Goal: Task Accomplishment & Management: Complete application form

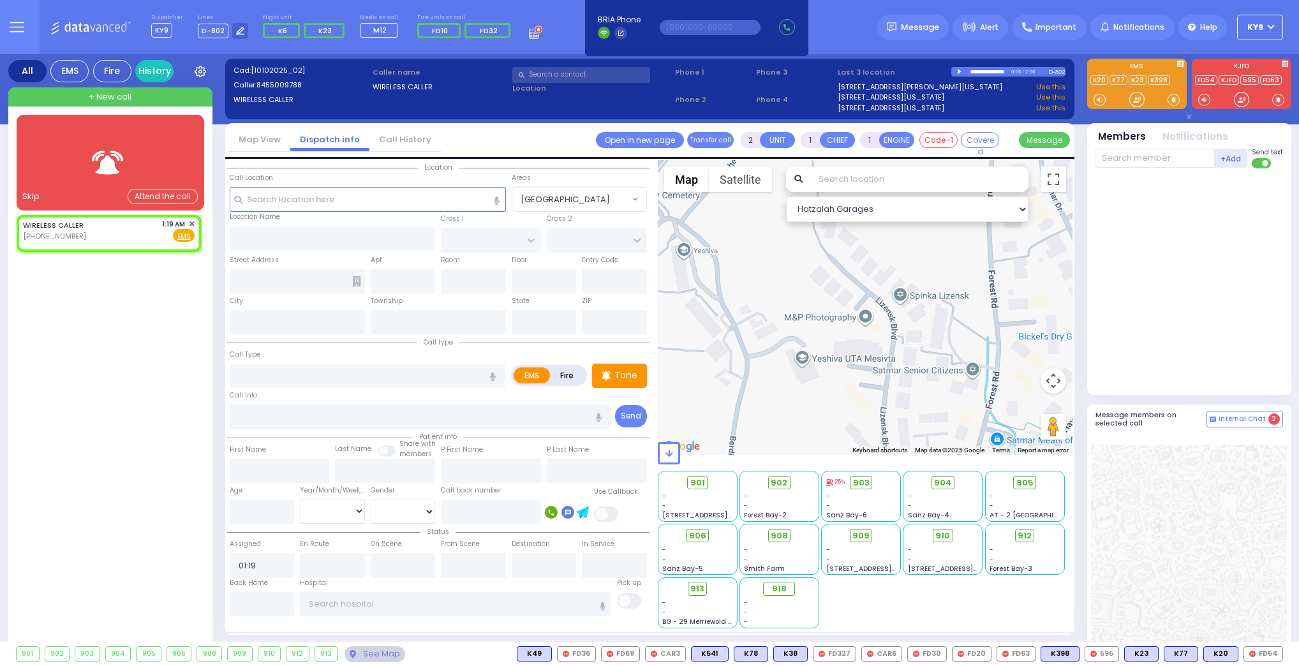
select select
click at [35, 195] on div "Skip" at bounding box center [30, 196] width 17 height 13
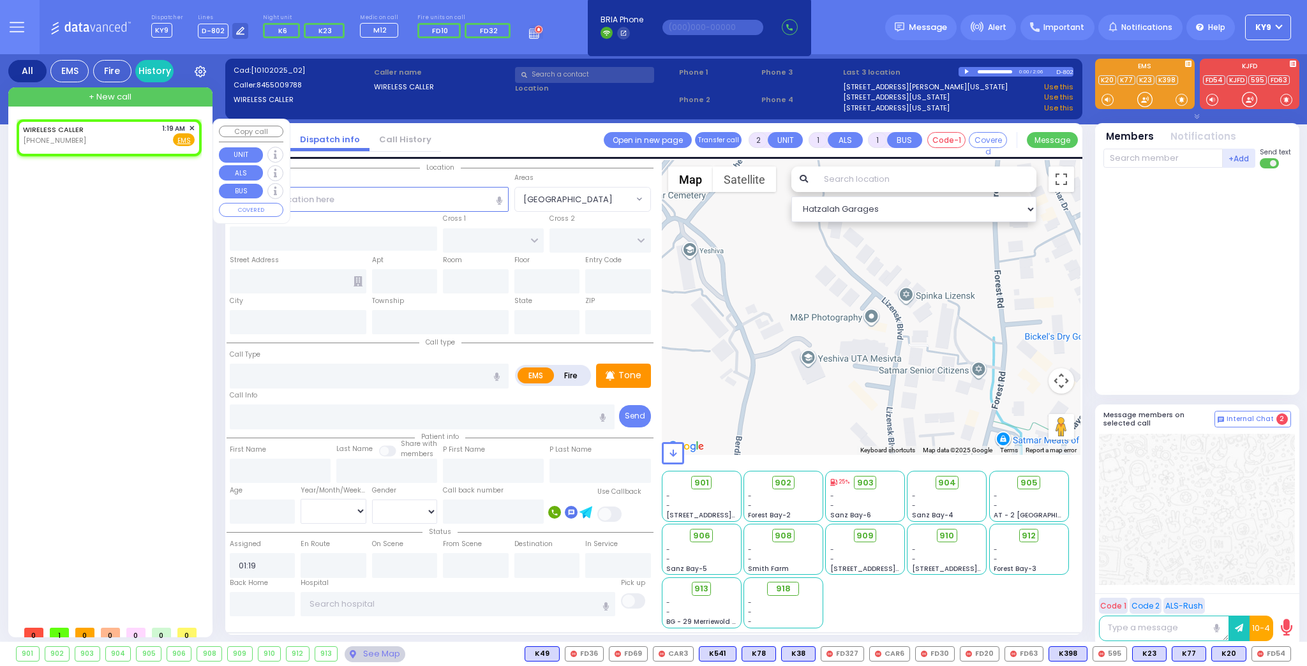
click at [191, 128] on span "✕" at bounding box center [192, 128] width 6 height 11
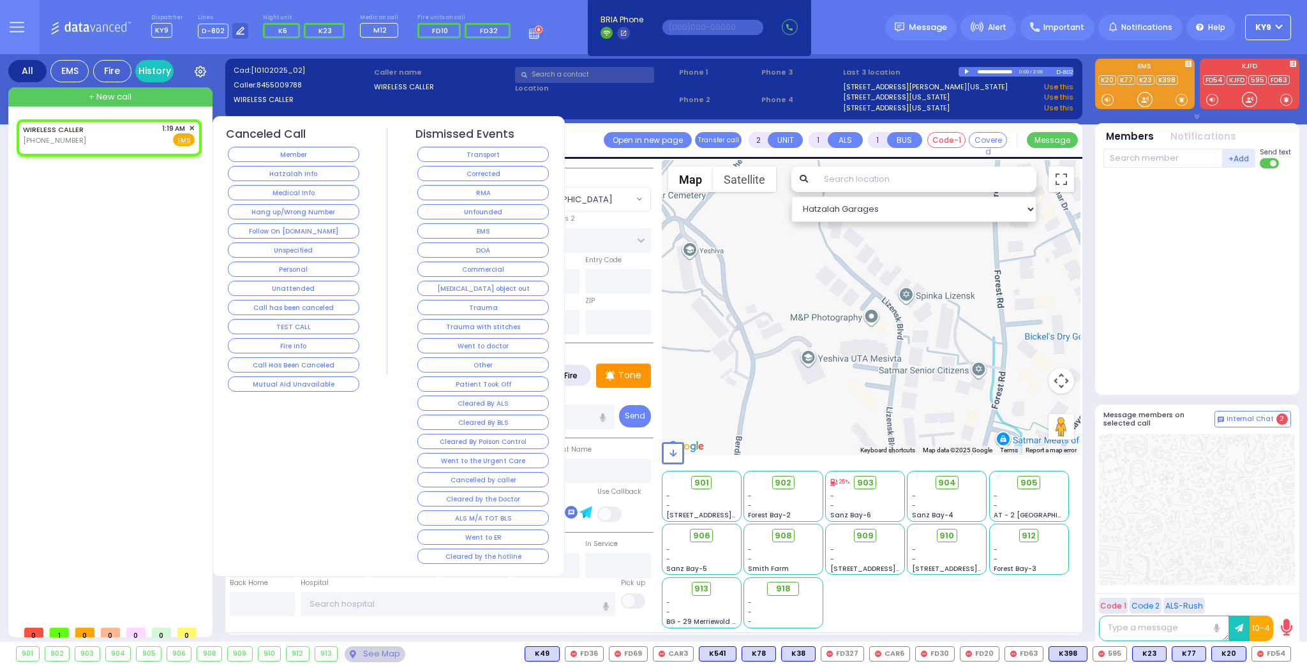
click at [267, 205] on button "Hang up/Wrong Number" at bounding box center [293, 211] width 131 height 15
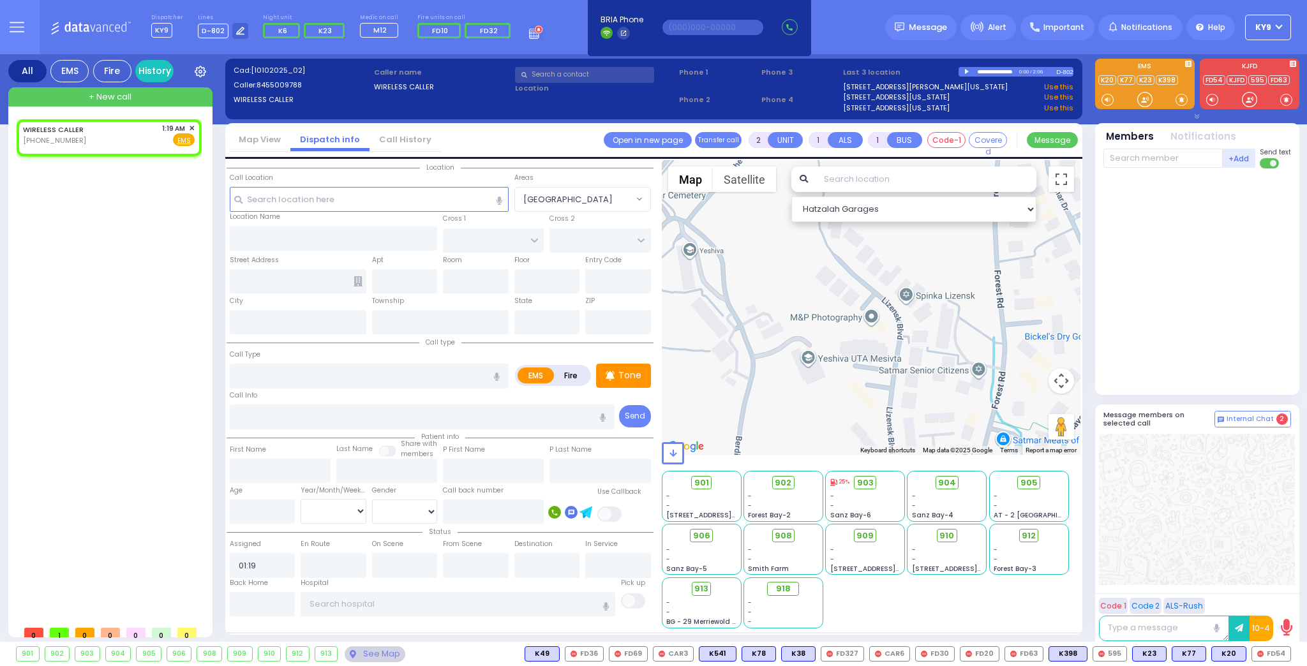
select select
radio input "true"
select select
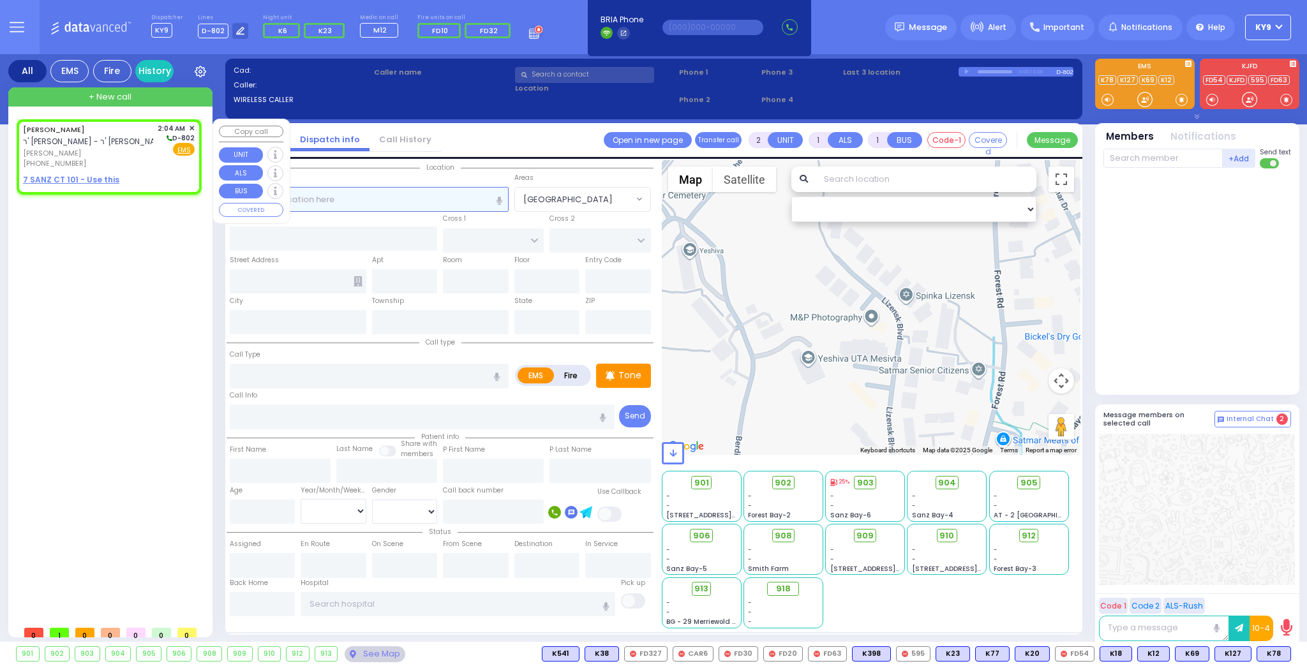
select select
radio input "true"
type input "MORDCHE"
type input "[PERSON_NAME]"
select select
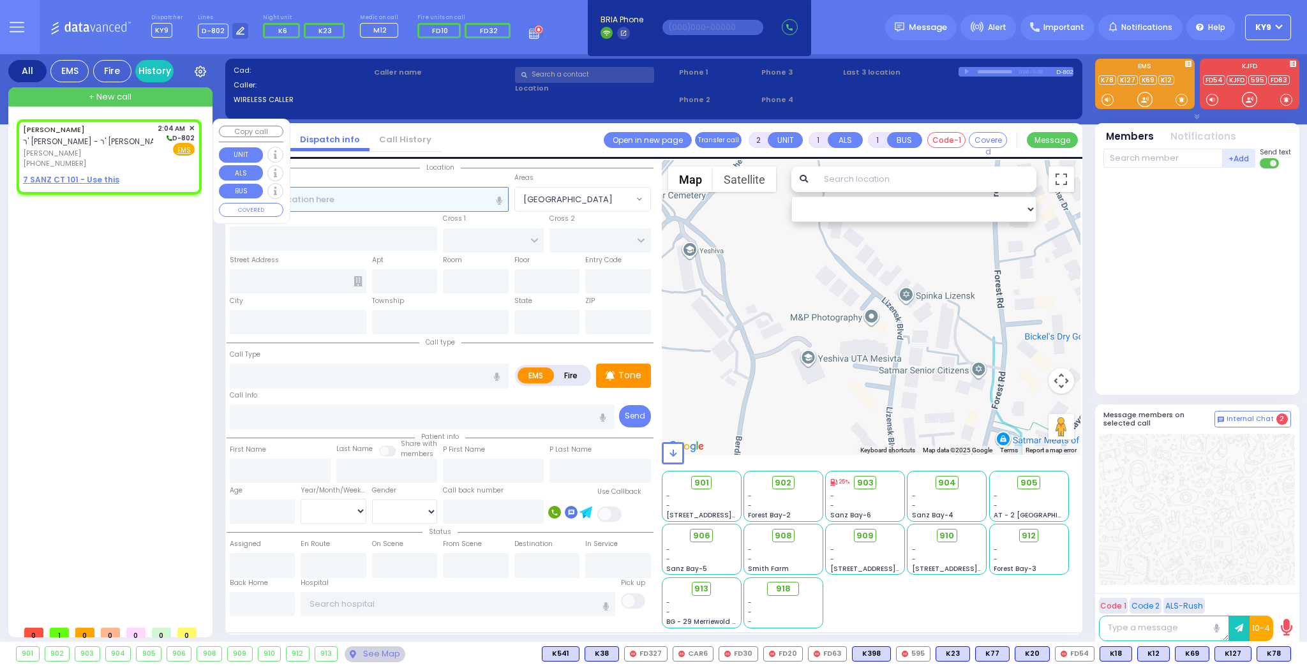
type input "02:04"
select select "Hatzalah Garages"
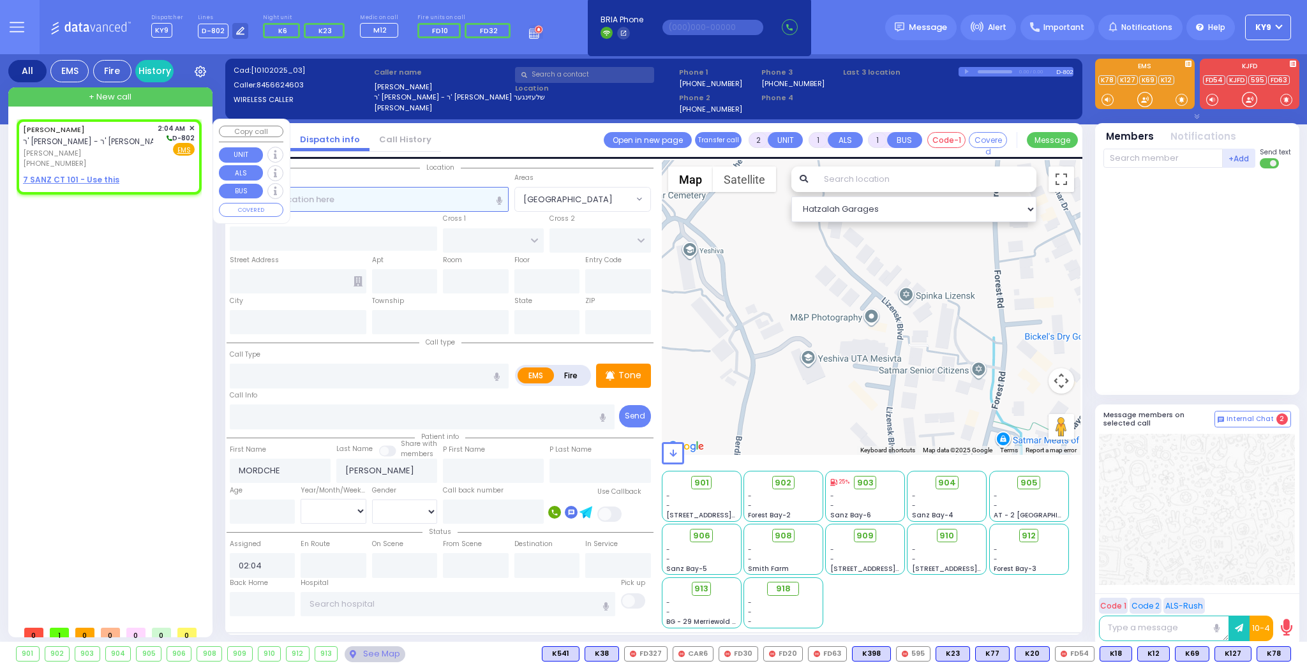
select select
radio input "true"
select select
select select "Hatzalah Garages"
click at [99, 153] on span "[PERSON_NAME]" at bounding box center [88, 153] width 130 height 11
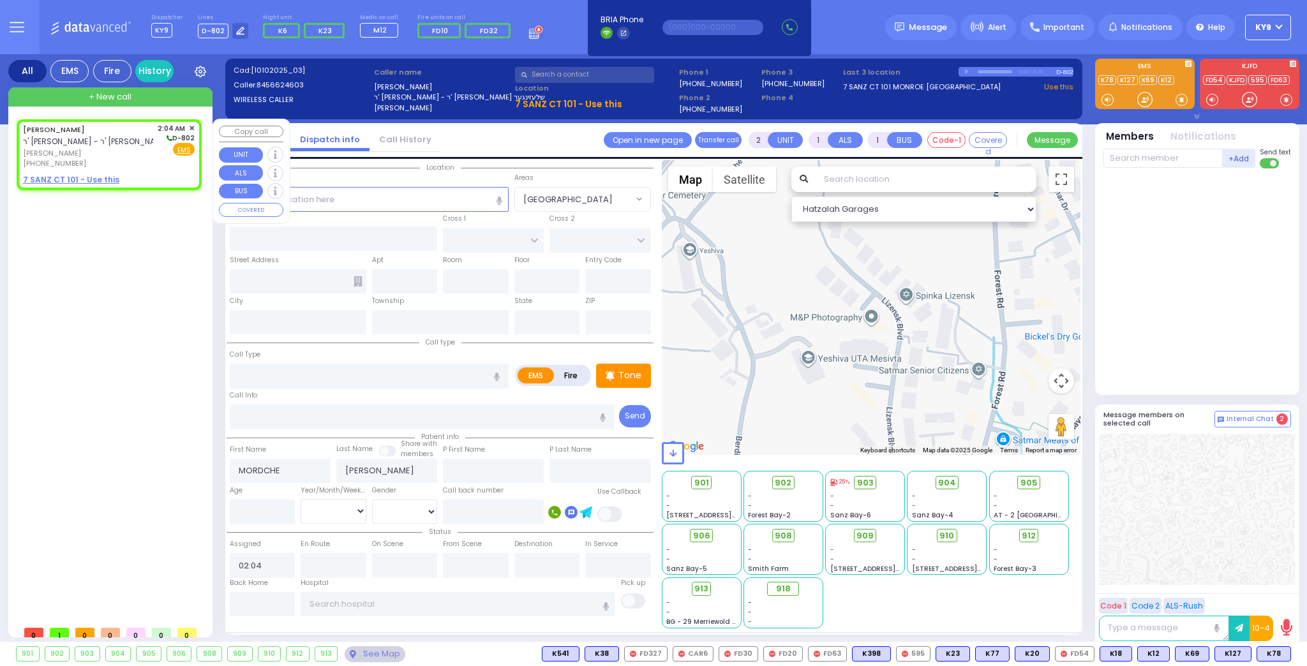
select select
radio input "true"
select select
select select "Hatzalah Garages"
click at [103, 174] on u "7 SANZ CT 101 - Use this" at bounding box center [71, 179] width 96 height 11
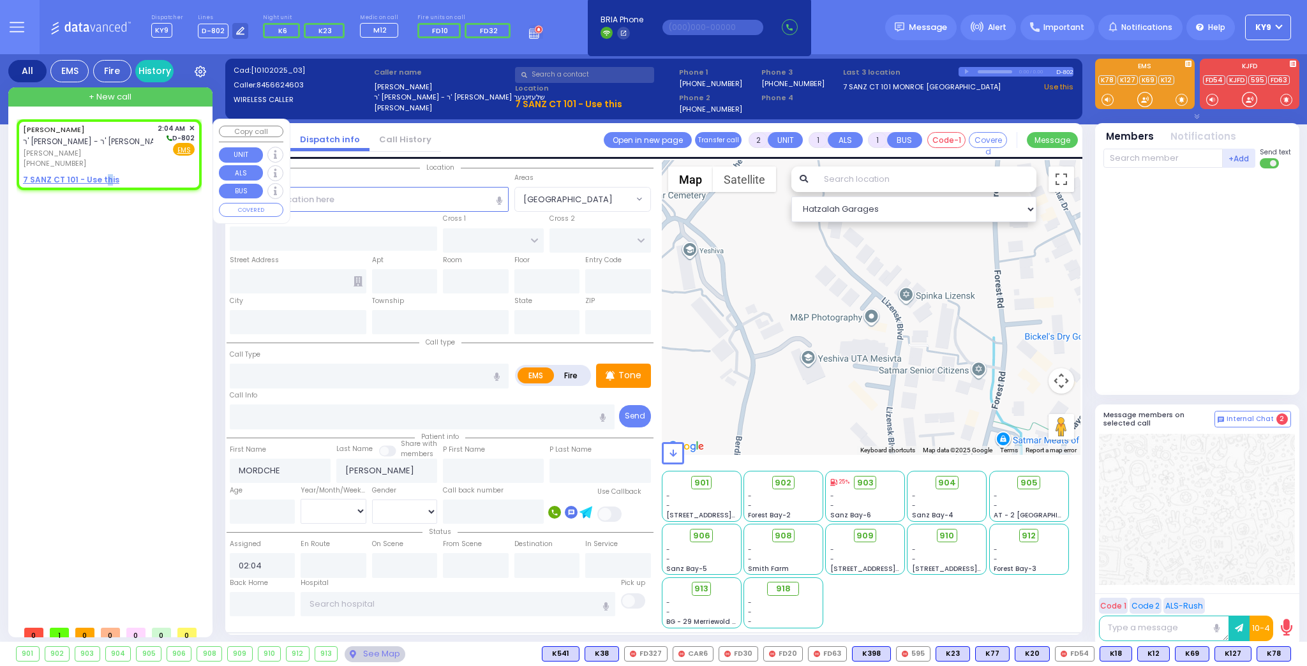
select select
radio input "true"
select select
select select "Hatzalah Garages"
select select
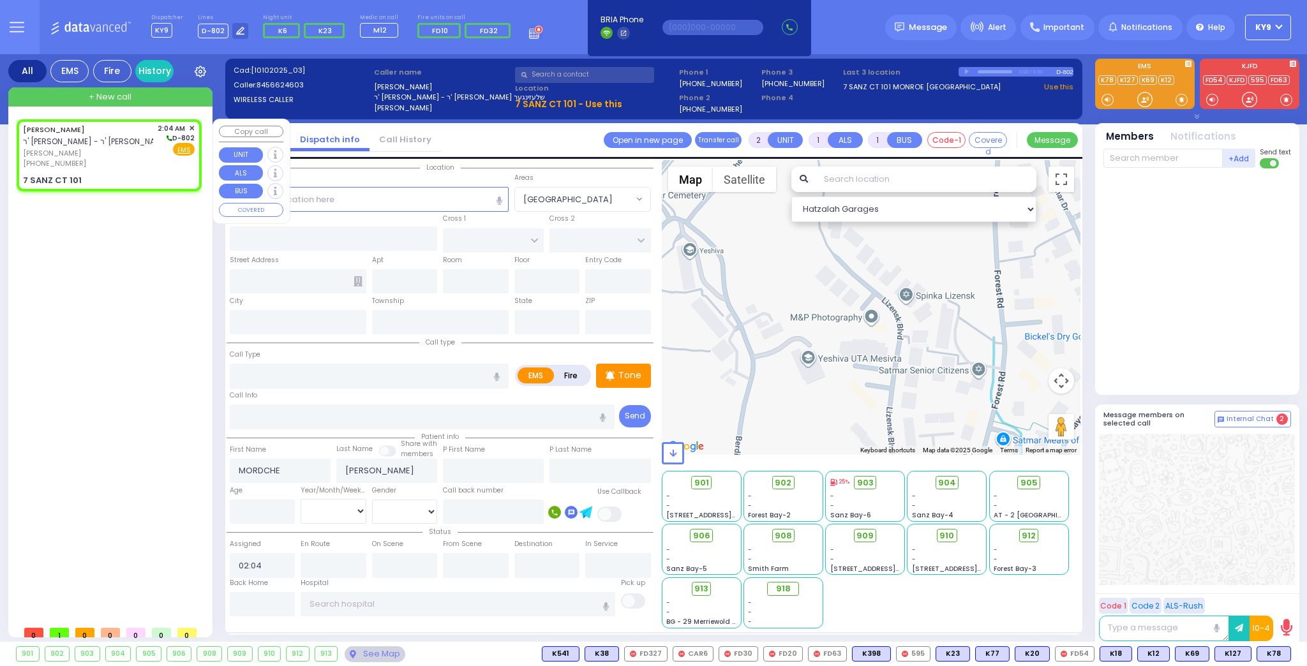
radio input "true"
select select
select select "Hatzalah Garages"
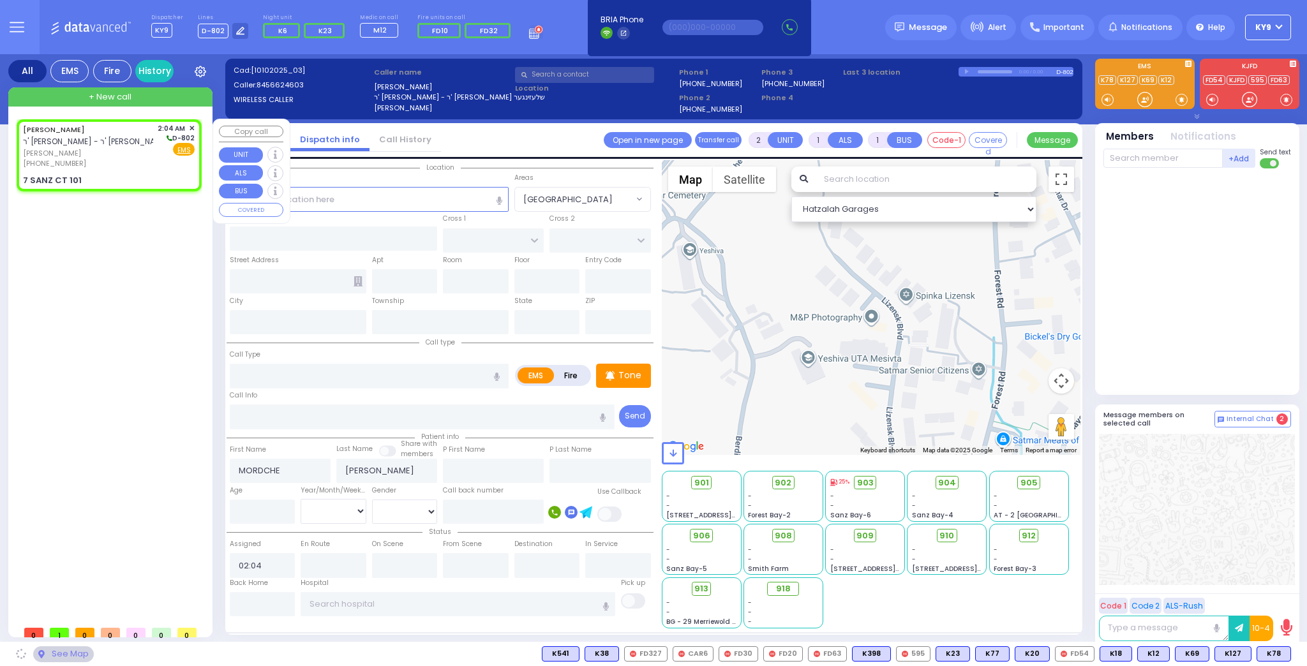
type input "FOREST RD"
type input "7 SANZ CT"
type input "101"
type input "Monroe"
type input "[US_STATE]"
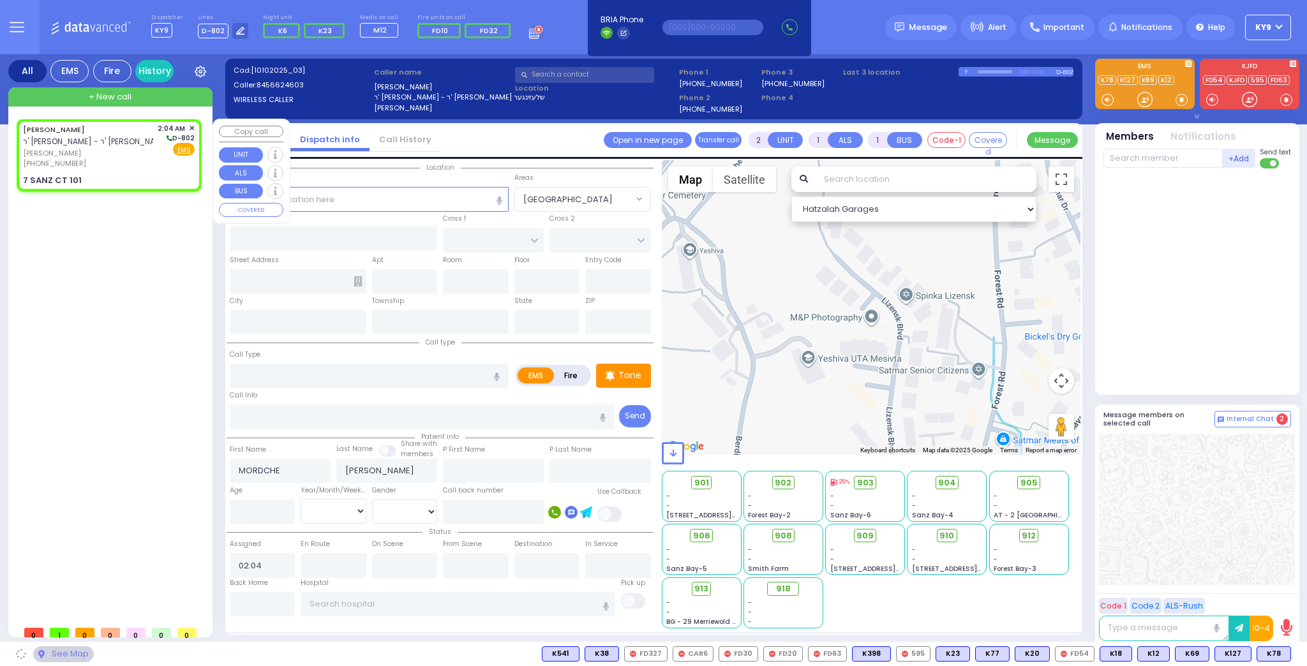
type input "10950"
select select "MONROE"
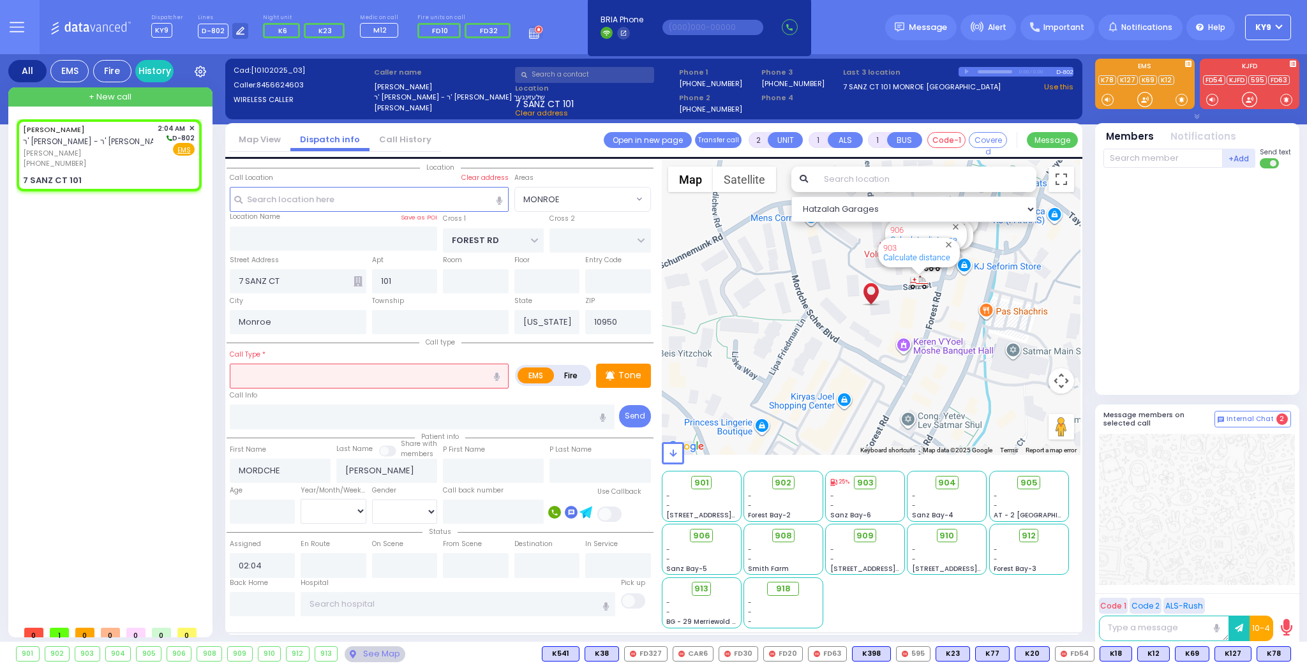
click at [364, 371] on input "text" at bounding box center [369, 376] width 279 height 24
type input "o/b"
select select
radio input "true"
select select
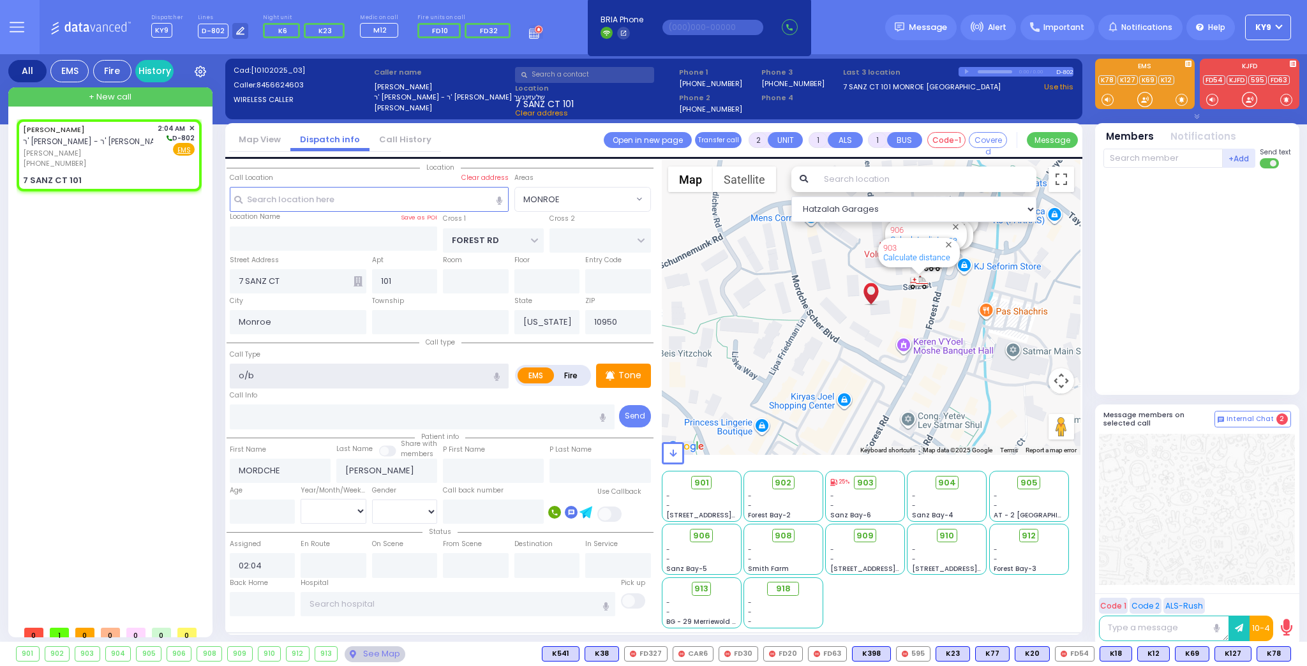
select select "Hatzalah Garages"
select select "MONROE"
type input "o/b"
click at [323, 205] on input "text" at bounding box center [369, 199] width 279 height 24
select select
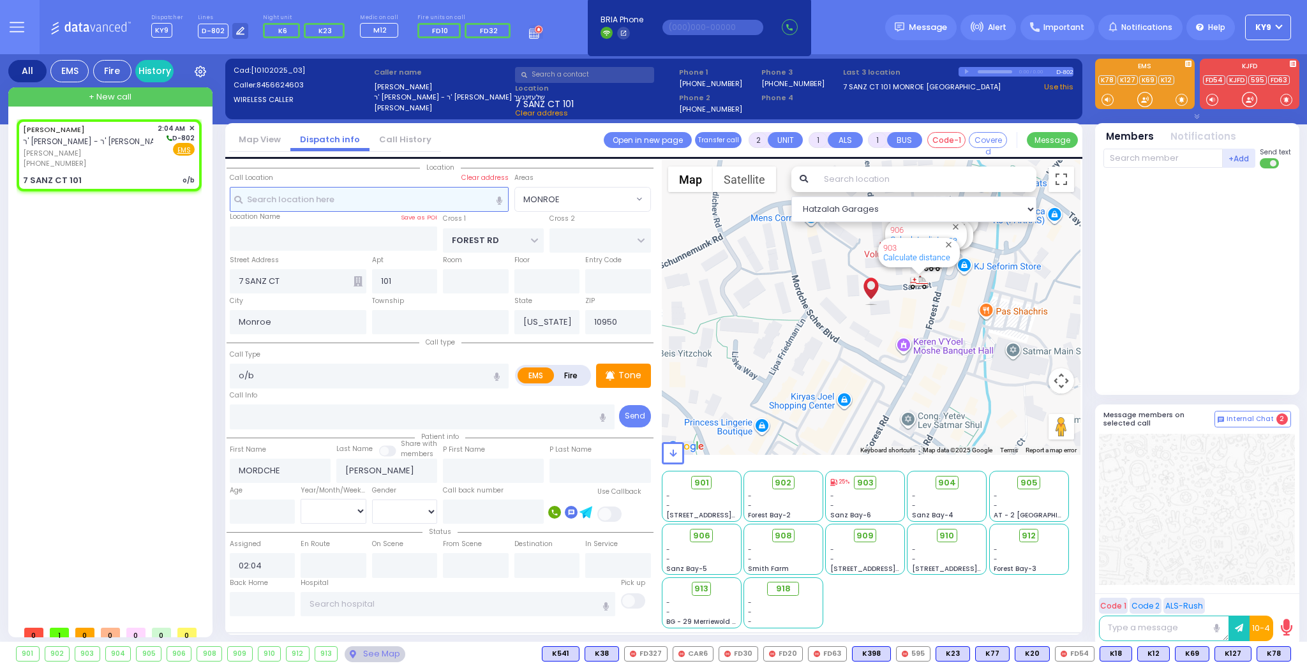
radio input "true"
select select
select select "MONROE"
select select "Hatzalah Garages"
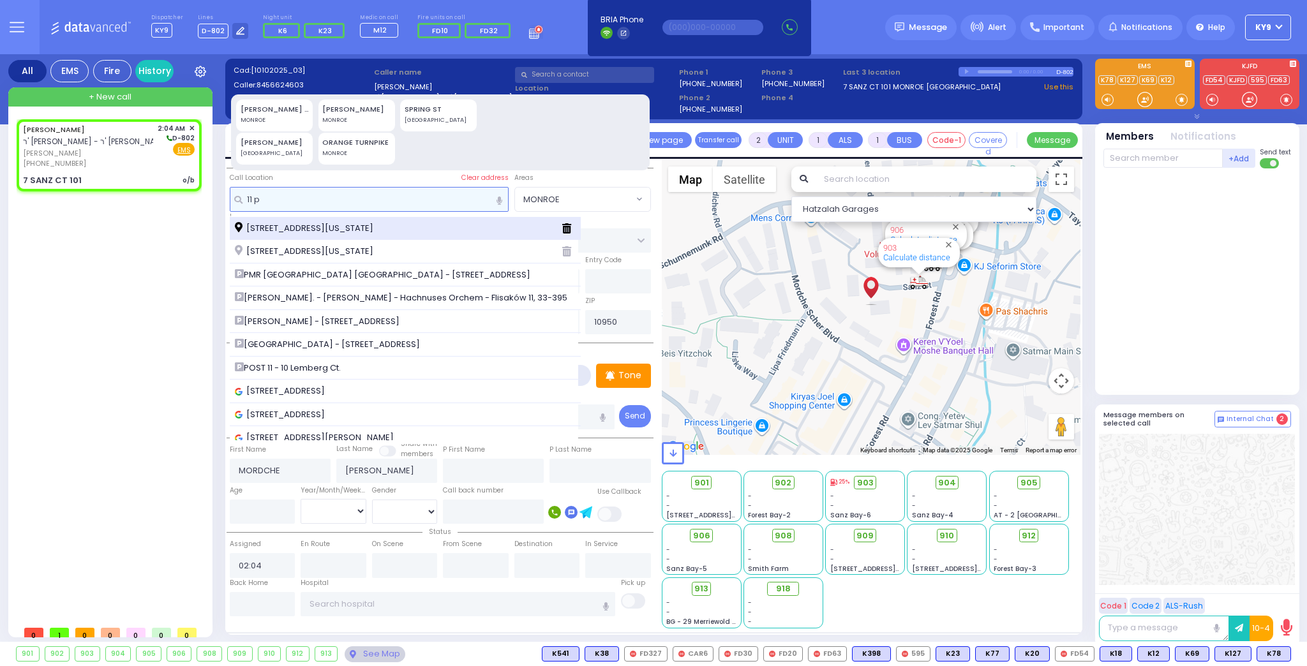
type input "11 p"
click at [353, 226] on span "[STREET_ADDRESS][US_STATE]" at bounding box center [306, 228] width 143 height 13
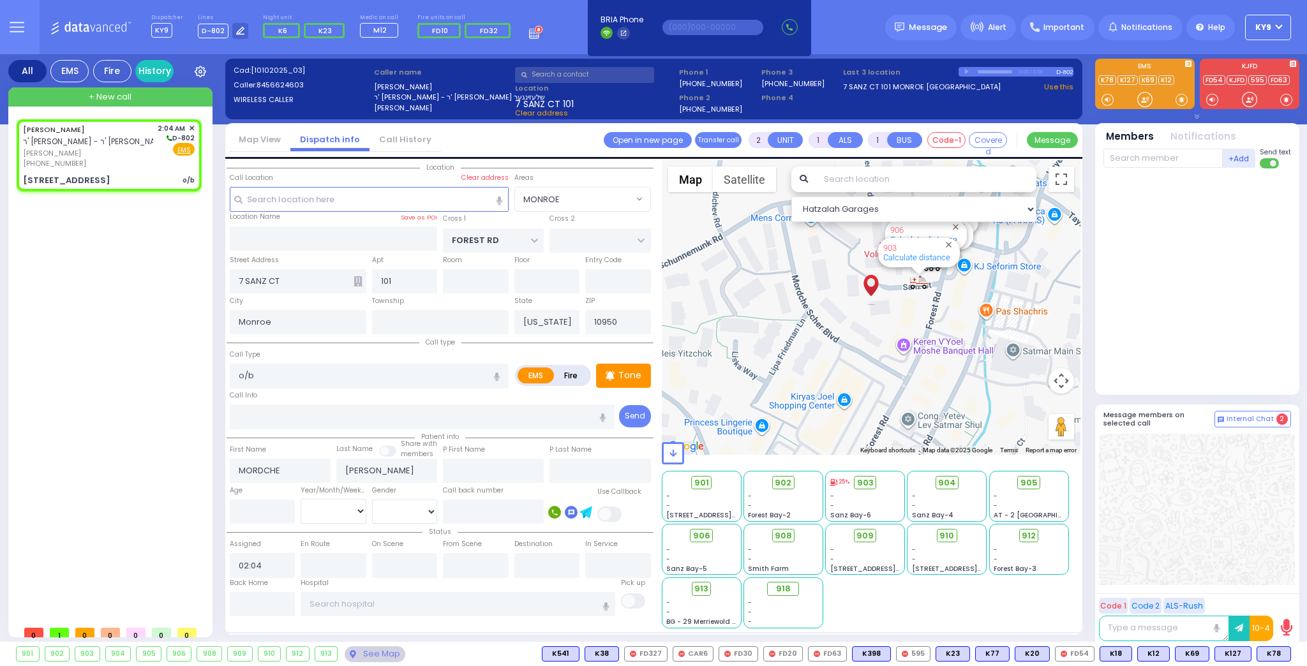
select select
radio input "true"
select select
select select "Hatzalah Garages"
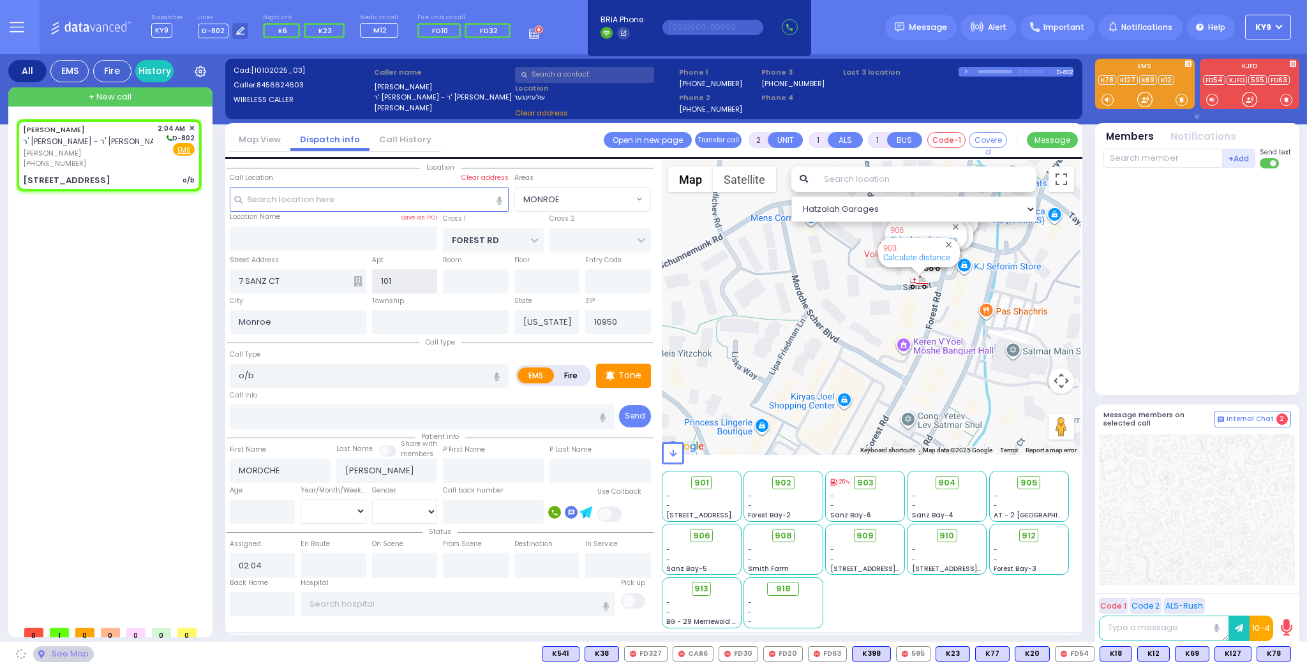
type input "[PERSON_NAME] BLVD"
type input "MERON DR"
type input "[STREET_ADDRESS]"
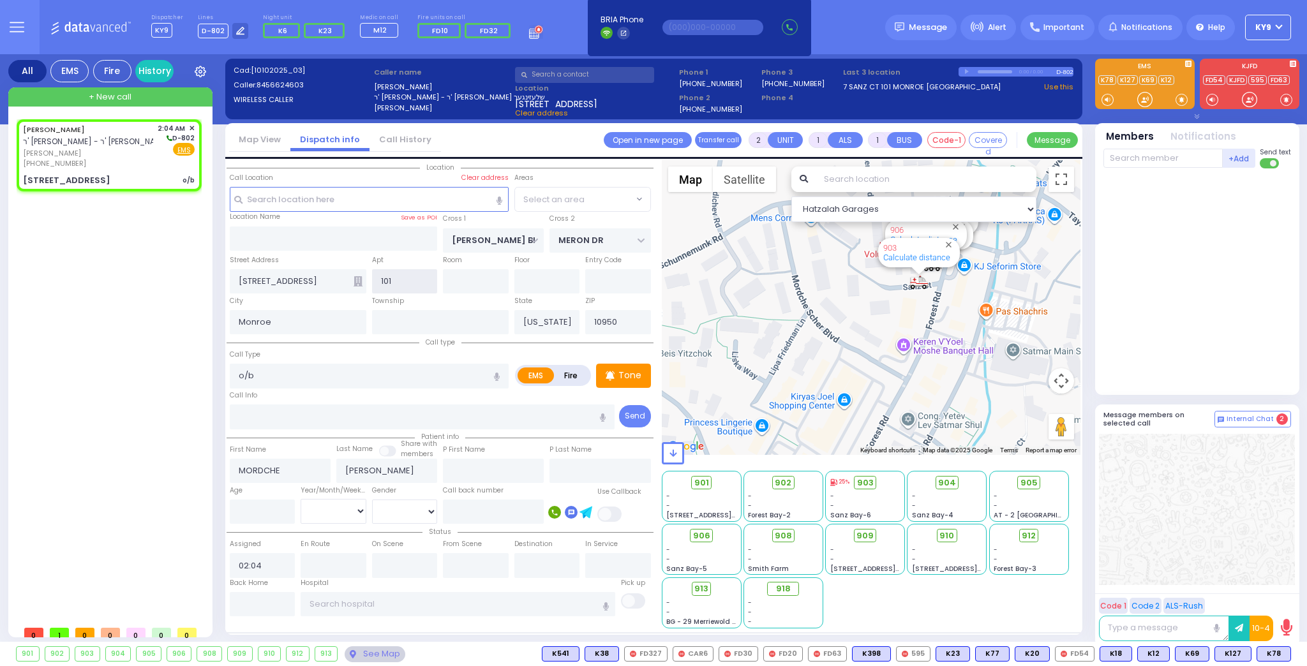
select select "SECTION 6"
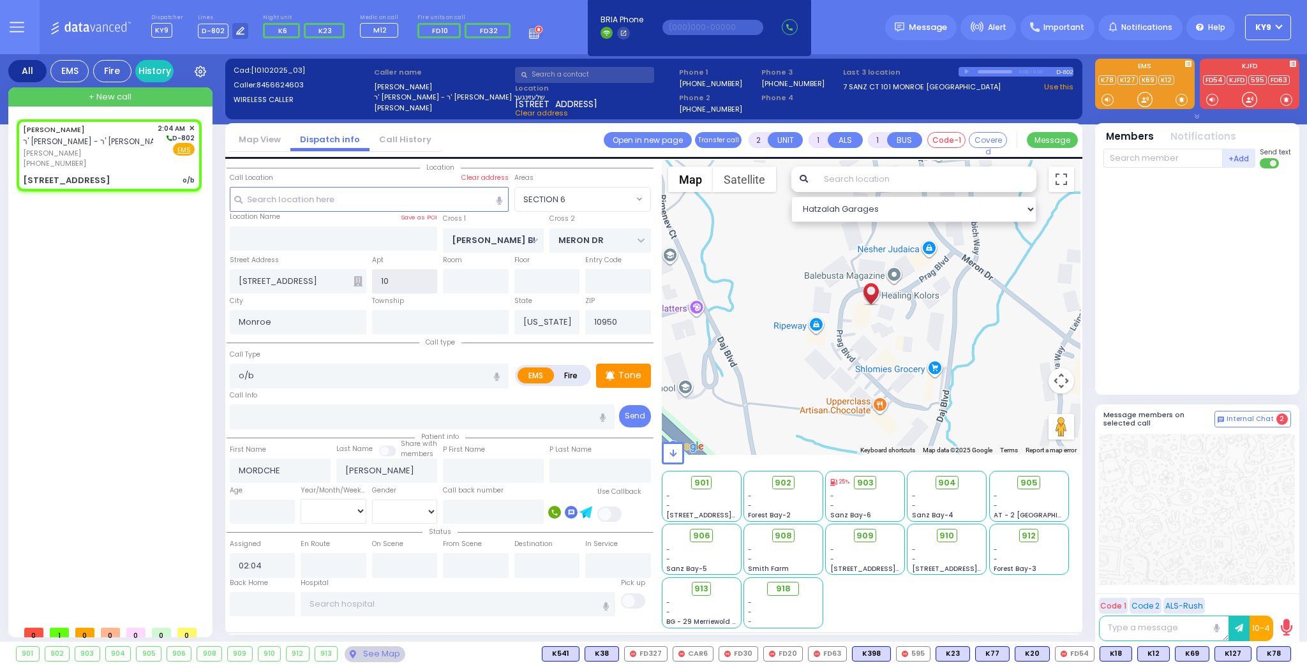
type input "1"
type input "304"
click at [277, 505] on input "number" at bounding box center [263, 512] width 66 height 24
select select
radio input "true"
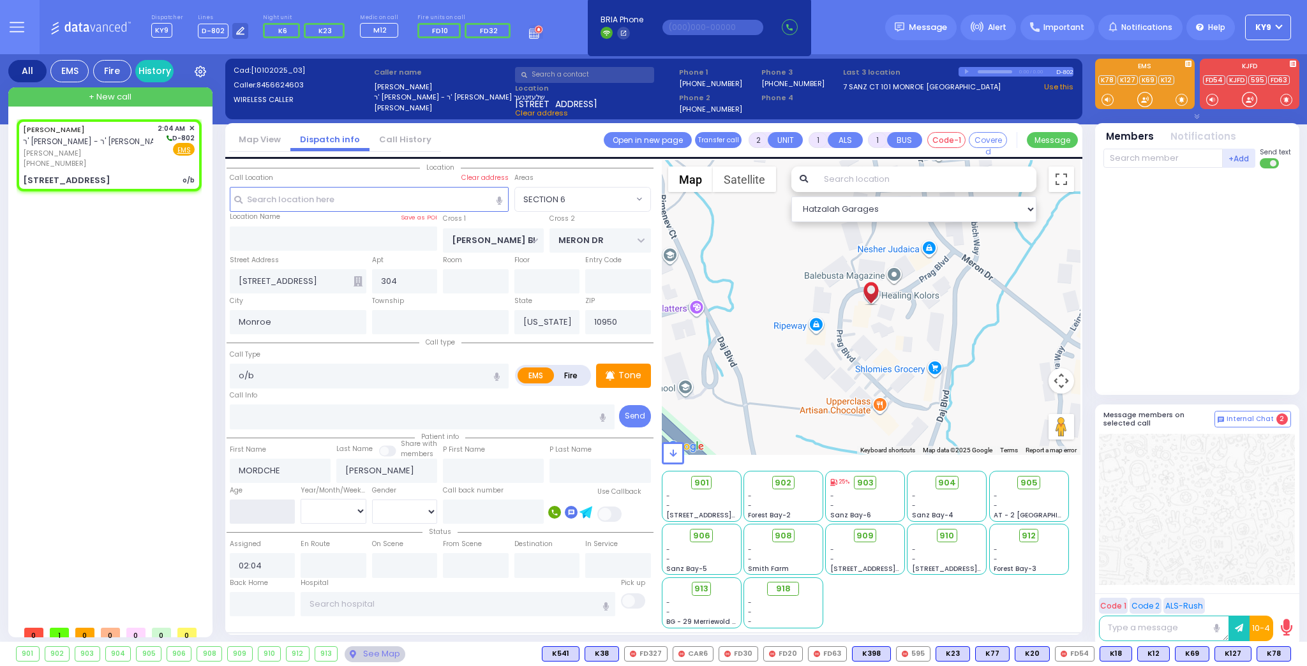
select select
select select "Hatzalah Garages"
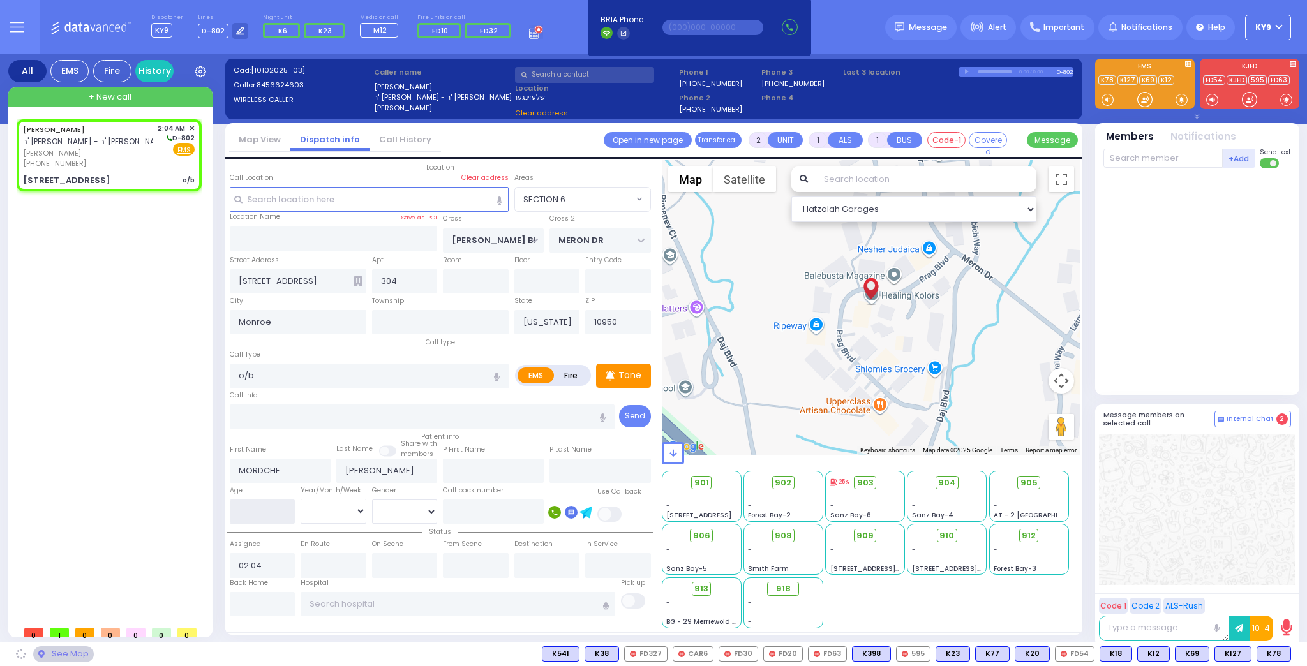
select select "SECTION 6"
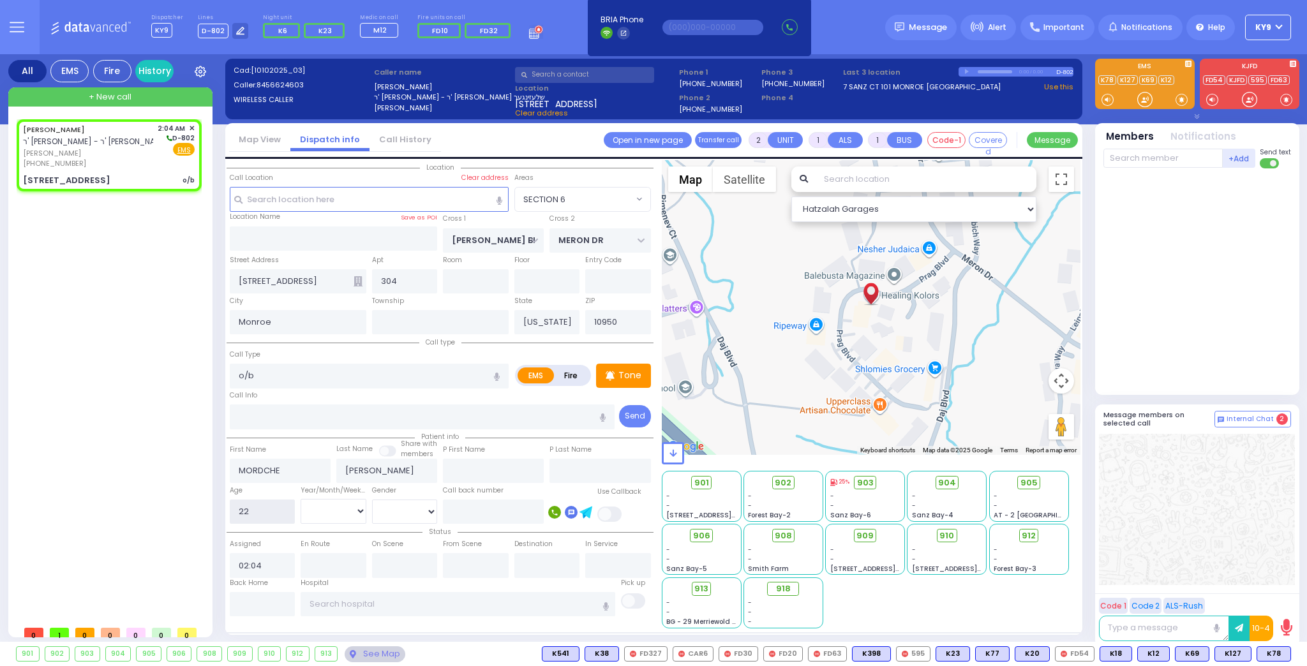
type input "22"
click at [306, 513] on select "Year Month Week Day" at bounding box center [333, 511] width 66 height 24
select select
radio input "true"
select select
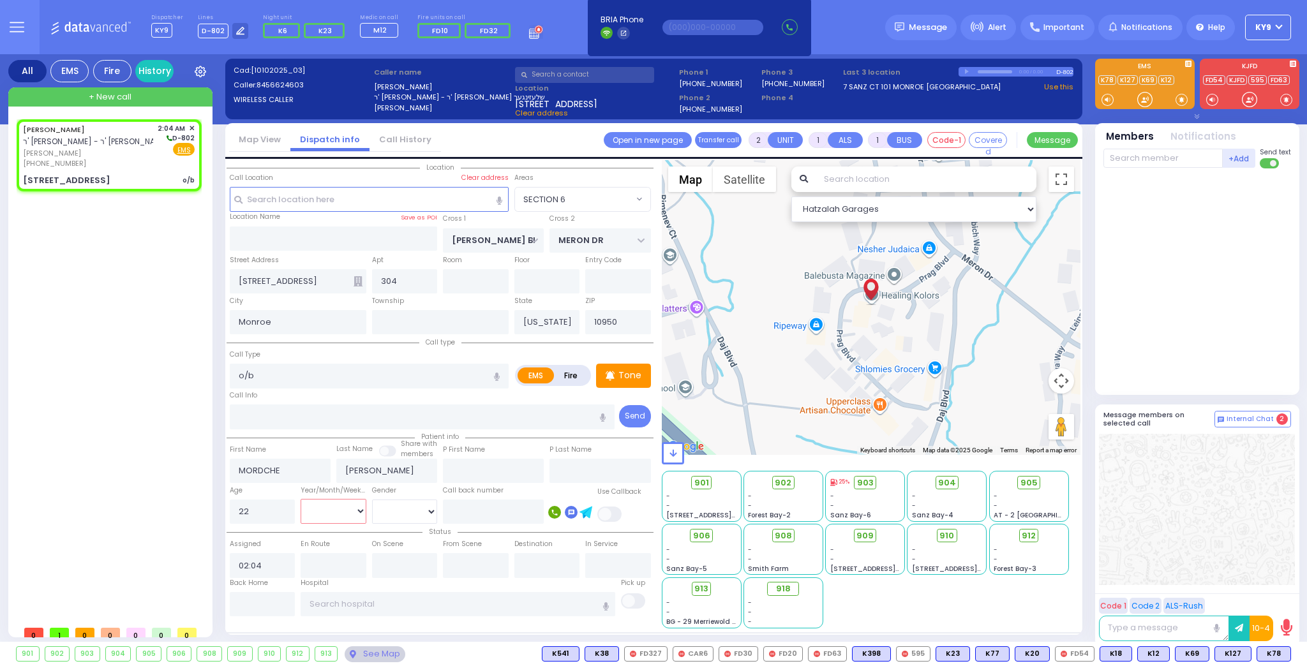
select select "Hatzalah Garages"
select select "Year"
click at [300, 499] on select "Year Month Week Day" at bounding box center [333, 511] width 66 height 24
select select "SECTION 6"
select select
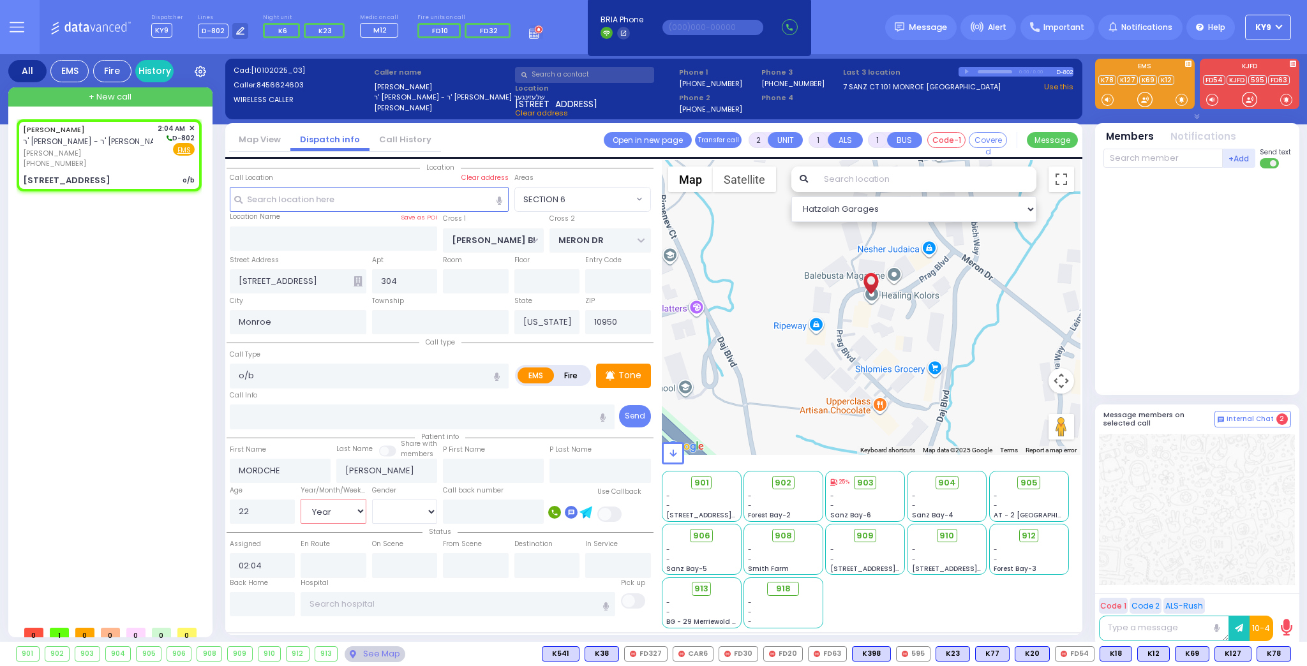
radio input "true"
select select "Year"
click at [383, 520] on select "Male Female" at bounding box center [405, 512] width 66 height 24
select select "SECTION 6"
select select "Hatzalah Garages"
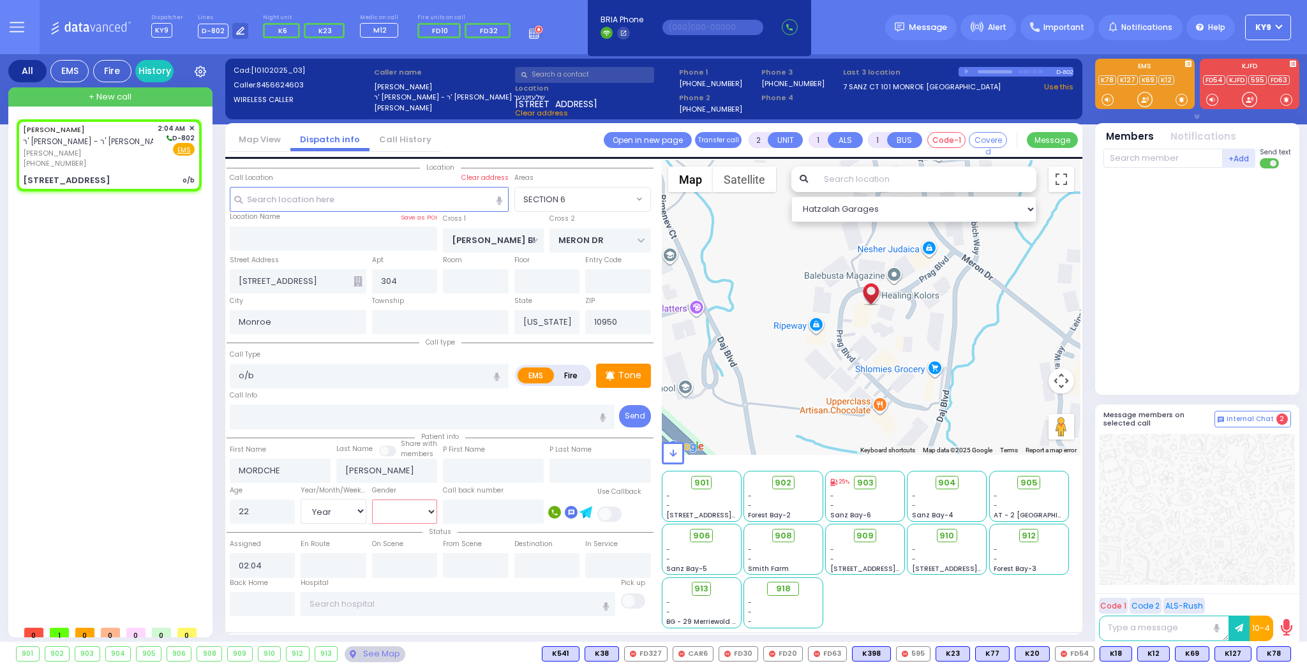
select select "[DEMOGRAPHIC_DATA]"
click at [372, 500] on select "Male Female" at bounding box center [405, 512] width 66 height 24
select select
radio input "true"
select select "Year"
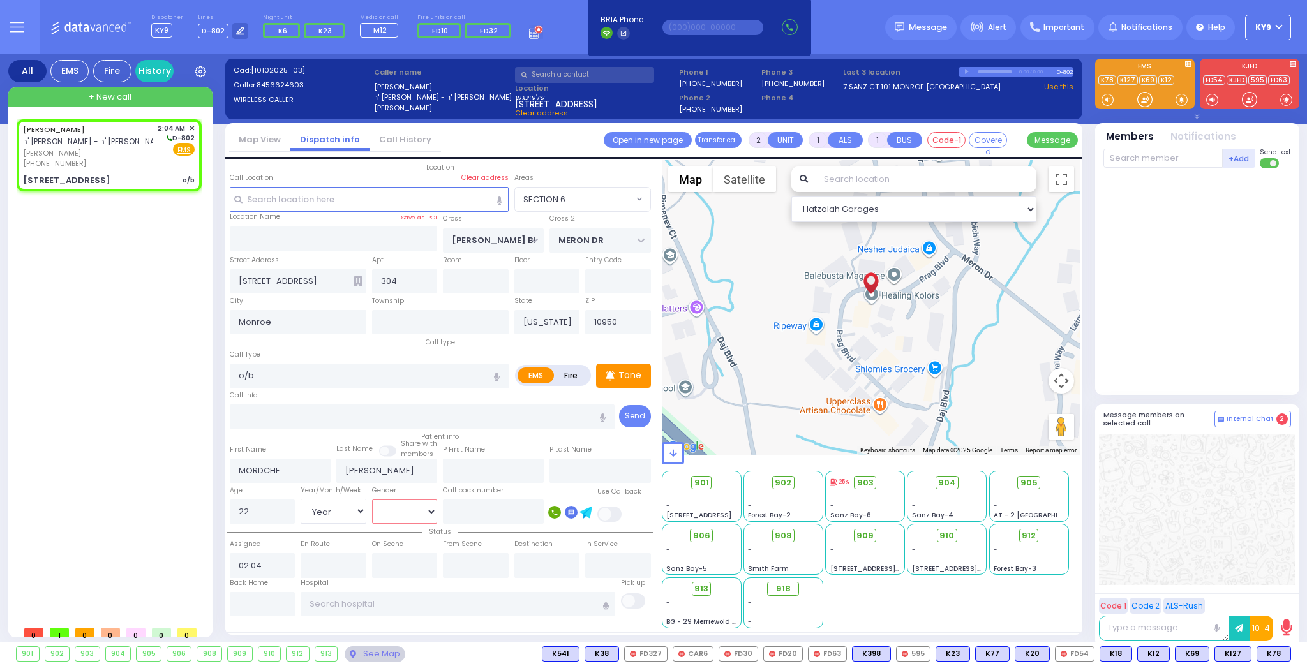
select select "[DEMOGRAPHIC_DATA]"
select select "Hatzalah Garages"
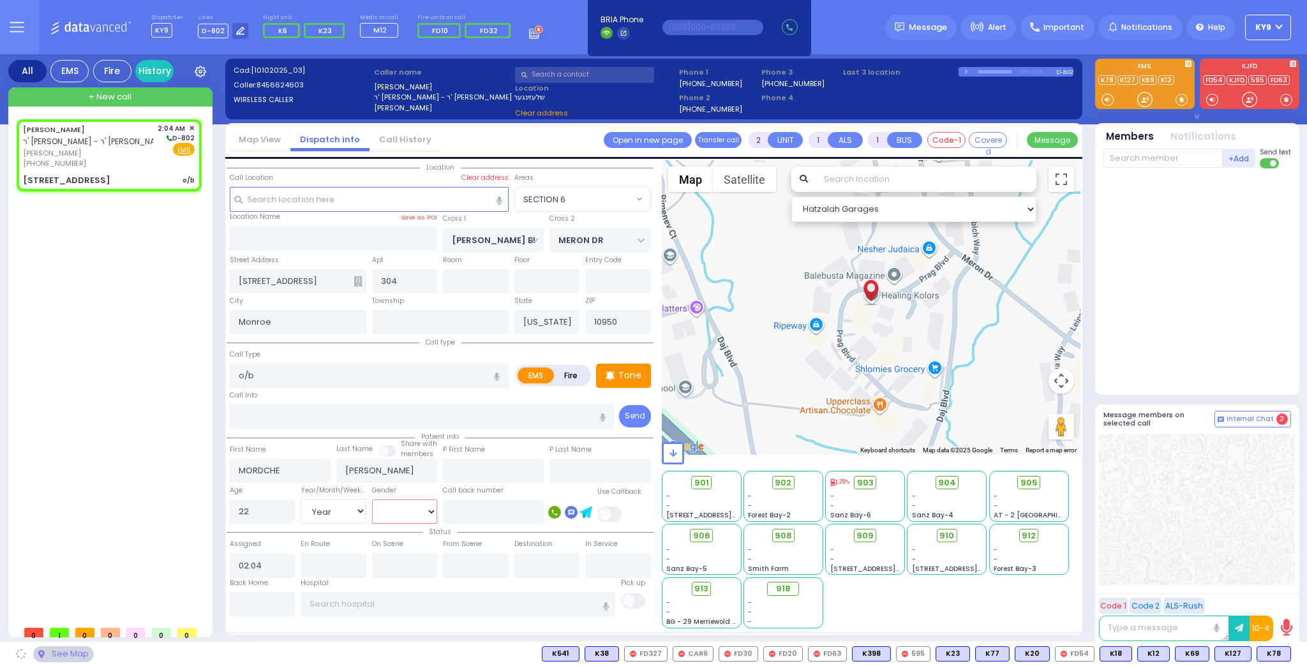
select select "SECTION 6"
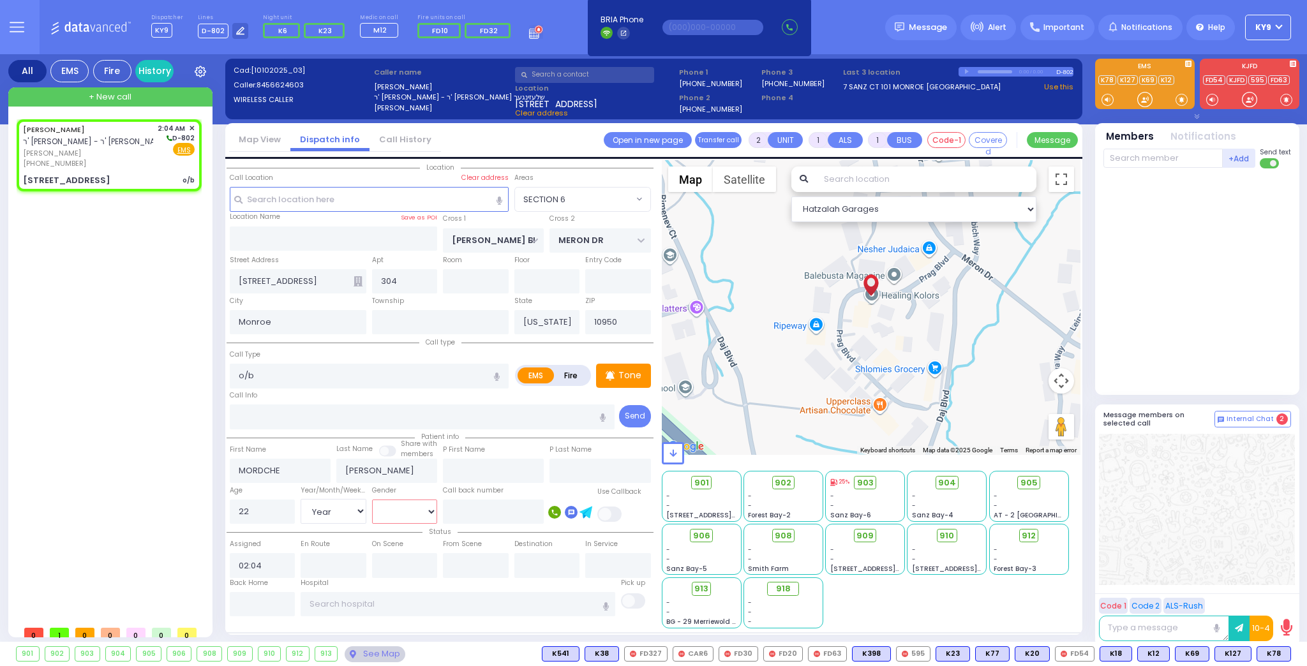
select select
radio input "true"
select select "Year"
select select "[DEMOGRAPHIC_DATA]"
select select "Hatzalah Garages"
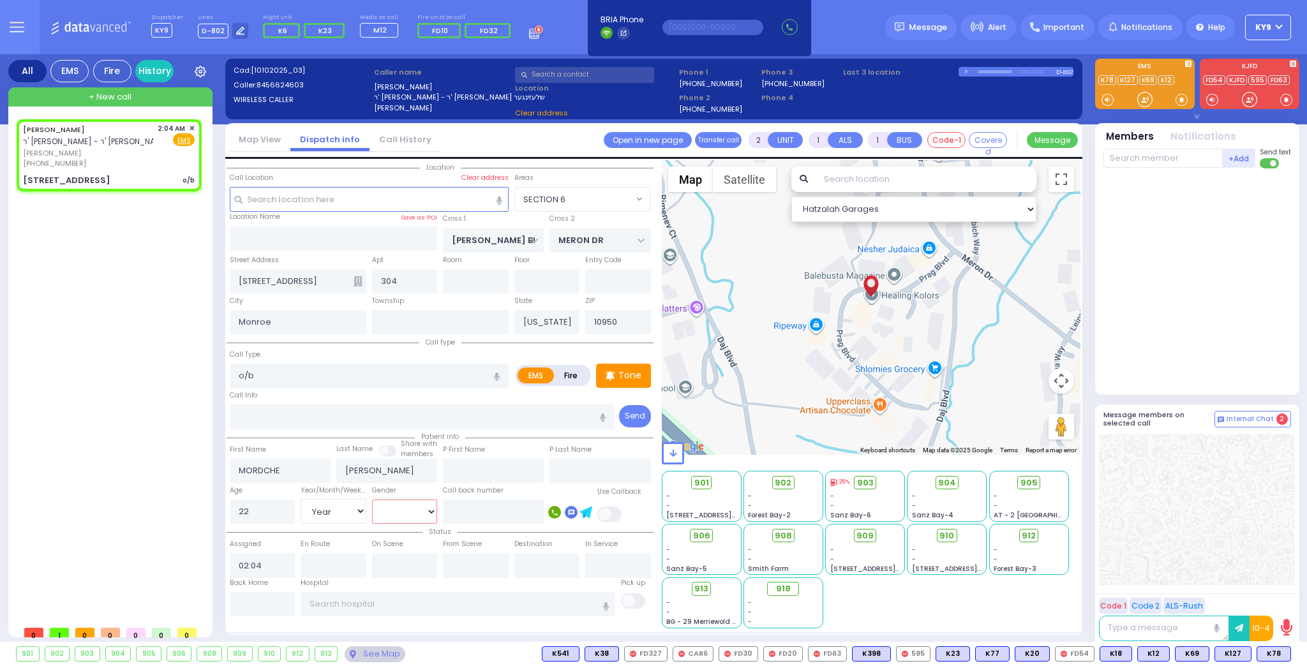
select select "SECTION 6"
click at [318, 28] on span "K23" at bounding box center [324, 31] width 13 height 10
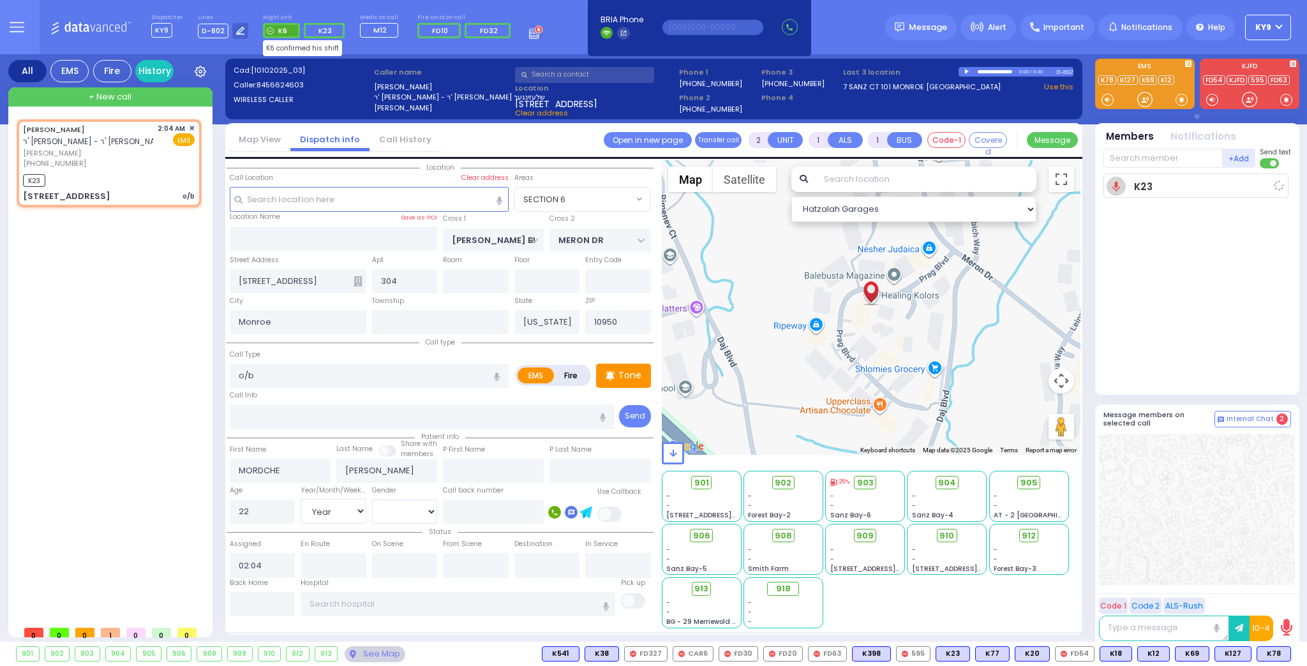
select select
radio input "true"
select select "Year"
select select "[DEMOGRAPHIC_DATA]"
type input "02:04"
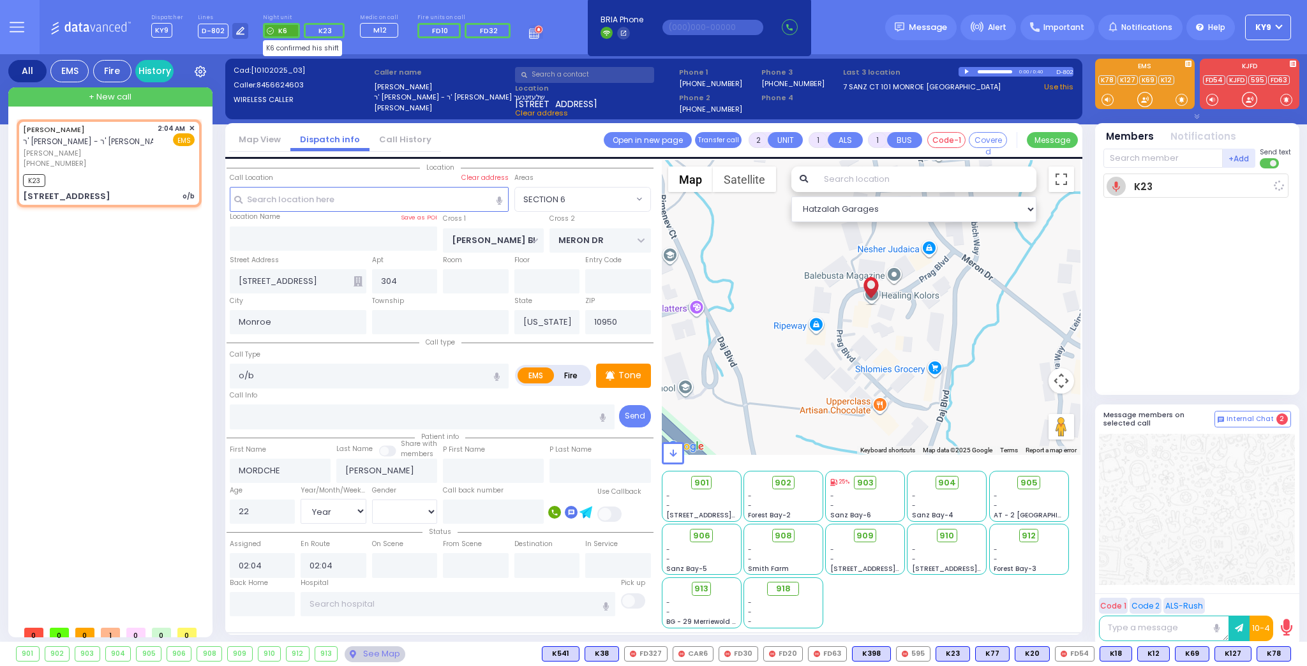
select select "Hatzalah Garages"
select select "SECTION 6"
click at [283, 31] on span "K6" at bounding box center [281, 30] width 36 height 15
select select
radio input "true"
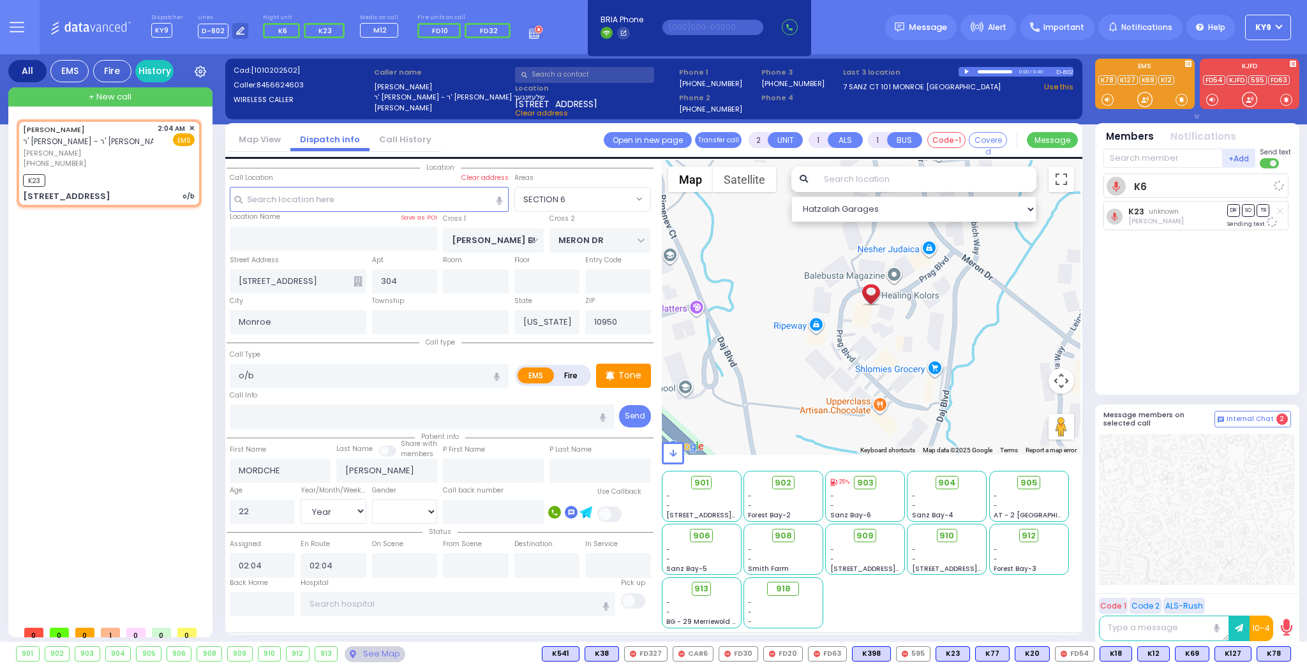
select select "Year"
select select "[DEMOGRAPHIC_DATA]"
select select "Hatzalah Garages"
select select "SECTION 6"
click at [1148, 100] on div at bounding box center [1144, 99] width 13 height 13
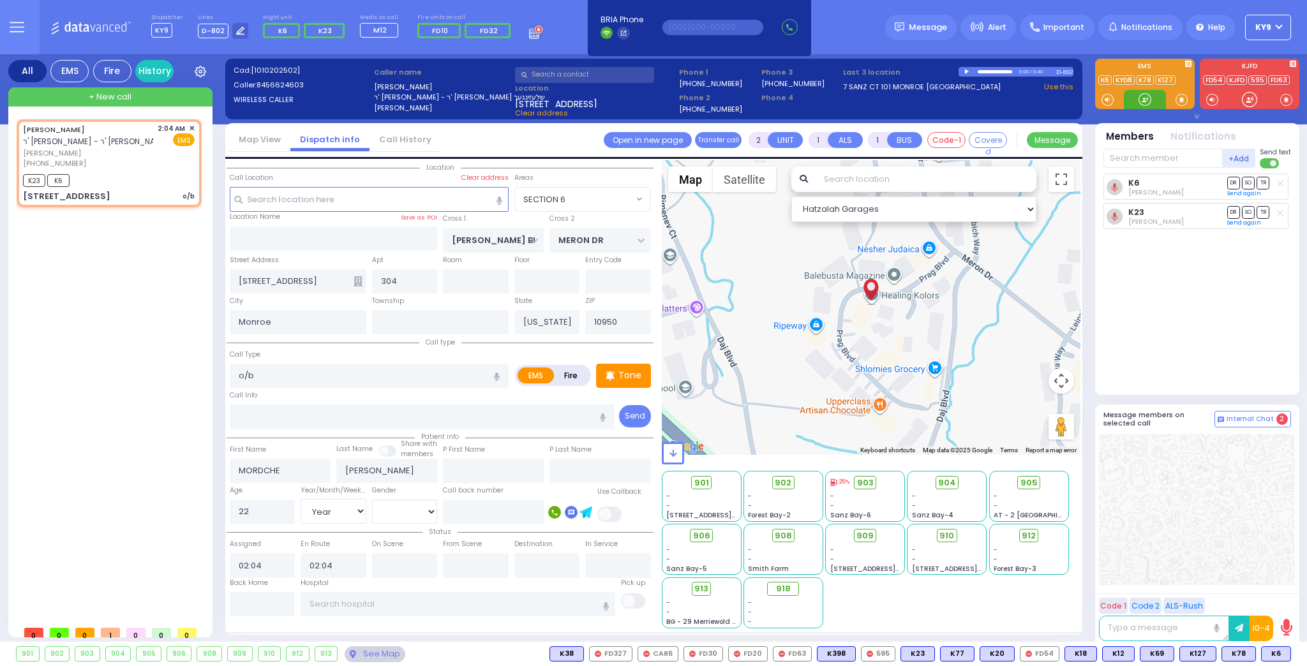
click at [1141, 101] on div at bounding box center [1144, 99] width 13 height 13
click at [1141, 103] on div at bounding box center [1144, 99] width 13 height 13
drag, startPoint x: 1147, startPoint y: 99, endPoint x: 1150, endPoint y: 105, distance: 6.6
click at [1146, 102] on div at bounding box center [1144, 99] width 13 height 13
click at [1176, 98] on span at bounding box center [1181, 99] width 12 height 13
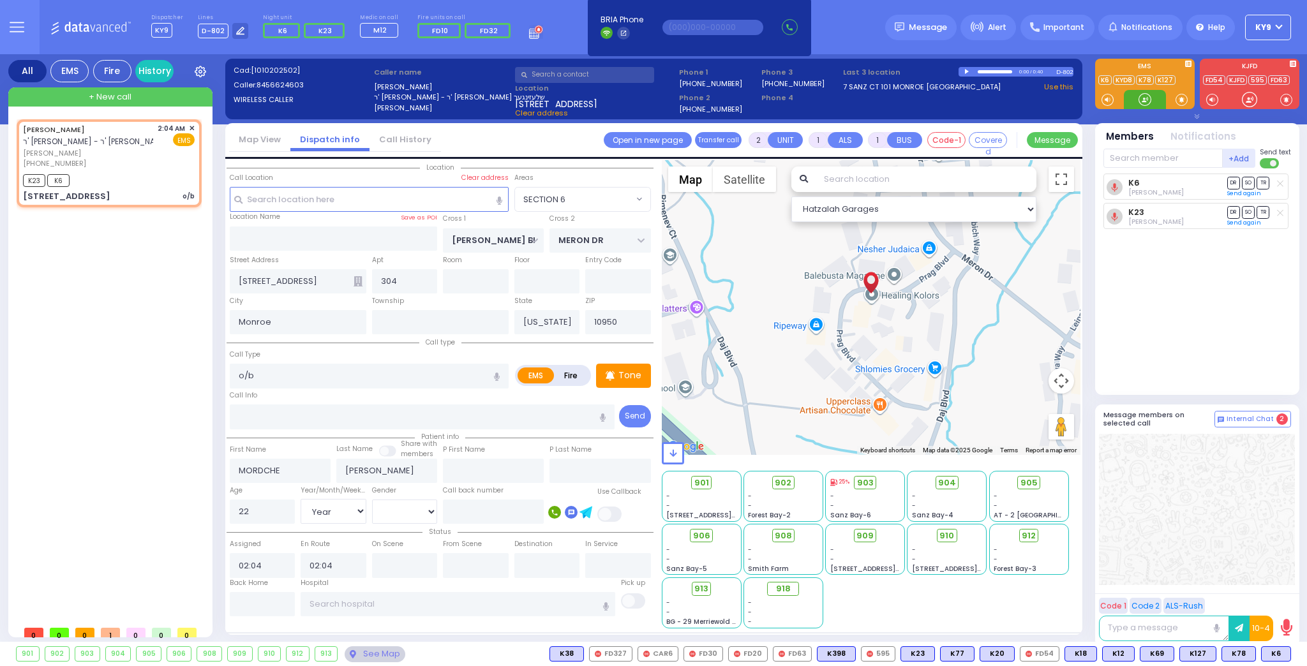
click at [1143, 95] on div at bounding box center [1144, 99] width 13 height 13
click at [1146, 100] on div at bounding box center [1144, 99] width 13 height 13
click at [1274, 648] on span "K35" at bounding box center [1273, 654] width 33 height 14
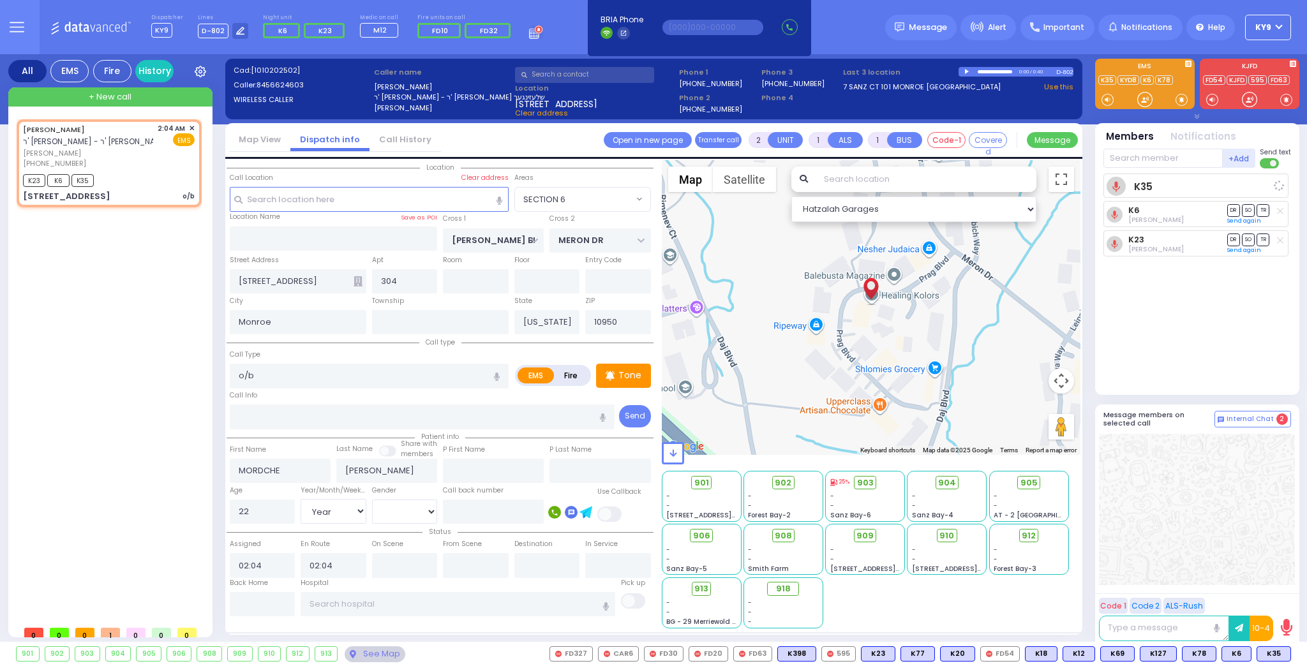
select select
radio input "true"
select select "Year"
select select "[DEMOGRAPHIC_DATA]"
select select "Hatzalah Garages"
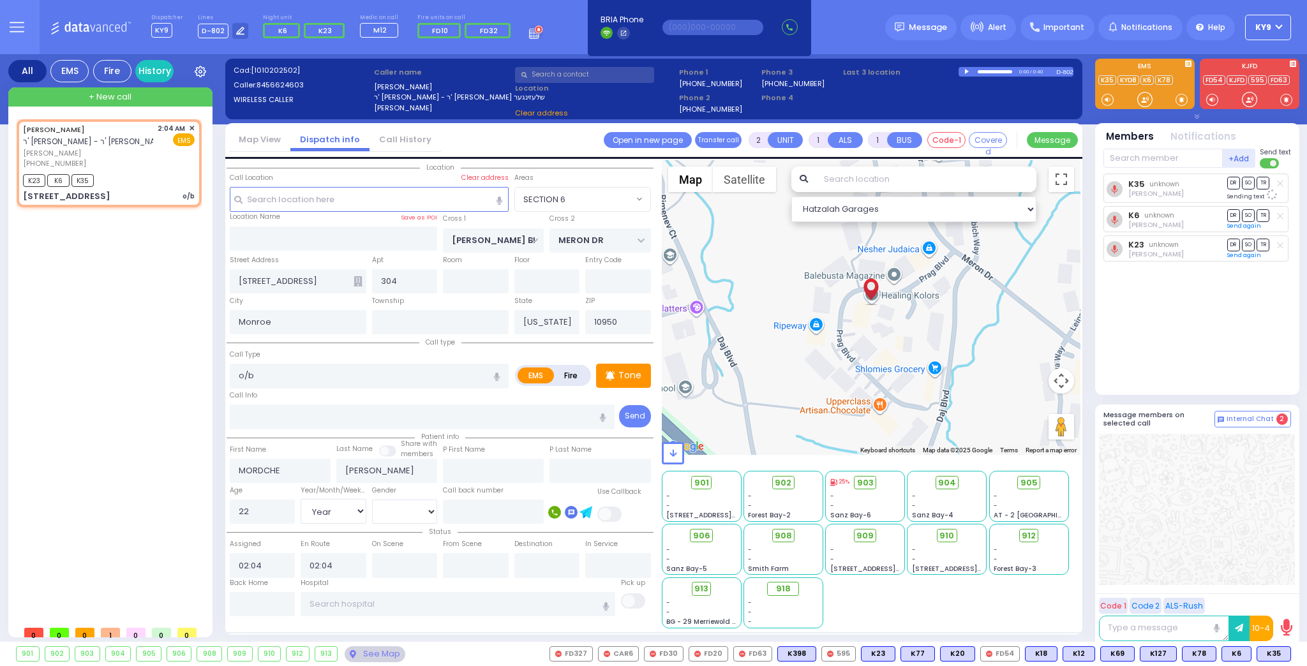
select select "SECTION 6"
click at [1182, 101] on span at bounding box center [1181, 99] width 12 height 13
click at [1146, 98] on div at bounding box center [1144, 99] width 13 height 13
click at [1178, 96] on span at bounding box center [1181, 99] width 12 height 13
click at [1144, 100] on div at bounding box center [1144, 99] width 13 height 13
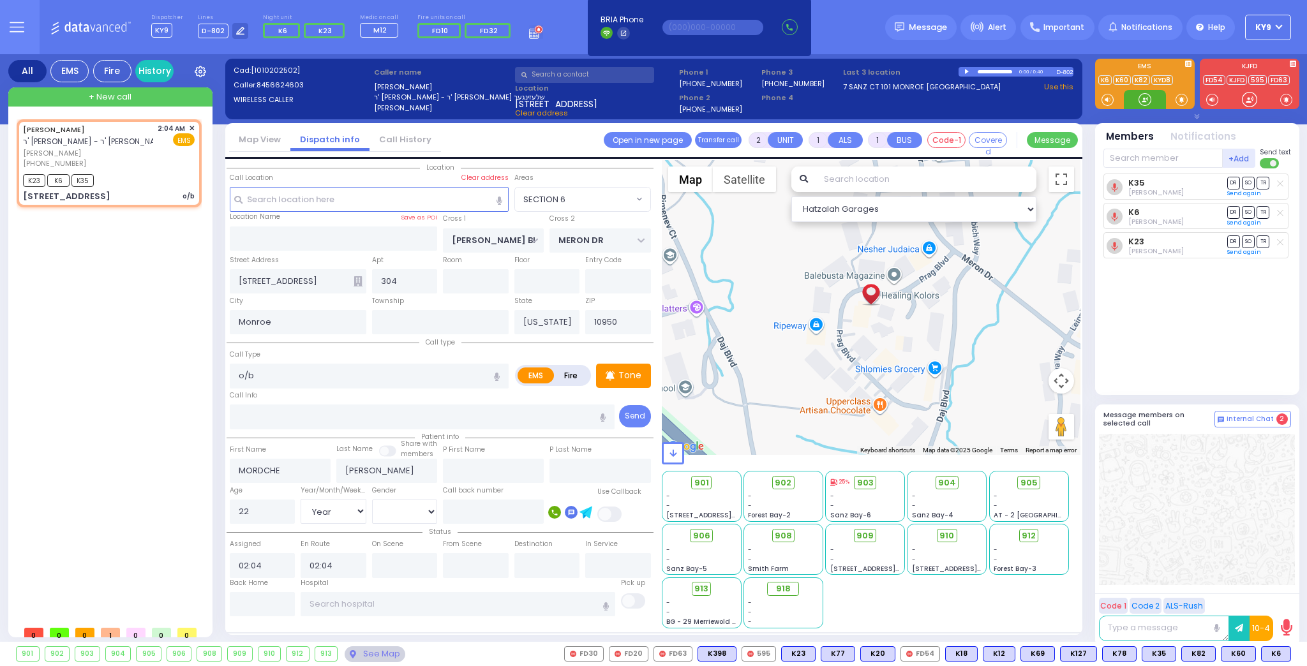
click at [1141, 100] on div at bounding box center [1144, 99] width 13 height 13
click at [1141, 102] on div at bounding box center [1144, 99] width 13 height 13
click at [1142, 101] on div at bounding box center [1144, 99] width 13 height 13
click at [1141, 101] on div at bounding box center [1144, 99] width 13 height 13
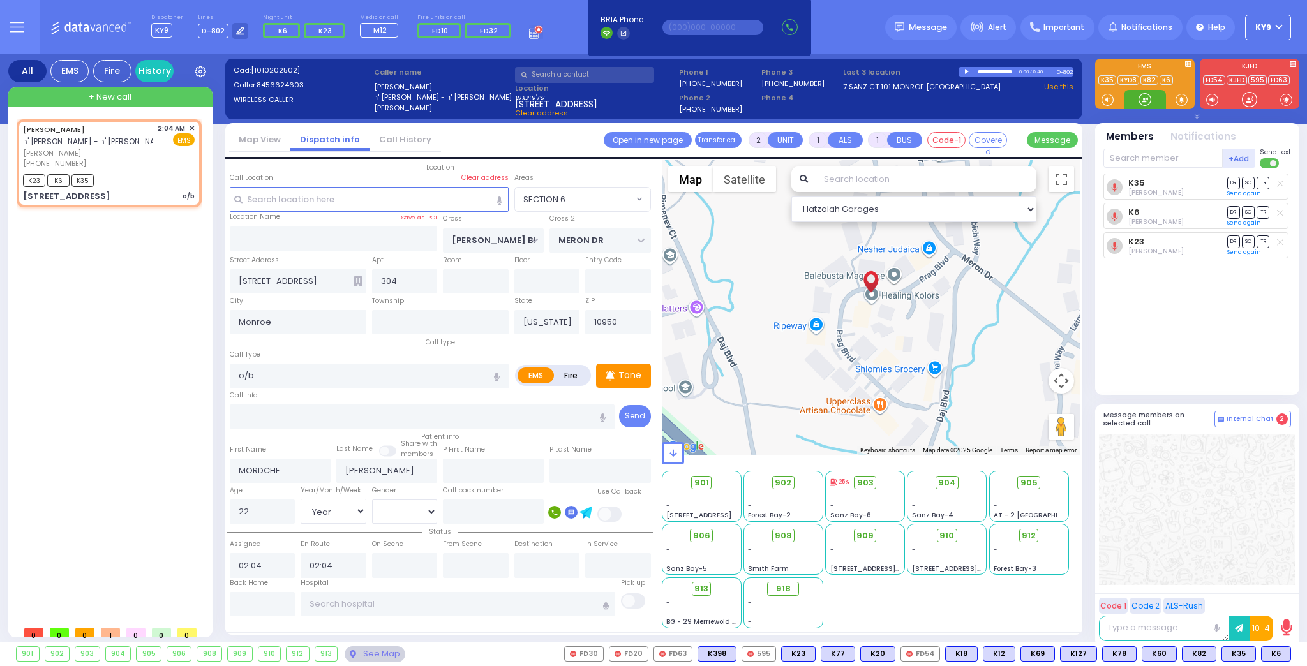
drag, startPoint x: 1143, startPoint y: 100, endPoint x: 1139, endPoint y: 107, distance: 8.0
click at [1143, 101] on div at bounding box center [1144, 99] width 13 height 13
drag, startPoint x: 1135, startPoint y: 94, endPoint x: 1146, endPoint y: 98, distance: 11.5
click at [1144, 98] on div at bounding box center [1144, 99] width 42 height 19
click at [1271, 655] on span "M16" at bounding box center [1273, 654] width 33 height 14
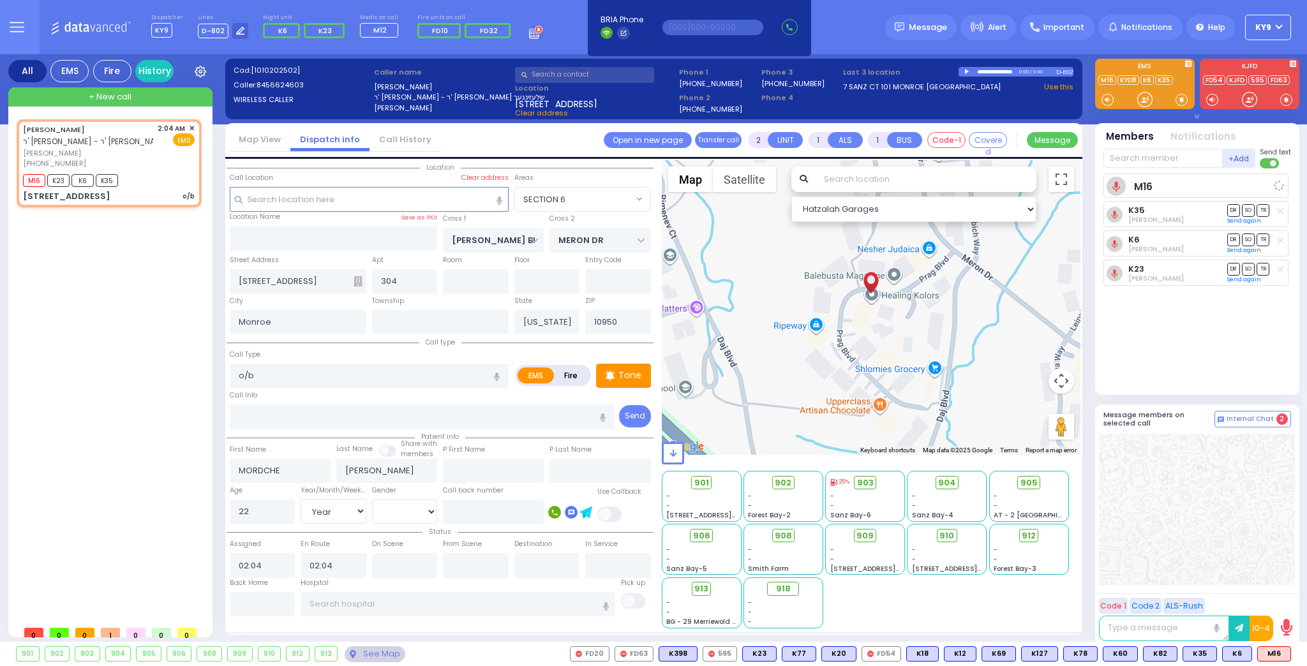
select select
radio input "true"
select select "Year"
select select "[DEMOGRAPHIC_DATA]"
select select "Hatzalah Garages"
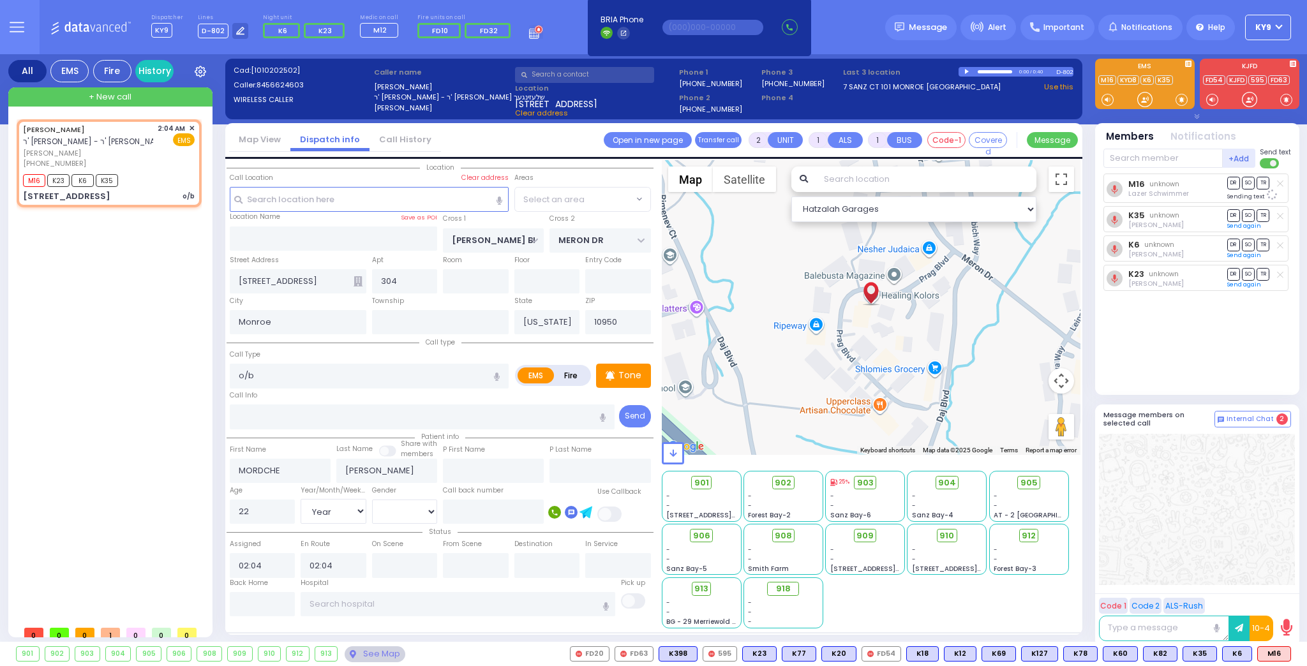
select select "SECTION 6"
click at [1151, 91] on div at bounding box center [1144, 99] width 42 height 19
click at [1141, 100] on div at bounding box center [1144, 99] width 13 height 13
click at [1282, 654] on span "K82" at bounding box center [1273, 654] width 33 height 14
select select
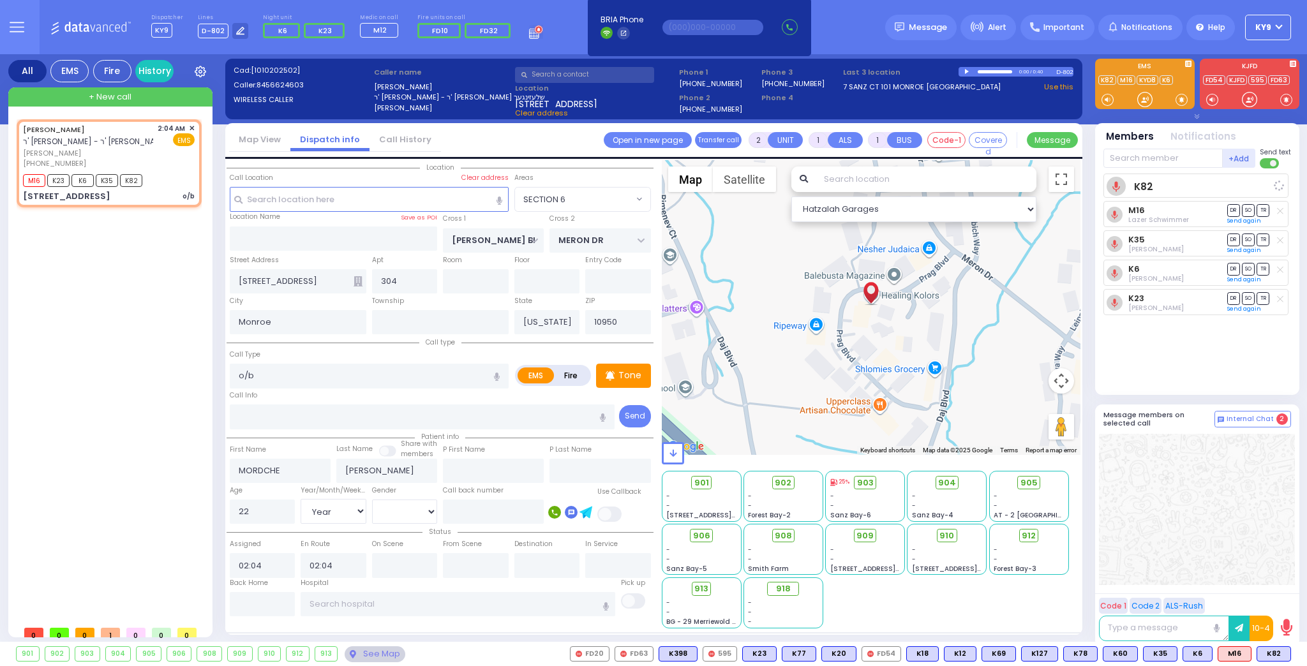
radio input "true"
select select "Year"
select select "[DEMOGRAPHIC_DATA]"
select select "Hatzalah Garages"
select select "SECTION 6"
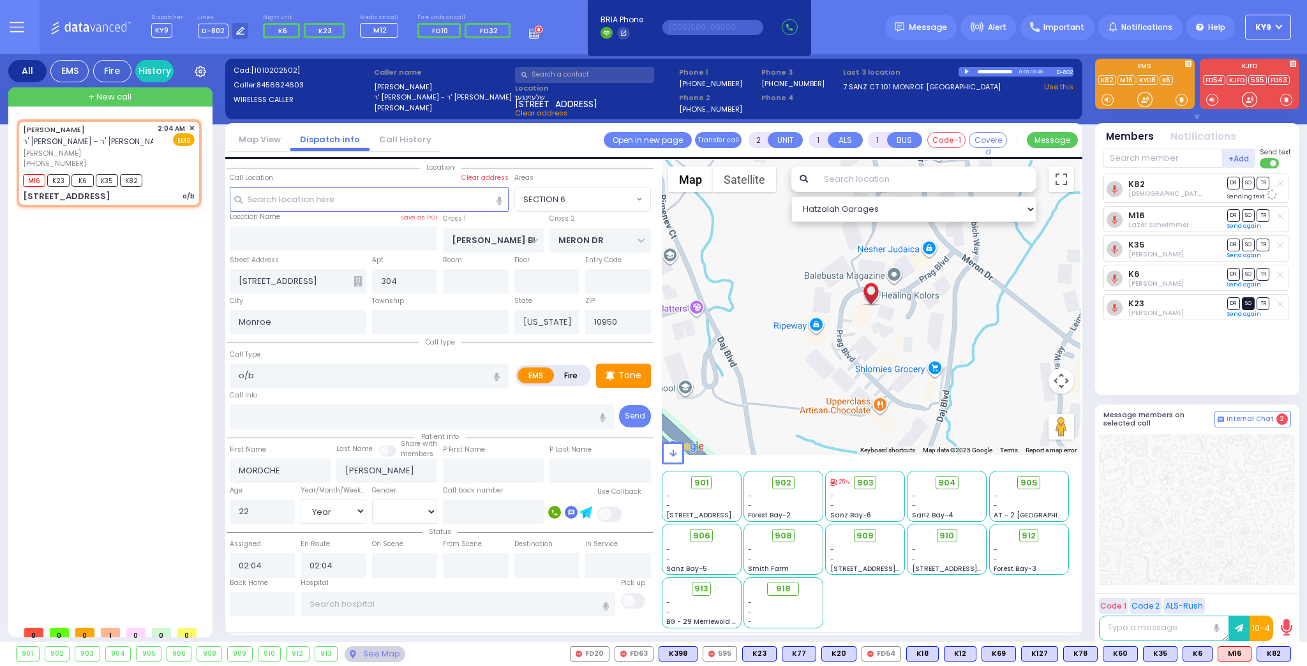
click at [1243, 301] on span "SO" at bounding box center [1247, 303] width 13 height 12
select select
radio input "true"
select select "Year"
select select "[DEMOGRAPHIC_DATA]"
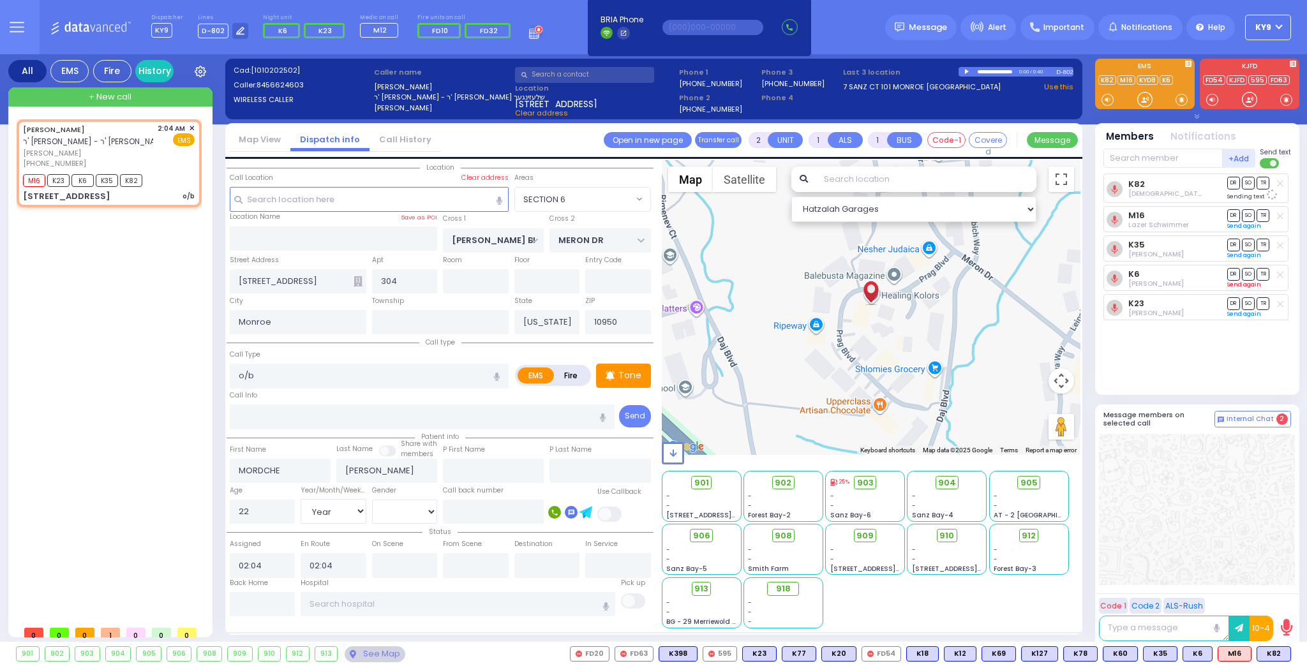
select select "Hatzalah Garages"
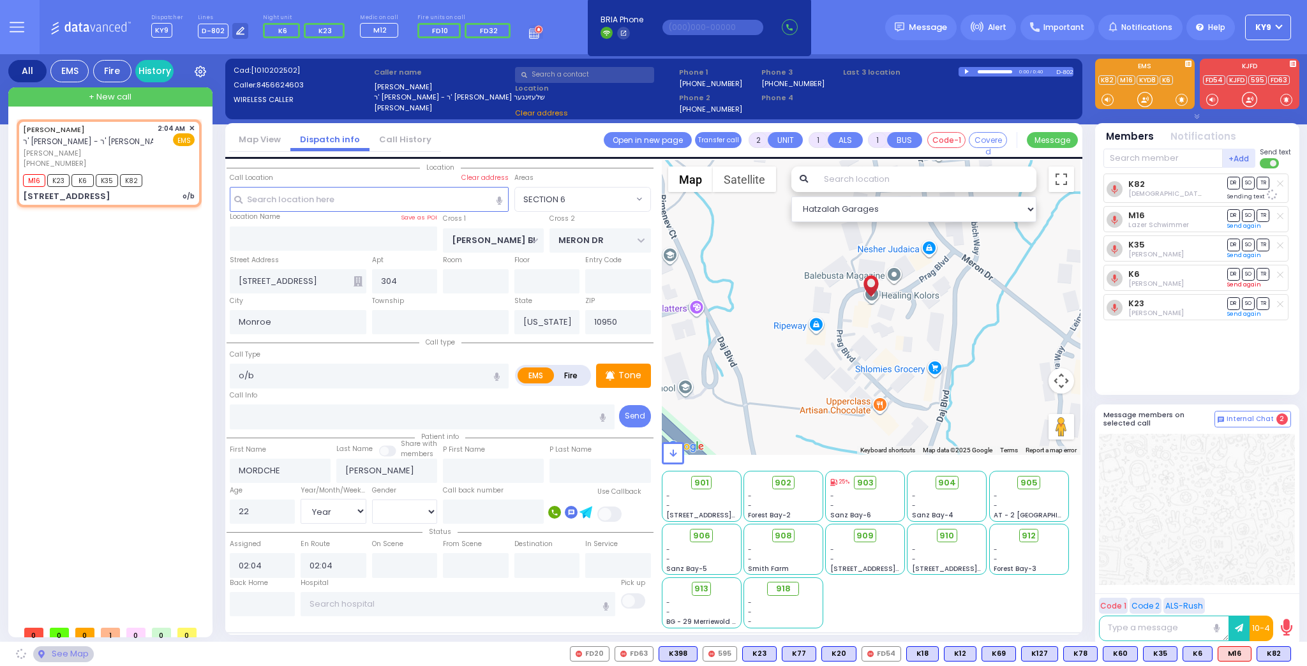
select select "SECTION 6"
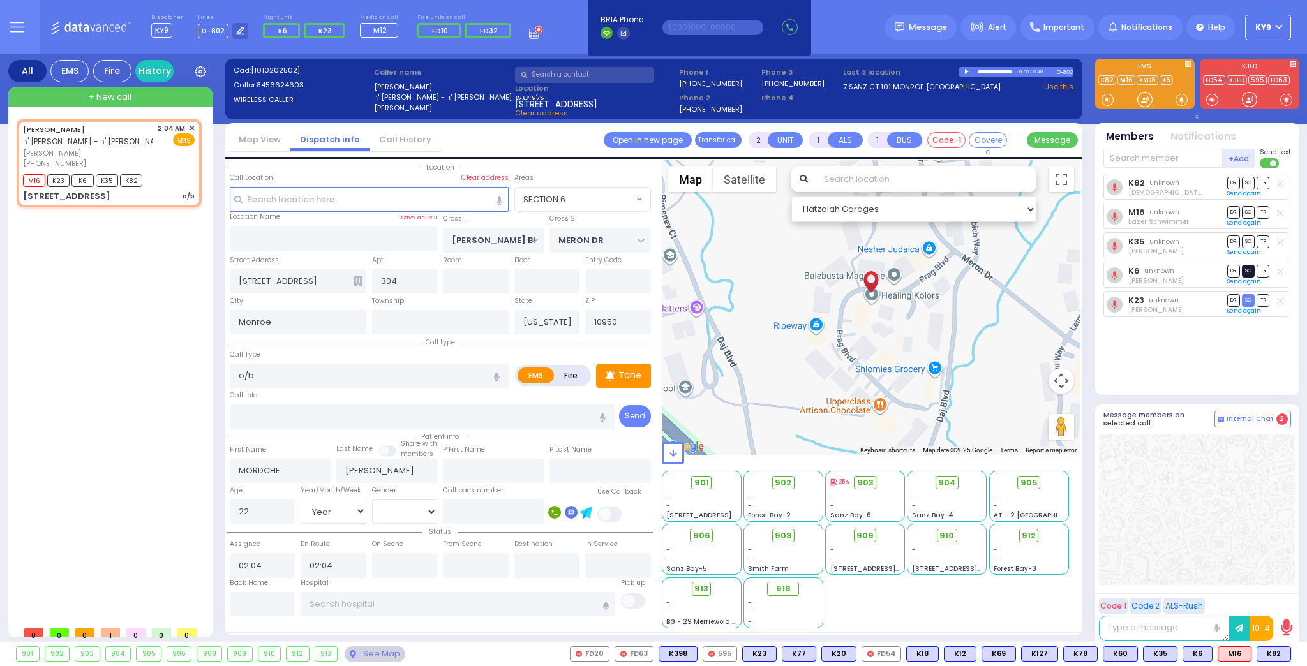
click at [1249, 269] on span "SO" at bounding box center [1247, 271] width 13 height 12
select select
radio input "true"
select select "Year"
select select "[DEMOGRAPHIC_DATA]"
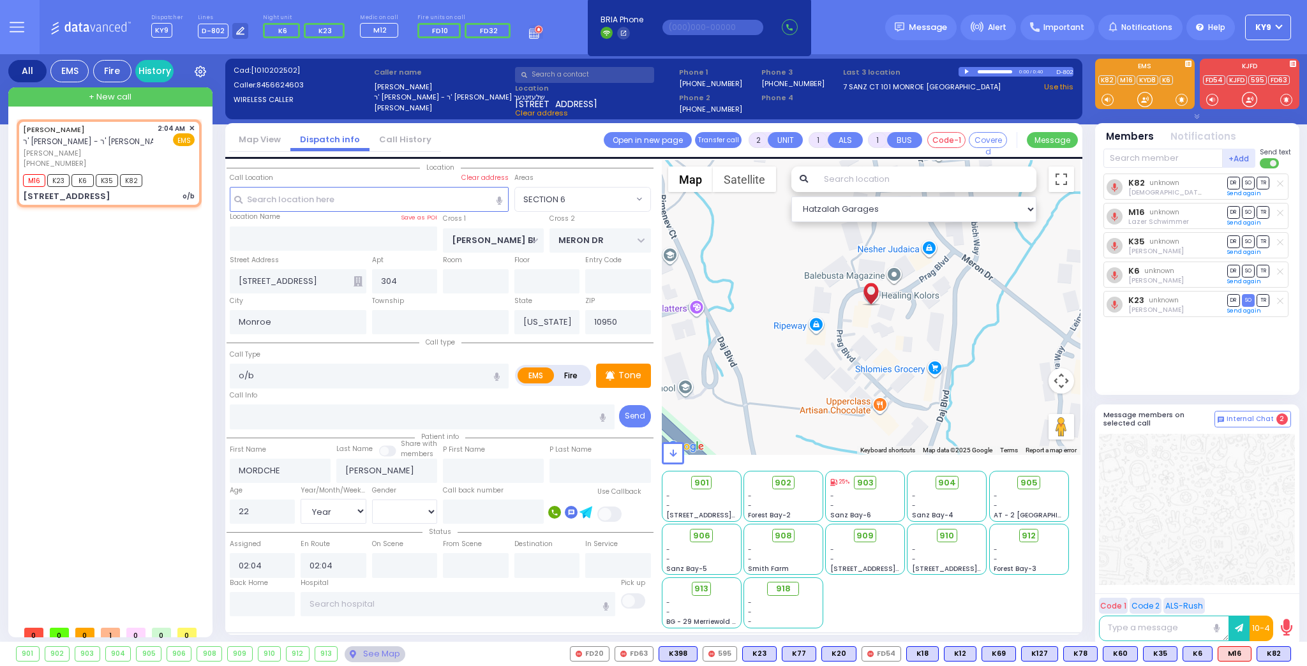
select select "Hatzalah Garages"
select select "SECTION 6"
click at [373, 653] on div "See Map" at bounding box center [374, 654] width 60 height 16
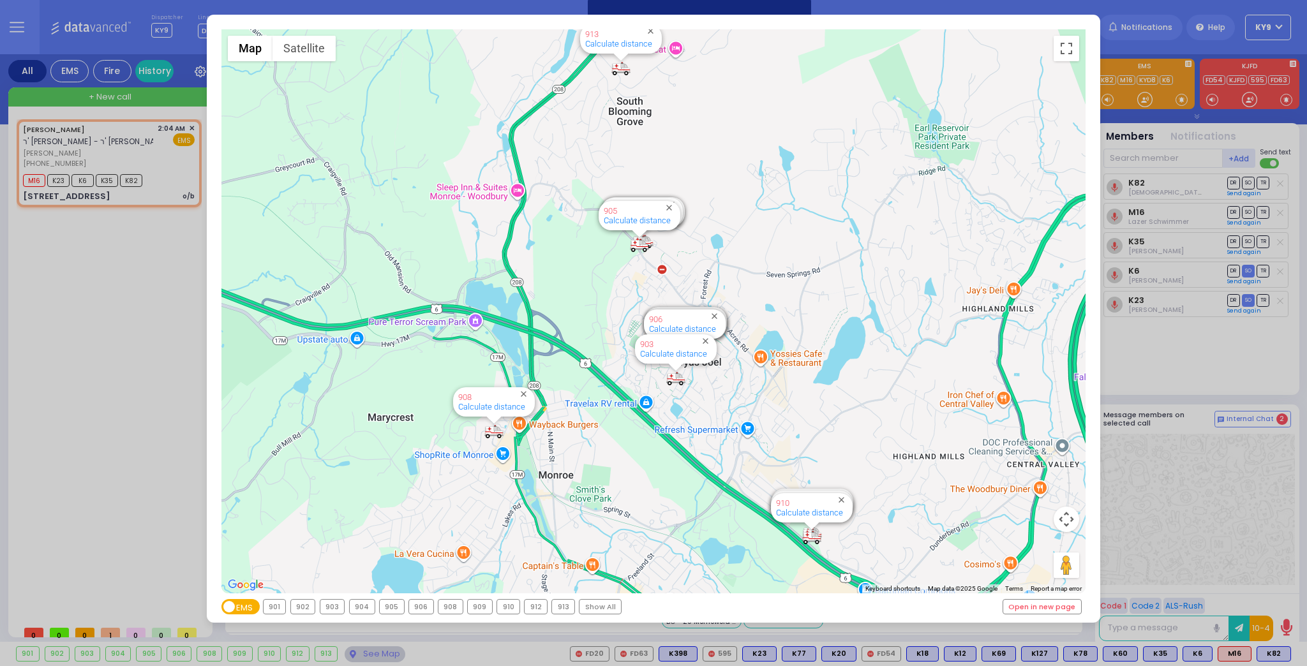
click at [554, 607] on div "913" at bounding box center [563, 607] width 22 height 14
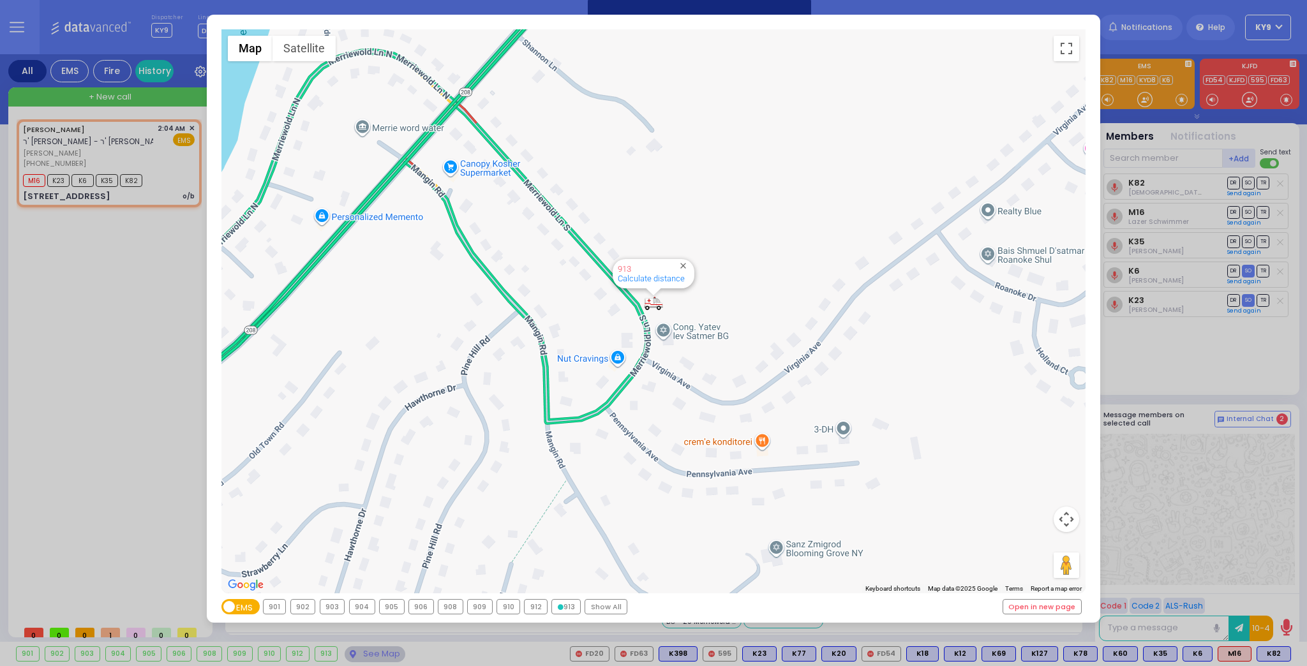
click at [533, 609] on div "912" at bounding box center [535, 607] width 22 height 14
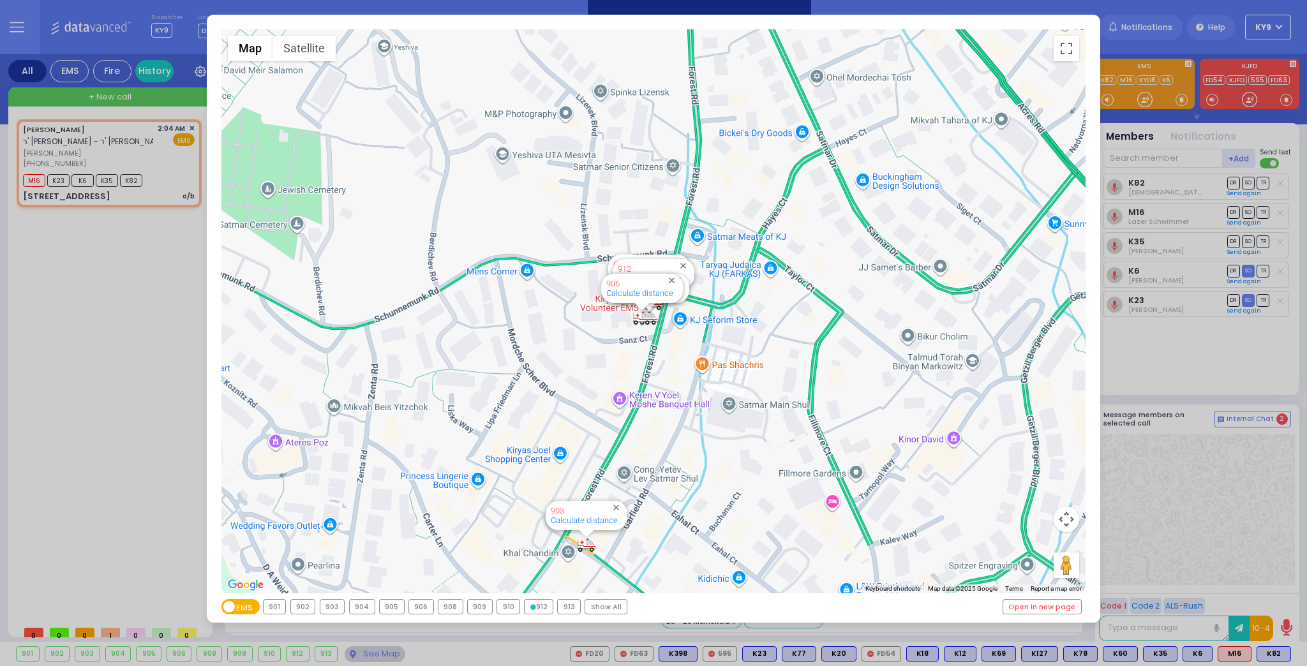
click at [335, 606] on div "903" at bounding box center [332, 607] width 24 height 14
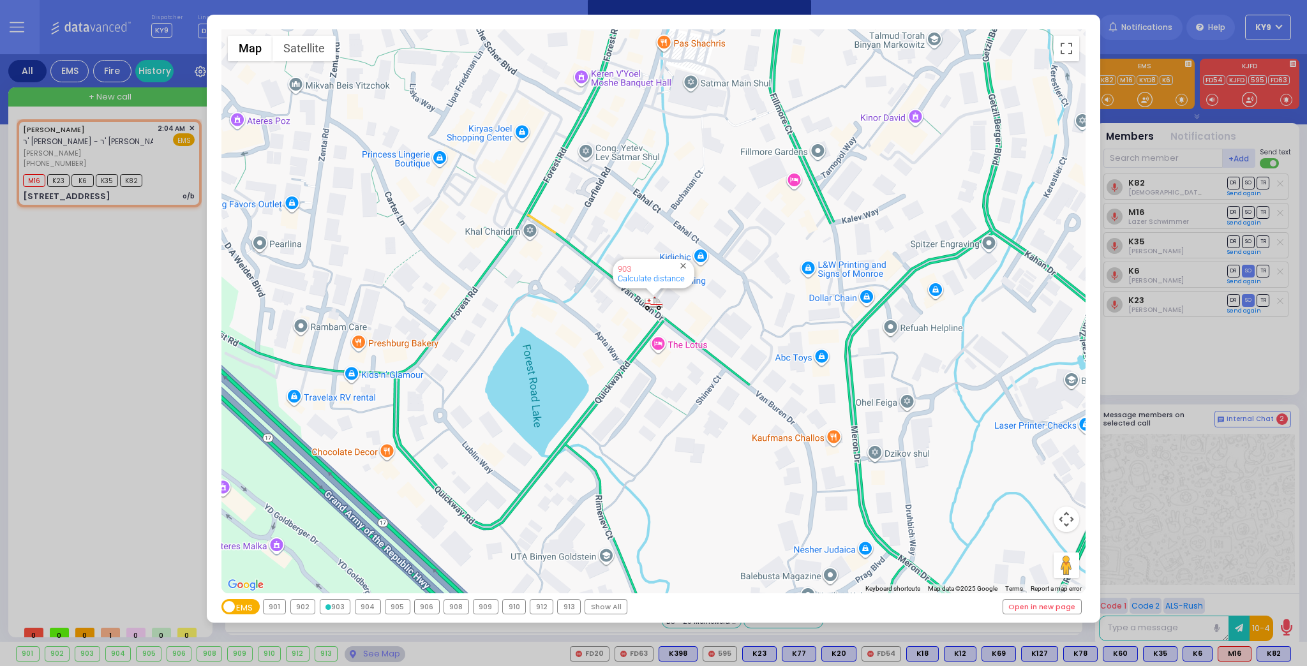
click at [369, 653] on div "← Move left → Move right ↑ Move up ↓ Move down + Zoom in - Zoom out Home Jump l…" at bounding box center [653, 333] width 1307 height 666
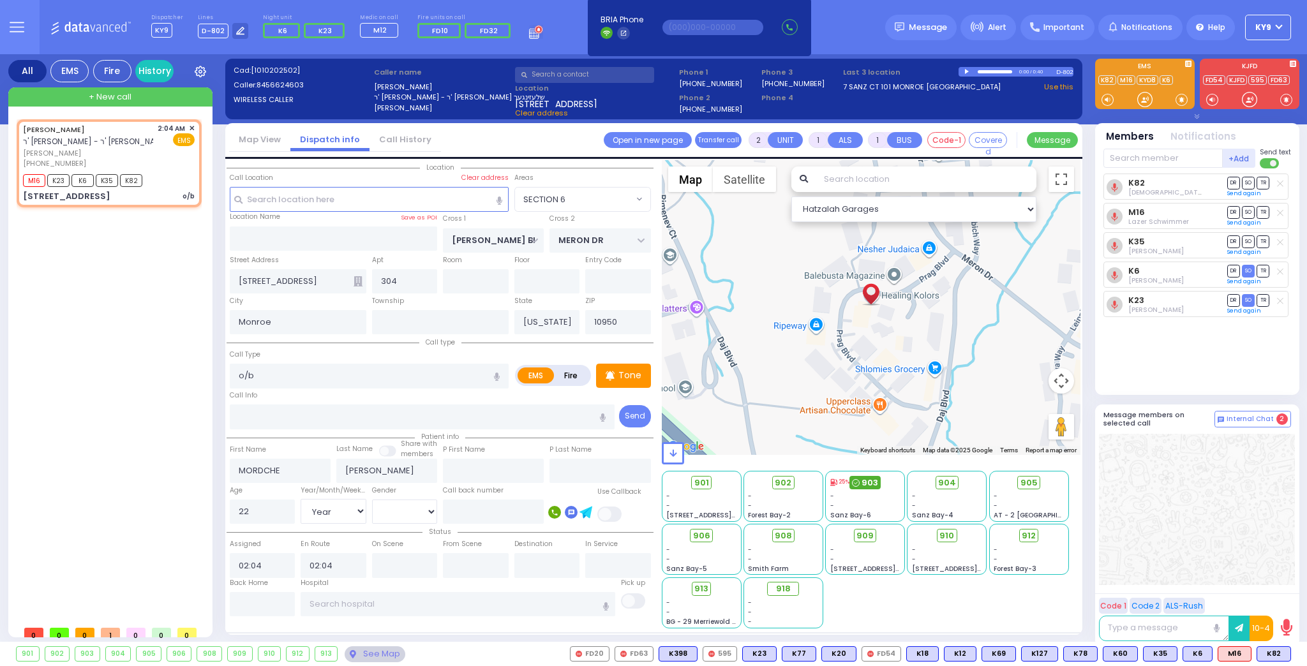
click at [866, 480] on span "903" at bounding box center [869, 483] width 17 height 13
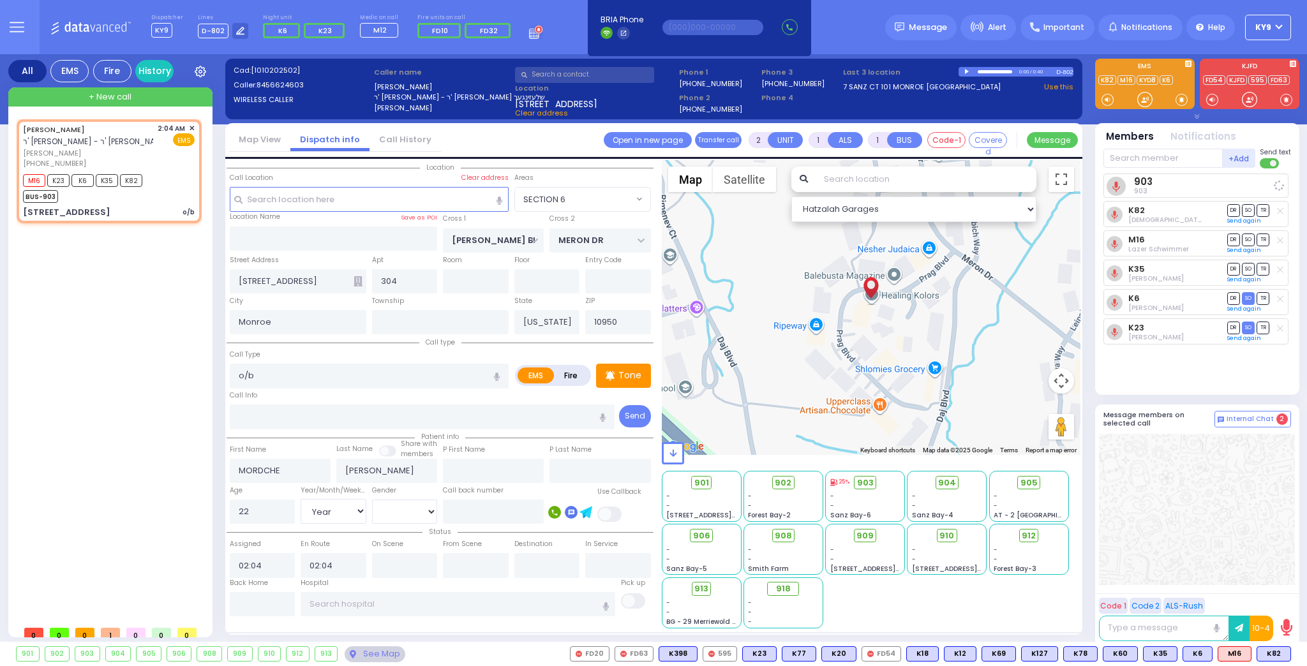
select select
radio input "true"
select select "Year"
select select "[DEMOGRAPHIC_DATA]"
select select "SECTION 6"
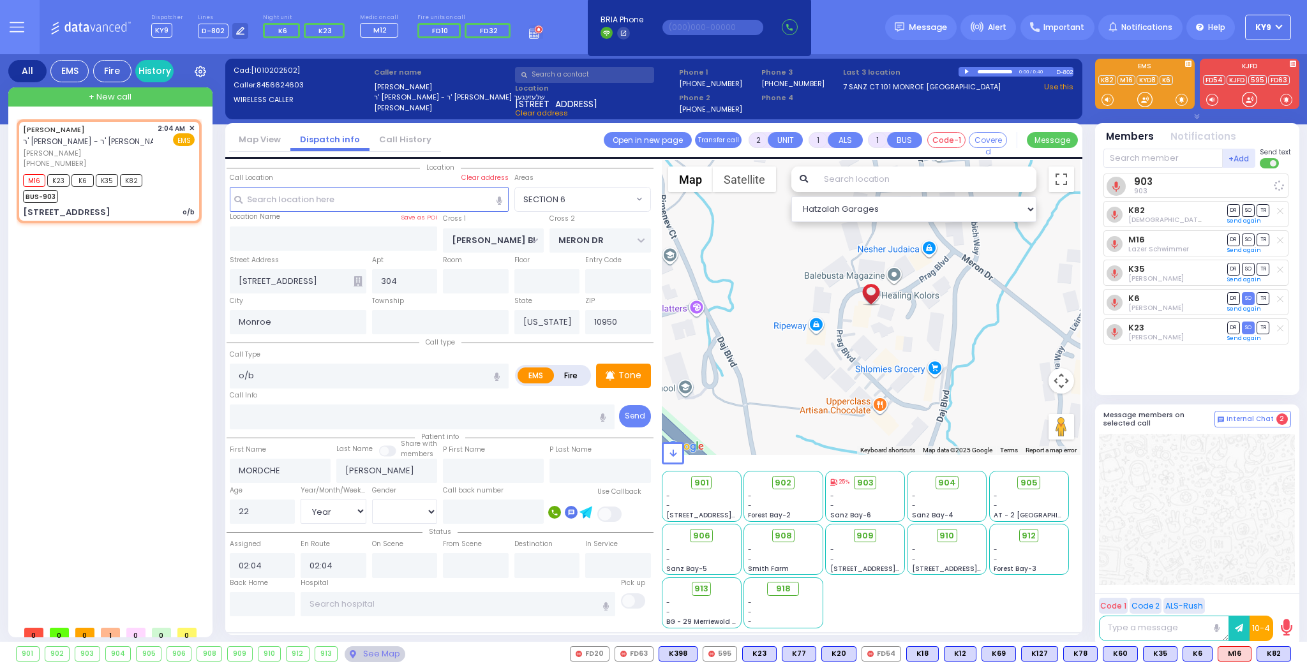
select select "Hatzalah Garages"
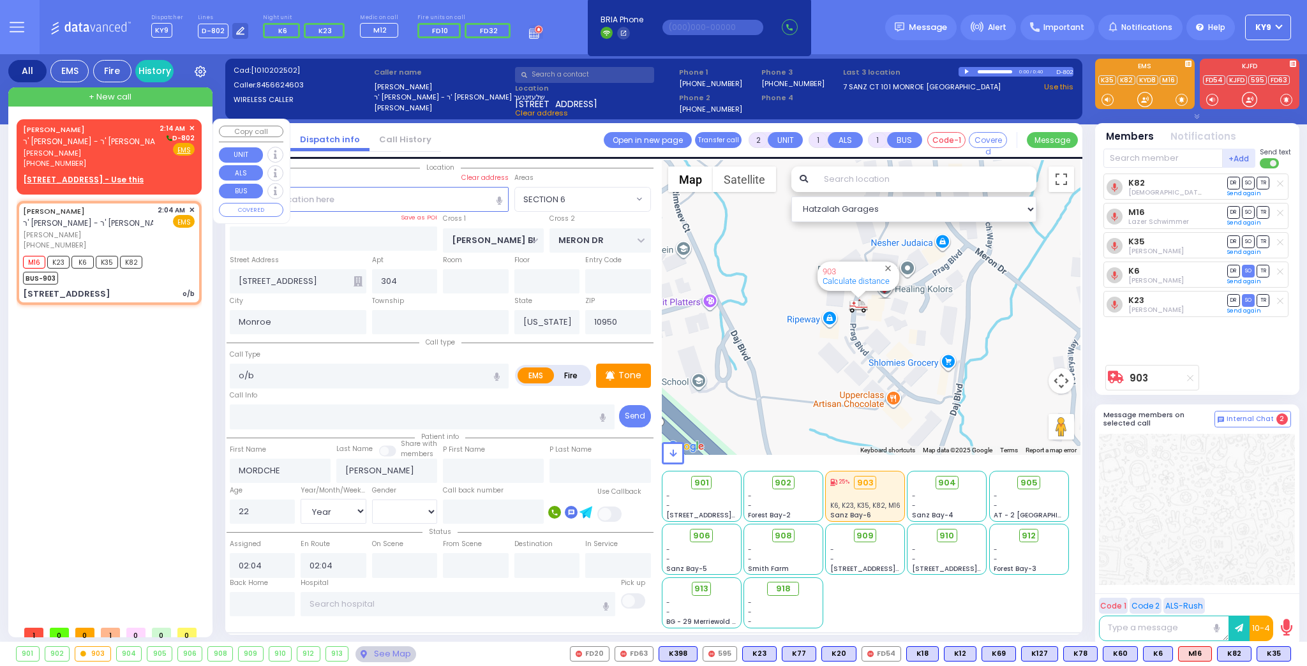
click at [135, 158] on span "מענדל מאיר פריעדמאן" at bounding box center [89, 153] width 132 height 11
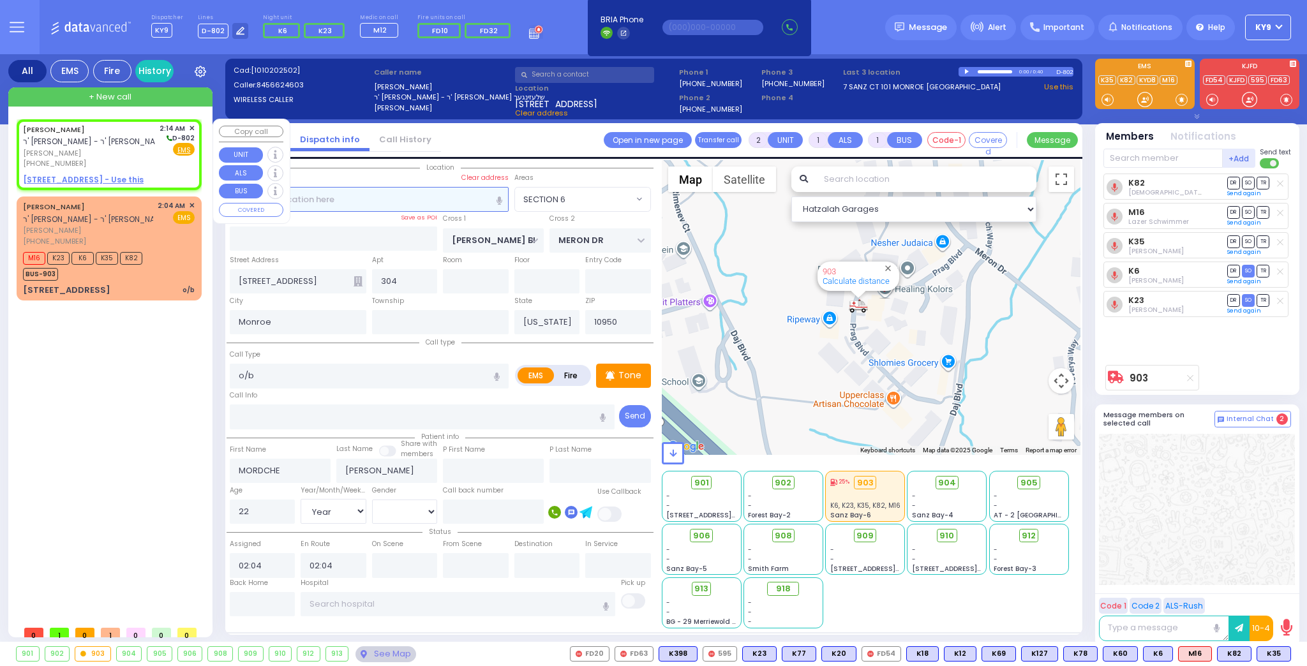
select select
radio input "true"
type input "MENDEL MAYER"
type input "FRIEDMAN"
select select
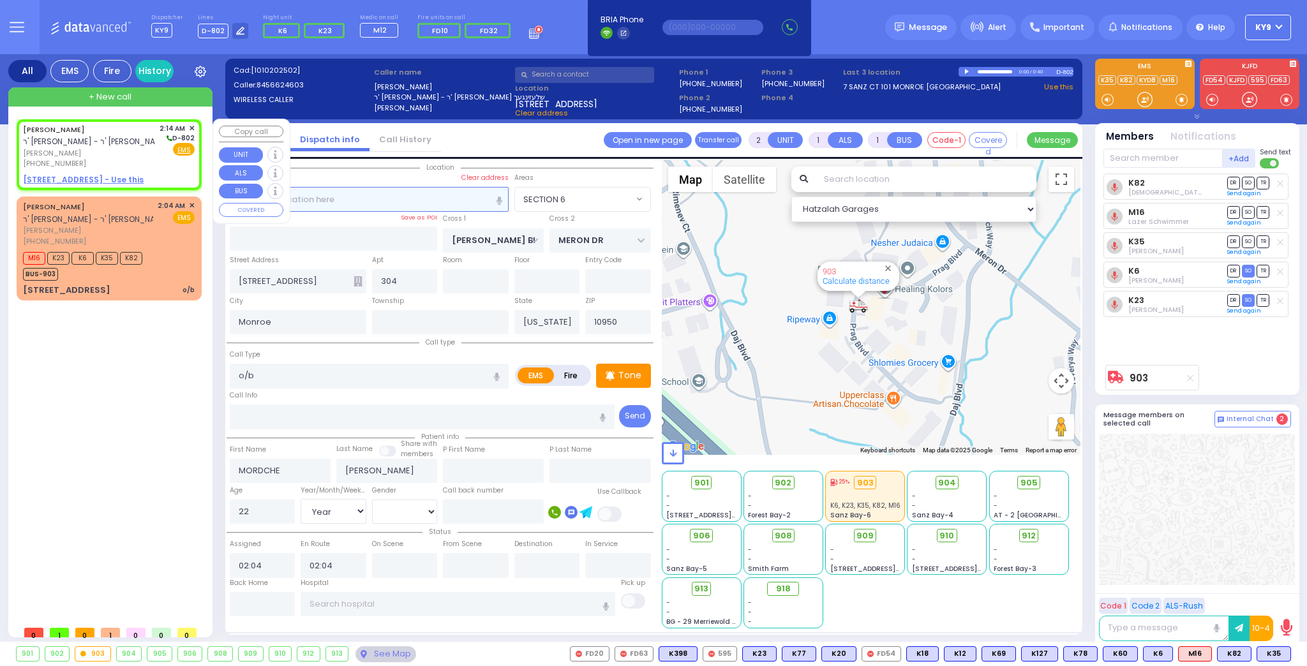
select select
type input "02:14"
select select "Hatzalah Garages"
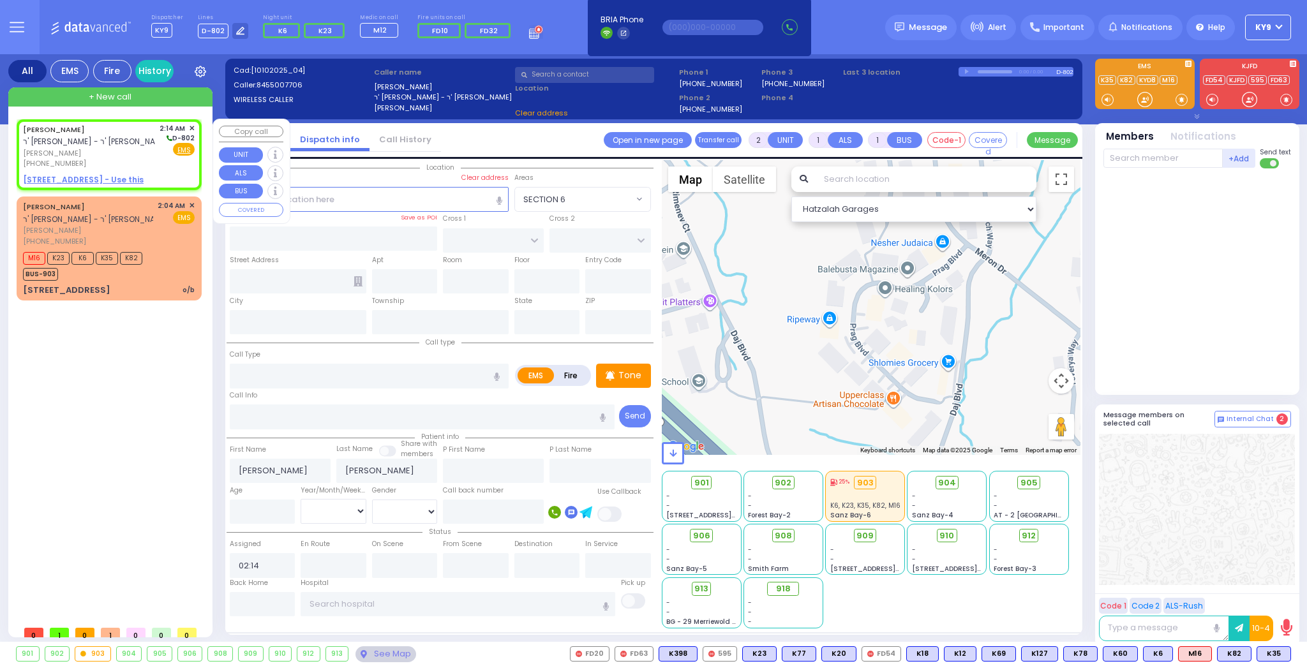
select select
radio input "true"
select select
select select "Hatzalah Garages"
click at [118, 175] on u "17 AUSTRA PKWY 405 - Use this" at bounding box center [83, 179] width 121 height 11
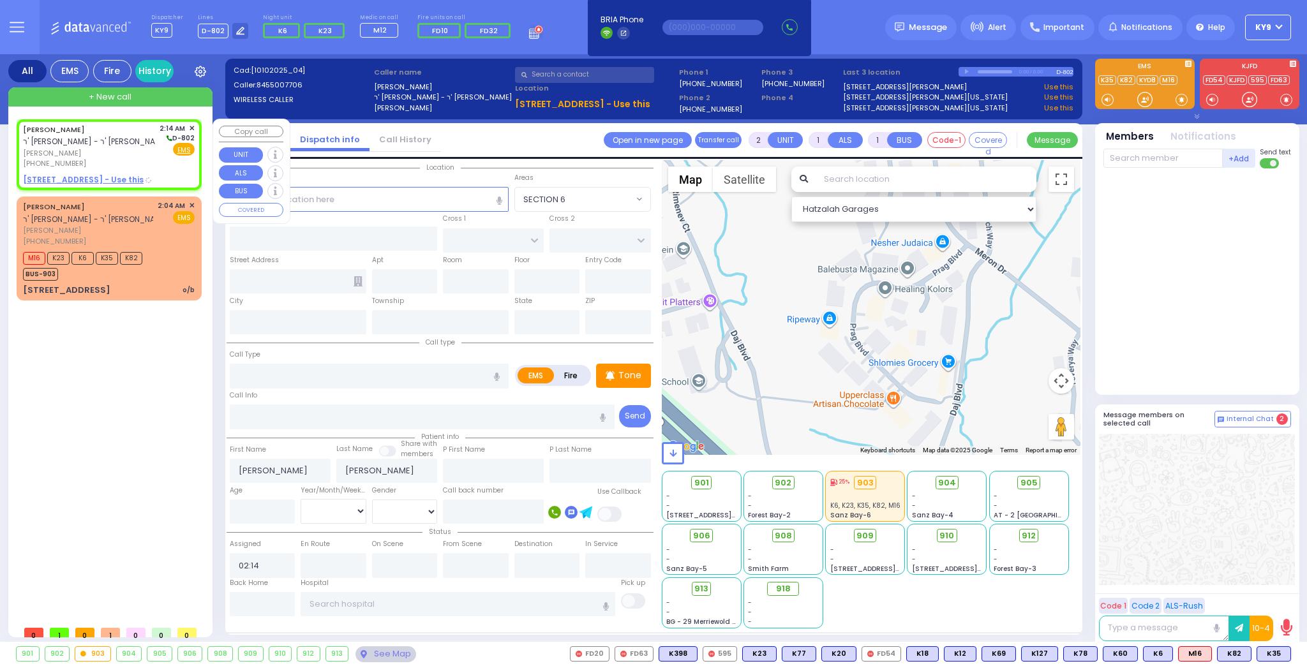
select select
radio input "true"
select select
select select "Hatzalah Garages"
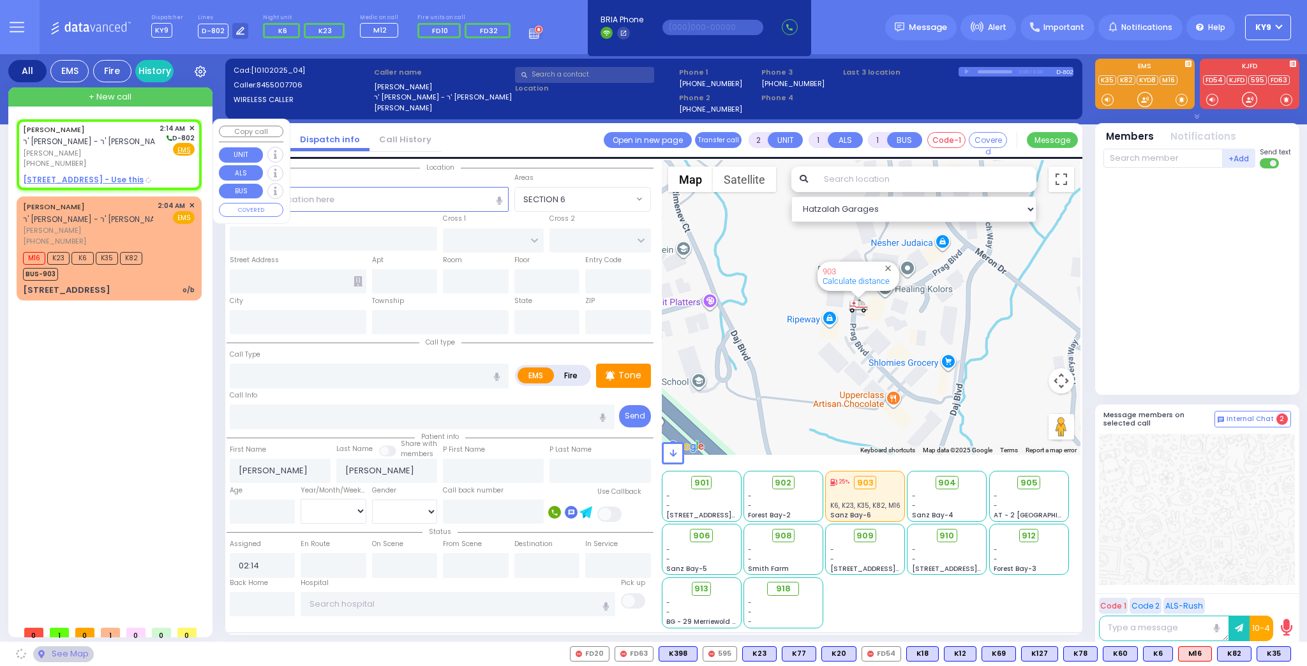
type input "BAKERTOWN RD"
type input "COUNTY ROUTE 105"
type input "17 AUSTRA PKWY"
type input "405"
type input "Kiryas Joel"
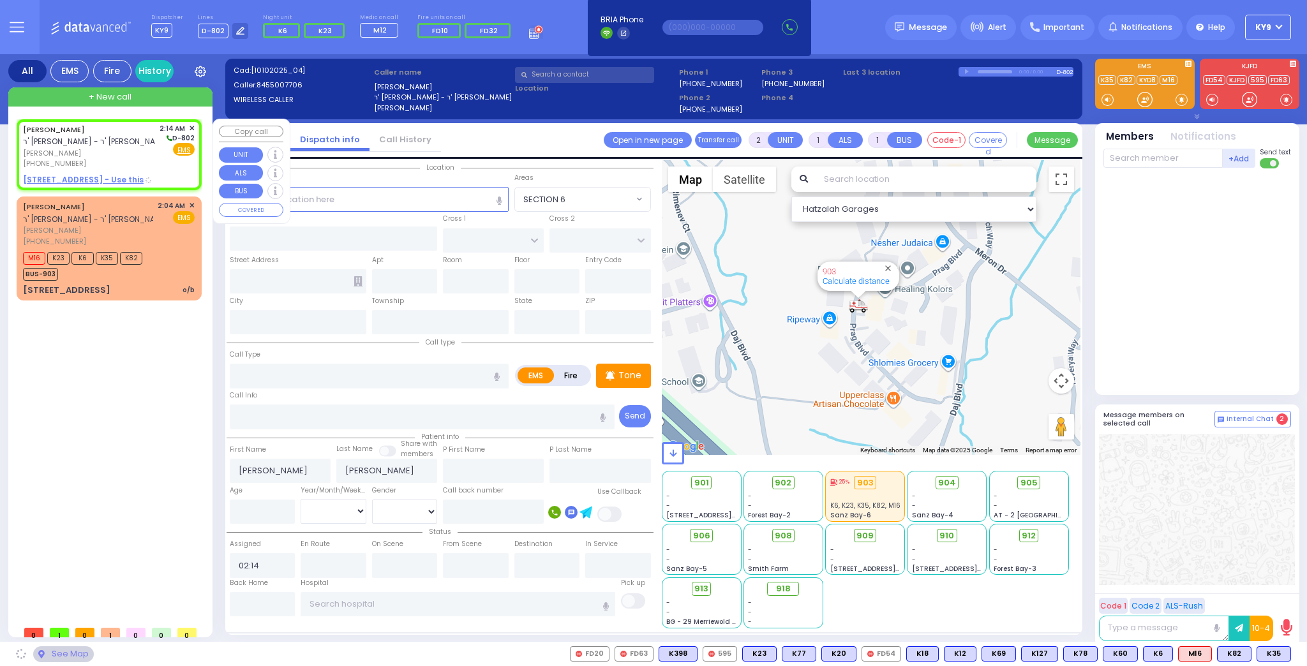
type input "[US_STATE]"
type input "10950"
select select "SECTION 4"
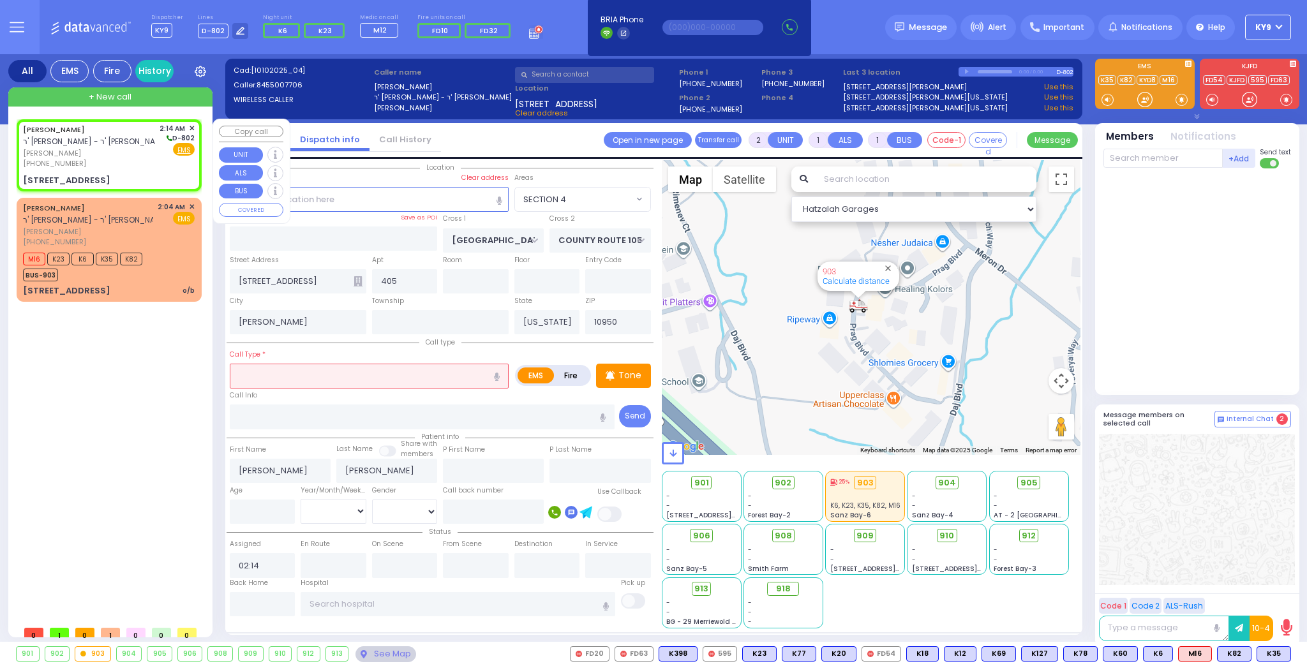
select select
radio input "true"
select select
select select "SECTION 4"
select select "Hatzalah Garages"
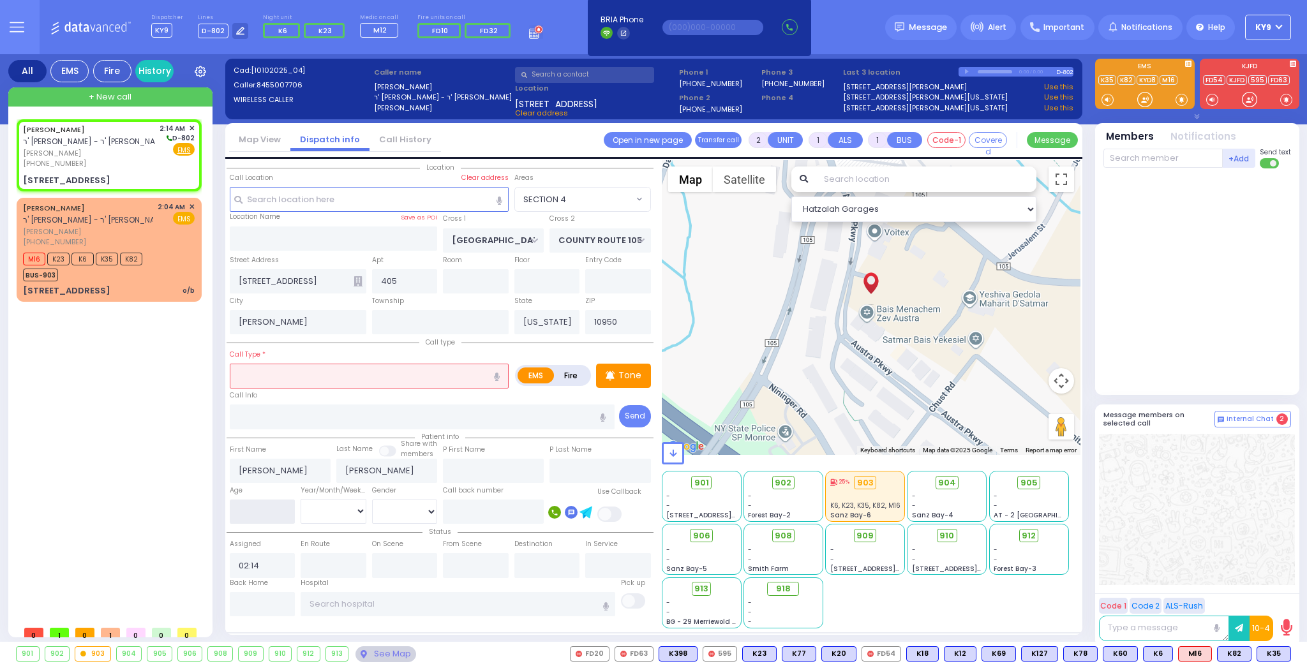
click at [279, 511] on input "number" at bounding box center [263, 512] width 66 height 24
type input "3"
click at [332, 503] on select "Year Month Week Day" at bounding box center [333, 511] width 66 height 24
select select "Year"
click at [300, 499] on select "Year Month Week Day" at bounding box center [333, 511] width 66 height 24
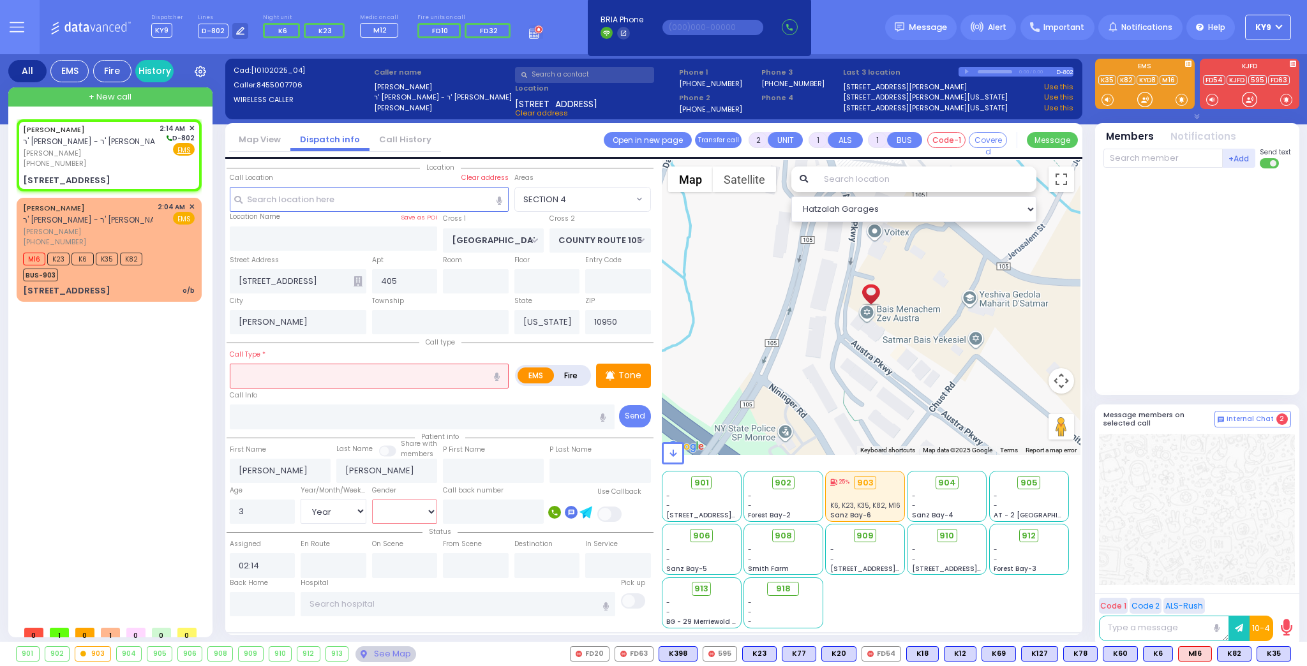
click at [372, 512] on select "Male Female" at bounding box center [405, 512] width 66 height 24
select select
radio input "true"
select select "Year"
select select "Hatzalah Garages"
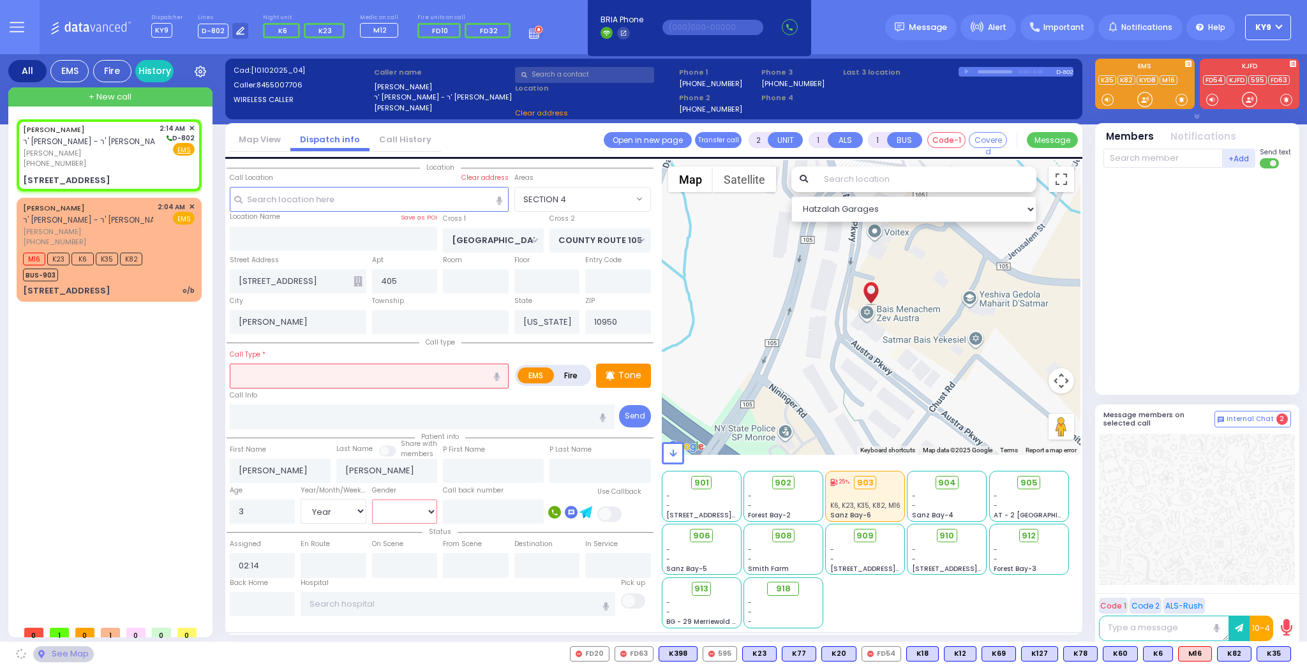
select select "SECTION 4"
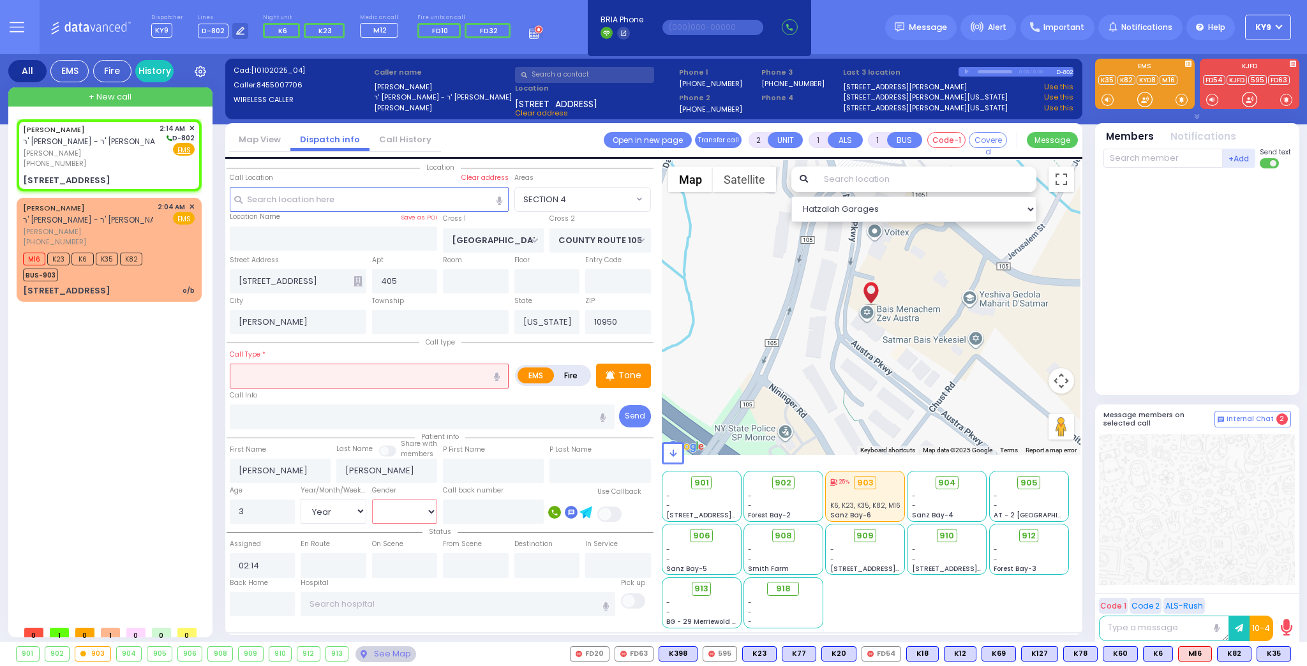
select select
radio input "true"
select select "Year"
select select "Hatzalah Garages"
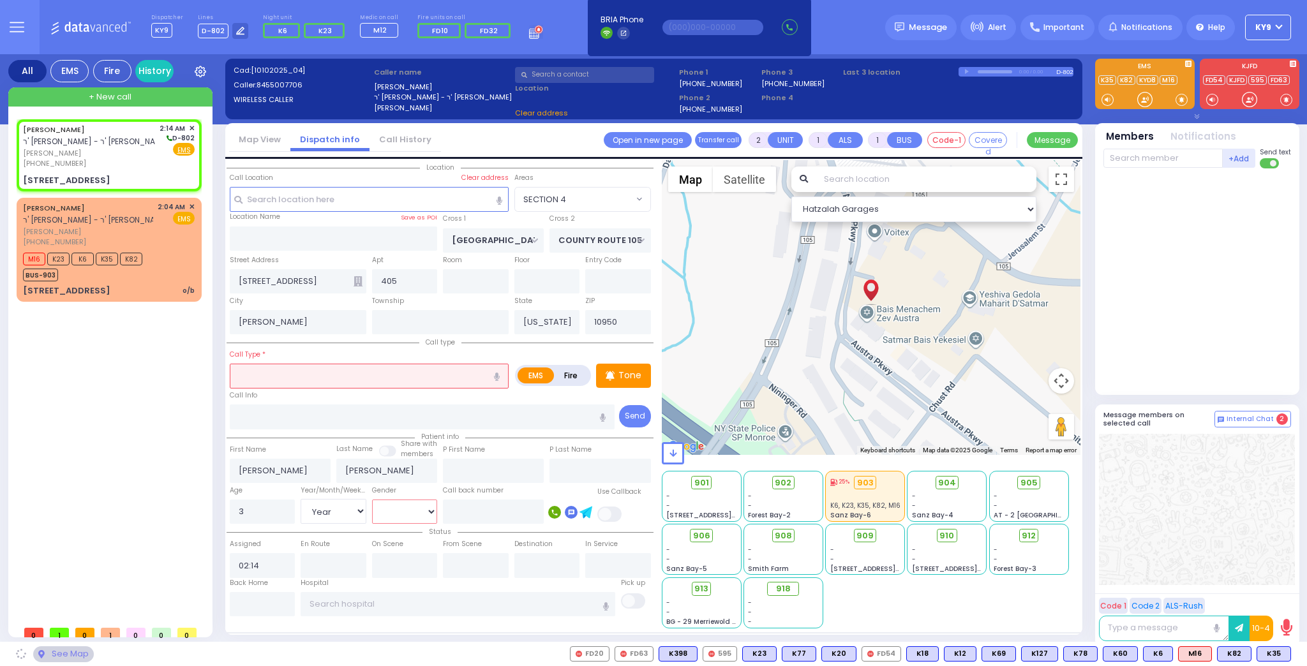
select select "SECTION 4"
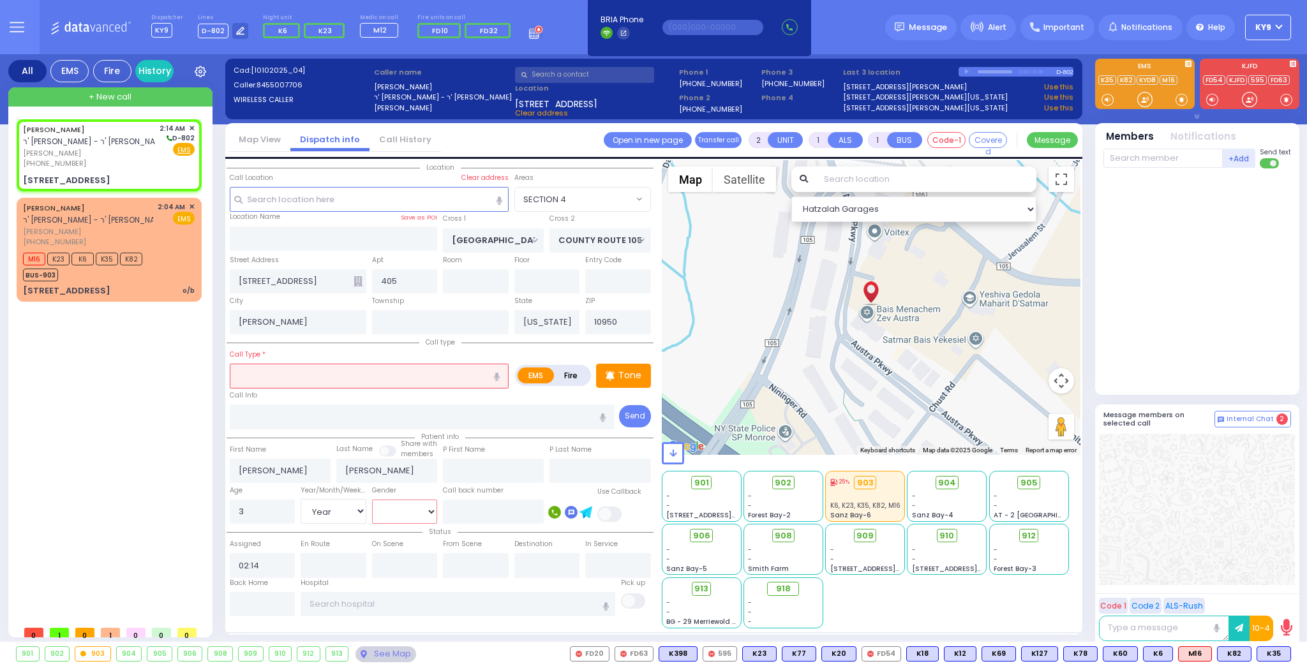
select select "[DEMOGRAPHIC_DATA]"
click at [372, 500] on select "Male Female" at bounding box center [405, 512] width 66 height 24
click at [379, 376] on input "text" at bounding box center [369, 376] width 279 height 24
select select
radio input "true"
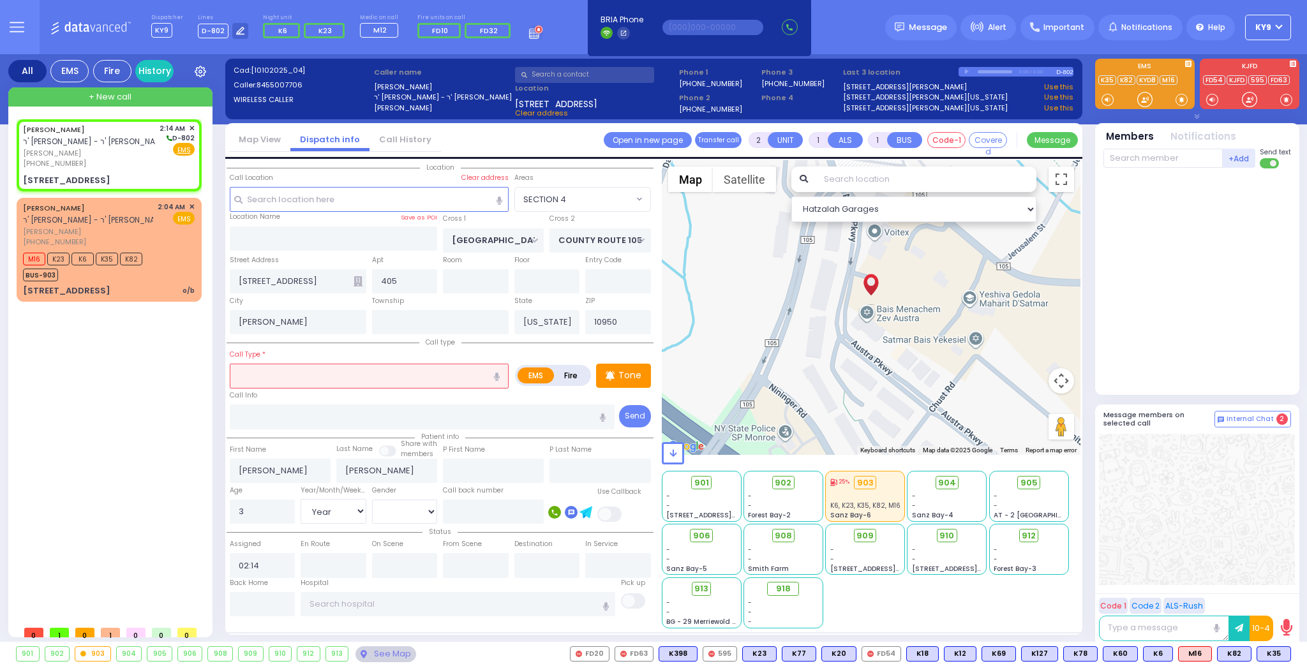
select select "Year"
select select "[DEMOGRAPHIC_DATA]"
select select "Hatzalah Garages"
select select "SECTION 4"
type input "p"
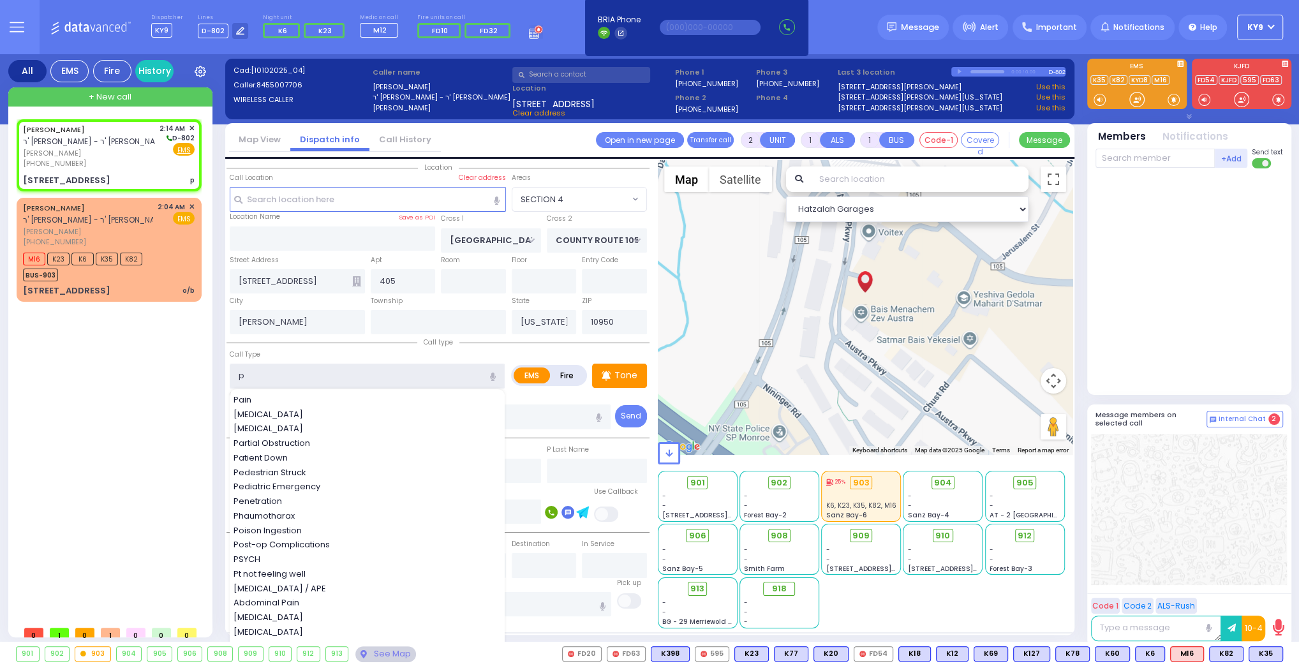
select select
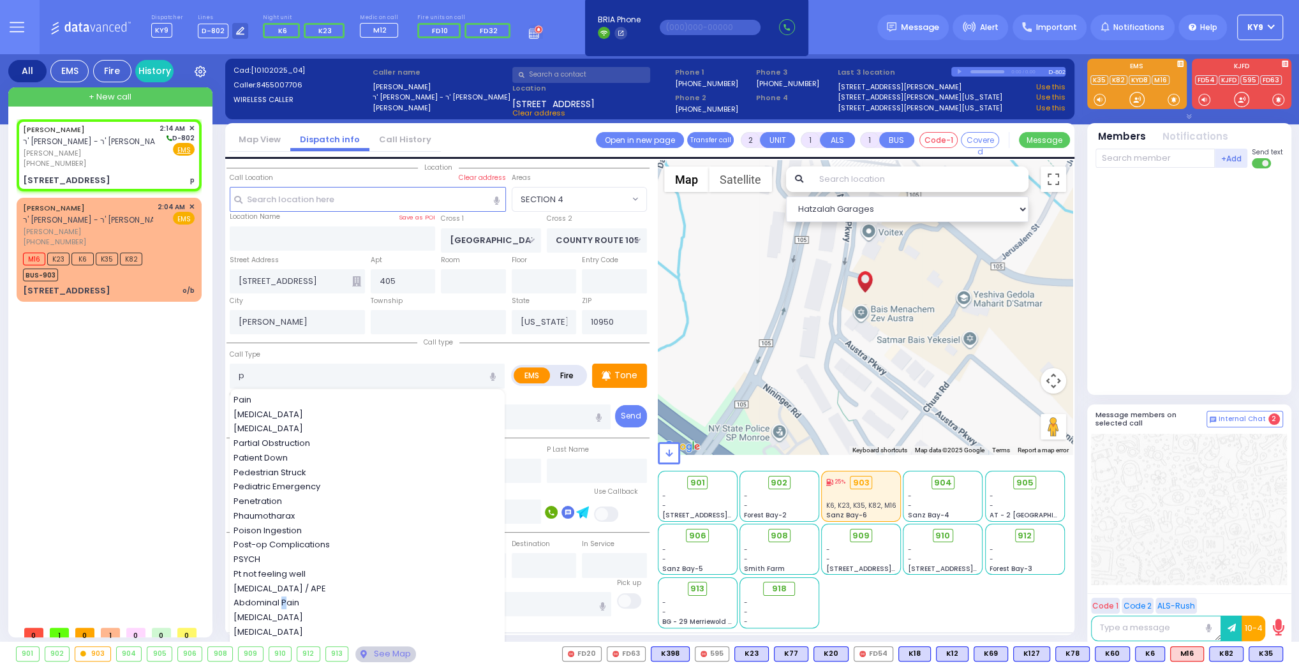
click at [283, 601] on span "Abdominal Pain" at bounding box center [268, 602] width 70 height 13
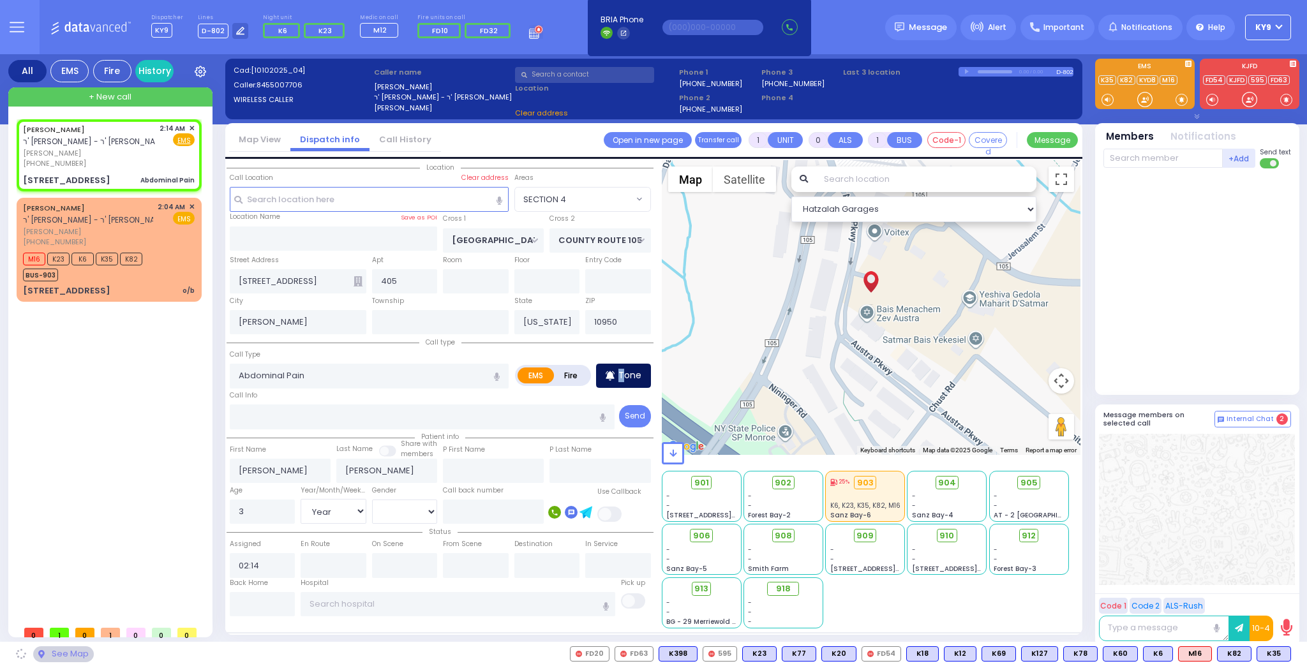
click at [621, 370] on p "Tone" at bounding box center [629, 375] width 23 height 13
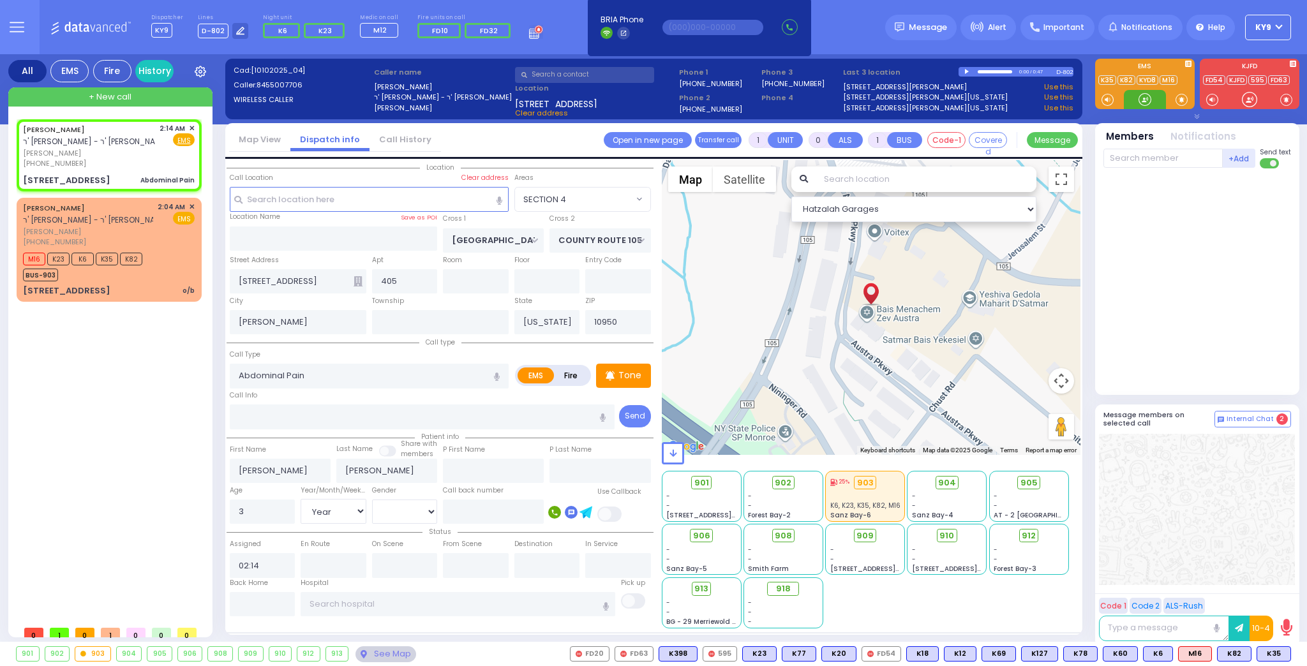
click at [1143, 101] on div at bounding box center [1144, 99] width 13 height 13
click at [628, 371] on p "Tone" at bounding box center [629, 375] width 23 height 13
drag, startPoint x: 1141, startPoint y: 98, endPoint x: 1139, endPoint y: 105, distance: 7.1
click at [1139, 104] on div at bounding box center [1144, 99] width 13 height 13
click at [1148, 101] on div at bounding box center [1144, 99] width 13 height 13
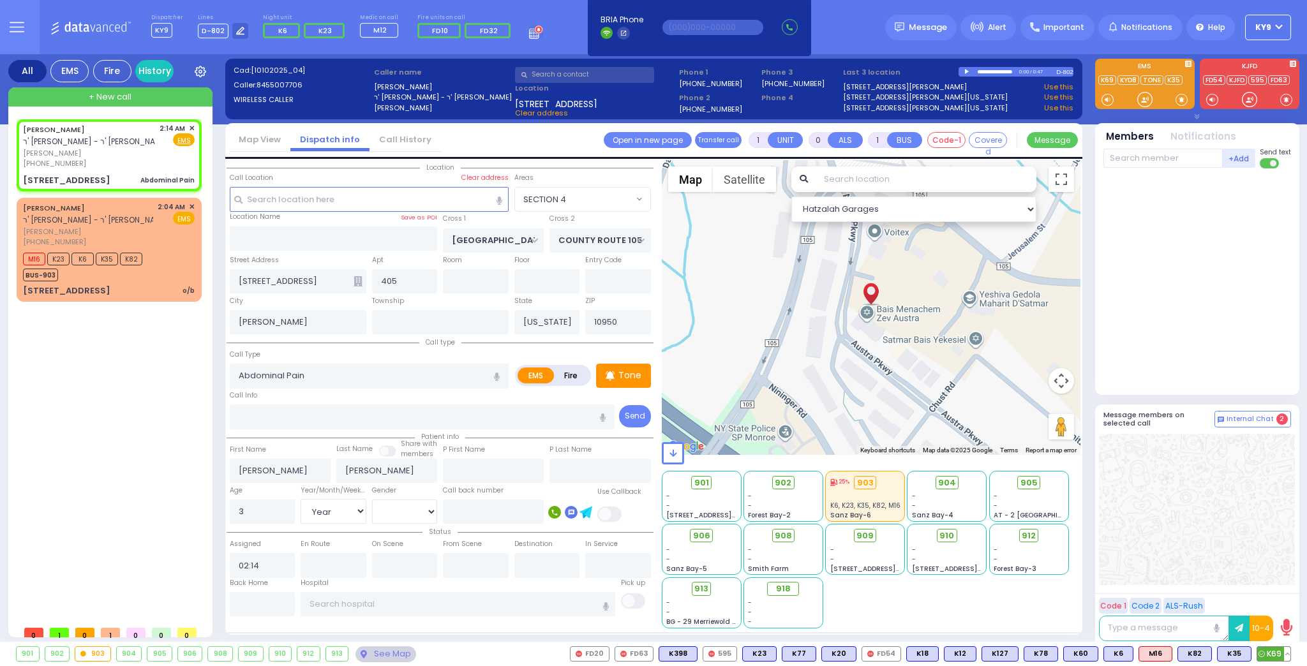
click at [1273, 649] on span "K69" at bounding box center [1273, 654] width 33 height 14
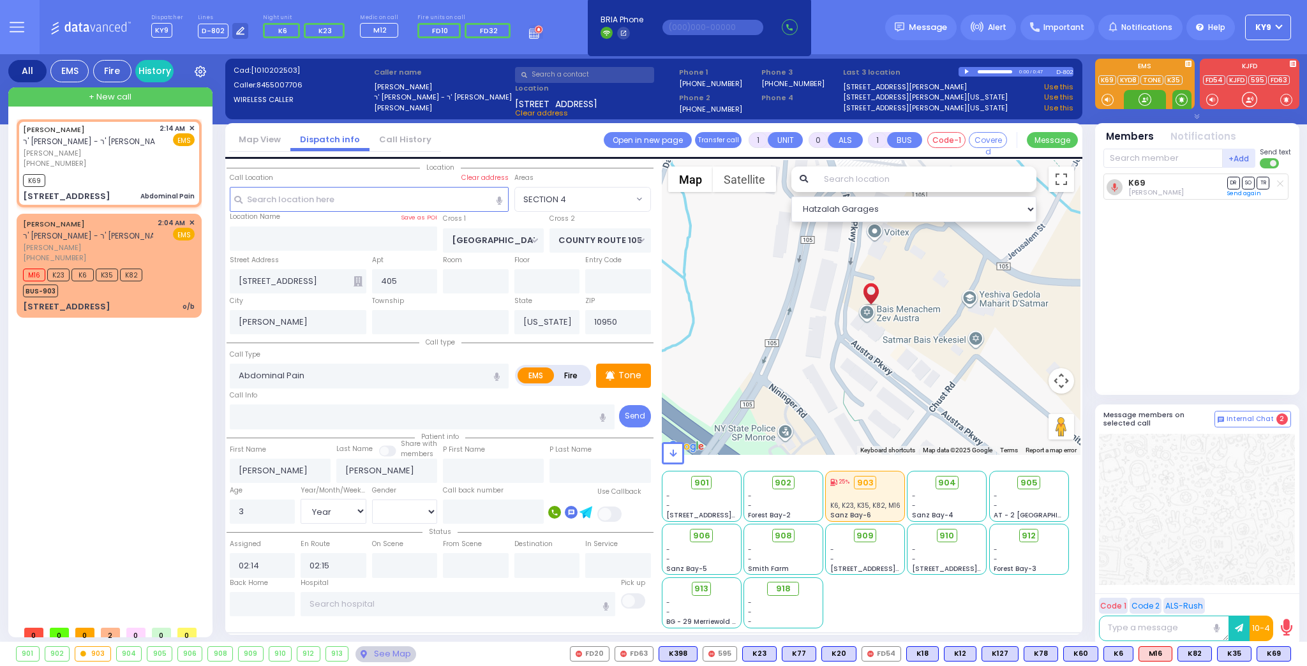
click at [1176, 98] on span at bounding box center [1181, 99] width 12 height 13
click at [1142, 99] on div at bounding box center [1144, 99] width 15 height 15
click at [1143, 99] on div at bounding box center [1144, 99] width 15 height 15
click at [1141, 99] on icon at bounding box center [1144, 99] width 15 height 15
click at [1141, 101] on div at bounding box center [1144, 99] width 13 height 13
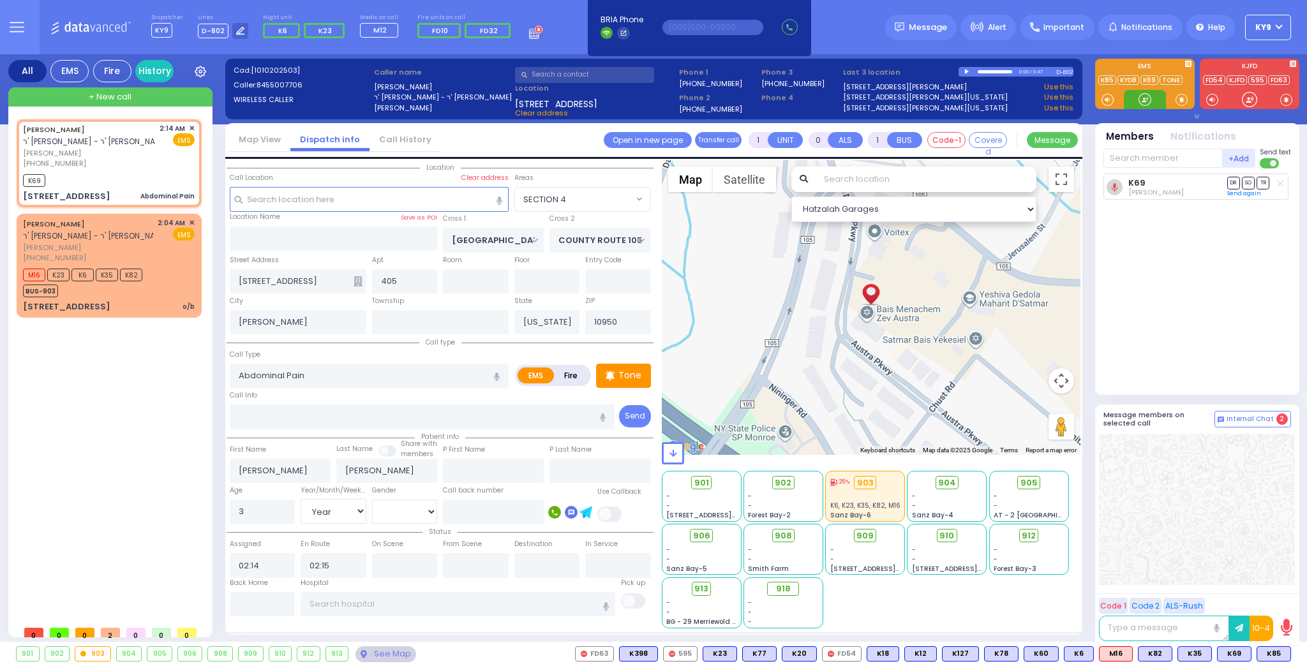
click at [1144, 106] on div at bounding box center [1144, 99] width 13 height 13
click at [0, 0] on span "K85" at bounding box center [0, 0] width 0 height 0
click at [1145, 99] on div at bounding box center [1144, 99] width 13 height 13
click at [1147, 96] on div at bounding box center [1144, 99] width 13 height 13
click at [1049, 653] on span "K60" at bounding box center [1041, 654] width 34 height 14
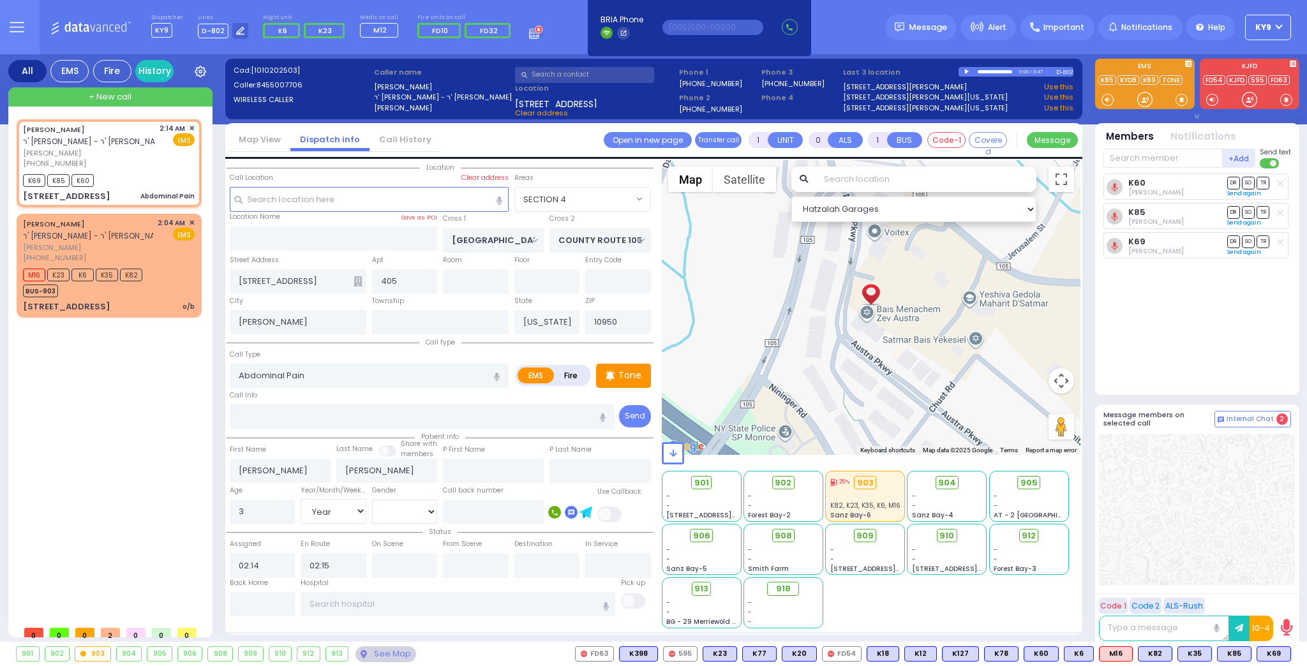
select select "SECTION 4"
select select "Year"
select select "[DEMOGRAPHIC_DATA]"
click at [1153, 102] on div at bounding box center [1144, 99] width 42 height 19
click at [1036, 533] on span "912" at bounding box center [1033, 536] width 14 height 13
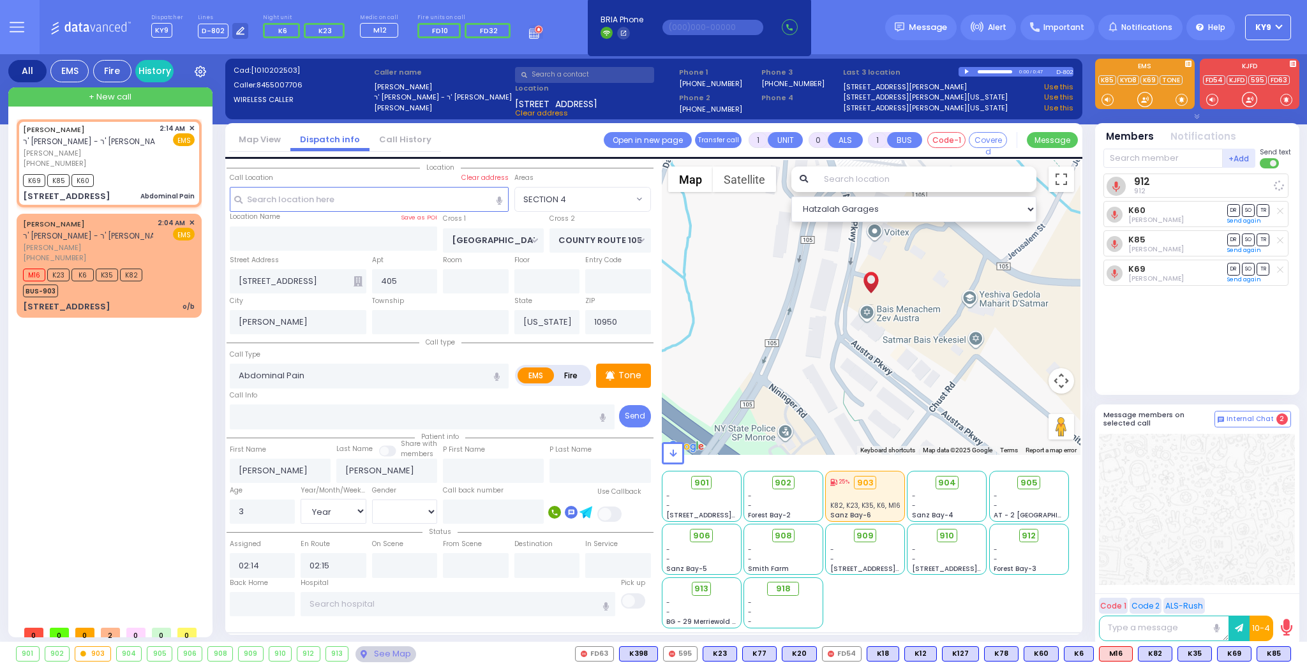
select select
radio input "true"
select select "Year"
select select "[DEMOGRAPHIC_DATA]"
select select "Hatzalah Garages"
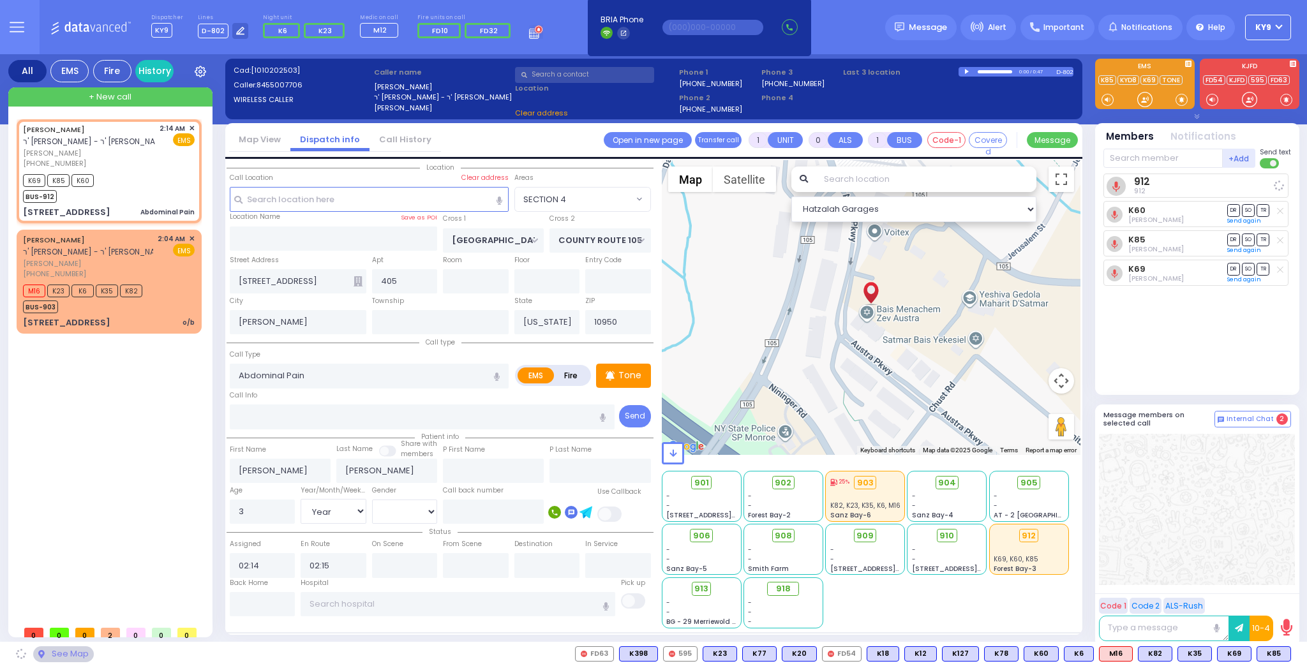
select select "SECTION 4"
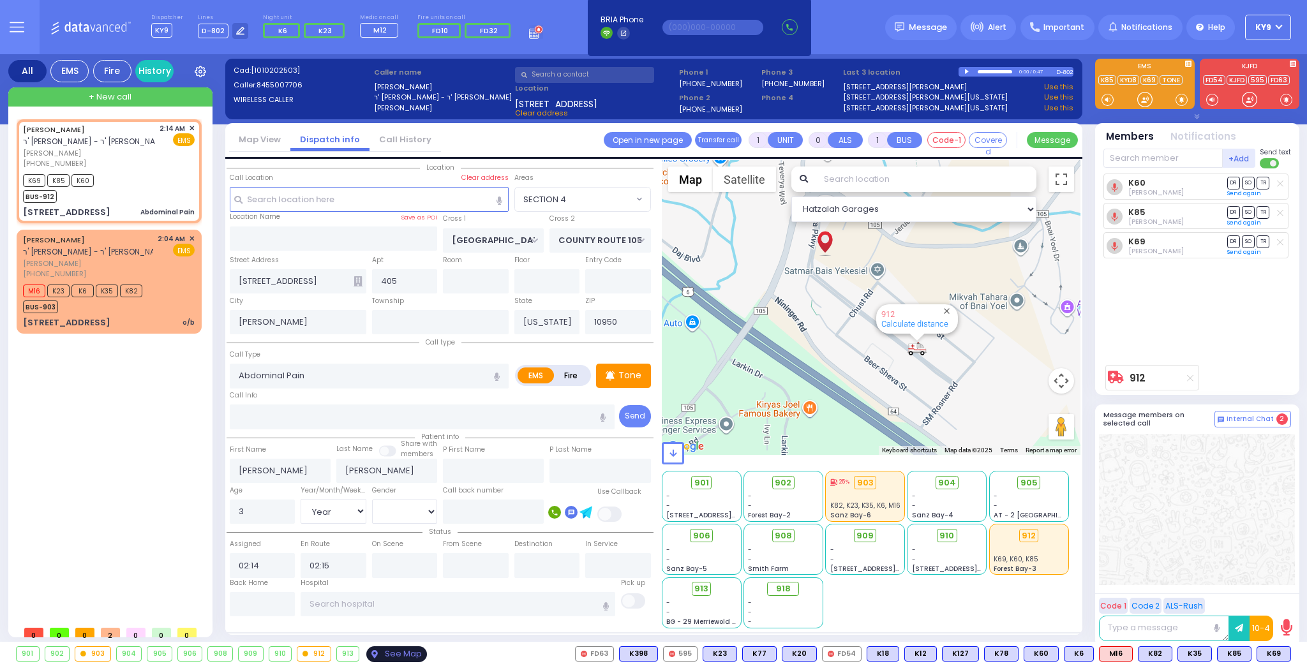
click at [404, 655] on div "See Map" at bounding box center [396, 654] width 60 height 16
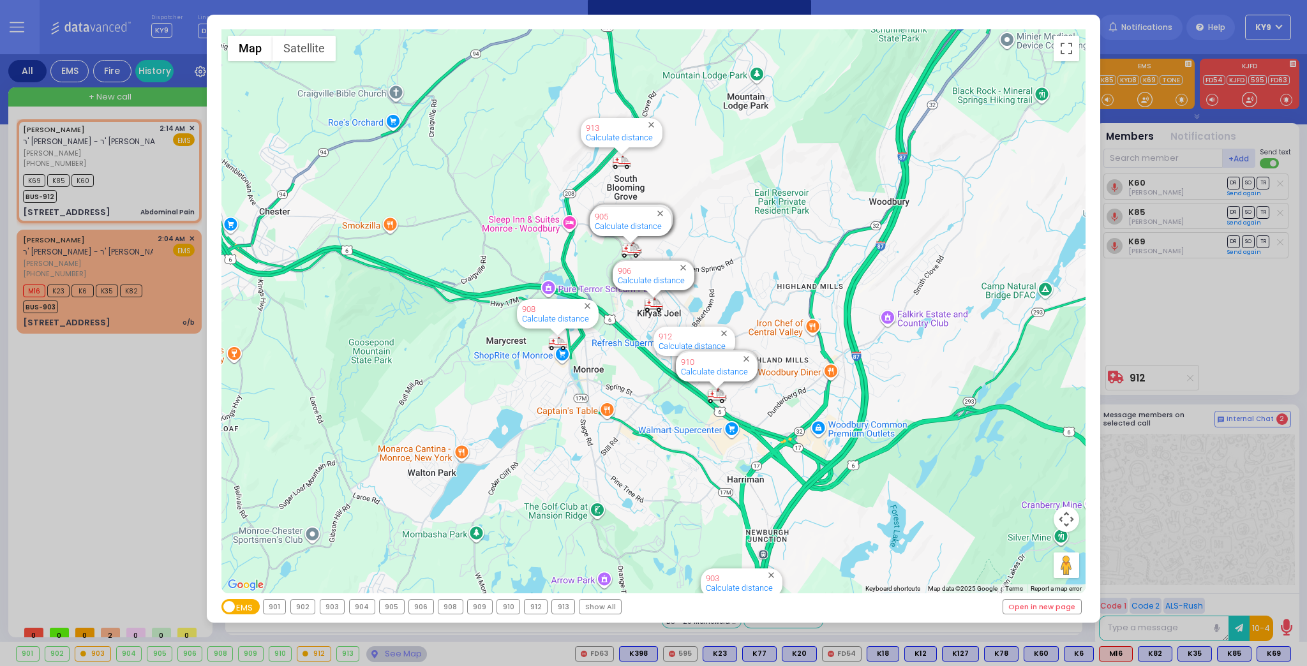
click at [329, 605] on div "903" at bounding box center [332, 607] width 24 height 14
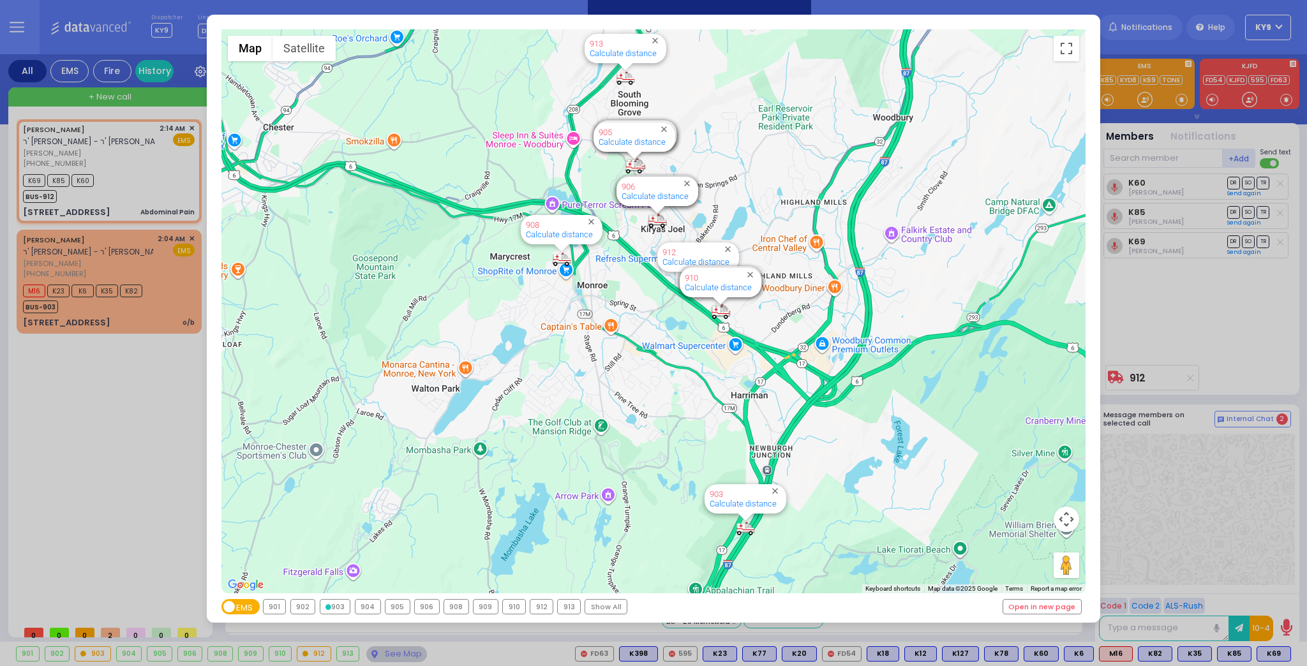
click at [329, 607] on div "903" at bounding box center [335, 607] width 30 height 14
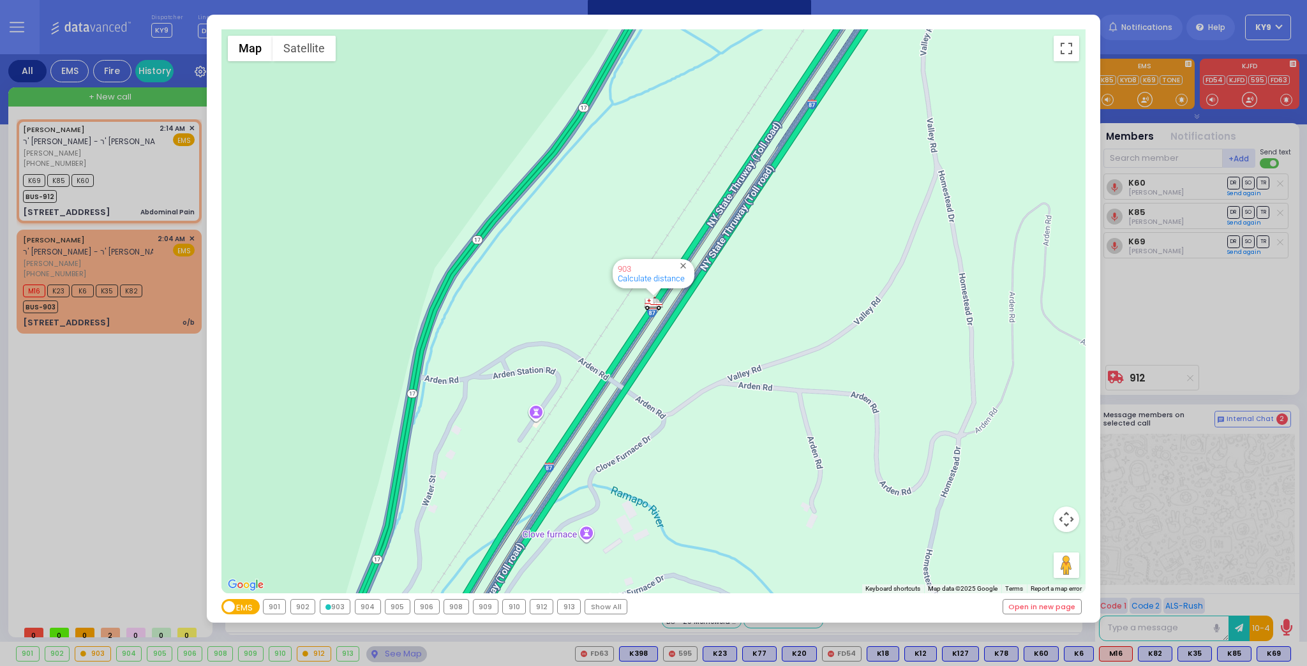
click at [396, 651] on div "← Move left → Move right ↑ Move up ↓ Move down + Zoom in - Zoom out Home Jump l…" at bounding box center [653, 333] width 1307 height 666
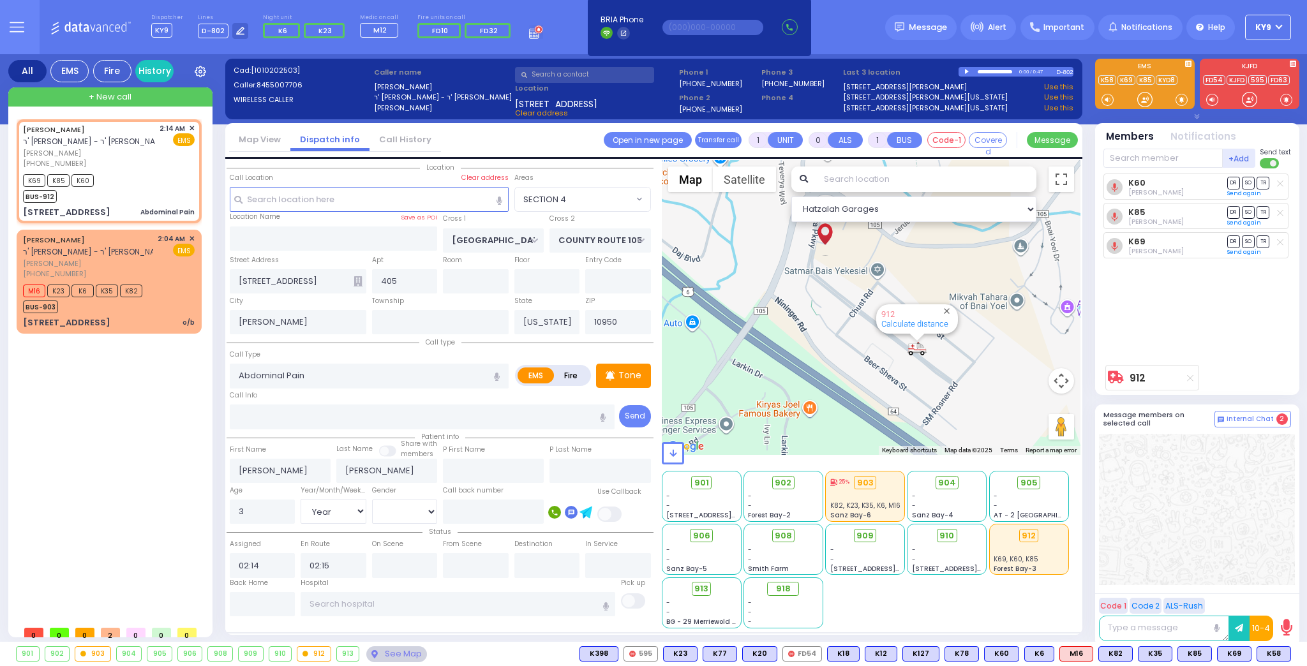
type input "6"
select select
radio input "true"
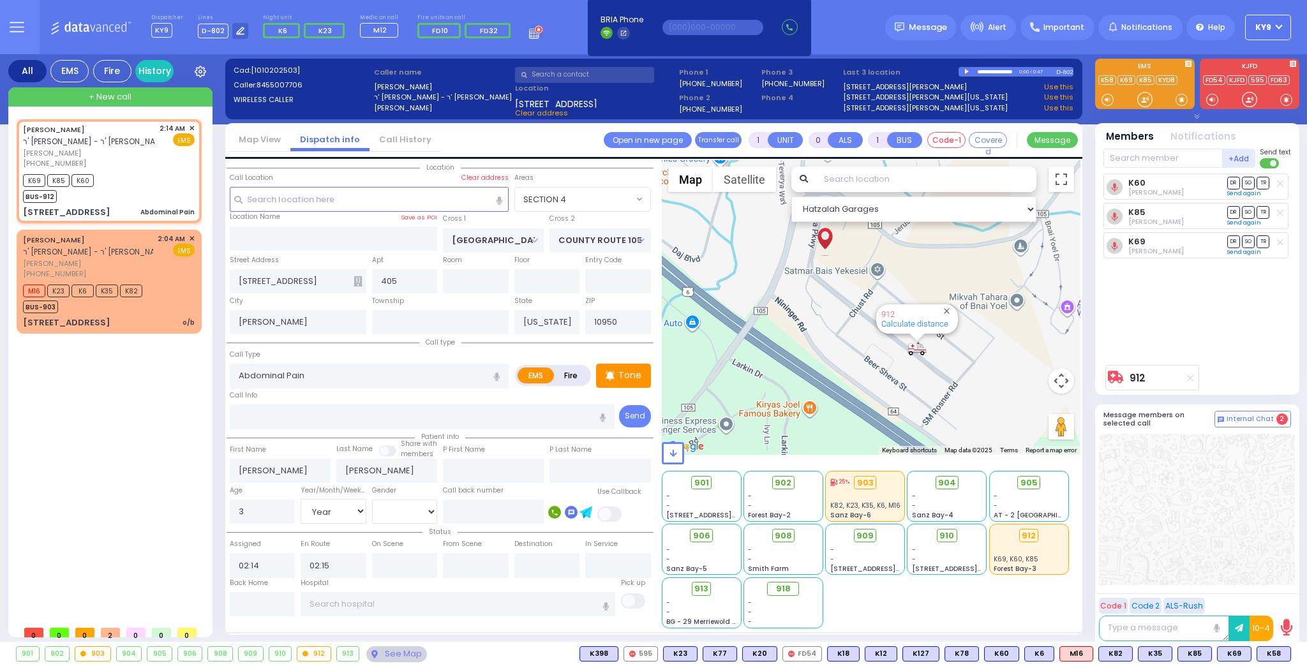
type input "Unknown"
select select "Year"
select select "[DEMOGRAPHIC_DATA]"
select select "Hatzalah Garages"
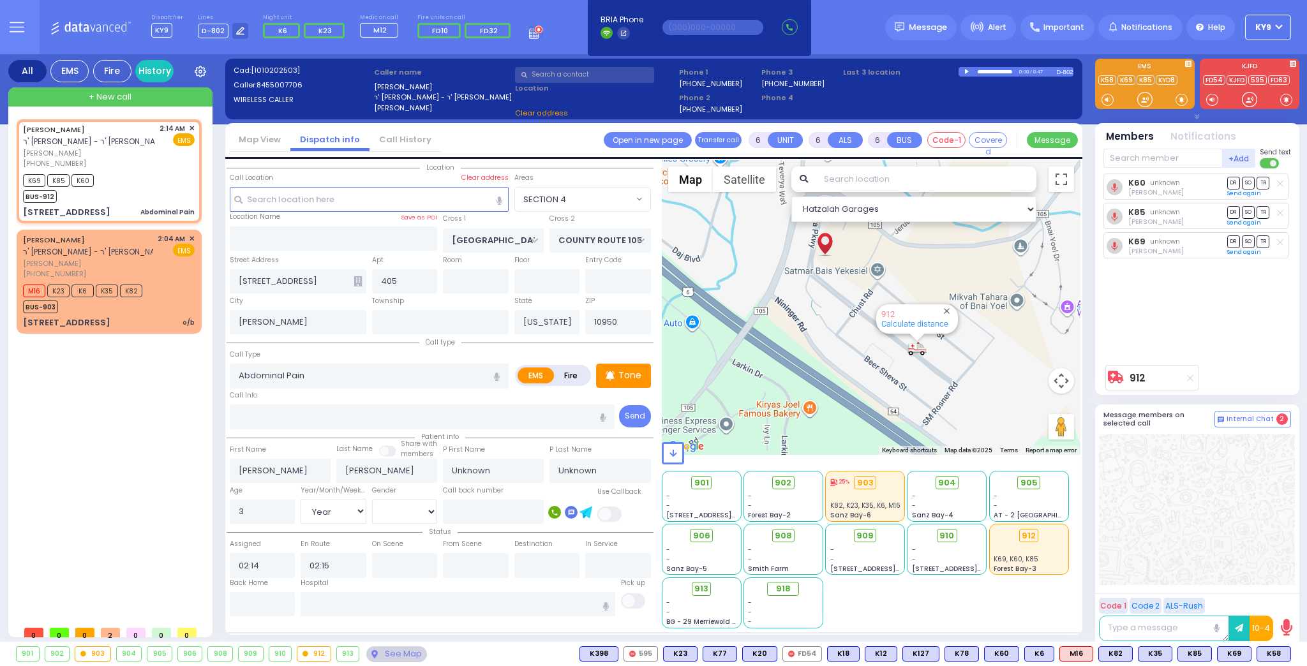
select select "SECTION 4"
select select
radio input "true"
select select "Year"
select select "[DEMOGRAPHIC_DATA]"
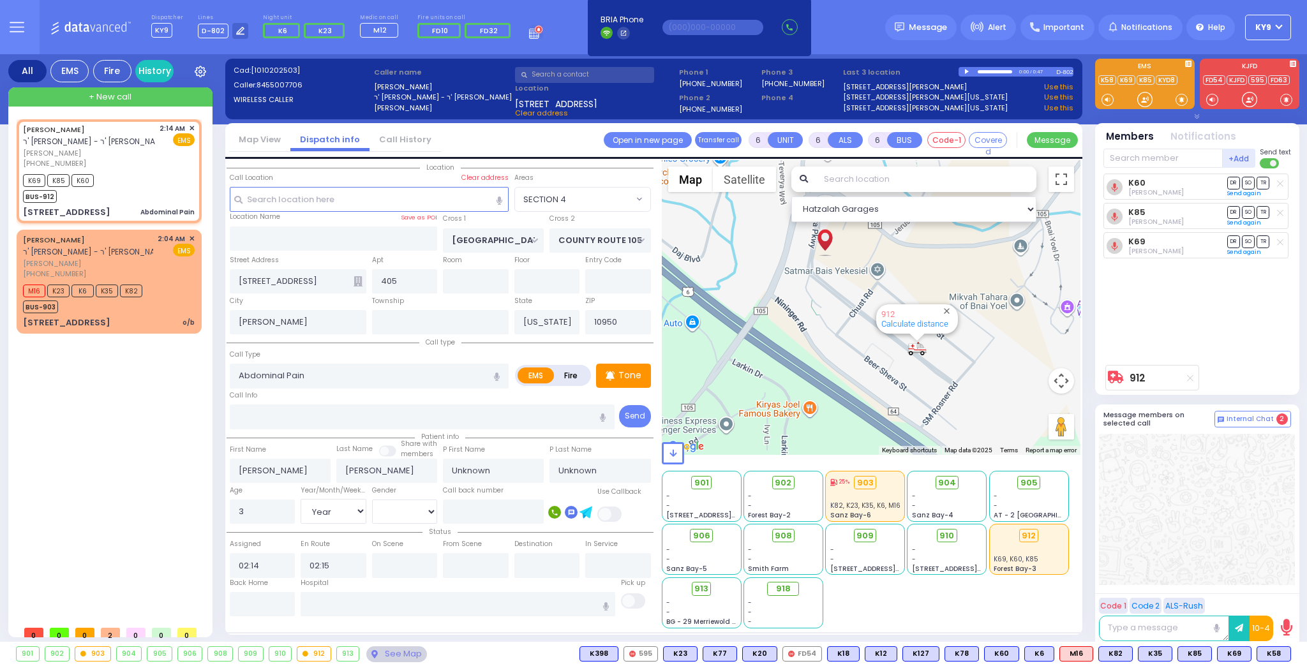
select select "Hatzalah Garages"
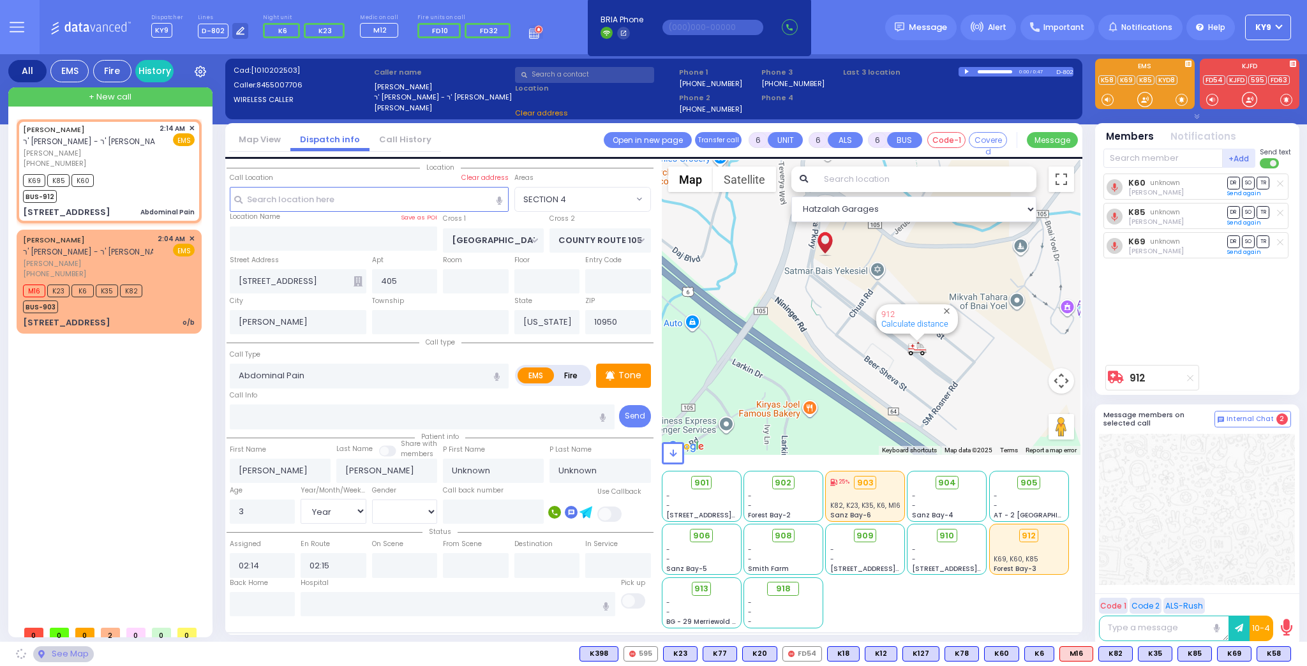
select select "SECTION 4"
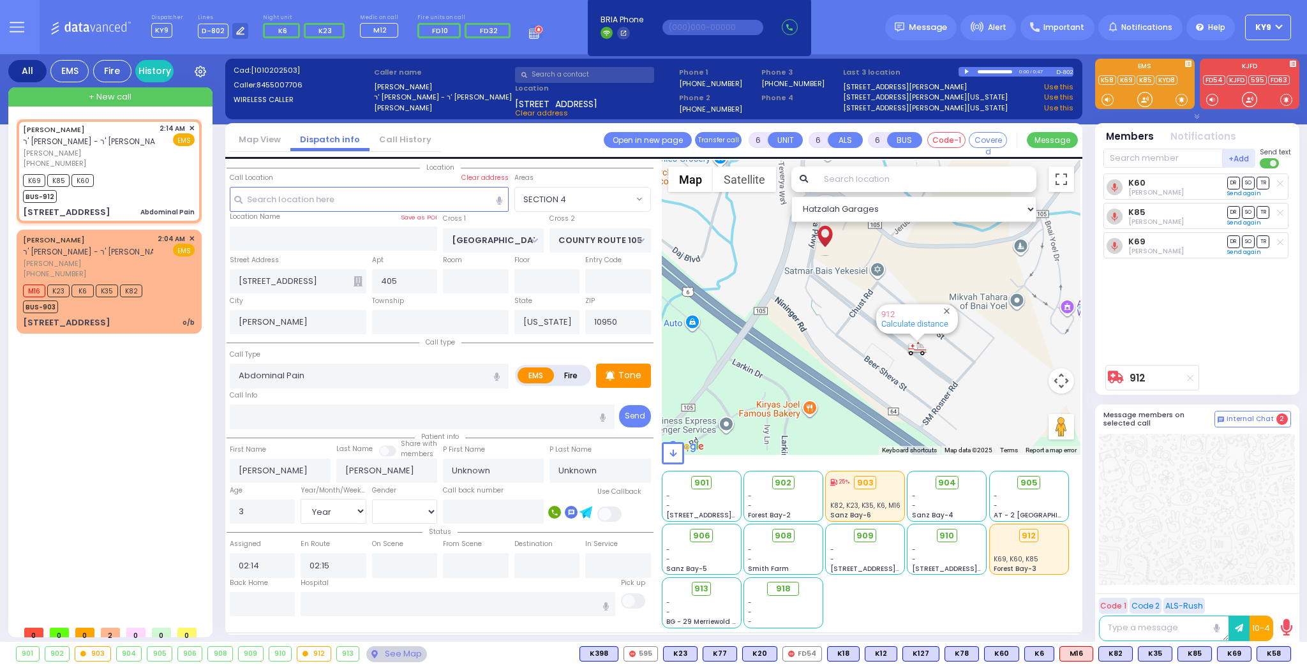
select select
radio input "true"
select select "Year"
select select "[DEMOGRAPHIC_DATA]"
select select "Hatzalah Garages"
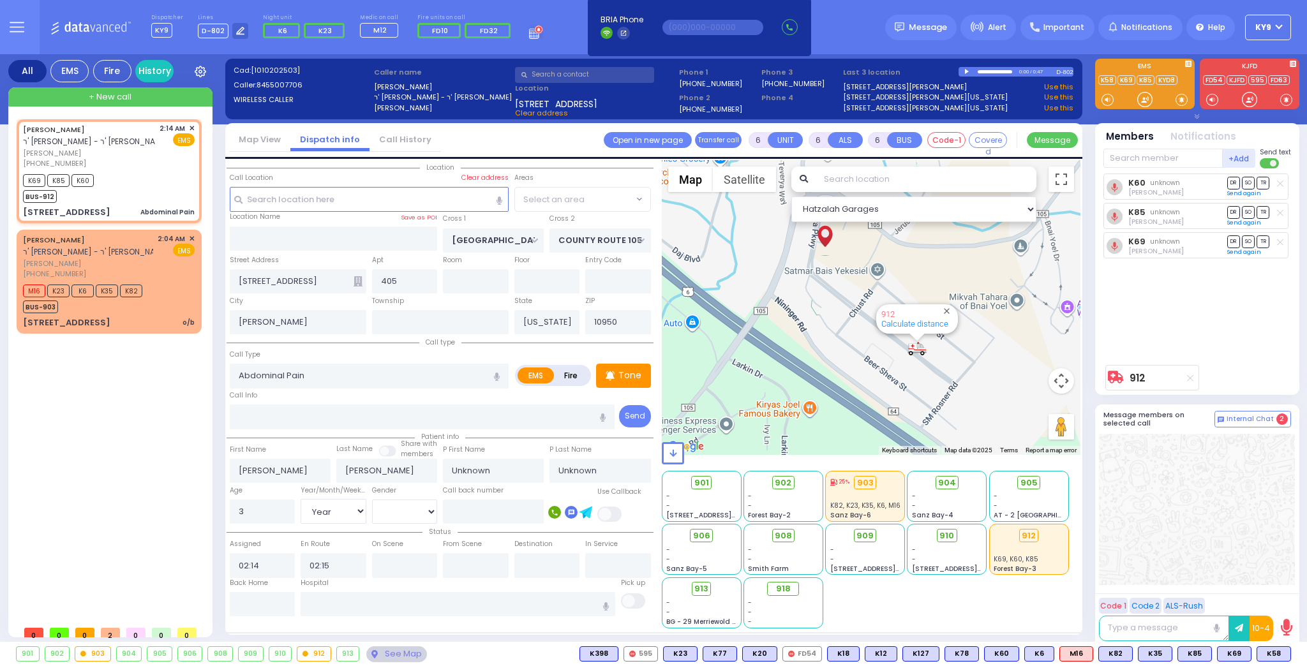
select select "SECTION 4"
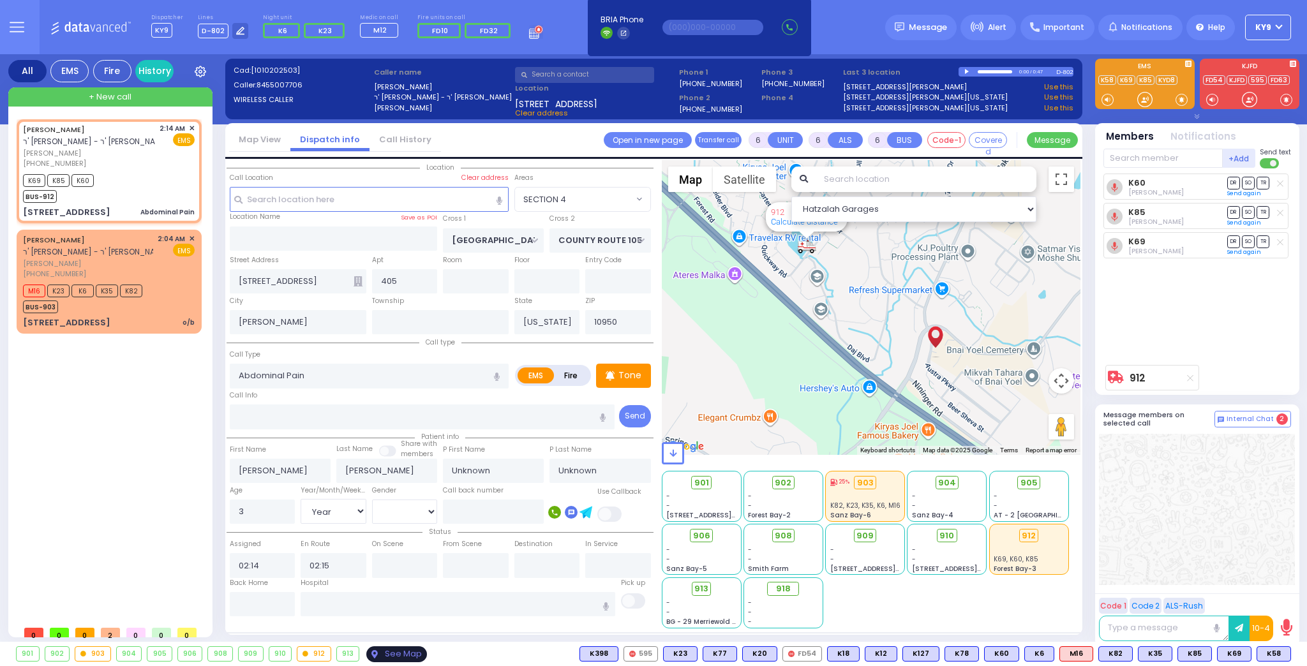
click at [381, 653] on div "See Map" at bounding box center [396, 654] width 60 height 16
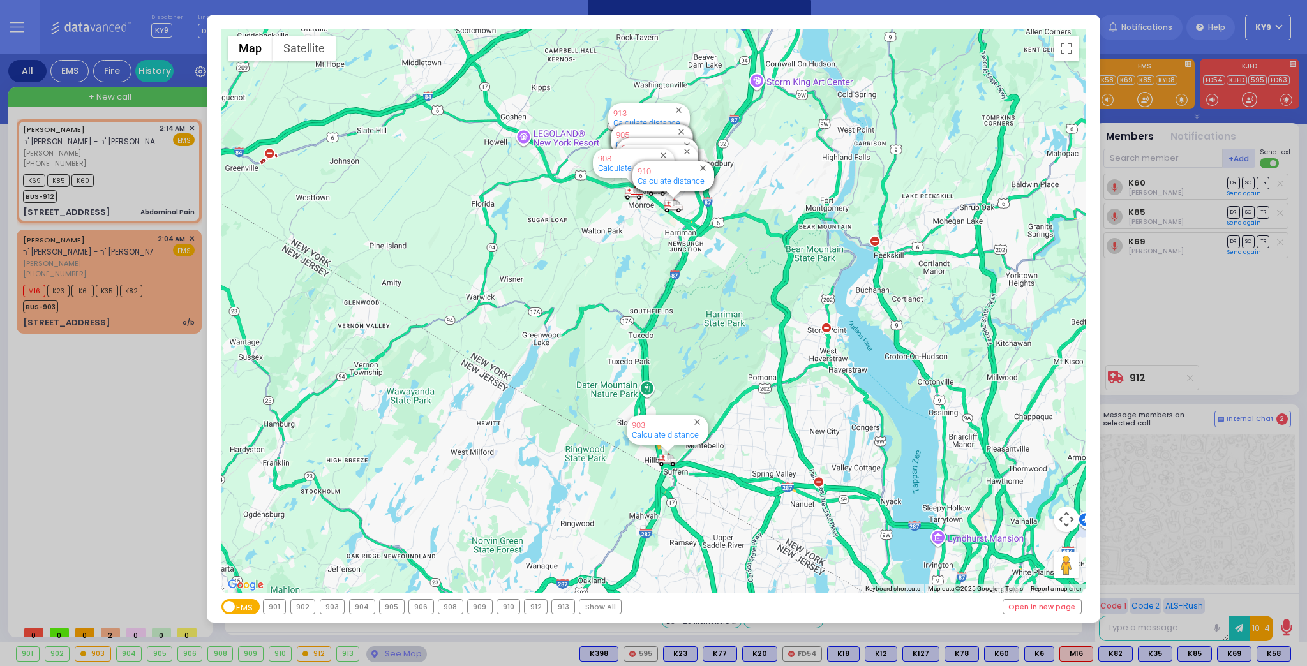
click at [324, 605] on div "903" at bounding box center [332, 607] width 24 height 14
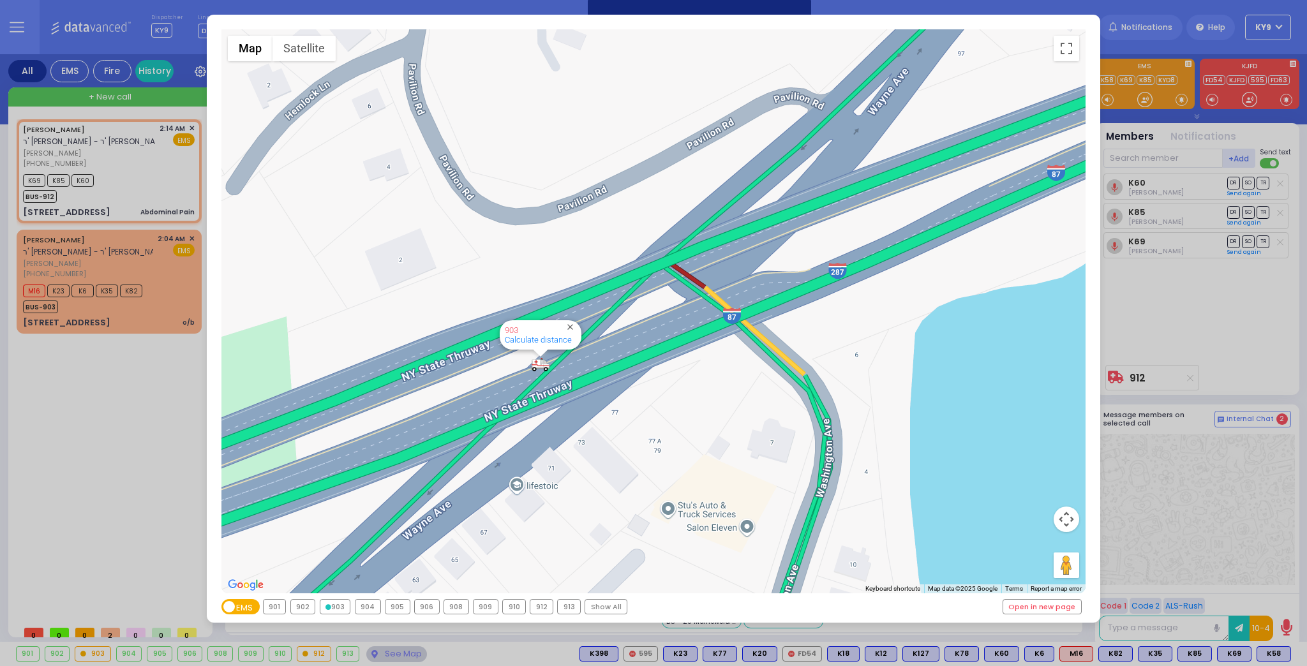
drag, startPoint x: 807, startPoint y: 246, endPoint x: 667, endPoint y: 316, distance: 156.9
click at [672, 313] on div "594 Calculate distance 595 Calculate distance 596 Calculate distance 901 Calcul…" at bounding box center [653, 311] width 864 height 564
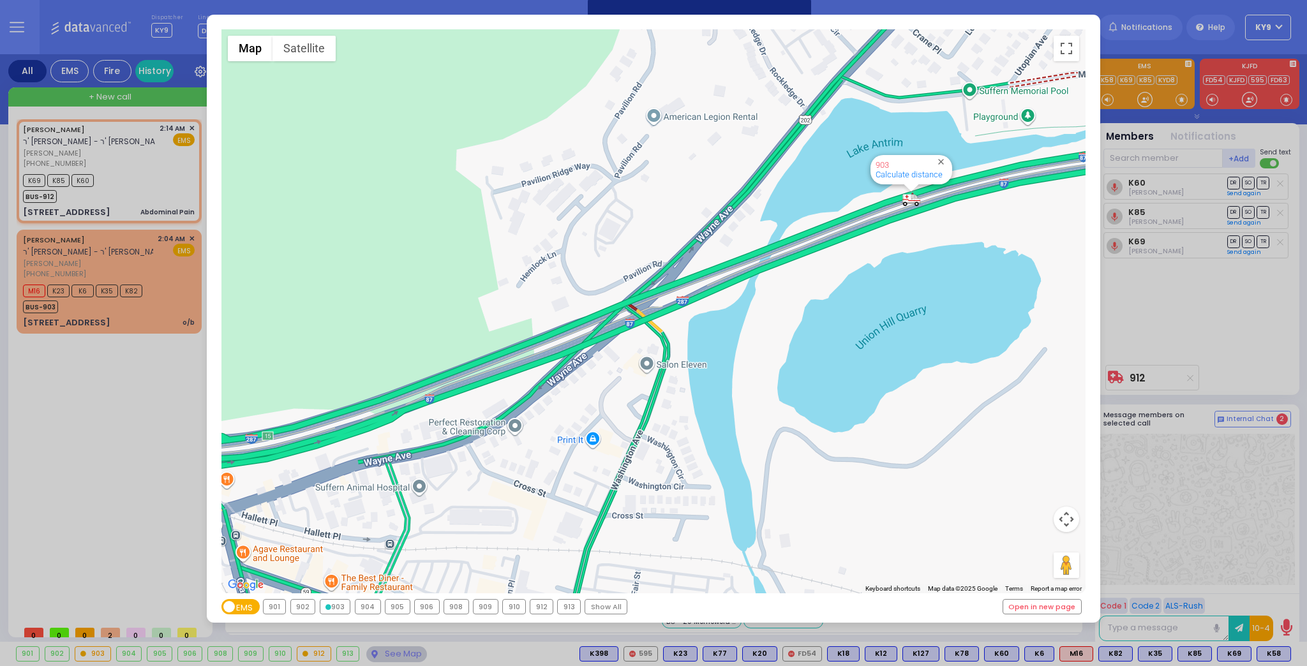
drag, startPoint x: 640, startPoint y: 368, endPoint x: 914, endPoint y: 253, distance: 297.0
click at [909, 255] on div "594 Calculate distance 595 Calculate distance 596 Calculate distance 901 Calcul…" at bounding box center [653, 311] width 864 height 564
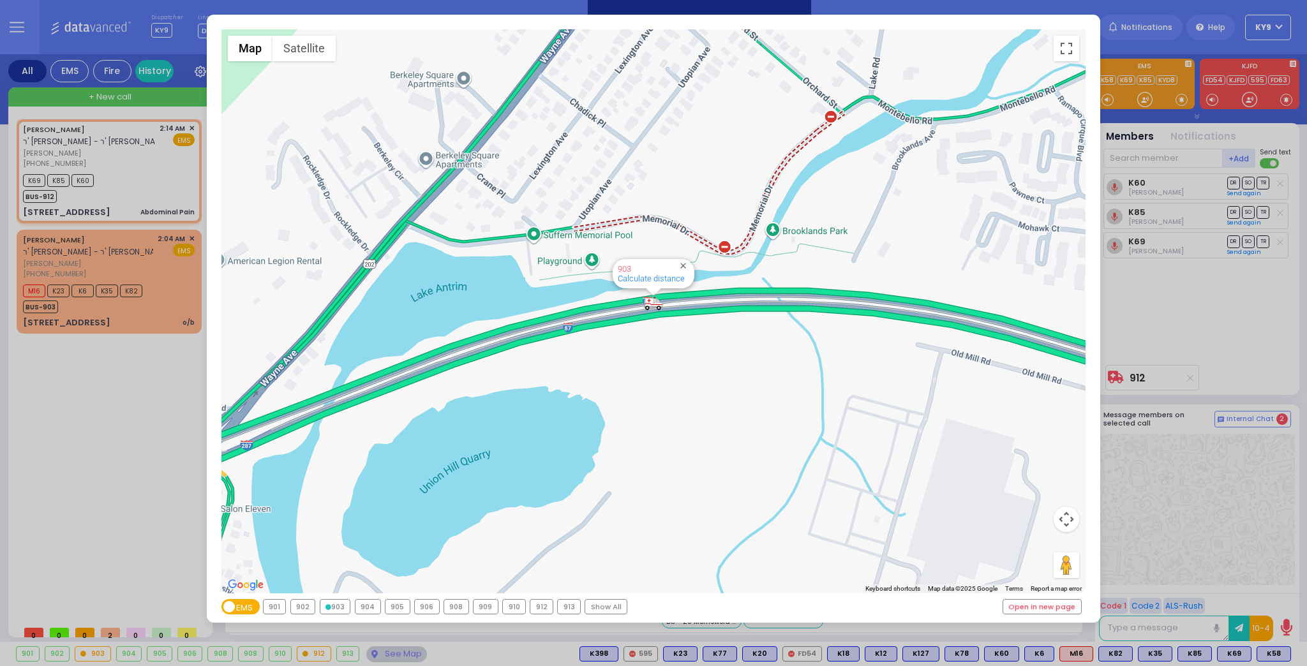
drag, startPoint x: 462, startPoint y: 381, endPoint x: 510, endPoint y: 371, distance: 48.8
click at [510, 371] on div "594 Calculate distance 595 Calculate distance 596 Calculate distance 901 Calcul…" at bounding box center [653, 311] width 864 height 564
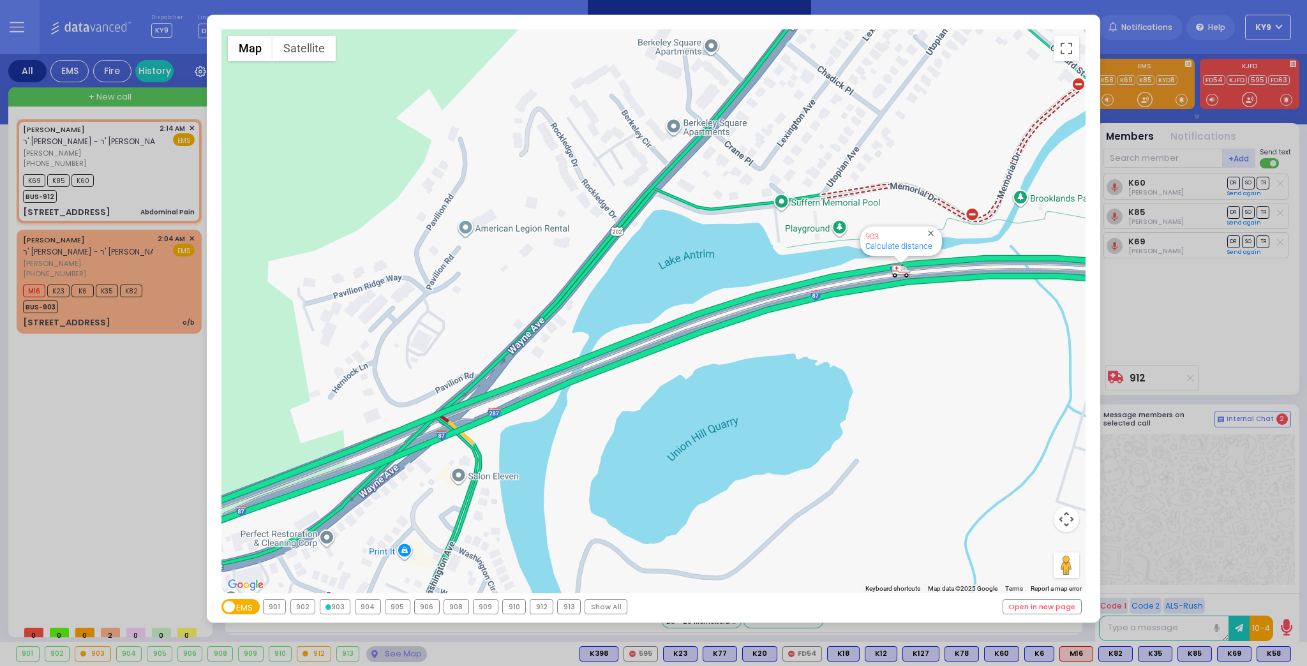
drag, startPoint x: 563, startPoint y: 378, endPoint x: 786, endPoint y: 341, distance: 226.3
click at [784, 342] on div "594 Calculate distance 595 Calculate distance 596 Calculate distance 901 Calcul…" at bounding box center [653, 311] width 864 height 564
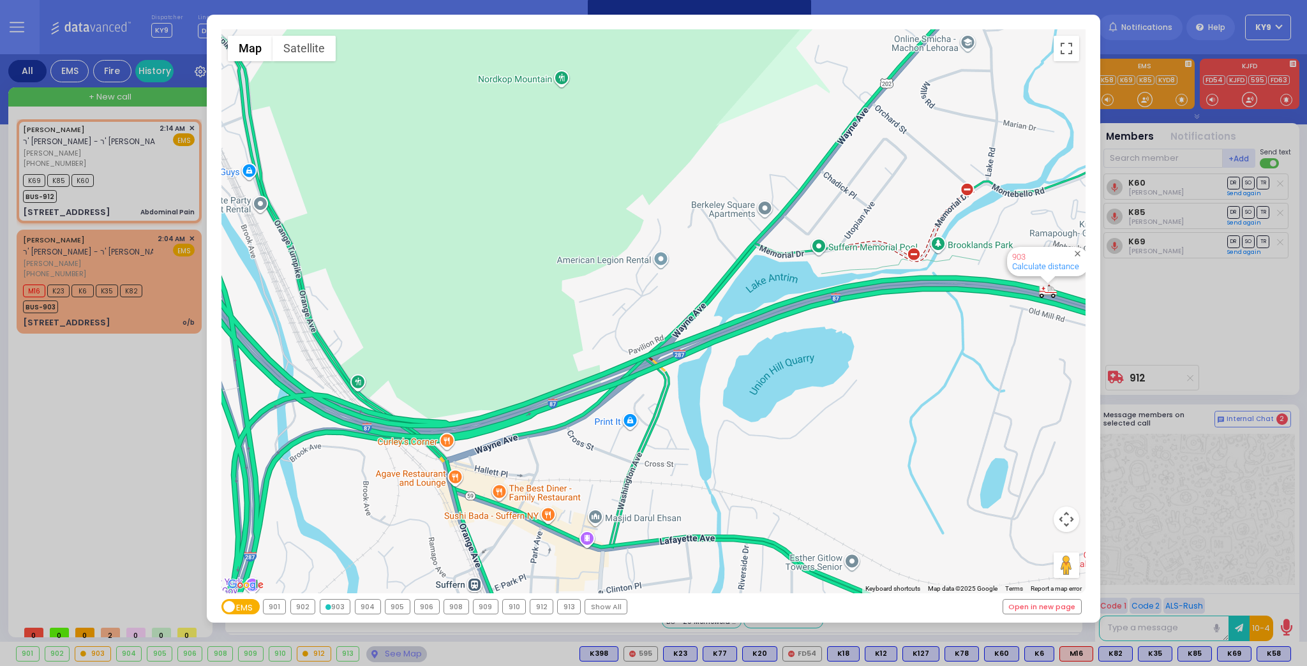
drag, startPoint x: 477, startPoint y: 361, endPoint x: 845, endPoint y: 346, distance: 368.4
click at [845, 346] on div "594 Calculate distance 595 Calculate distance 596 Calculate distance 901 Calcul…" at bounding box center [653, 311] width 864 height 564
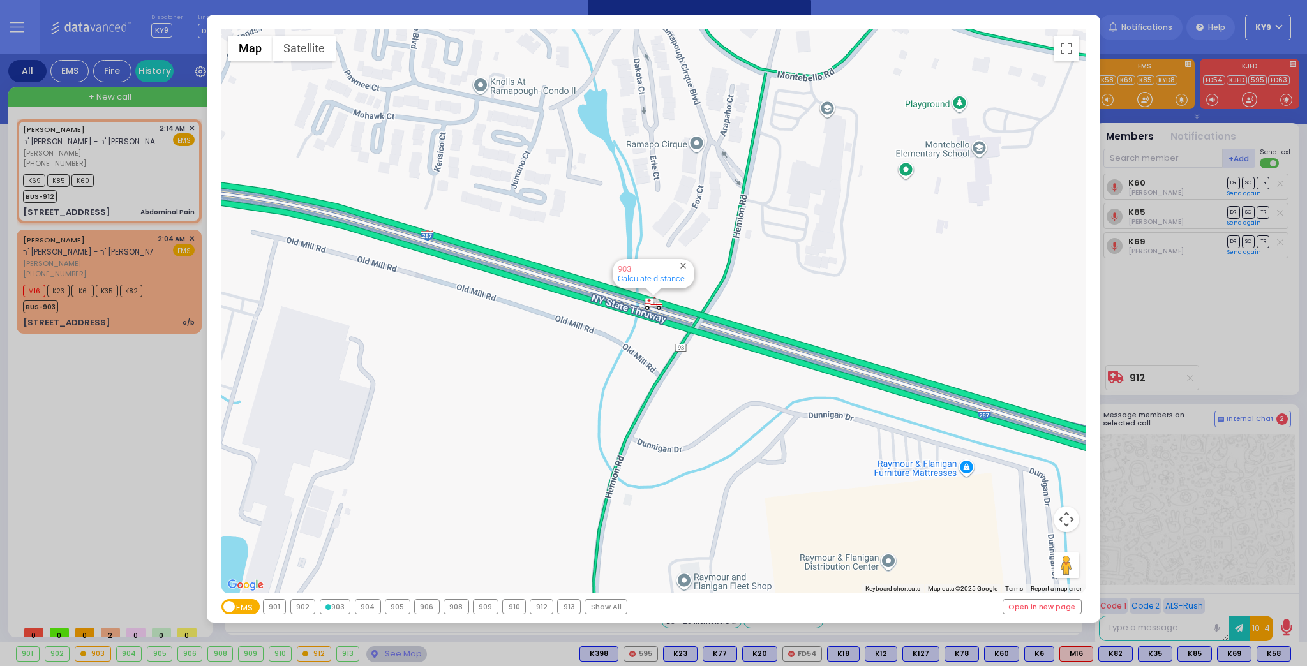
drag, startPoint x: 670, startPoint y: 359, endPoint x: 0, endPoint y: 366, distance: 669.9
click at [0, 366] on div "← Move left → Move right ↑ Move up ↓ Move down + Zoom in - Zoom out Home Jump l…" at bounding box center [653, 333] width 1307 height 666
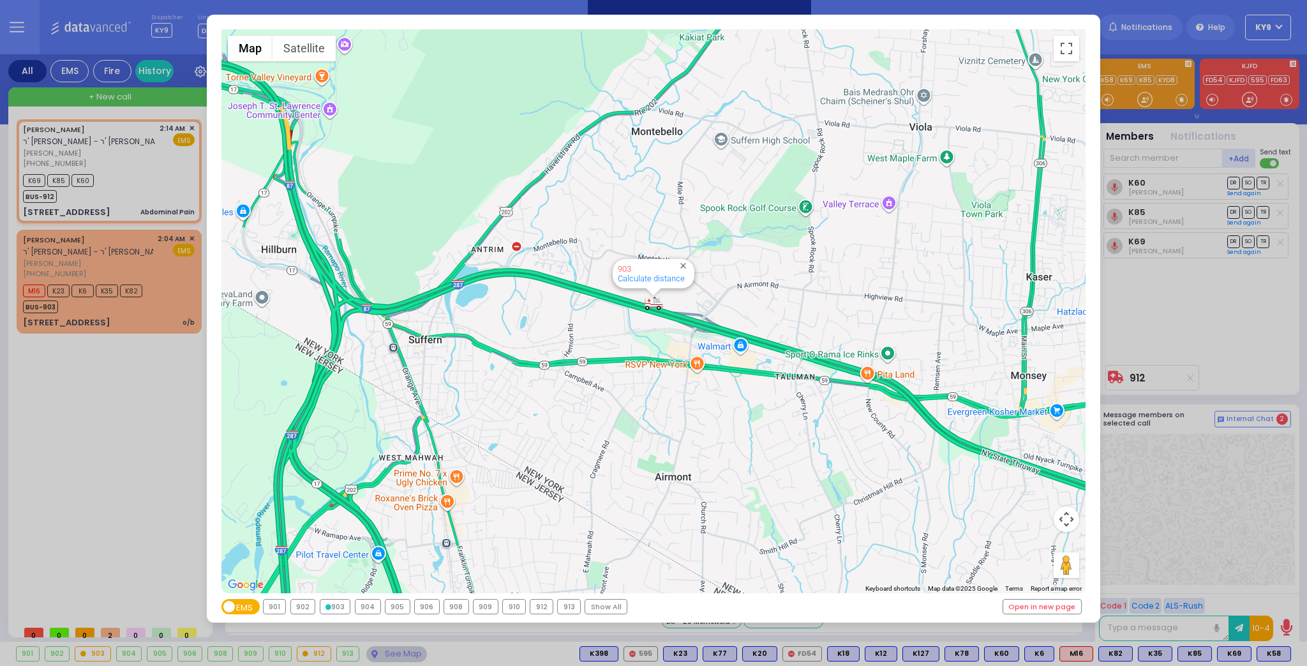
click at [383, 651] on div "← Move left → Move right ↑ Move up ↓ Move down + Zoom in - Zoom out Home Jump l…" at bounding box center [653, 333] width 1307 height 666
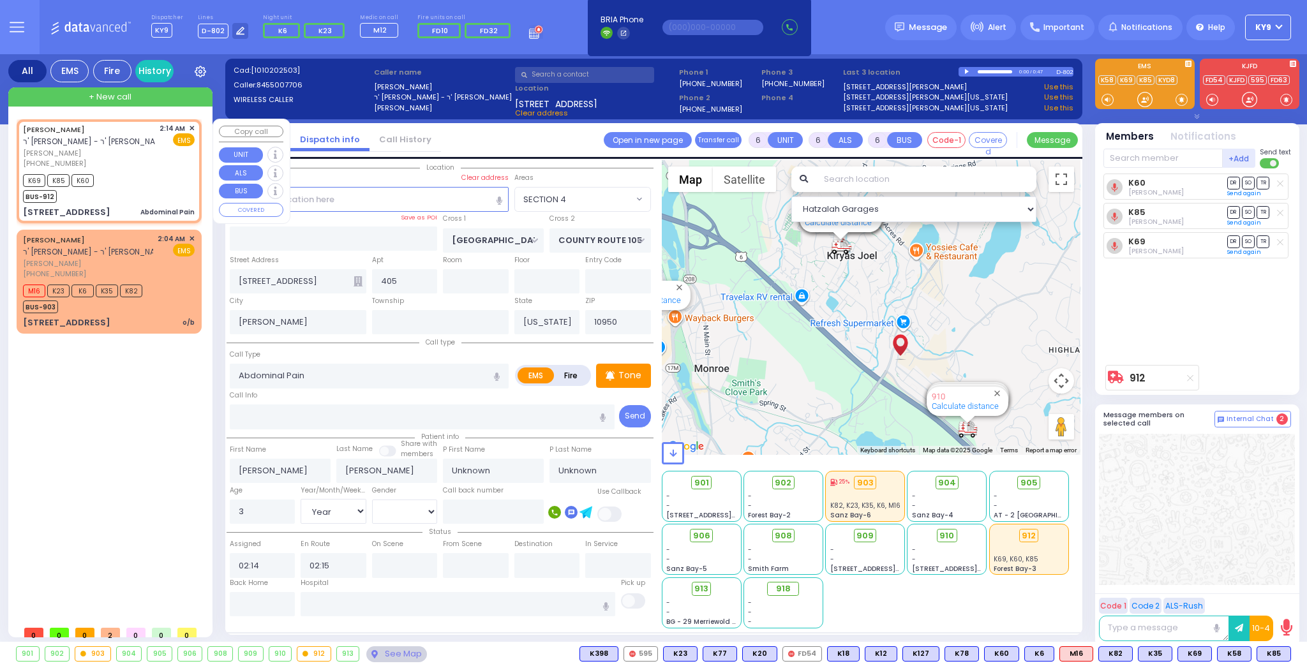
click at [140, 174] on div "K69 K85 K60 BUS-912" at bounding box center [109, 187] width 172 height 32
select select
radio input "true"
select select "Year"
select select "[DEMOGRAPHIC_DATA]"
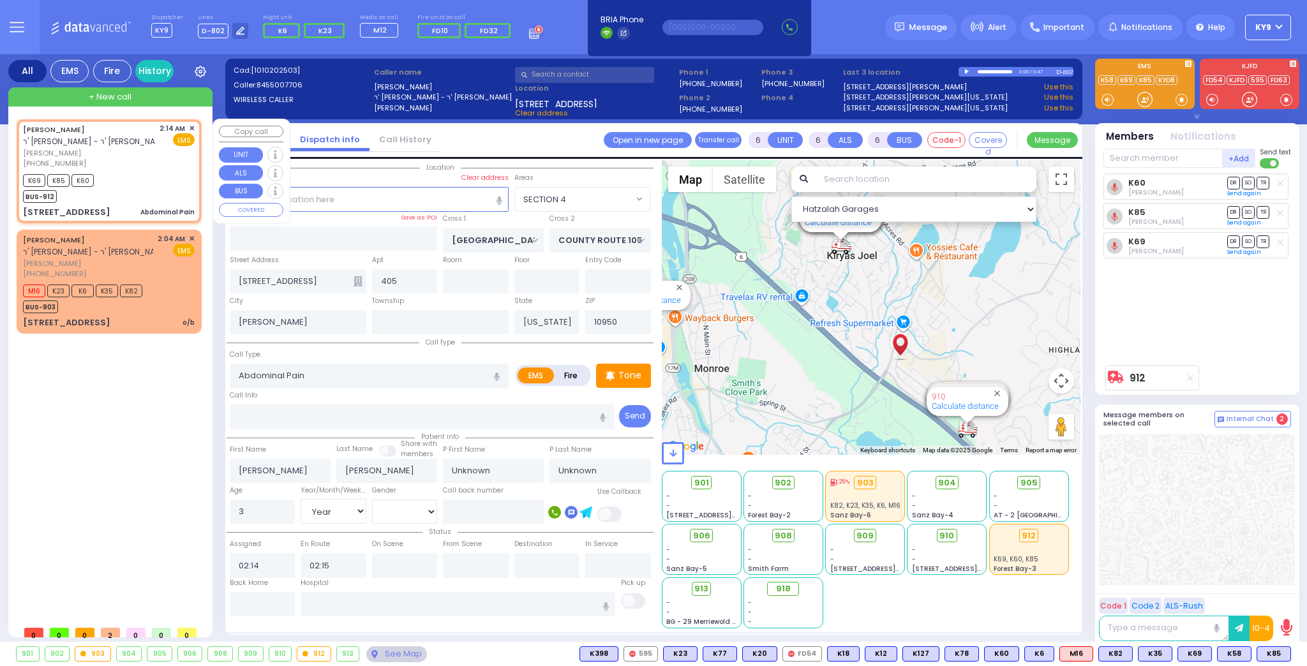
select select "SECTION 4"
select select "Hatzalah Garages"
click at [272, 603] on input "text" at bounding box center [263, 604] width 66 height 24
click at [269, 602] on input "text" at bounding box center [263, 604] width 66 height 24
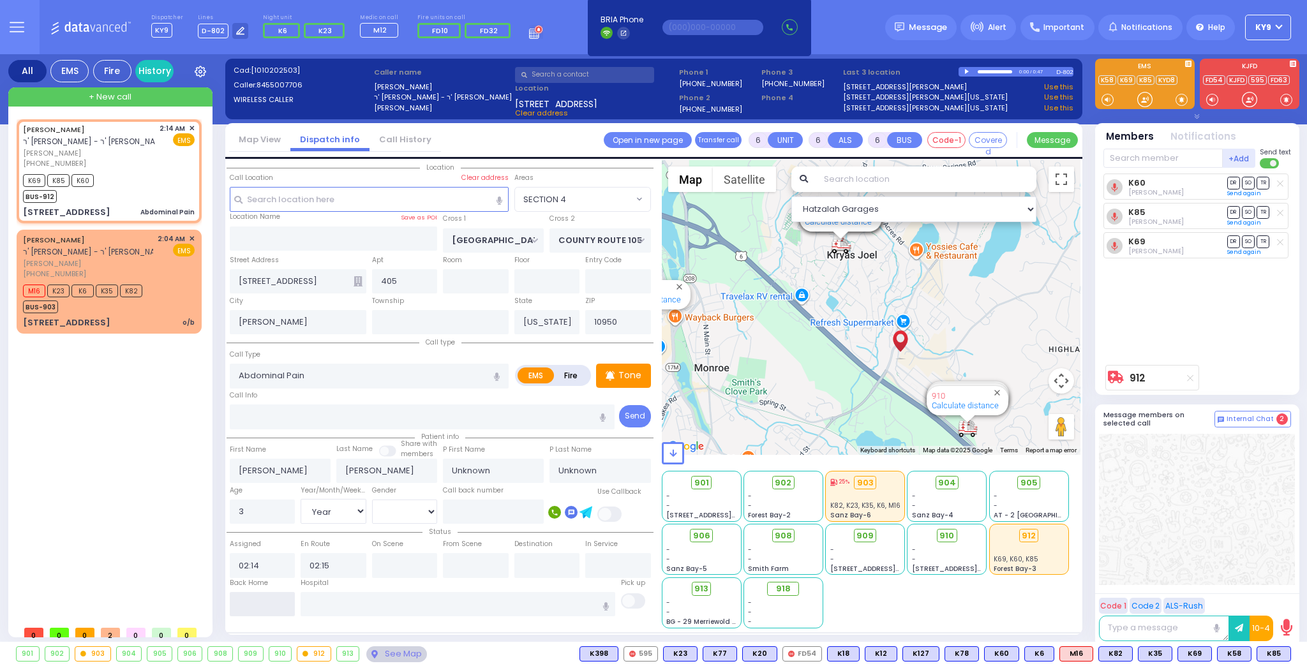
click at [269, 601] on input "text" at bounding box center [263, 604] width 66 height 24
type input "02:42"
select select
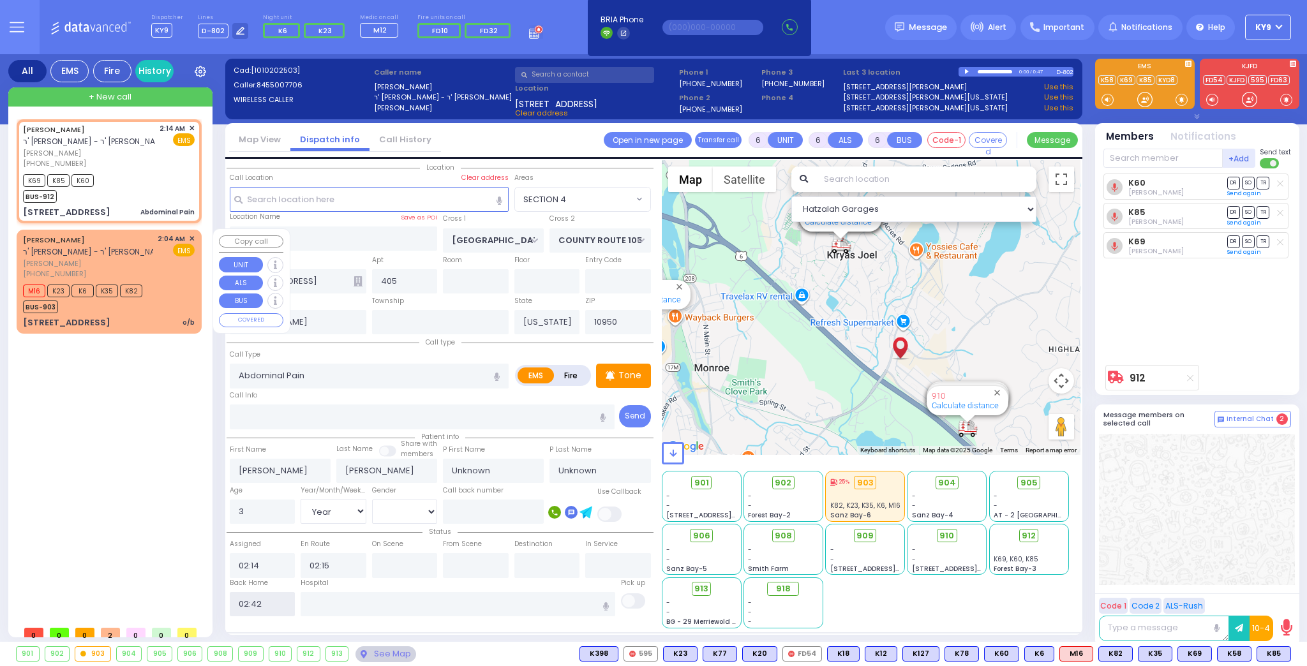
radio input "true"
select select
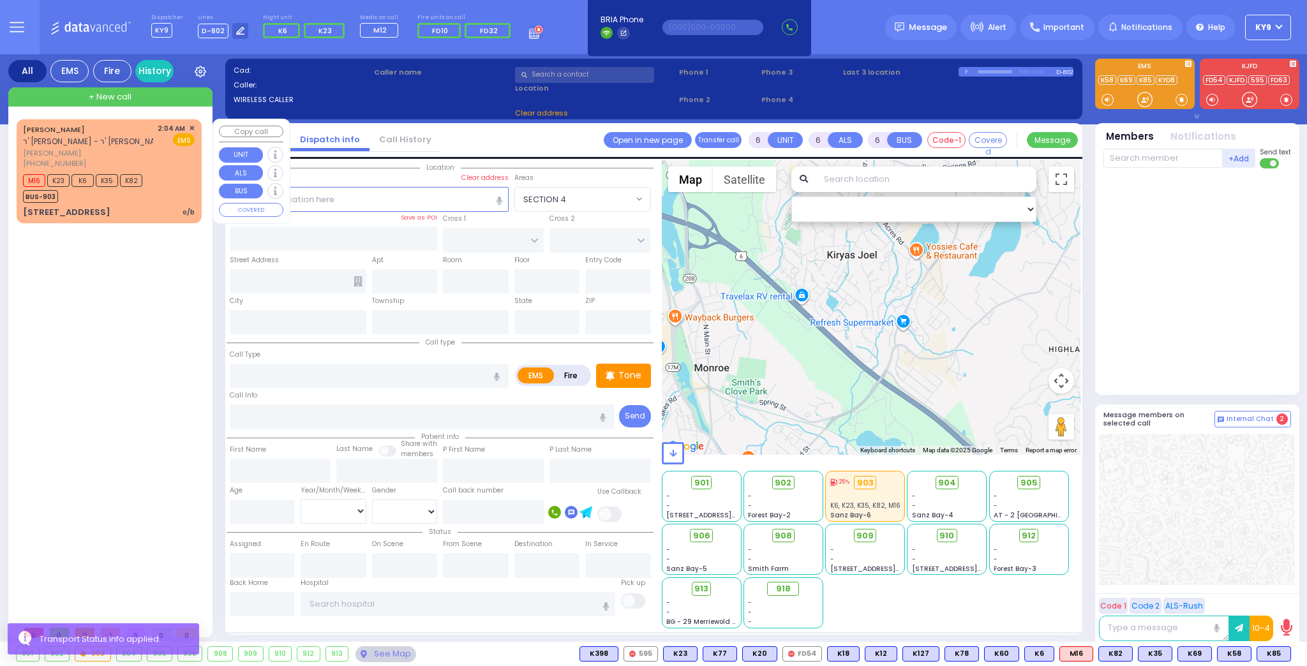
click at [156, 154] on div "MORDCHE HERSHKOWITZ ר' שמעון - ר' אברהם יואל שלעזינגער מרדכי הערשקאוויטש (845) …" at bounding box center [109, 146] width 172 height 46
select select
type input "o/b"
radio input "true"
type input "MORDCHE"
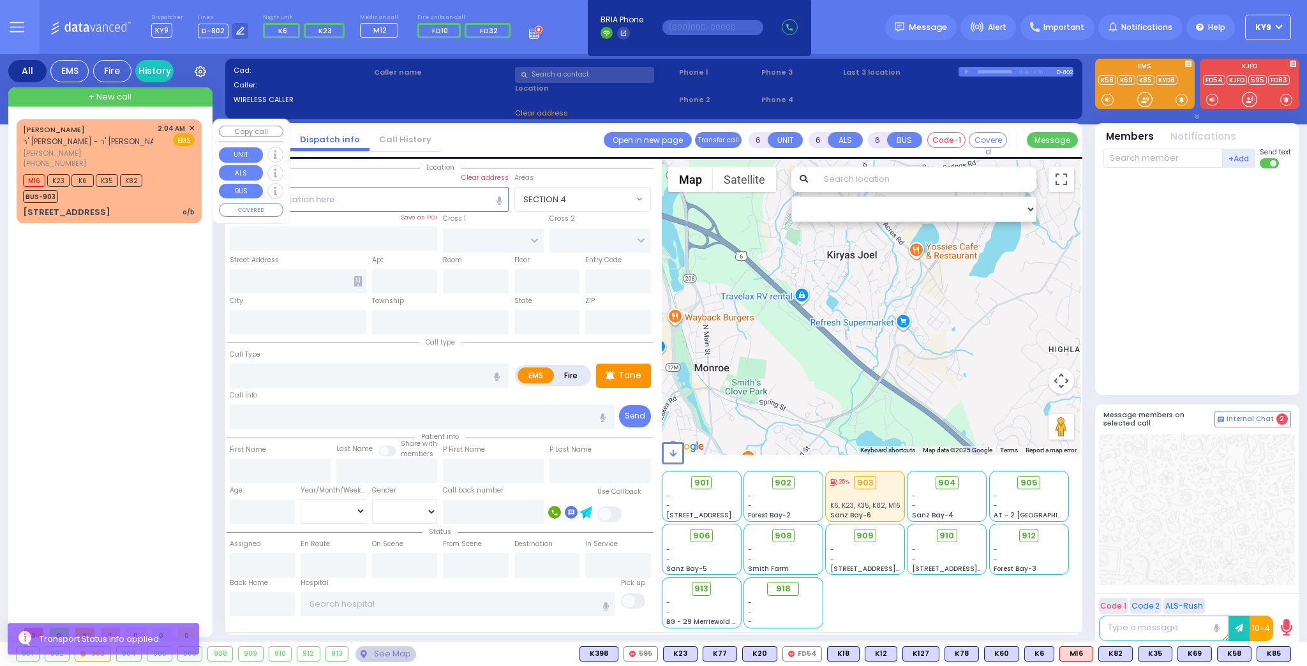
type input "[PERSON_NAME]"
type input "Henny"
type input "Herskovitz"
type input "22"
select select "Year"
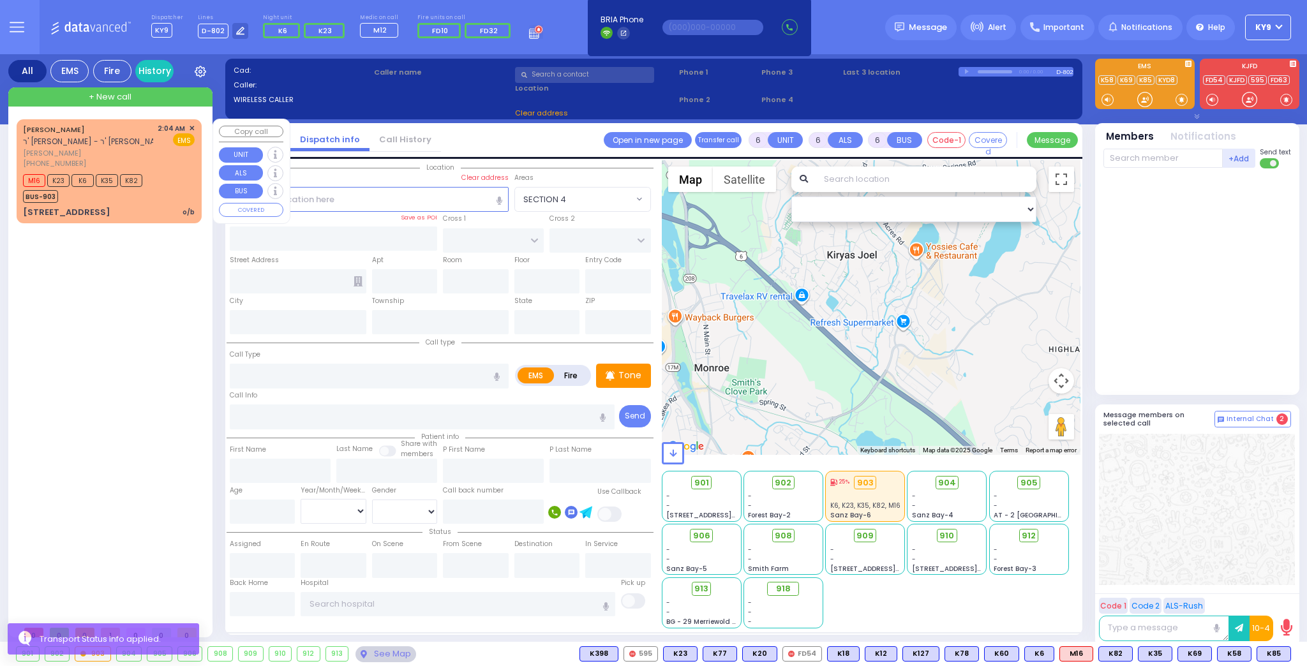
select select "[DEMOGRAPHIC_DATA]"
type input "02:04"
select select "Hatzalah Garages"
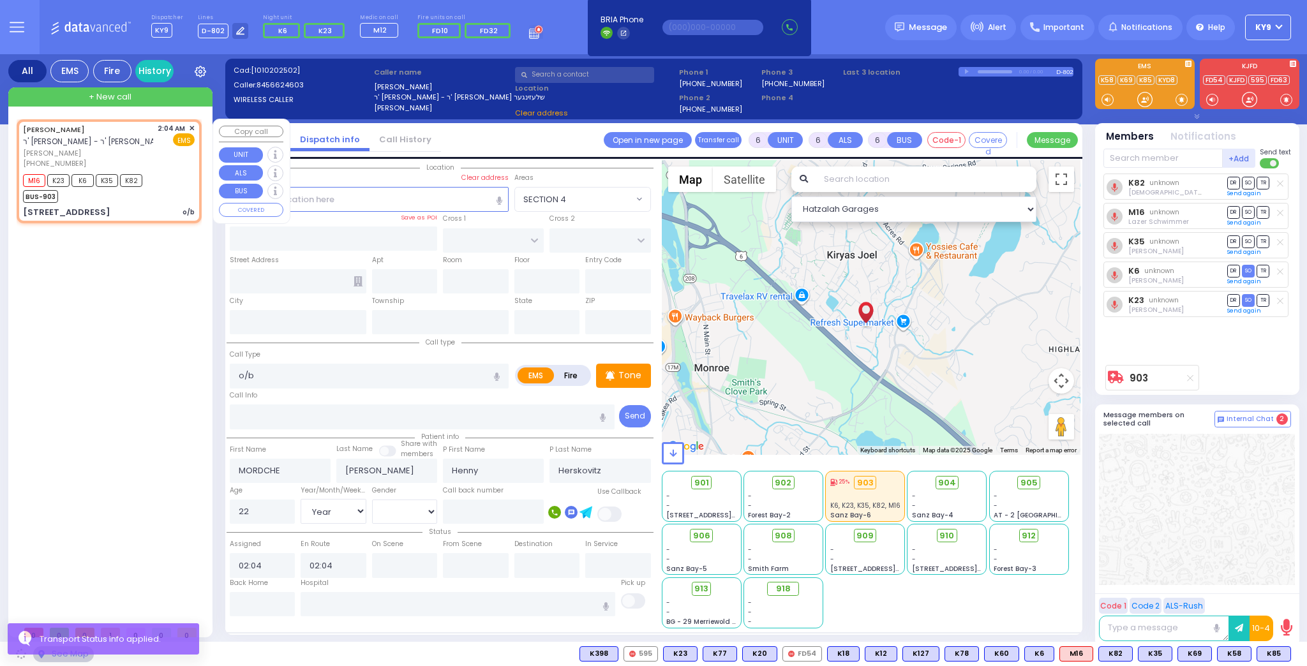
type input "[PERSON_NAME] BLVD"
type input "MERON DR"
type input "[STREET_ADDRESS]"
type input "304"
type input "Monroe"
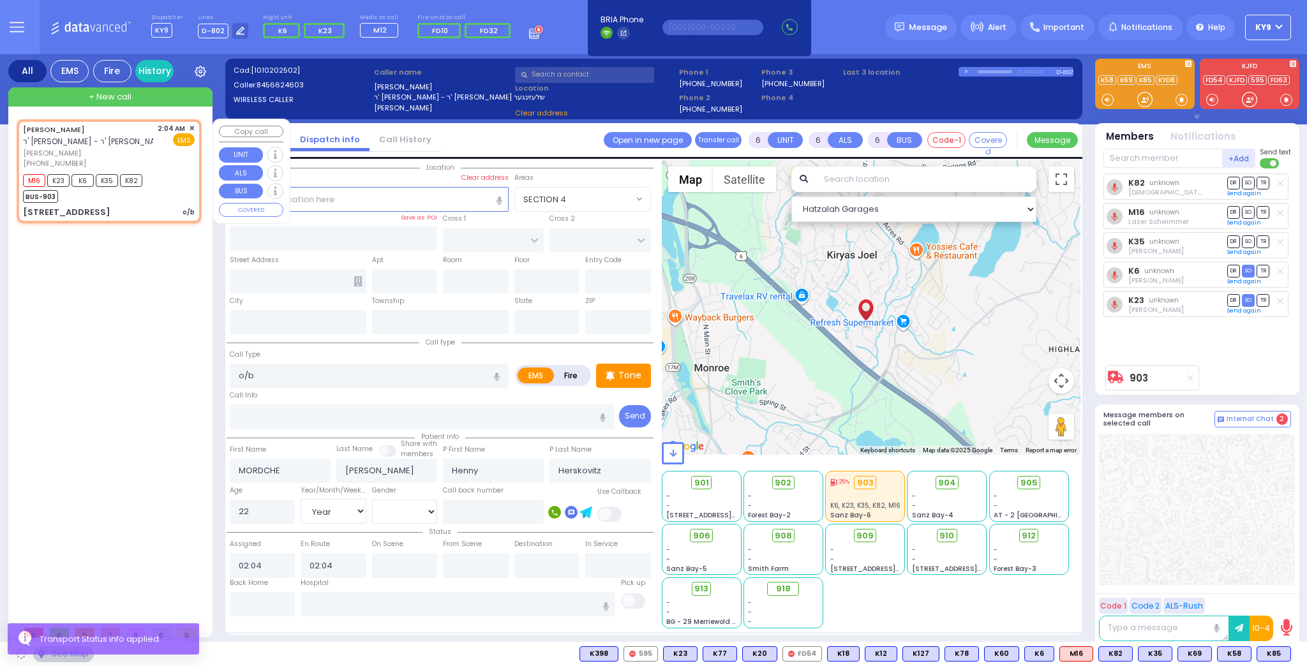
type input "[US_STATE]"
type input "10950"
select select "SECTION 6"
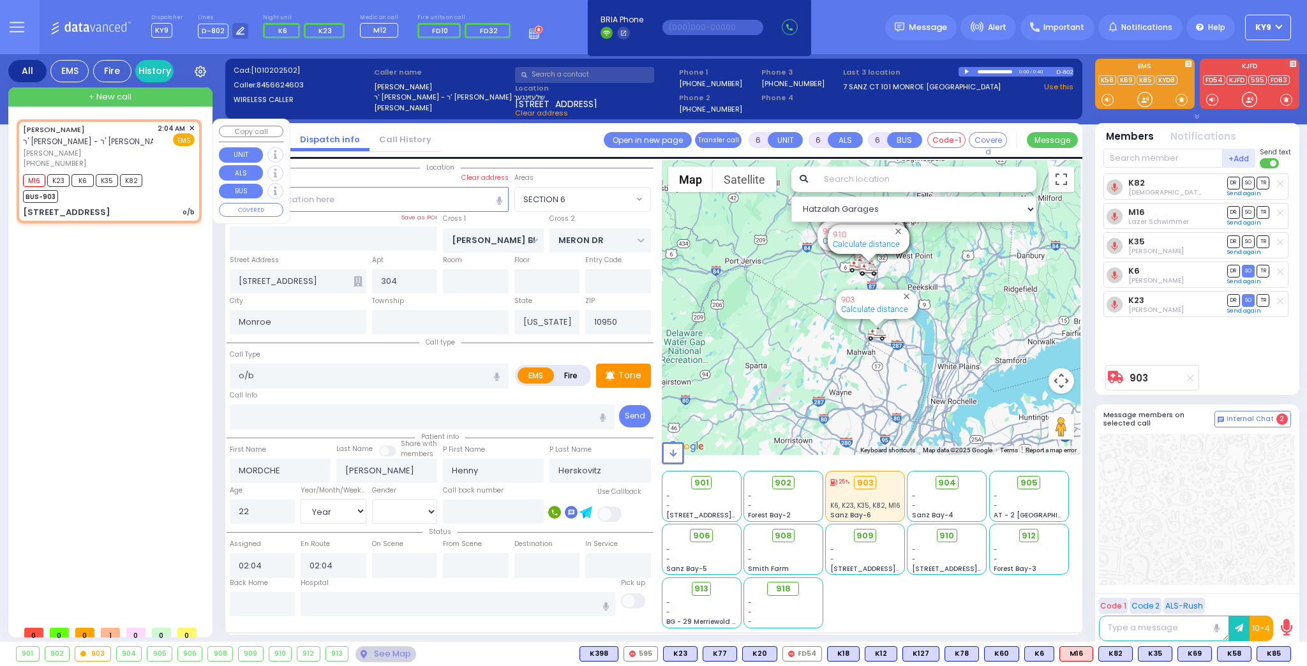
select select
radio input "true"
select select "Year"
select select "[DEMOGRAPHIC_DATA]"
select select "Hatzalah Garages"
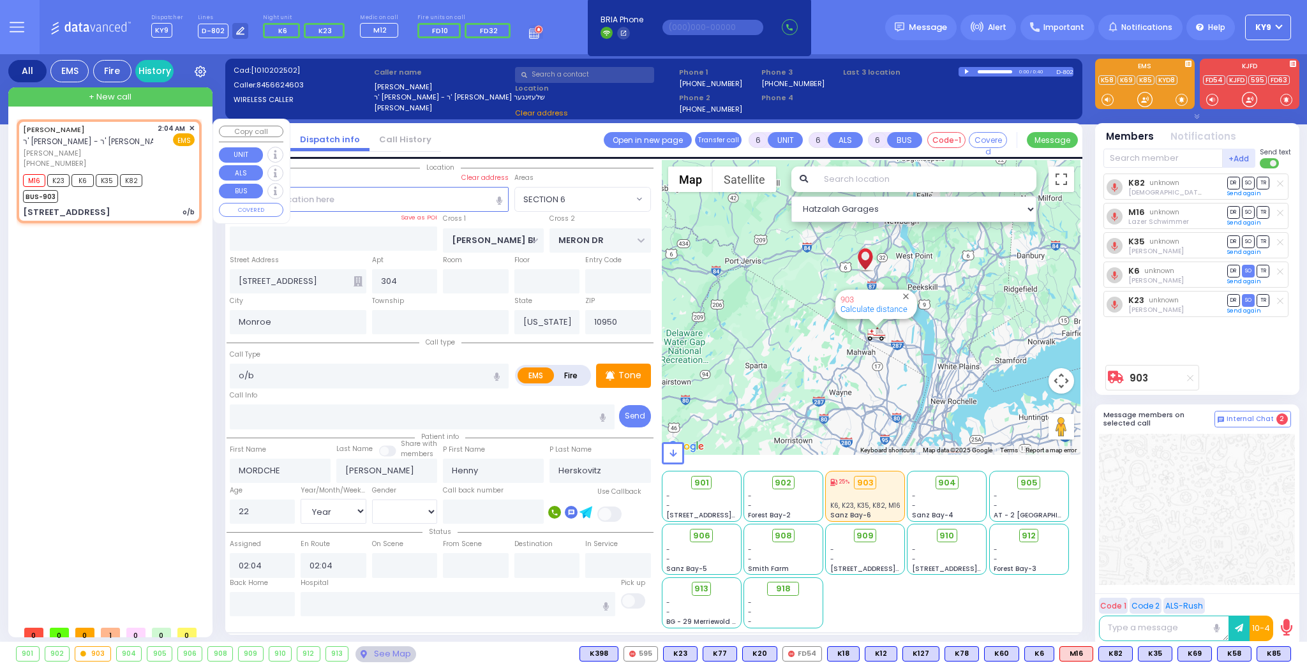
select select "SECTION 6"
select select
radio input "true"
select select "Year"
select select "[DEMOGRAPHIC_DATA]"
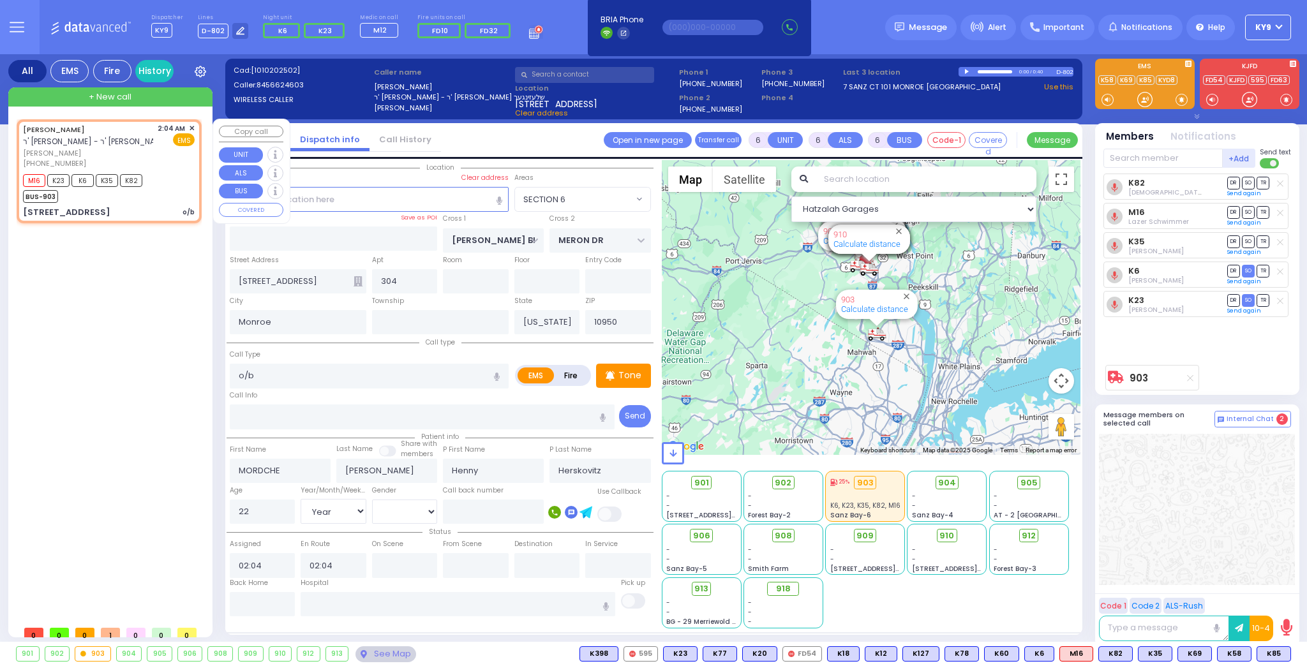
select select "Hatzalah Garages"
select select "SECTION 6"
select select
radio input "true"
select select "Year"
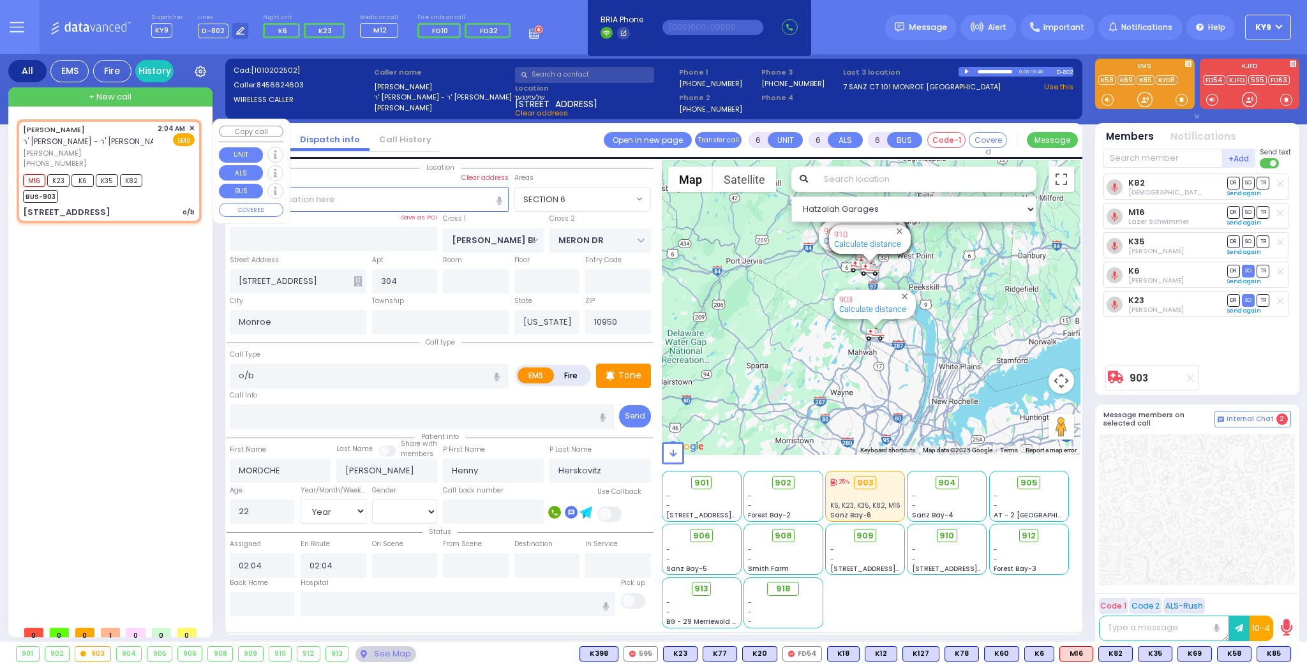
select select "[DEMOGRAPHIC_DATA]"
select select "Hatzalah Garages"
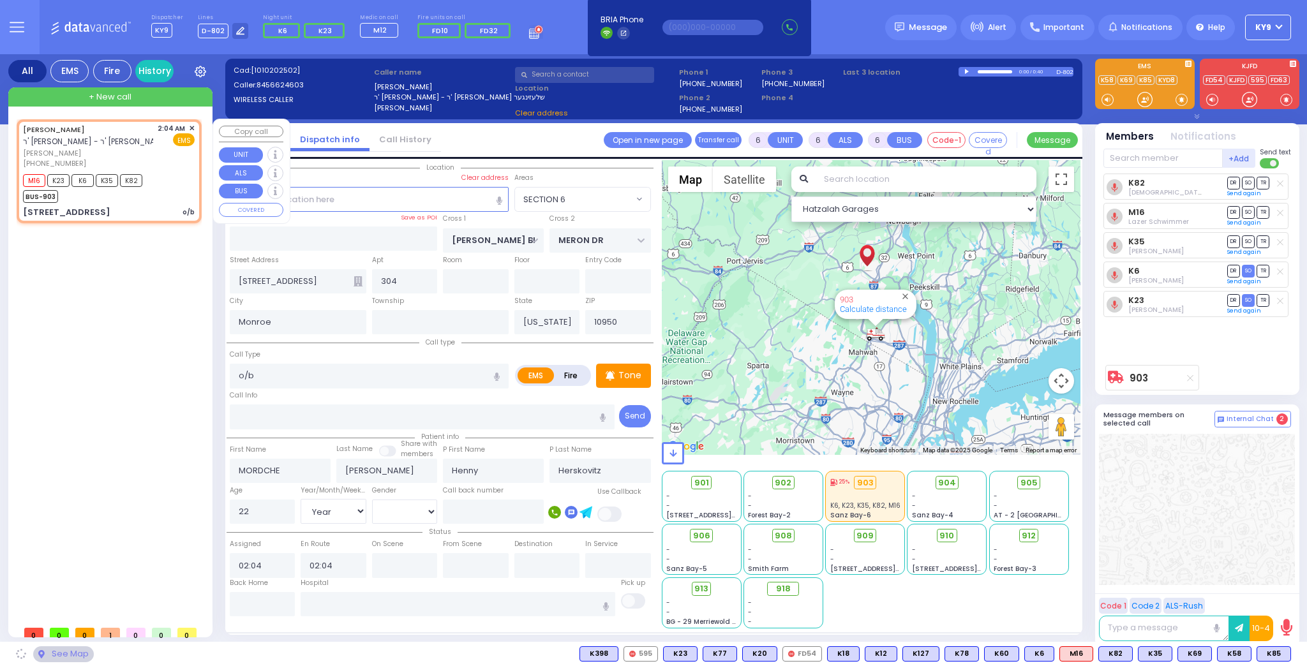
select select "SECTION 6"
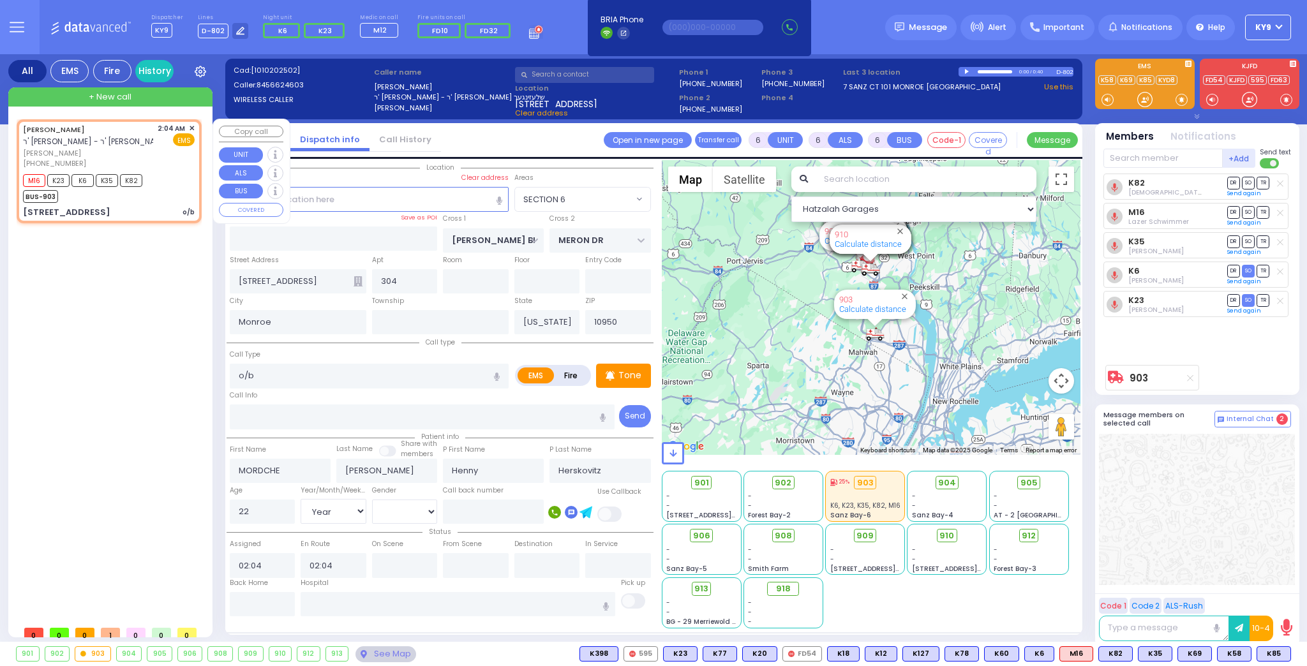
select select
radio input "true"
select select "Year"
select select "[DEMOGRAPHIC_DATA]"
select select "Hatzalah Garages"
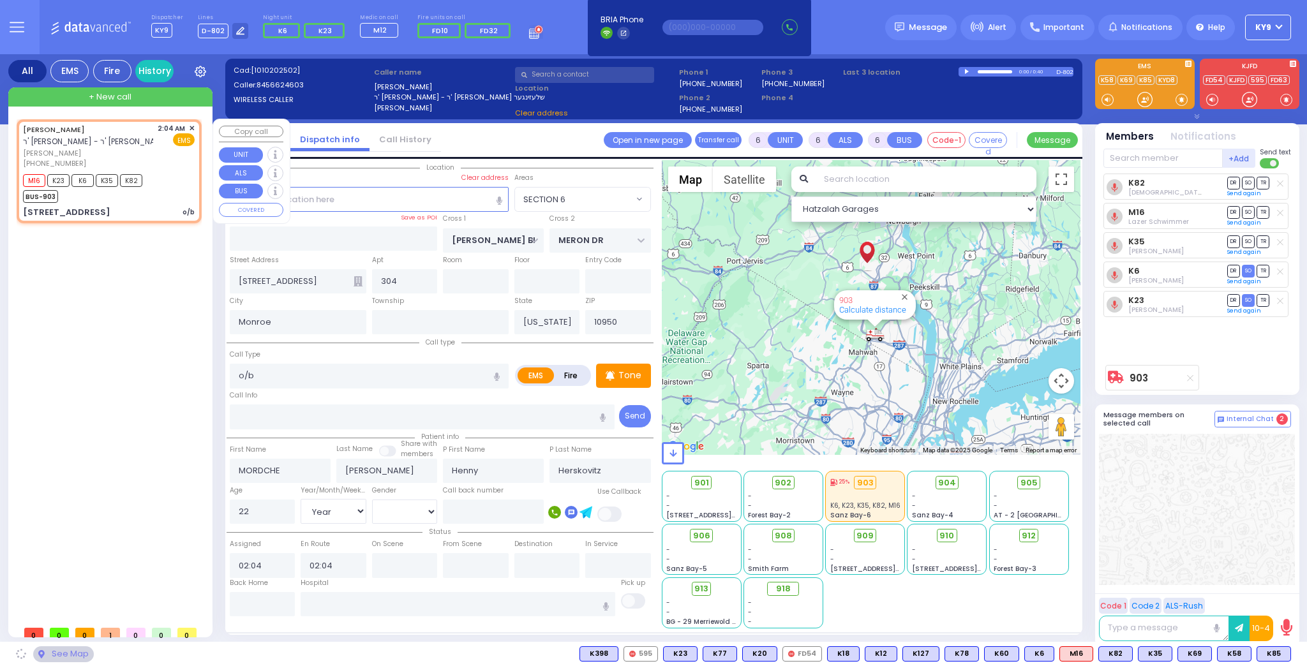
select select "SECTION 6"
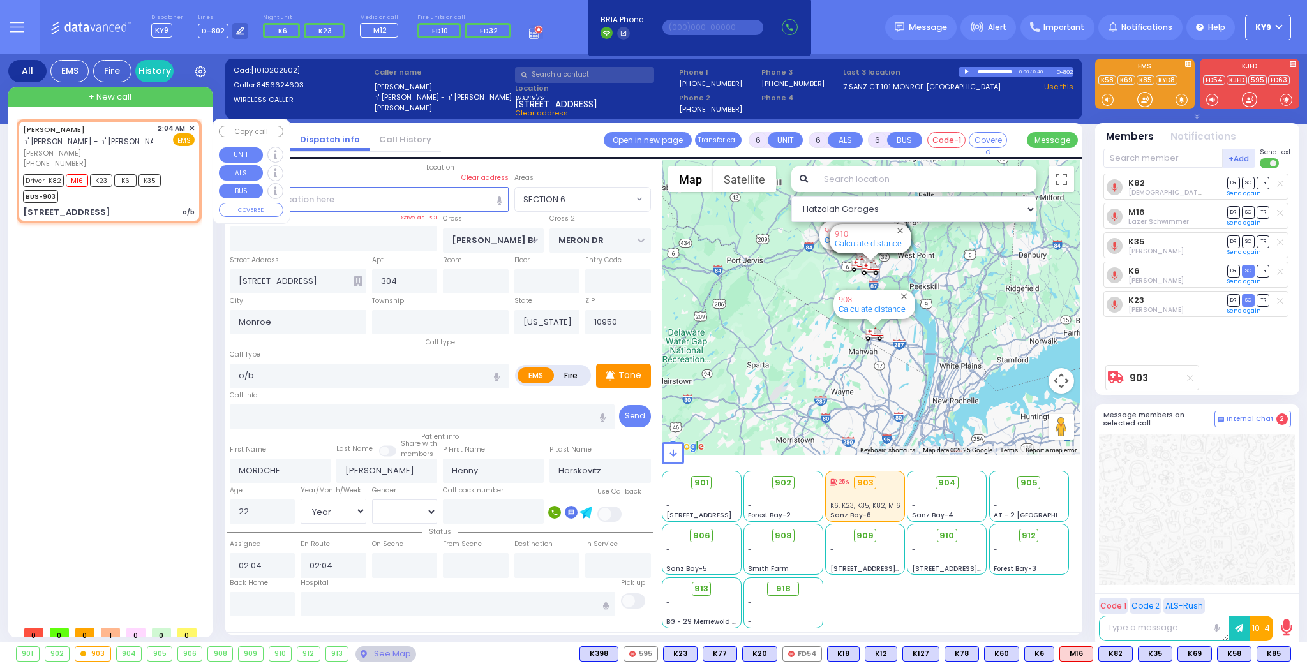
select select
radio input "true"
select select "Year"
select select "[DEMOGRAPHIC_DATA]"
type input "02:08"
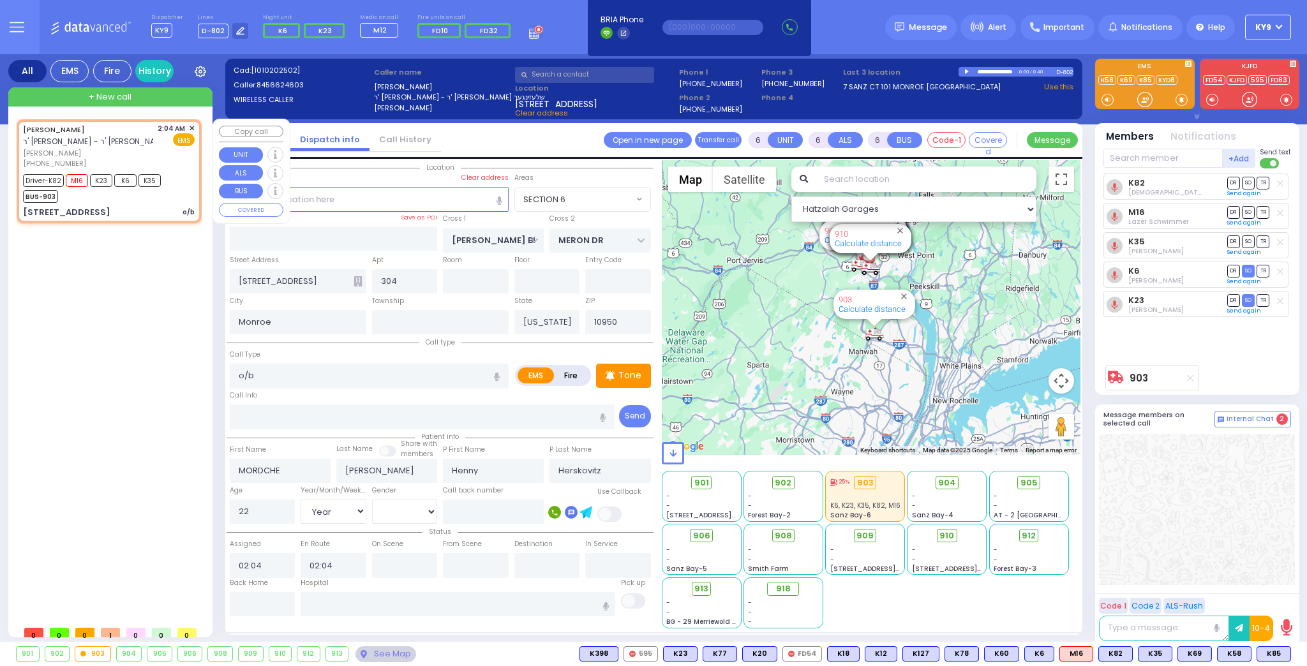
type input "02:25"
type input "02:44"
select select "Hatzalah Garages"
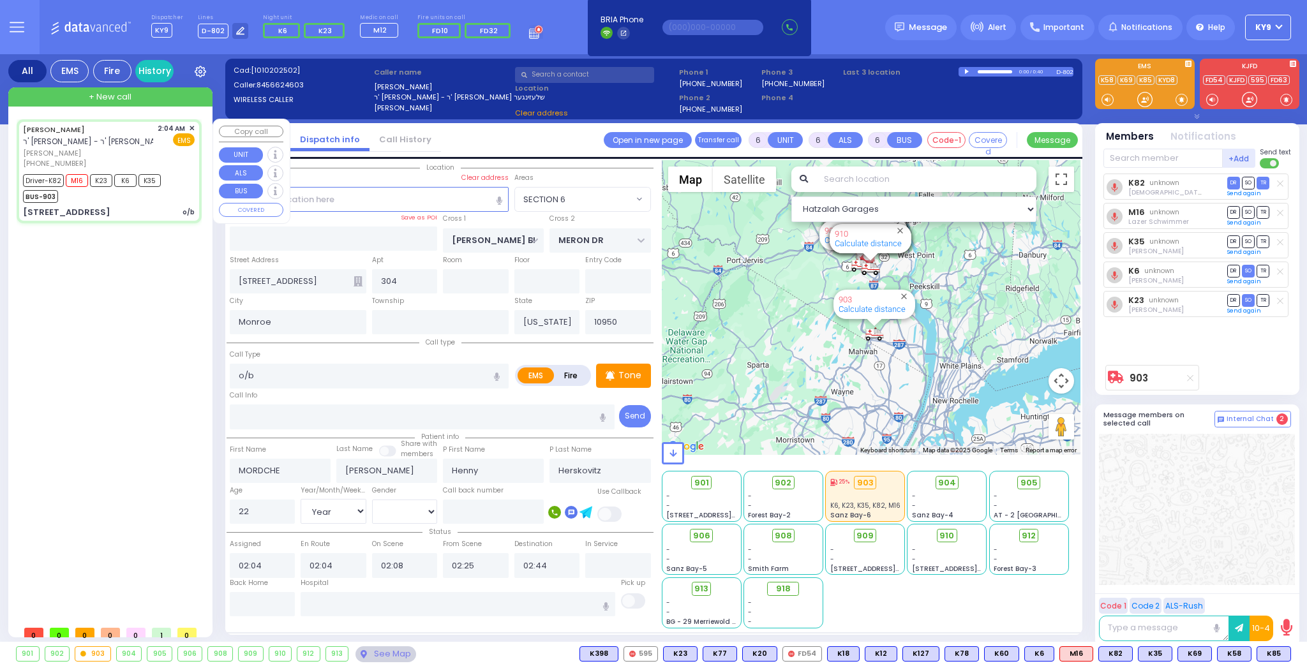
select select
radio input "true"
select select "Year"
select select "[DEMOGRAPHIC_DATA]"
select select "SECTION 6"
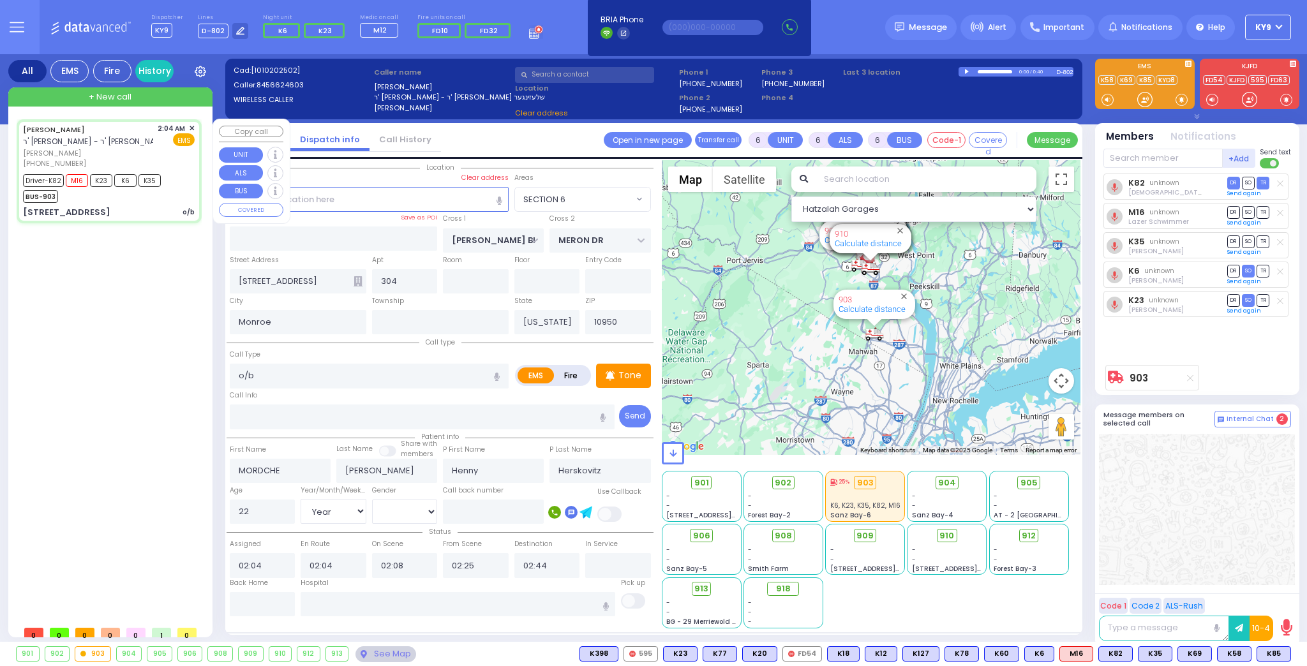
select select "Hatzalah Garages"
select select
radio input "true"
select select "Year"
select select "[DEMOGRAPHIC_DATA]"
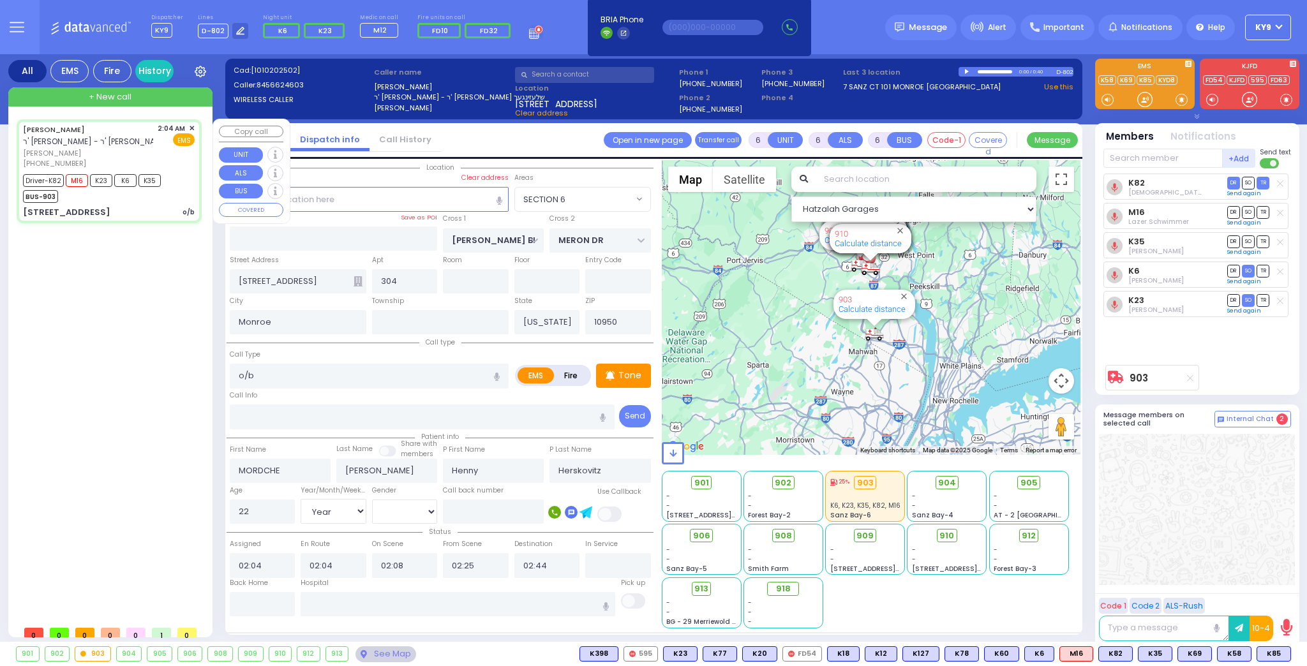
select select "Hatzalah Garages"
select select "SECTION 6"
select select
radio input "true"
select select "Year"
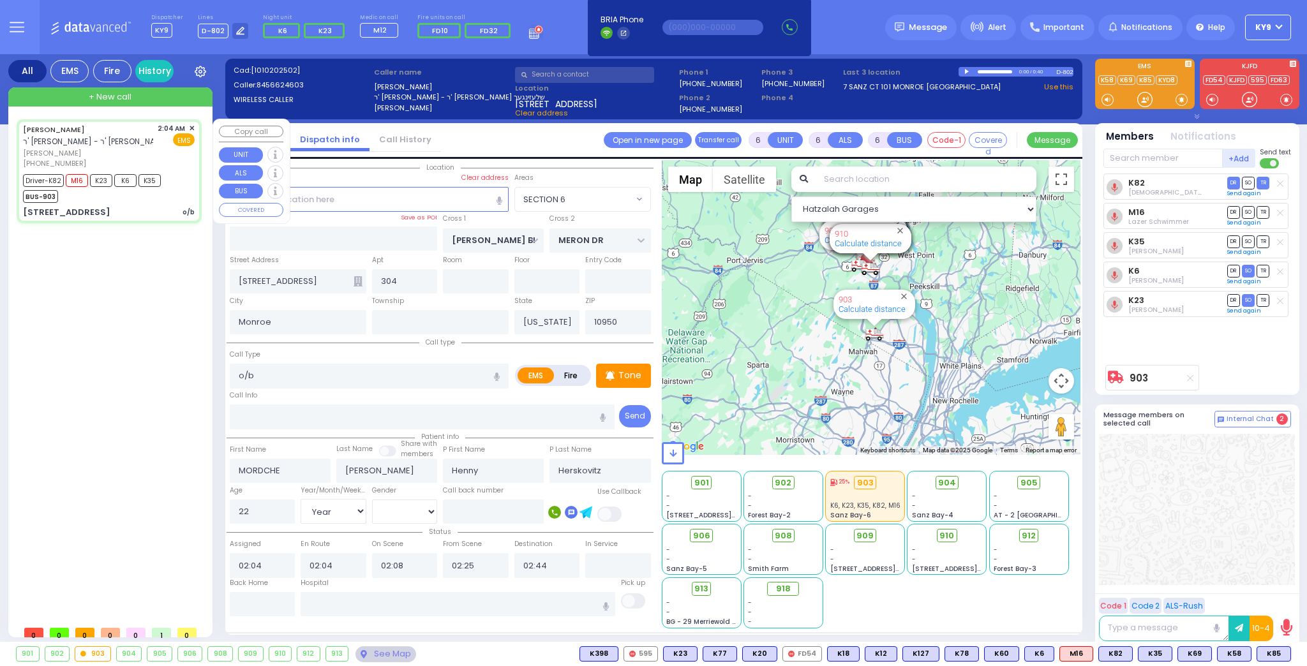
select select "[DEMOGRAPHIC_DATA]"
select select "Hatzalah Garages"
select select "SECTION 6"
select select
radio input "true"
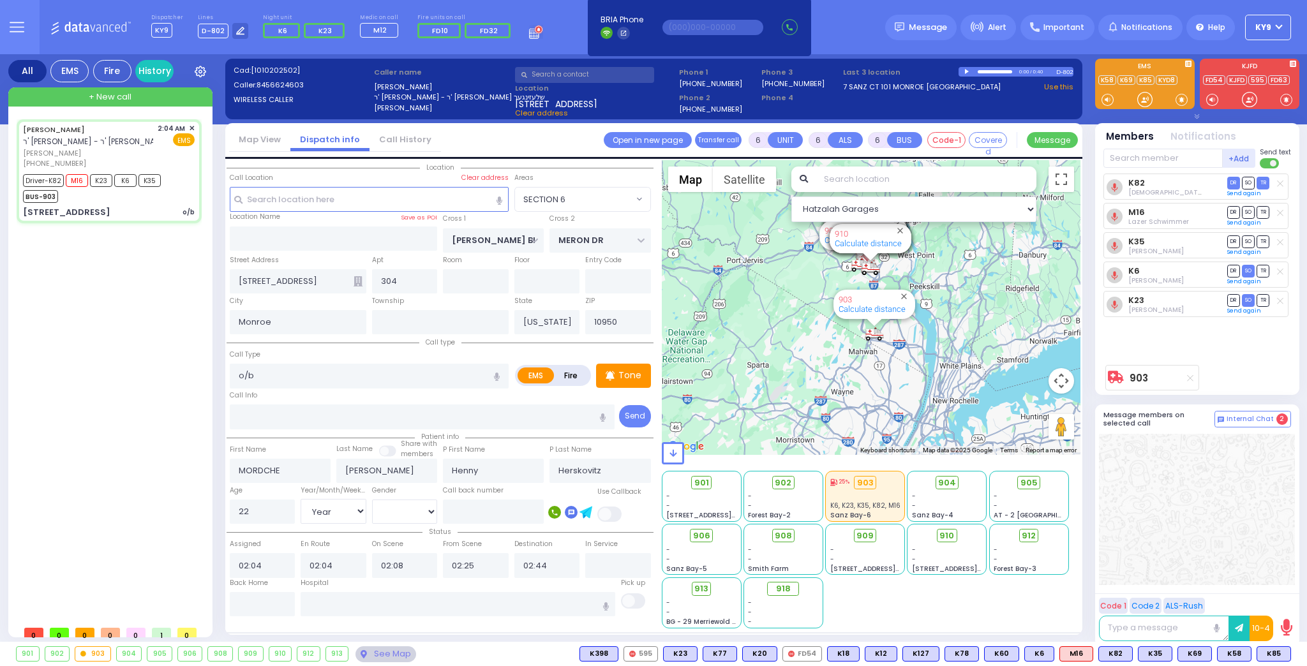
select select "Year"
select select "[DEMOGRAPHIC_DATA]"
select select "Hatzalah Garages"
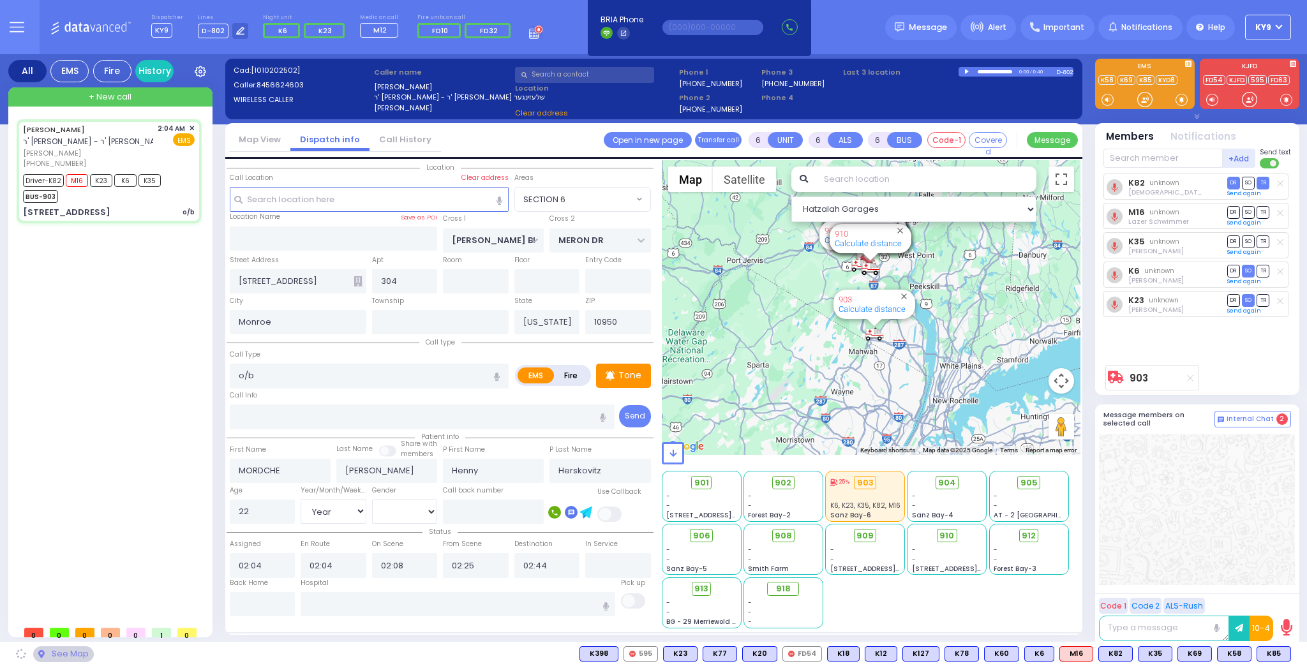
select select "SECTION 6"
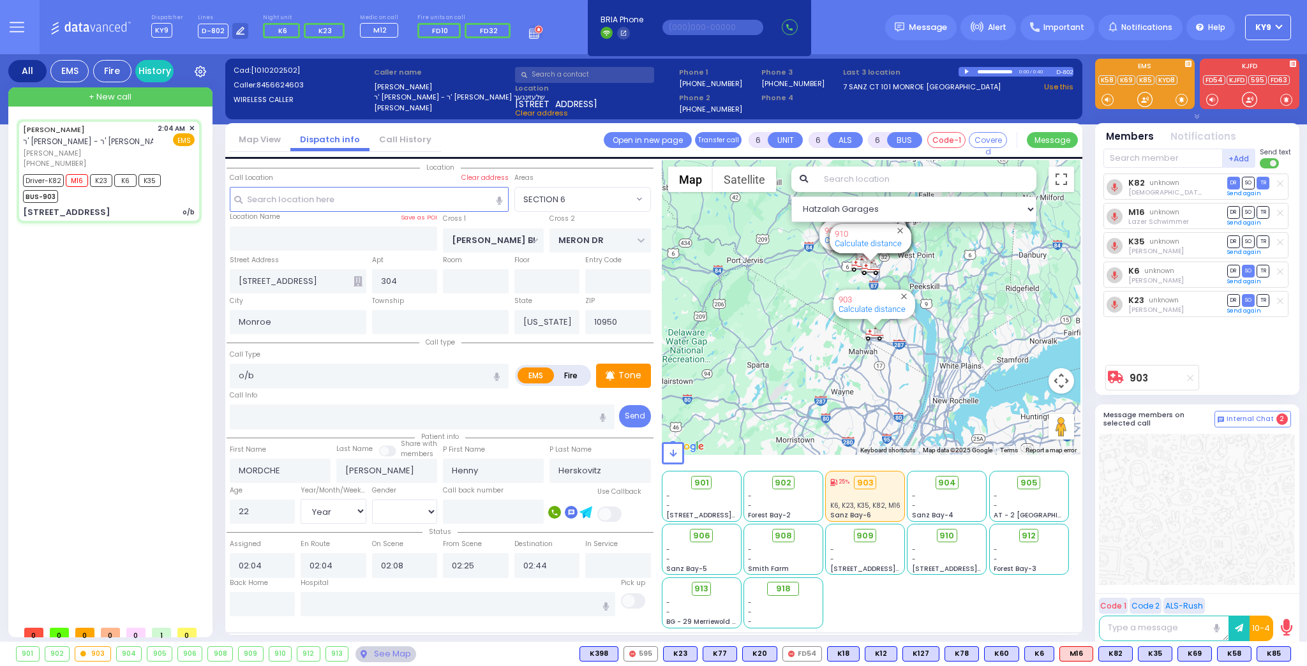
select select
radio input "true"
select select "Year"
select select "[DEMOGRAPHIC_DATA]"
select select "SECTION 6"
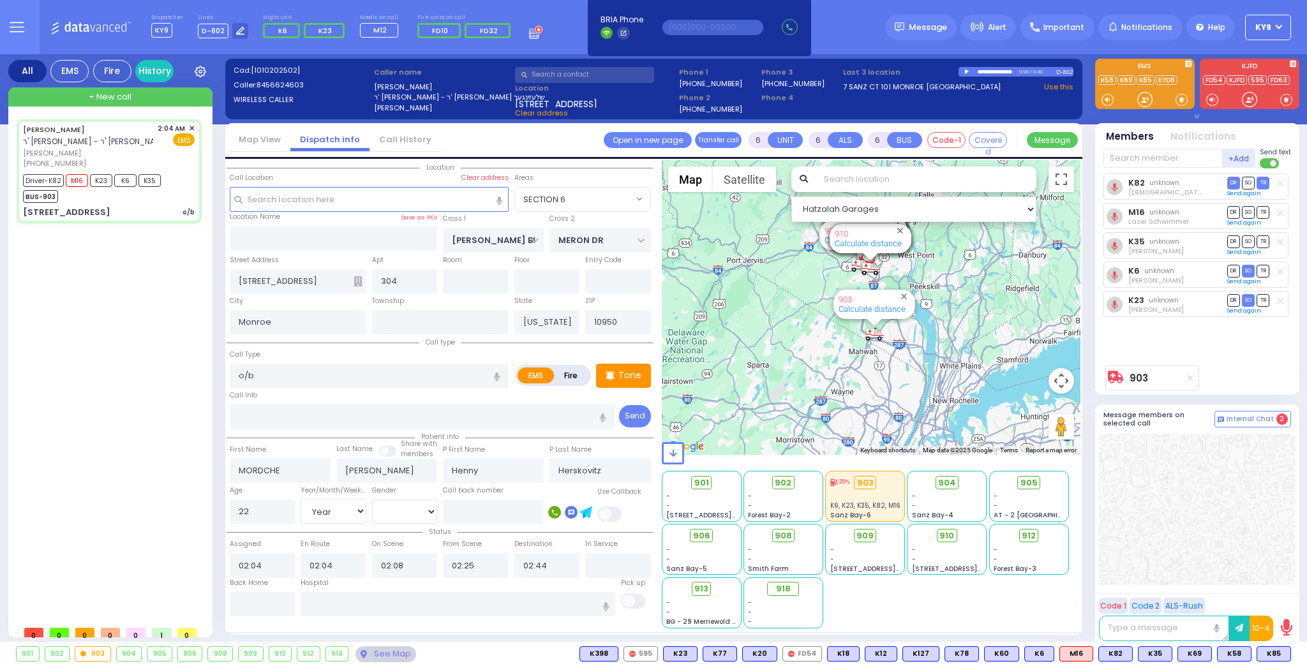
select select "Hatzalah Garages"
select select
radio input "true"
select select "Year"
select select "[DEMOGRAPHIC_DATA]"
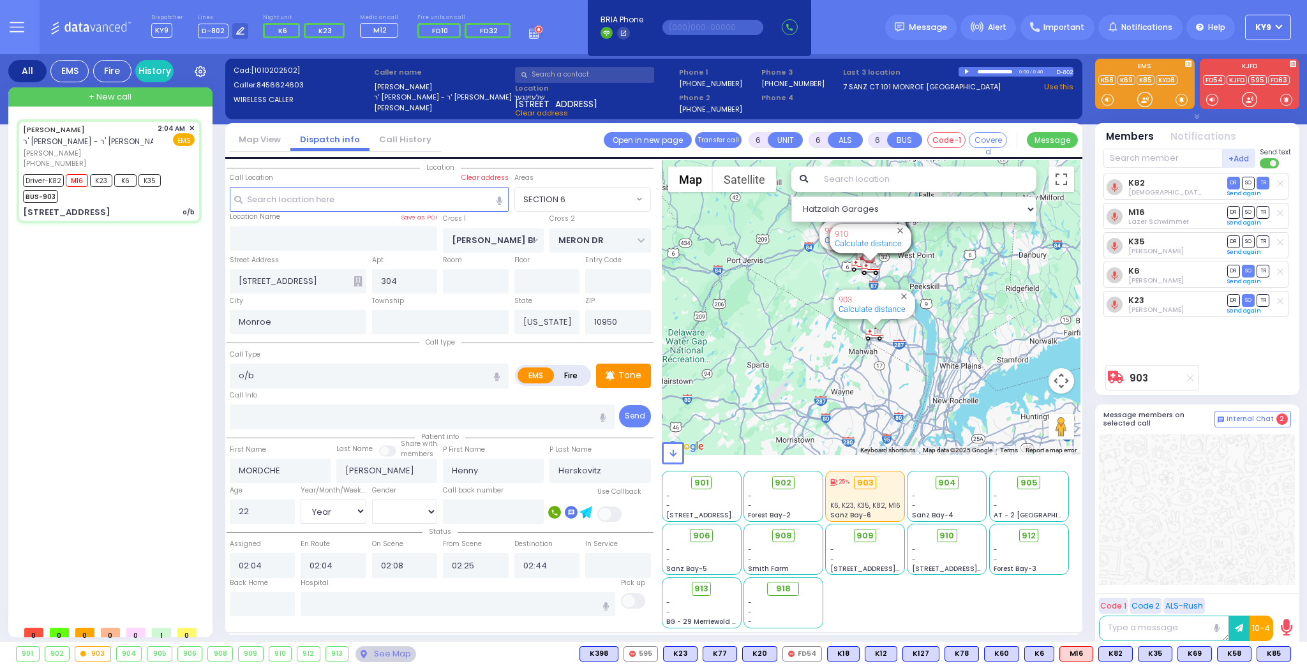
select select "Hatzalah Garages"
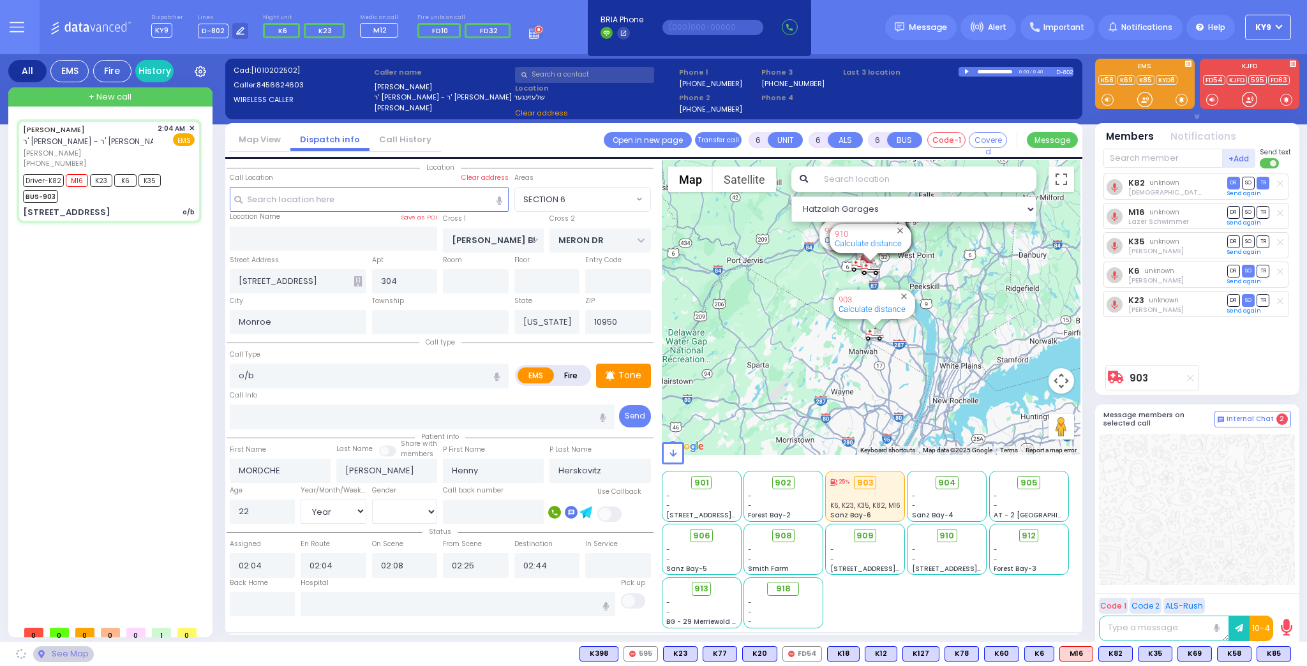
select select "SECTION 6"
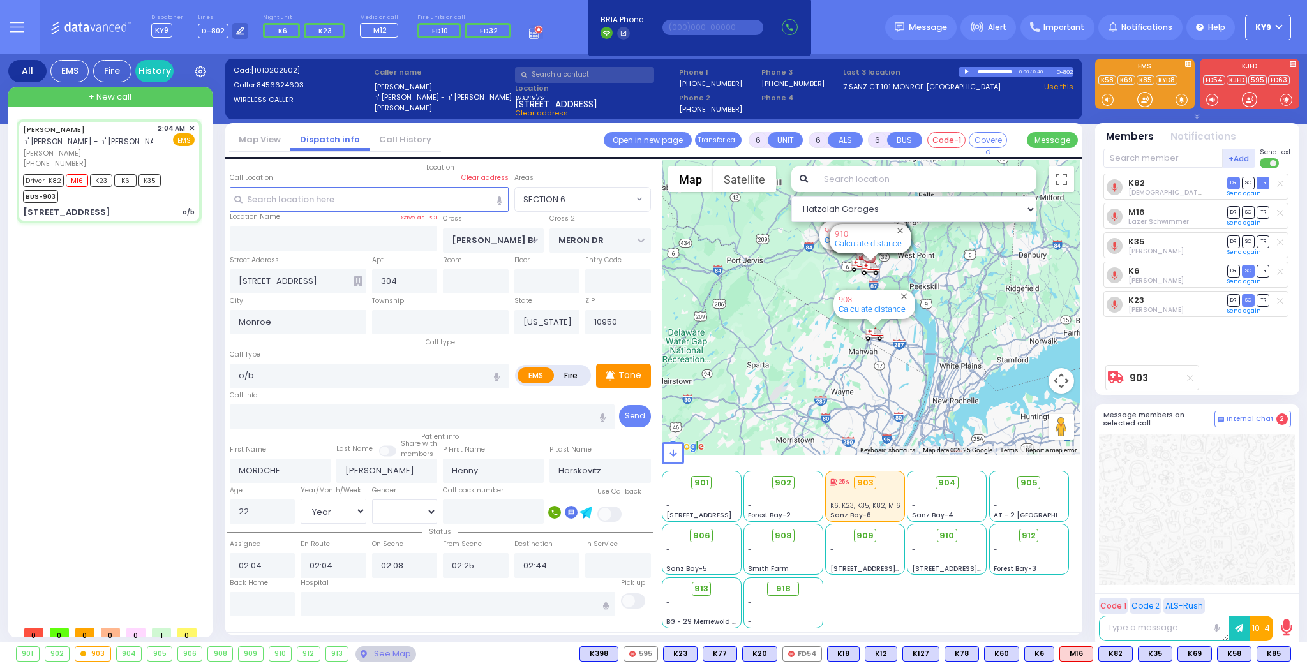
select select
radio input "true"
select select "Year"
select select "[DEMOGRAPHIC_DATA]"
select select "Hatzalah Garages"
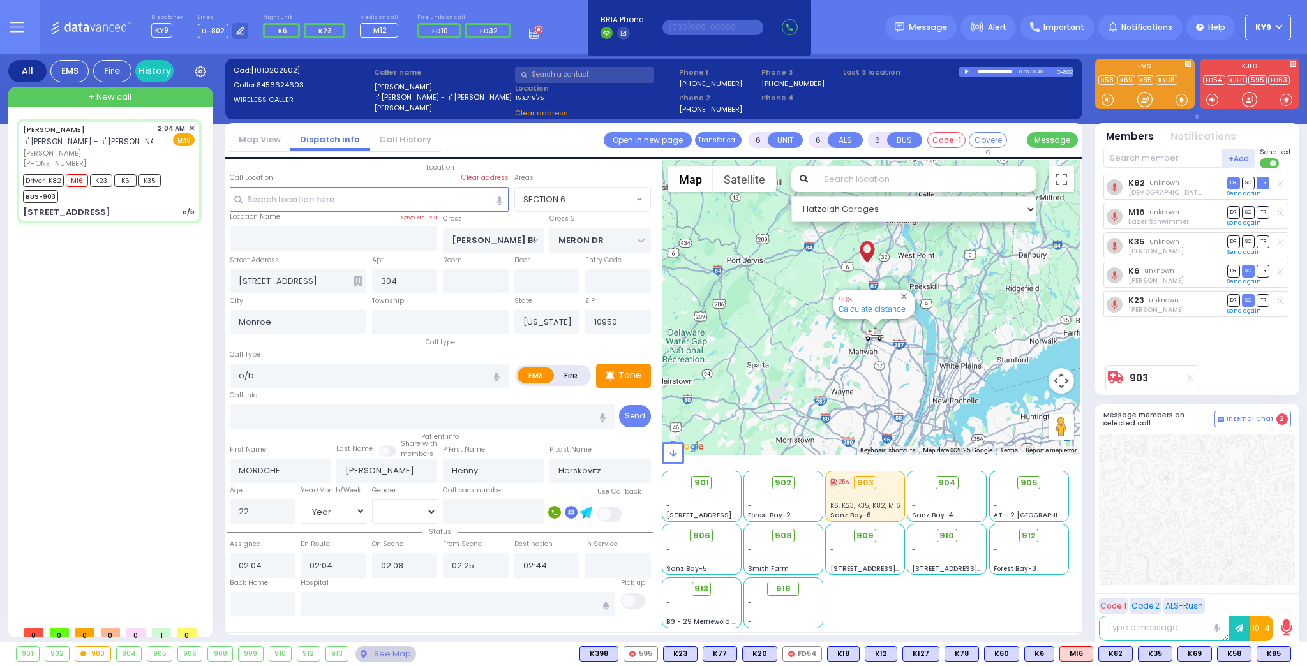
select select "SECTION 6"
select select
radio input "true"
select select "Year"
select select "[DEMOGRAPHIC_DATA]"
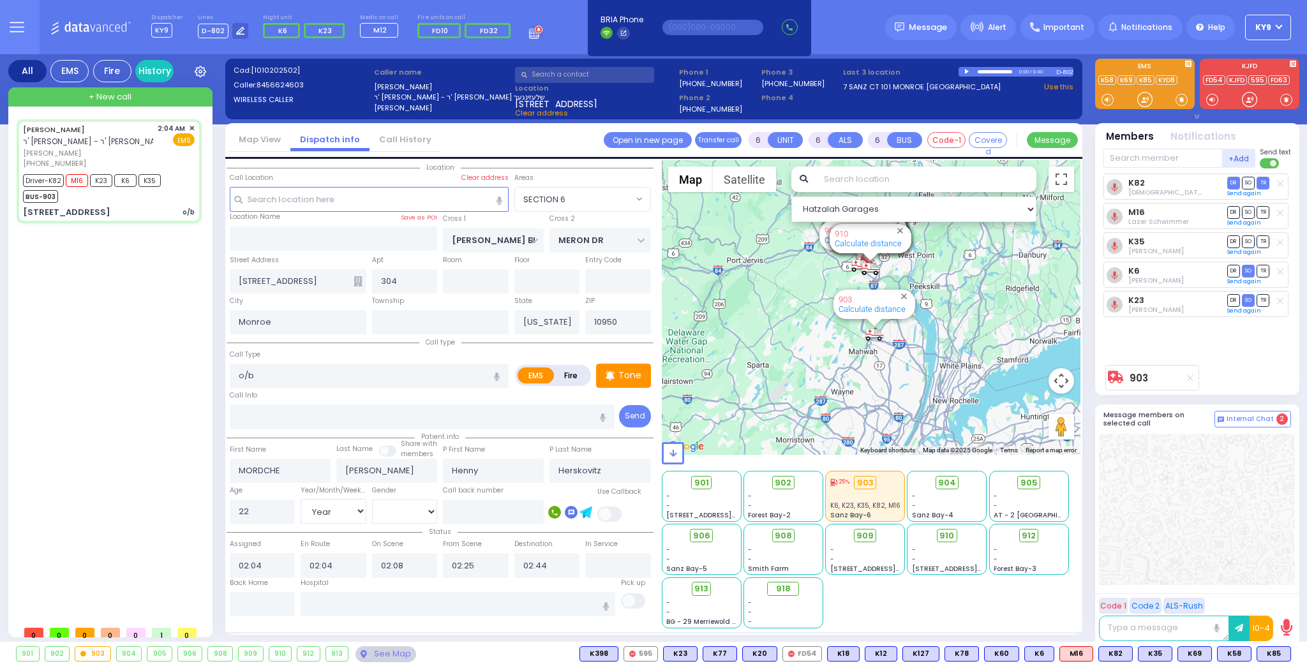
select select "Hatzalah Garages"
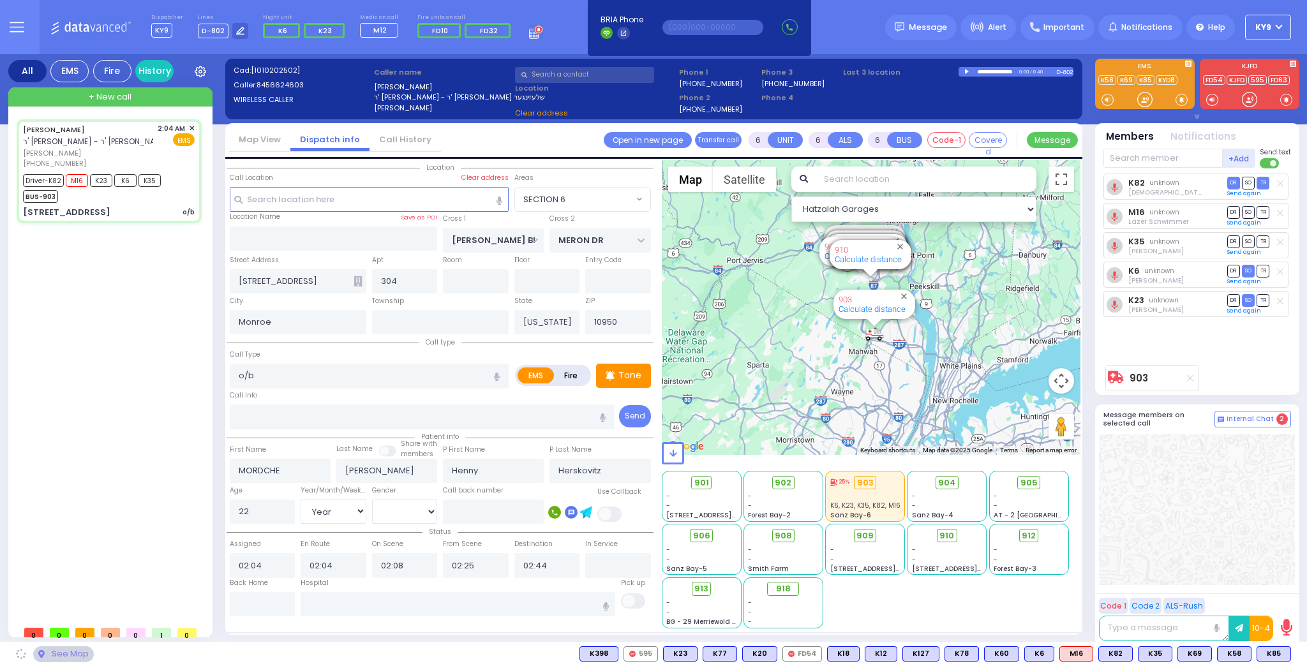
select select "SECTION 6"
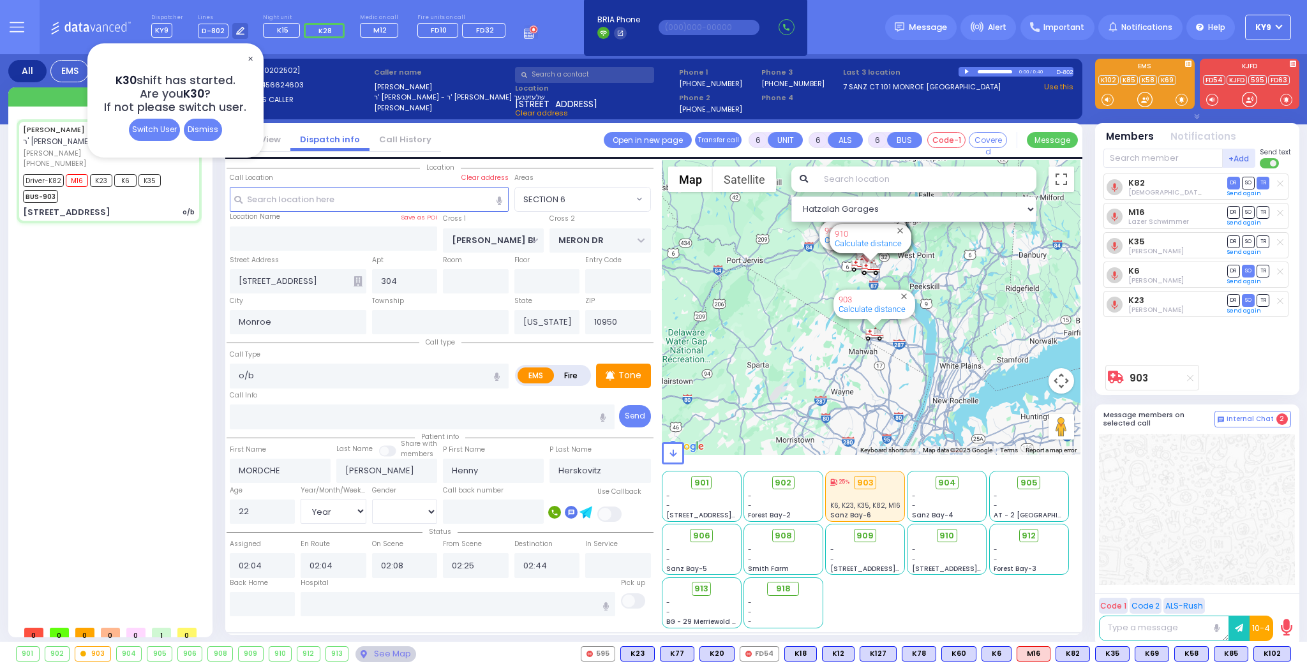
select select
radio input "true"
select select "Year"
select select "[DEMOGRAPHIC_DATA]"
select select "Hatzalah Garages"
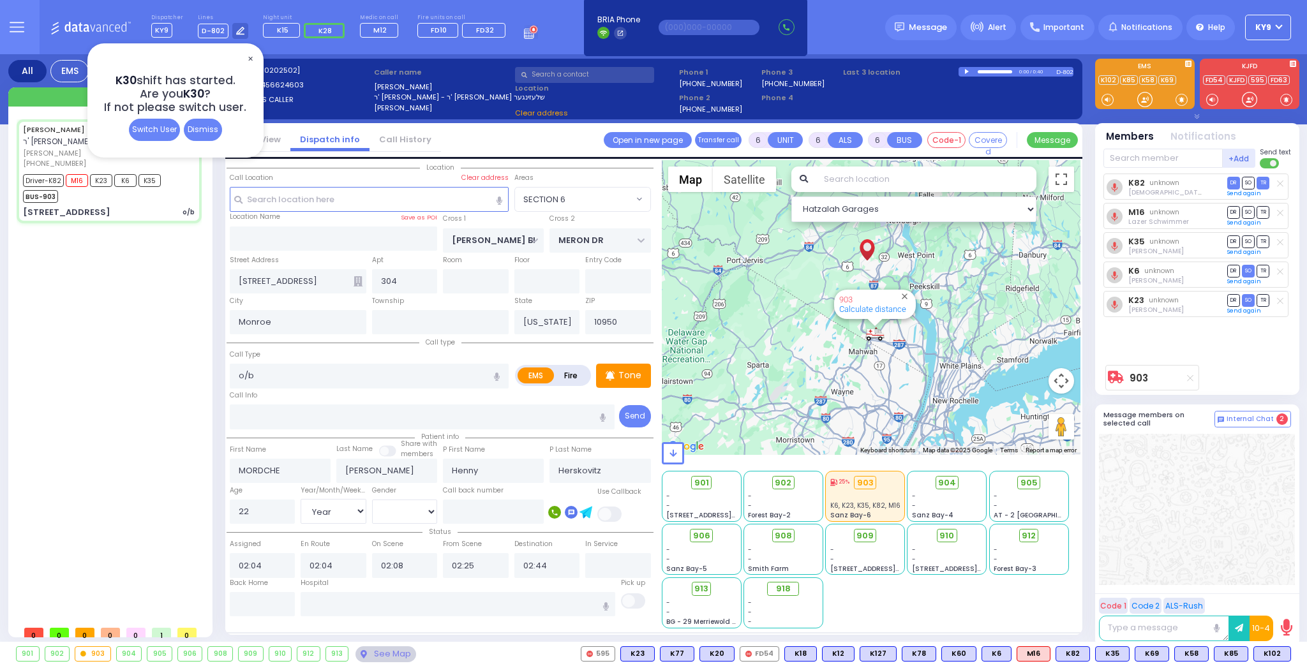
select select "SECTION 6"
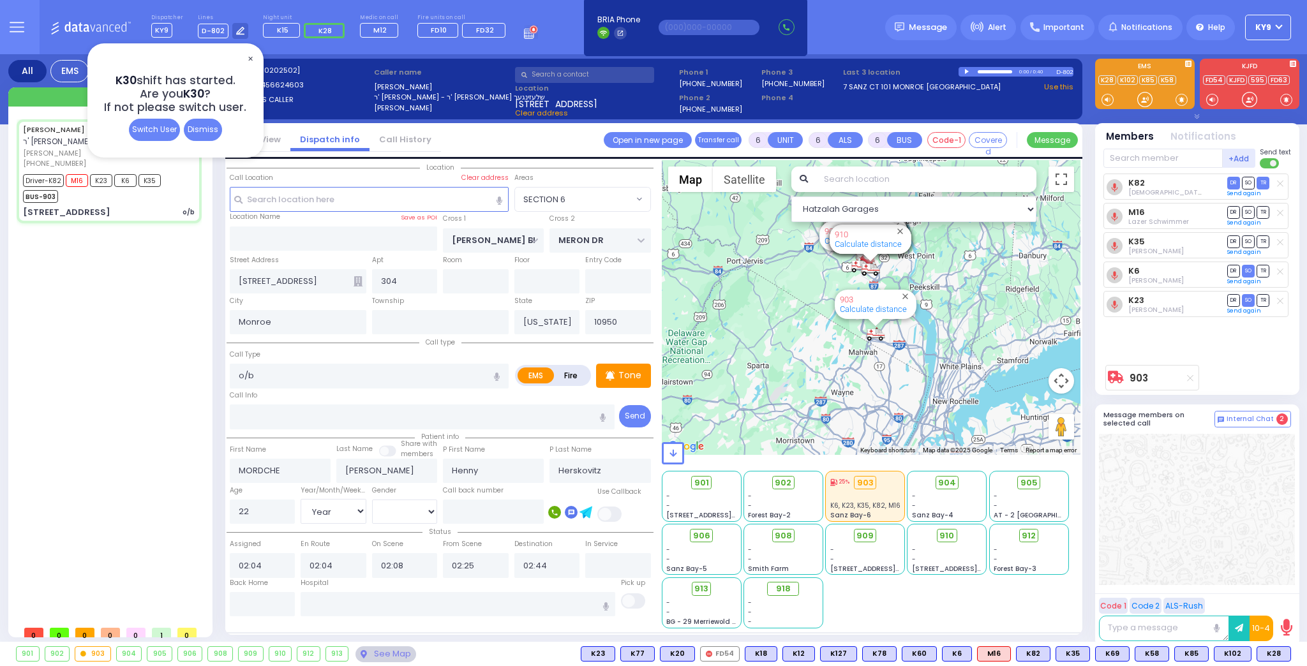
select select
radio input "true"
select select "Year"
select select "[DEMOGRAPHIC_DATA]"
type input "03:03"
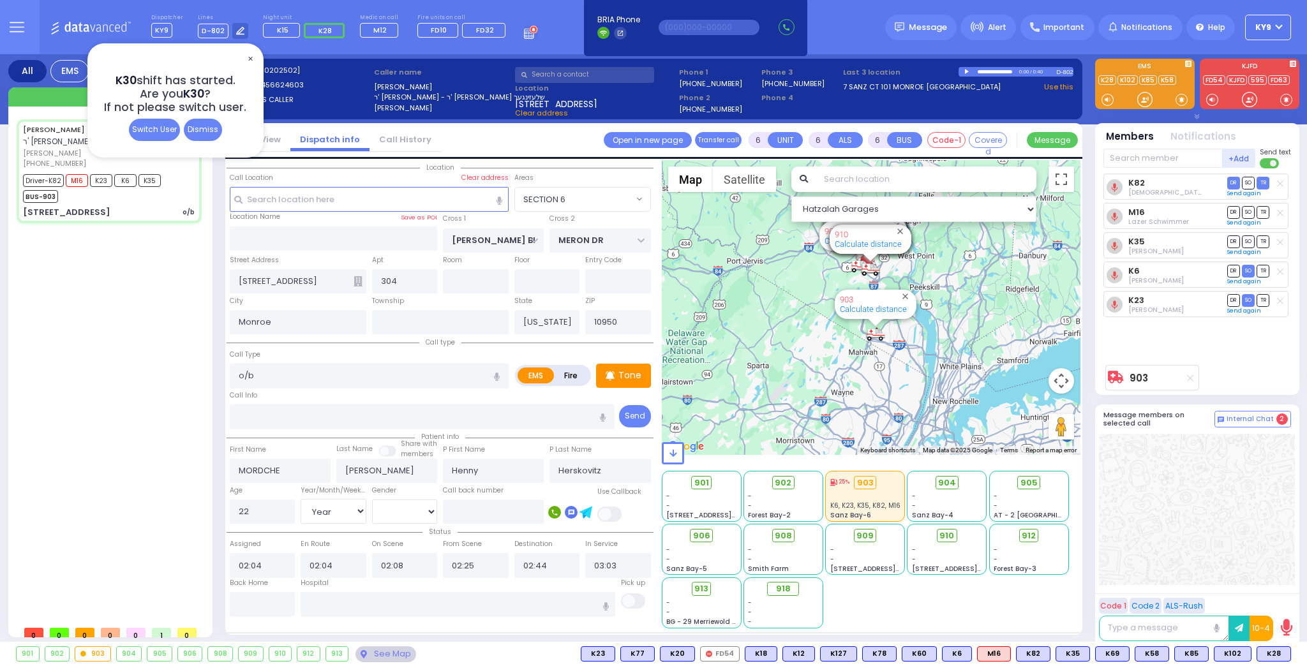
select select "Hatzalah Garages"
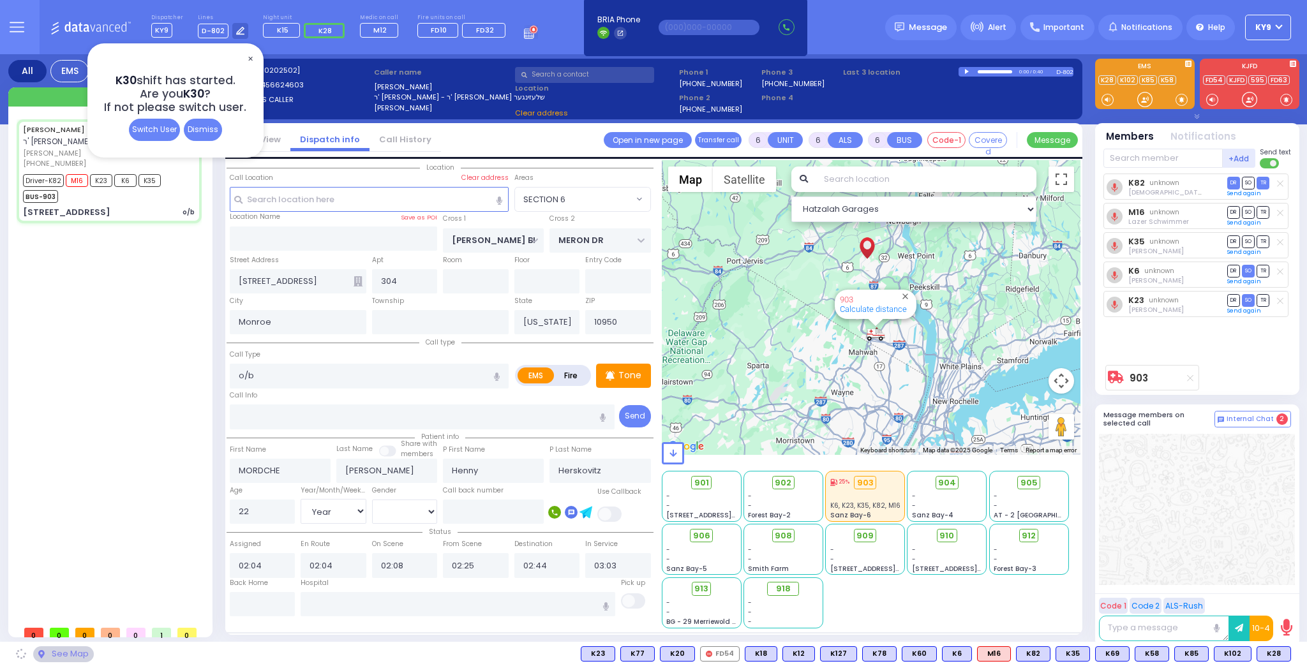
select select "SECTION 6"
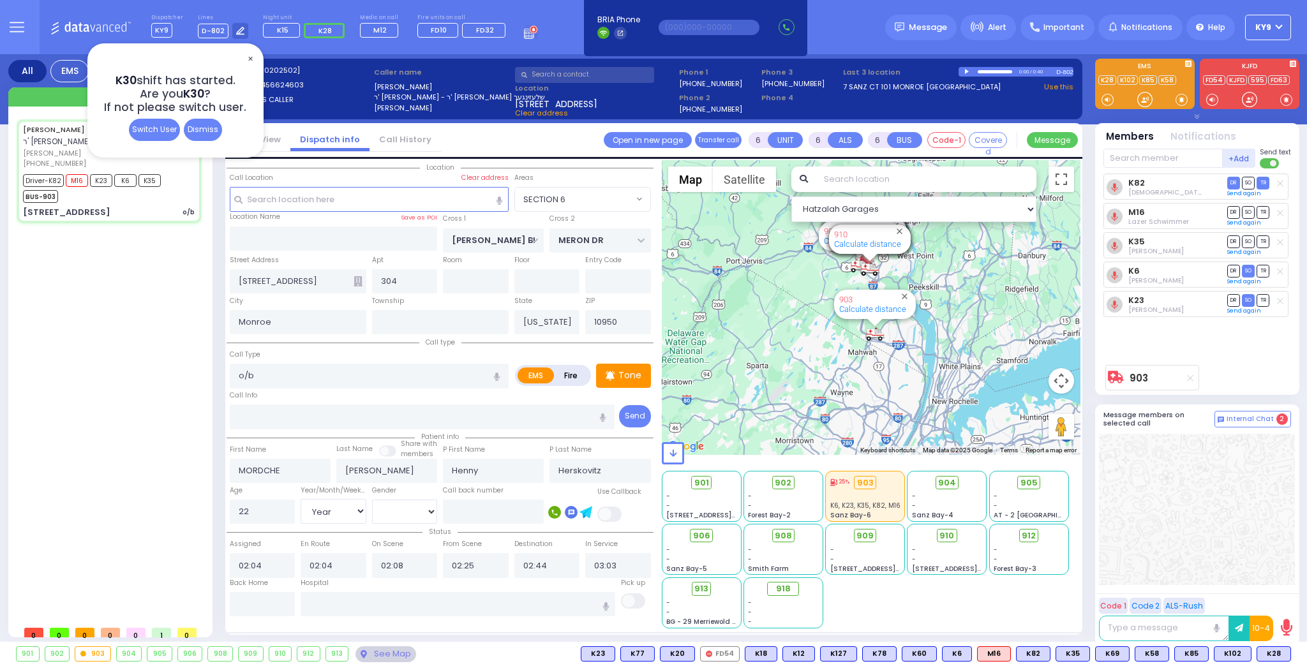
select select
radio input "true"
select select "Year"
select select "[DEMOGRAPHIC_DATA]"
select select "Hatzalah Garages"
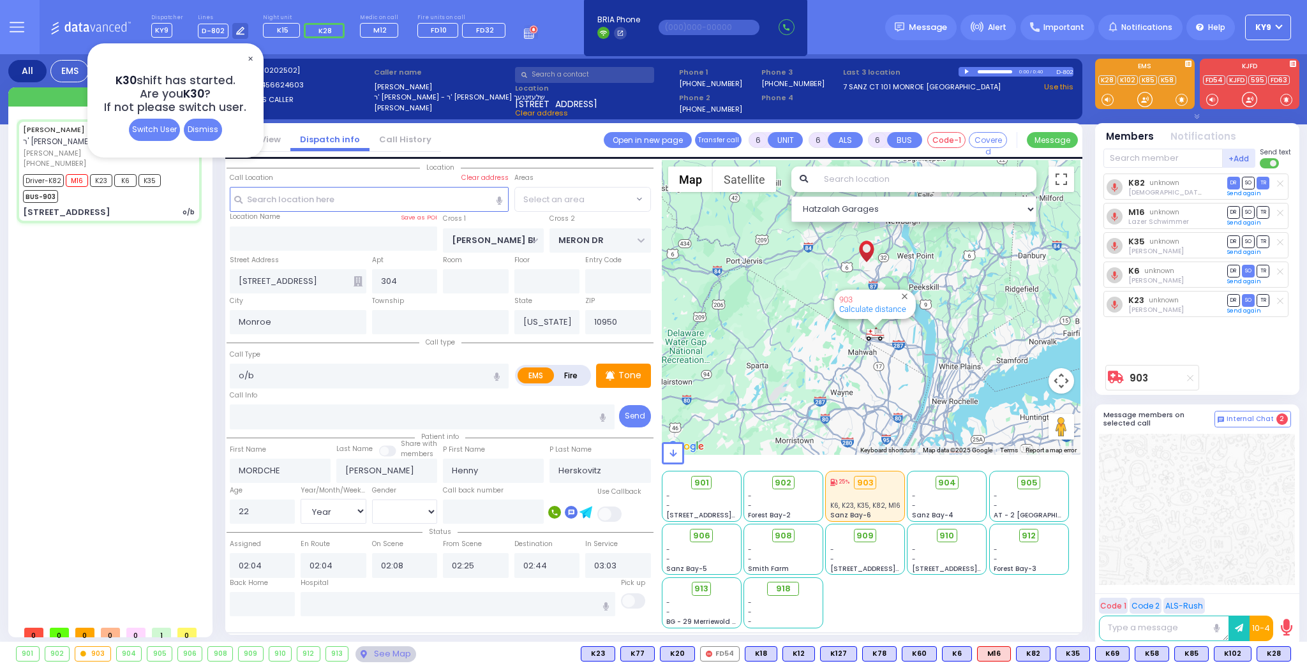
select select
radio input "true"
select select "Year"
select select "[DEMOGRAPHIC_DATA]"
select select "Hatzalah Garages"
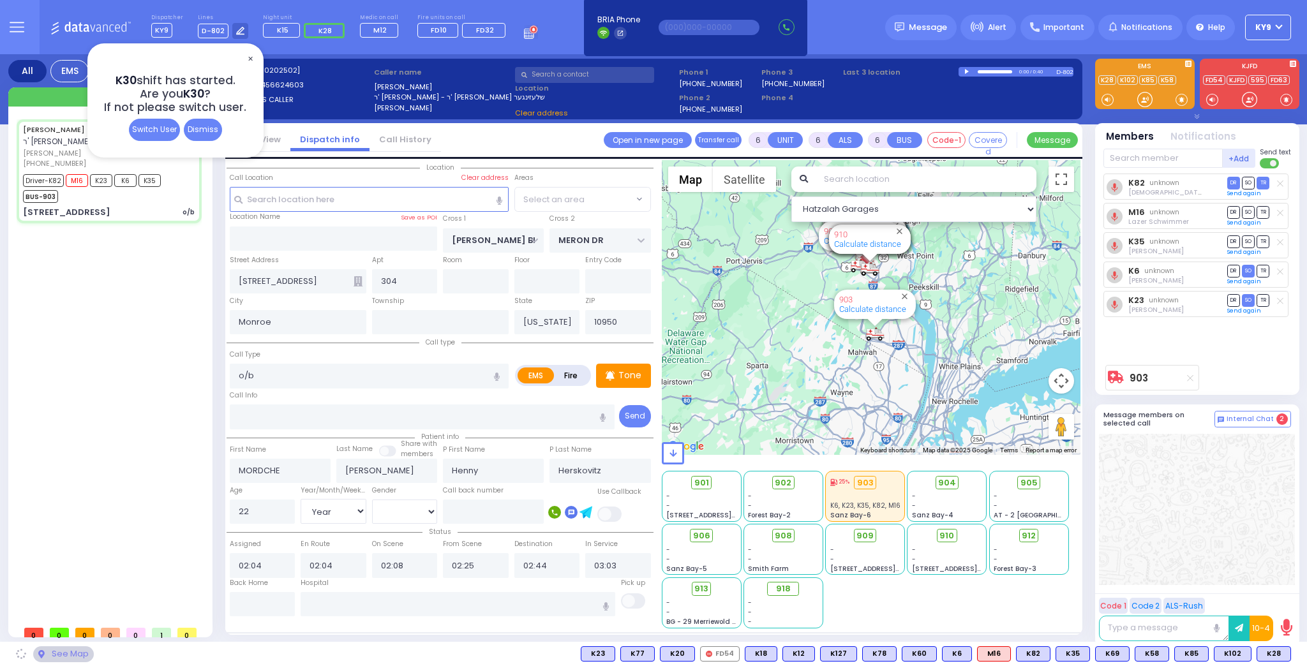
select select "SECTION 6"
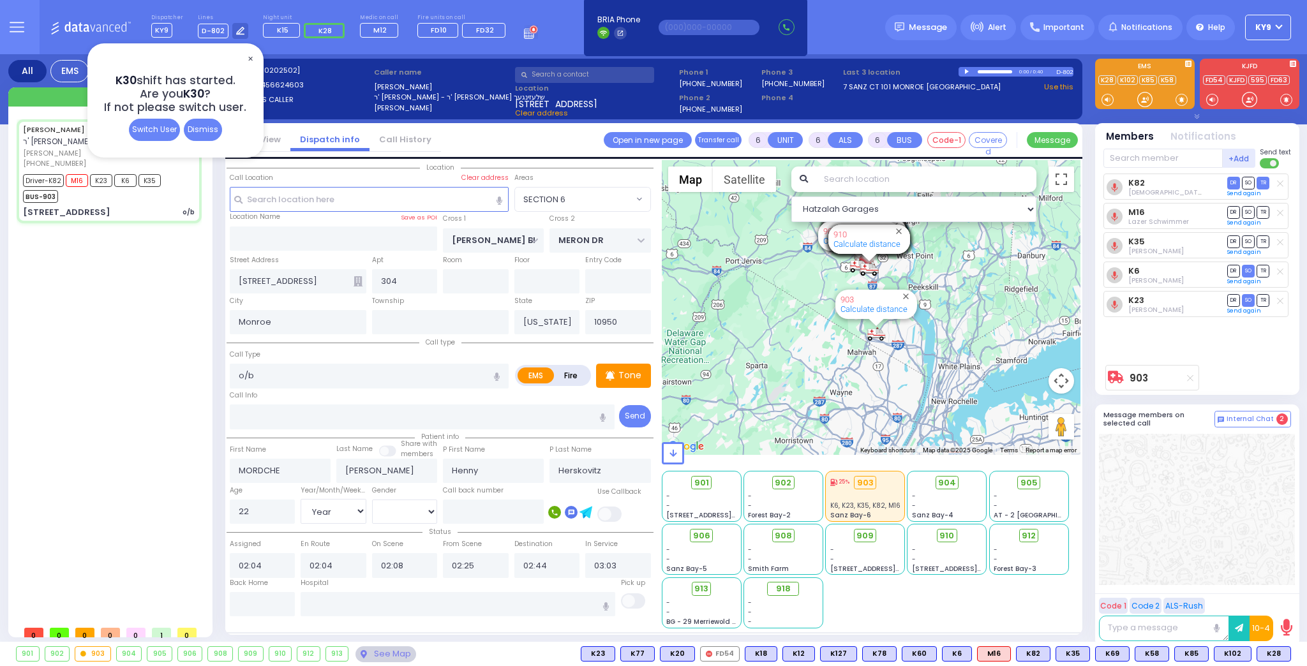
select select
radio input "true"
select select "Year"
select select "[DEMOGRAPHIC_DATA]"
select select "SECTION 6"
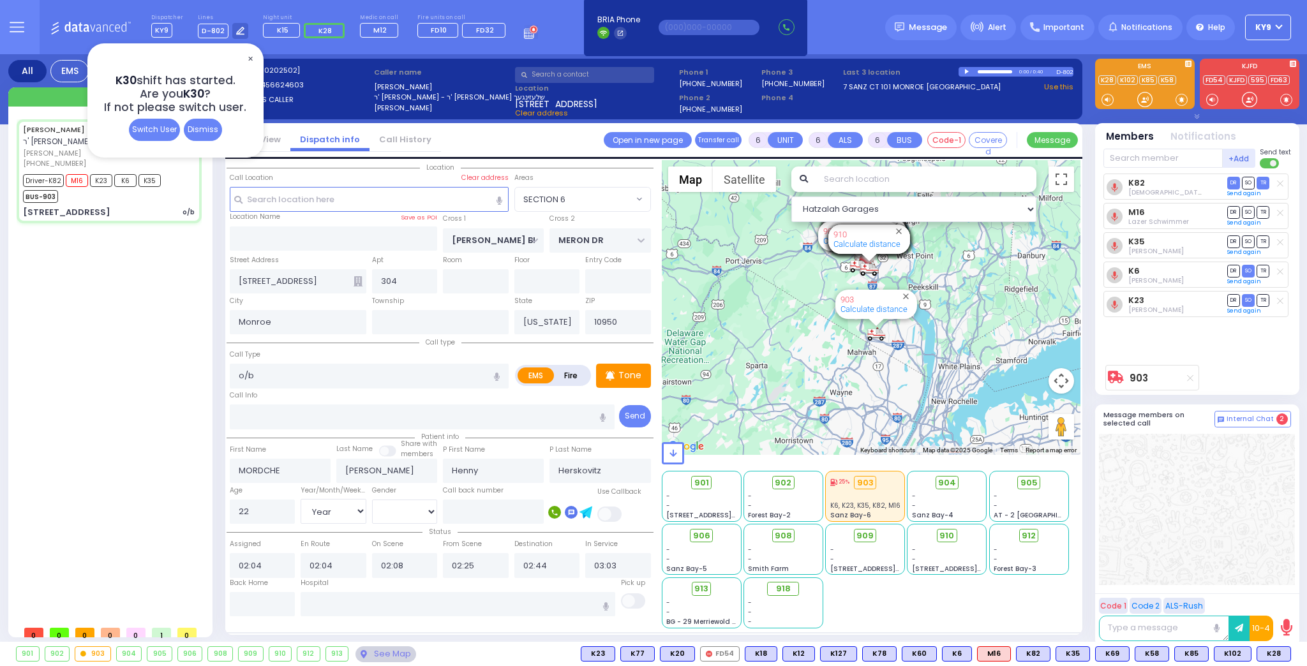
select select "Hatzalah Garages"
click at [1286, 650] on button at bounding box center [1287, 654] width 6 height 14
click at [1276, 596] on icon at bounding box center [1277, 597] width 13 height 13
click at [1250, 654] on button at bounding box center [1247, 654] width 6 height 14
click at [1240, 596] on icon at bounding box center [1237, 597] width 13 height 13
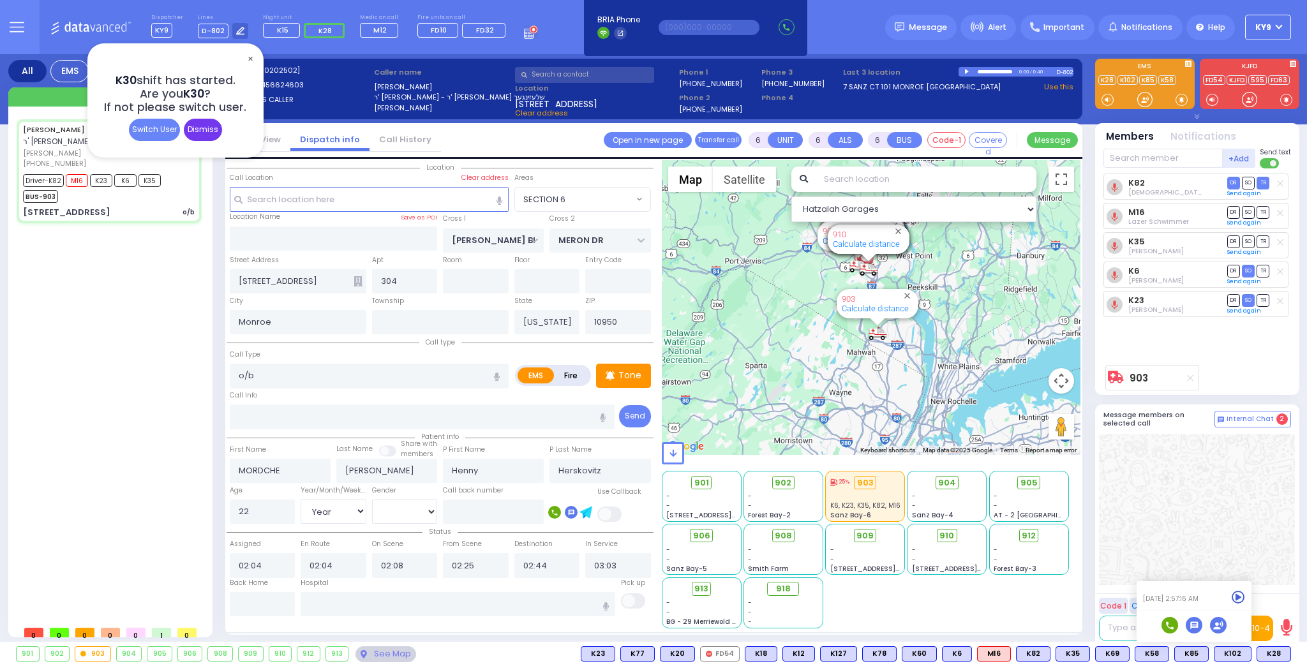
click at [191, 127] on div "Dismiss" at bounding box center [203, 130] width 38 height 22
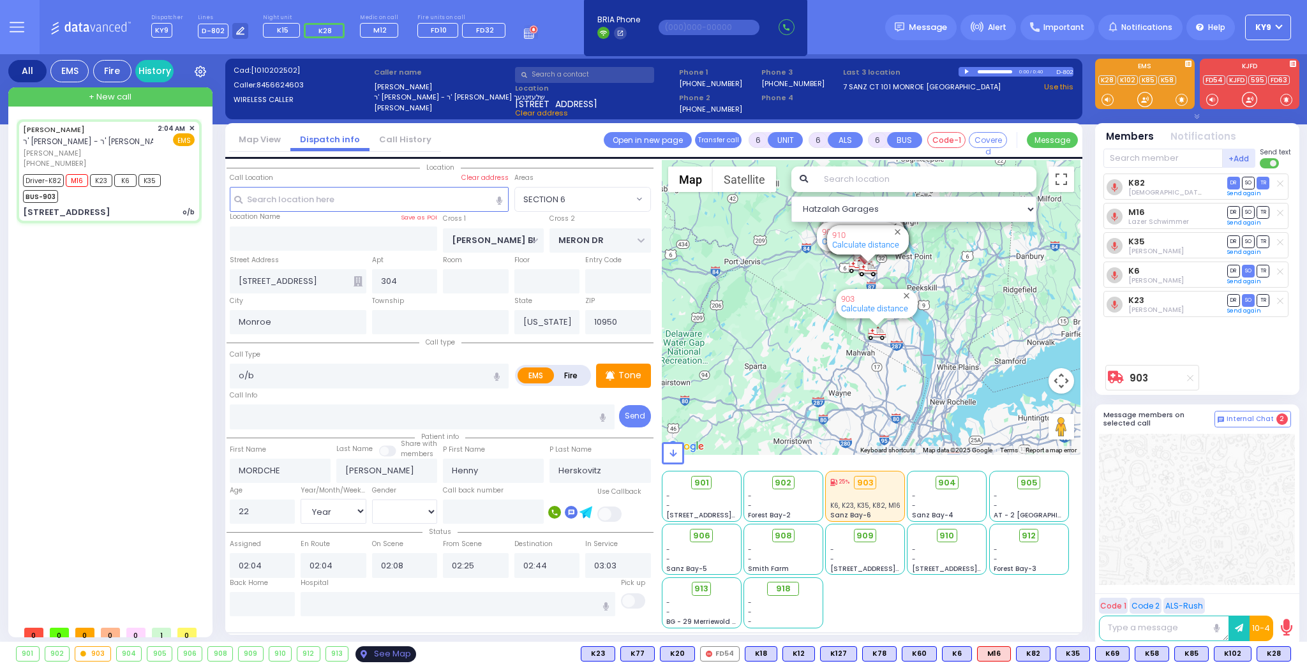
click at [378, 653] on div "See Map" at bounding box center [385, 654] width 60 height 16
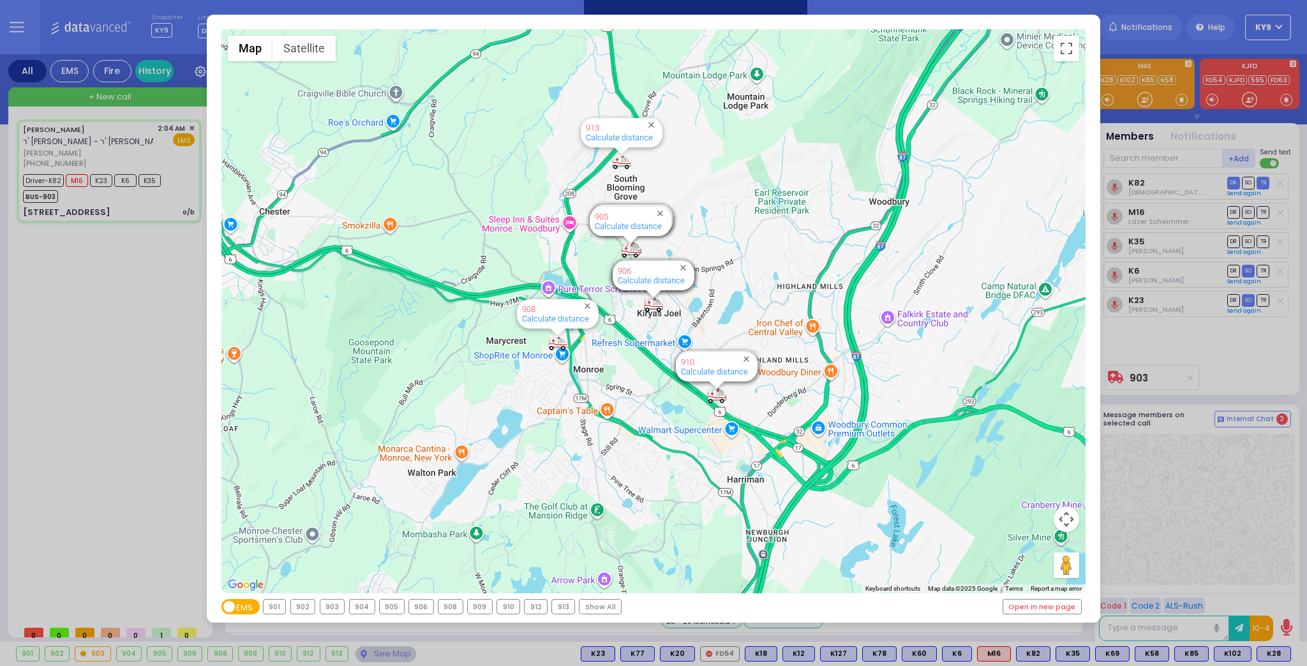
click at [329, 608] on div "903" at bounding box center [332, 607] width 24 height 14
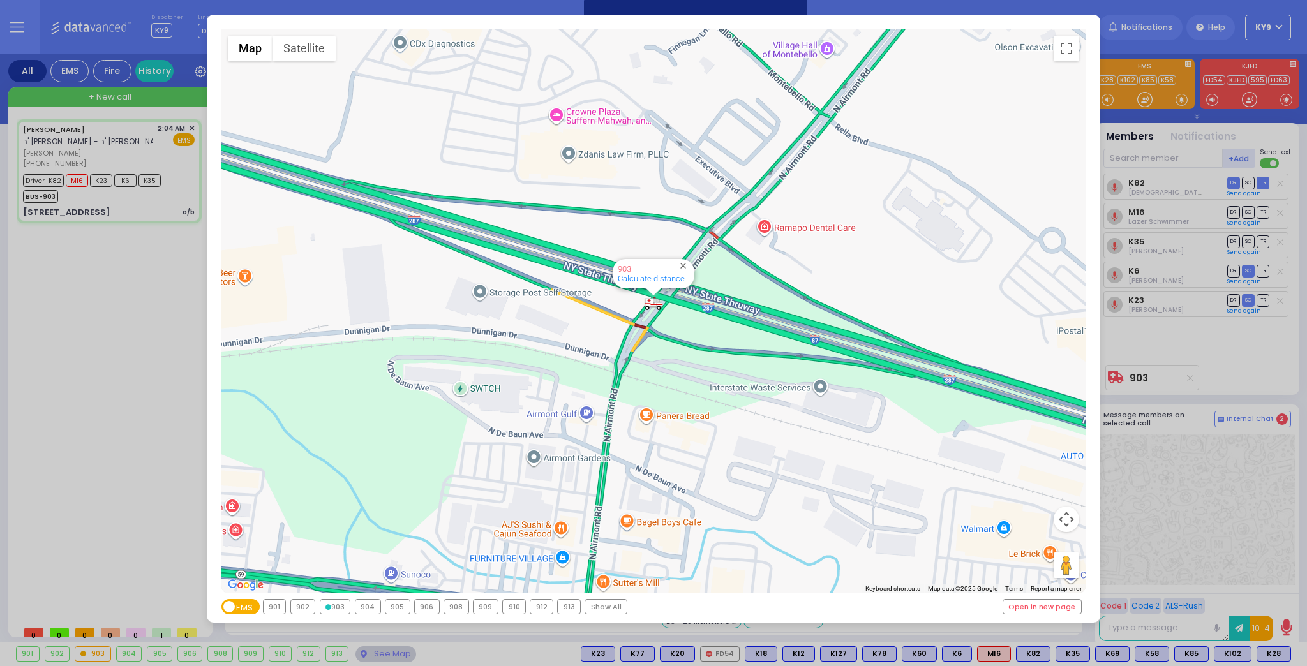
click at [330, 609] on div "903" at bounding box center [335, 607] width 30 height 14
click at [370, 653] on div "← Move left → Move right ↑ Move up ↓ Move down + Zoom in - Zoom out Home Jump l…" at bounding box center [653, 333] width 1307 height 666
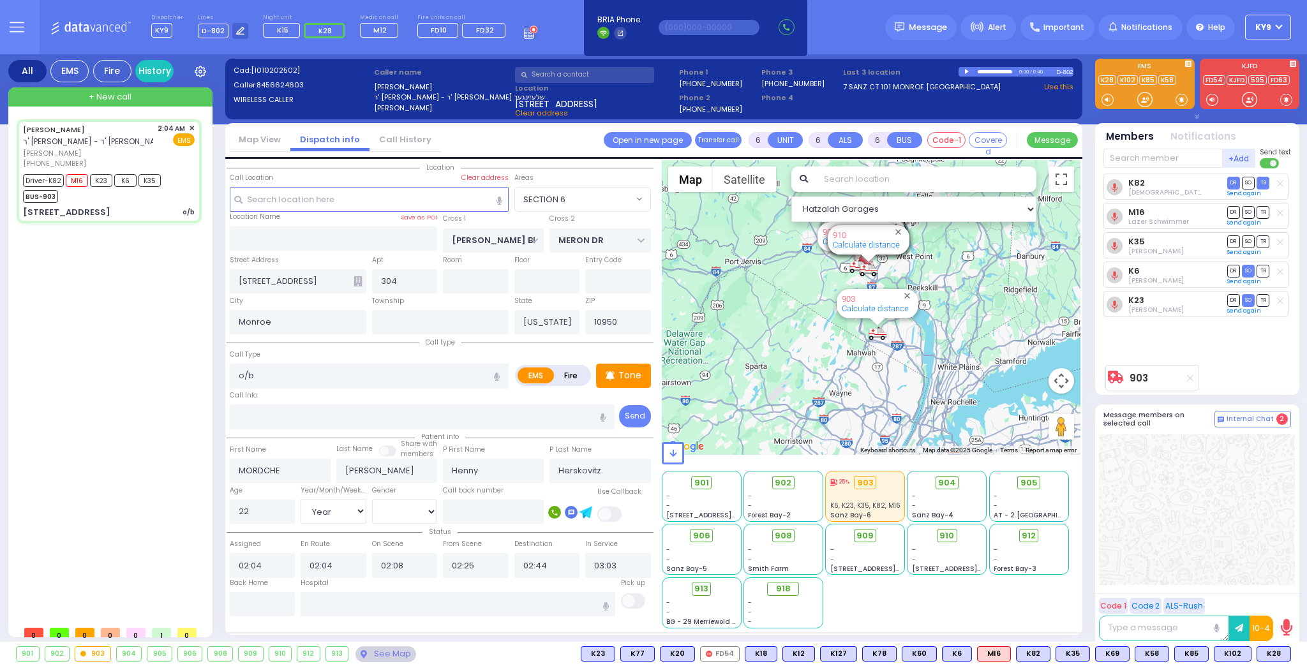
select select "SECTION 6"
select select "Year"
select select "[DEMOGRAPHIC_DATA]"
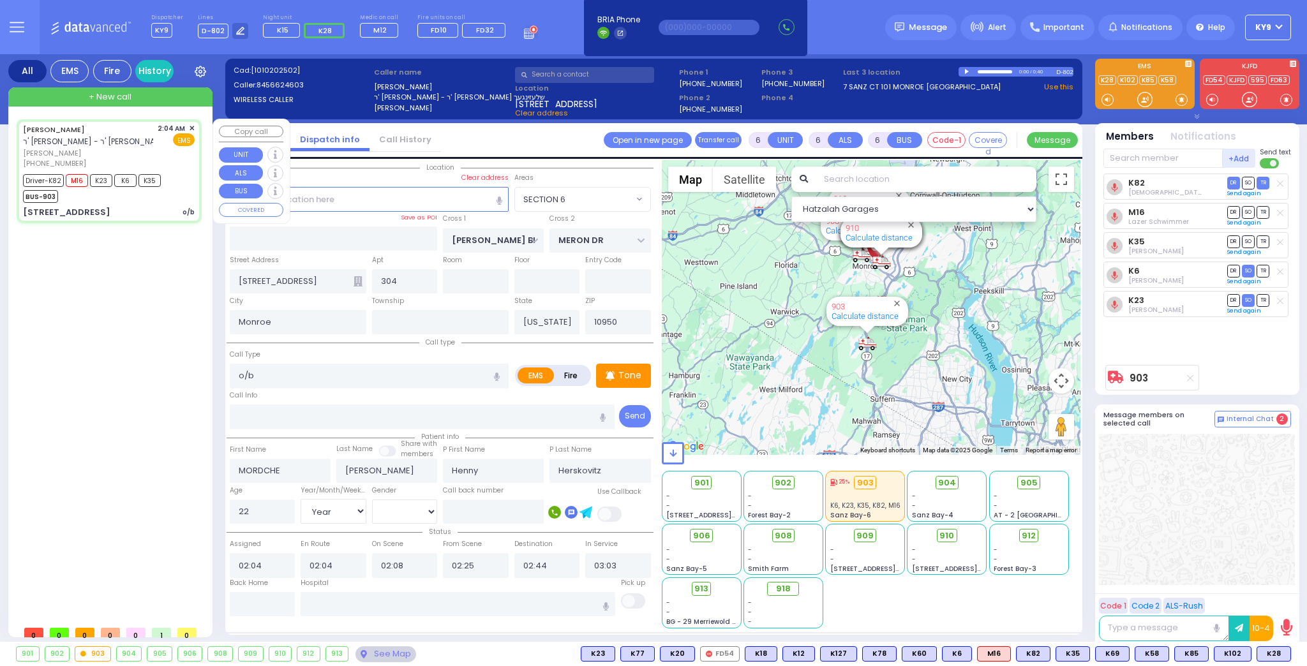
select select
radio input "true"
select select "Year"
select select "[DEMOGRAPHIC_DATA]"
type input "[GEOGRAPHIC_DATA] [STREET_ADDRESS][GEOGRAPHIC_DATA] Suffern"
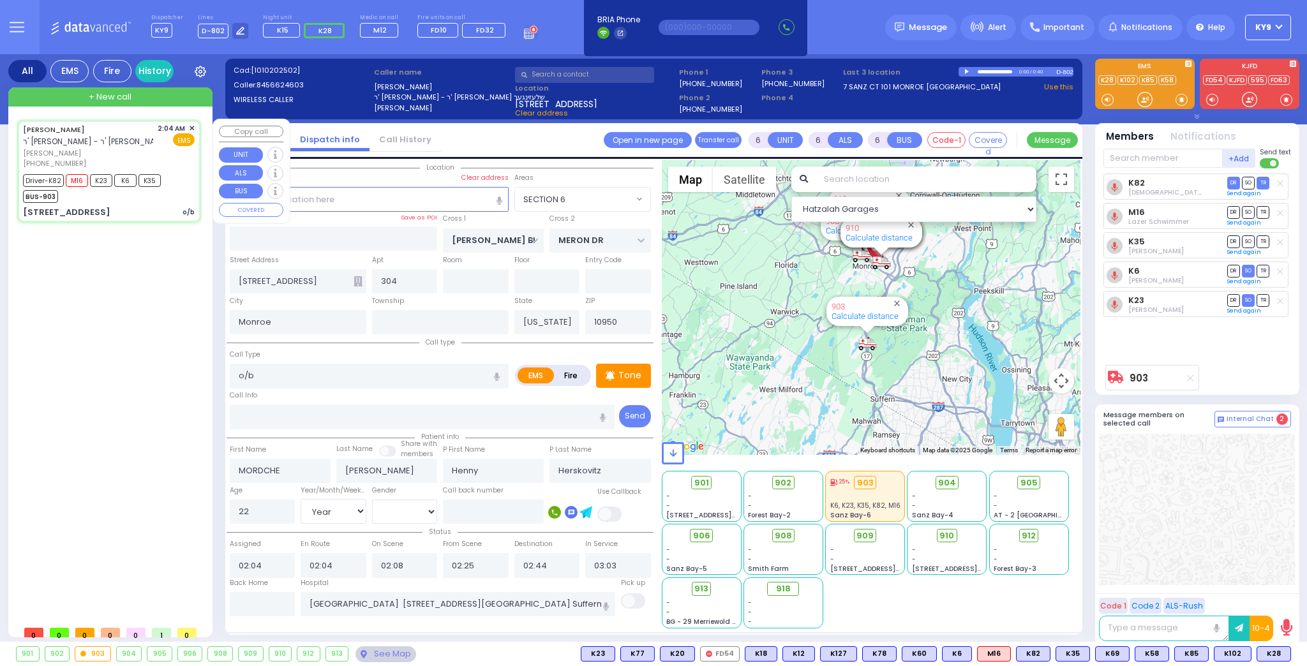
select select "Hatzalah Garages"
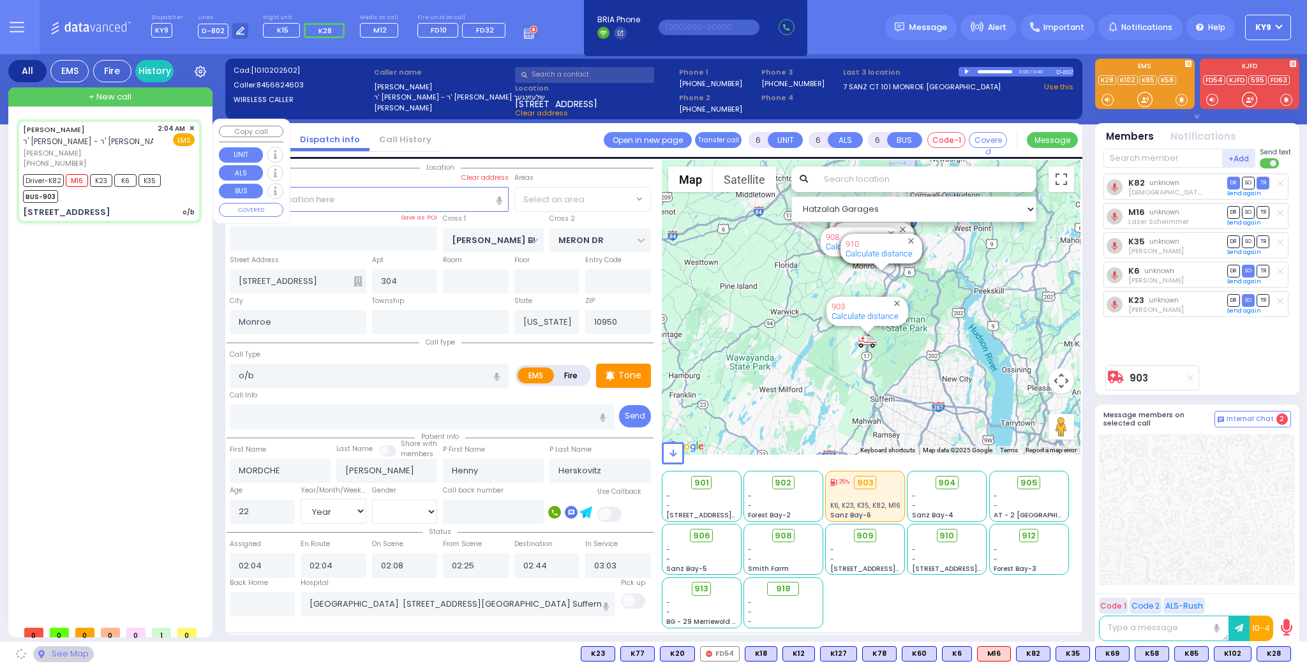
select select "SECTION 6"
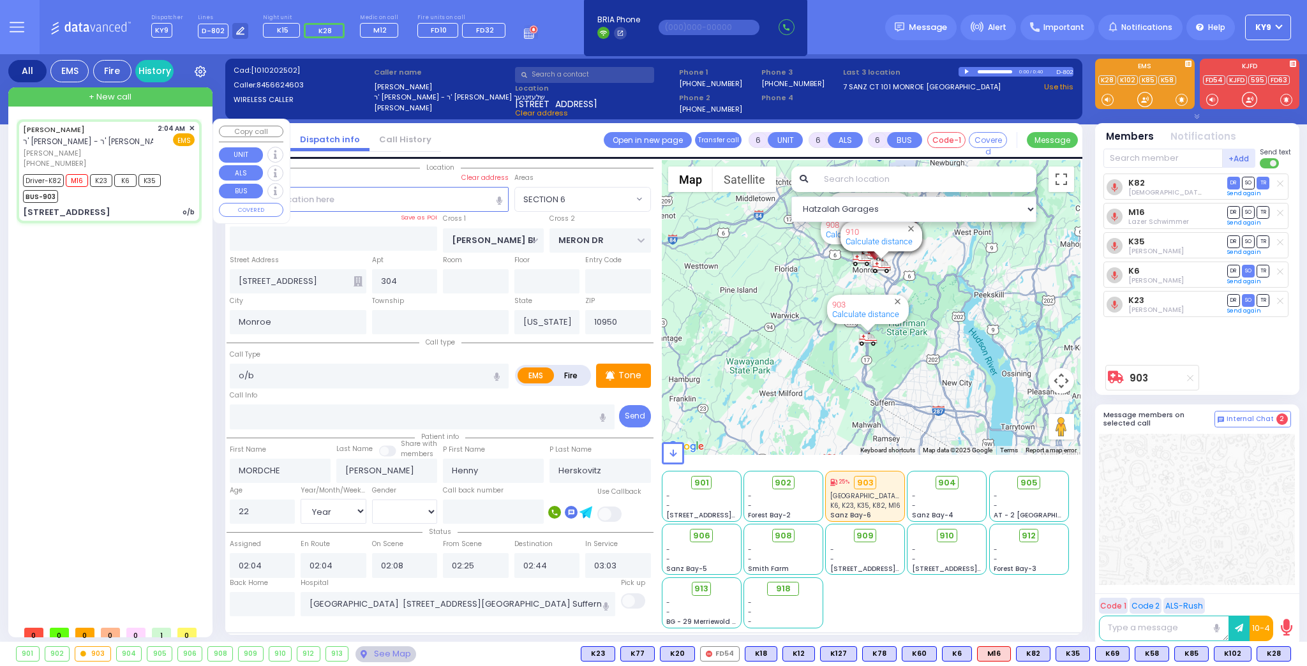
select select
radio input "true"
select select "Year"
select select "[DEMOGRAPHIC_DATA]"
select select "Hatzalah Garages"
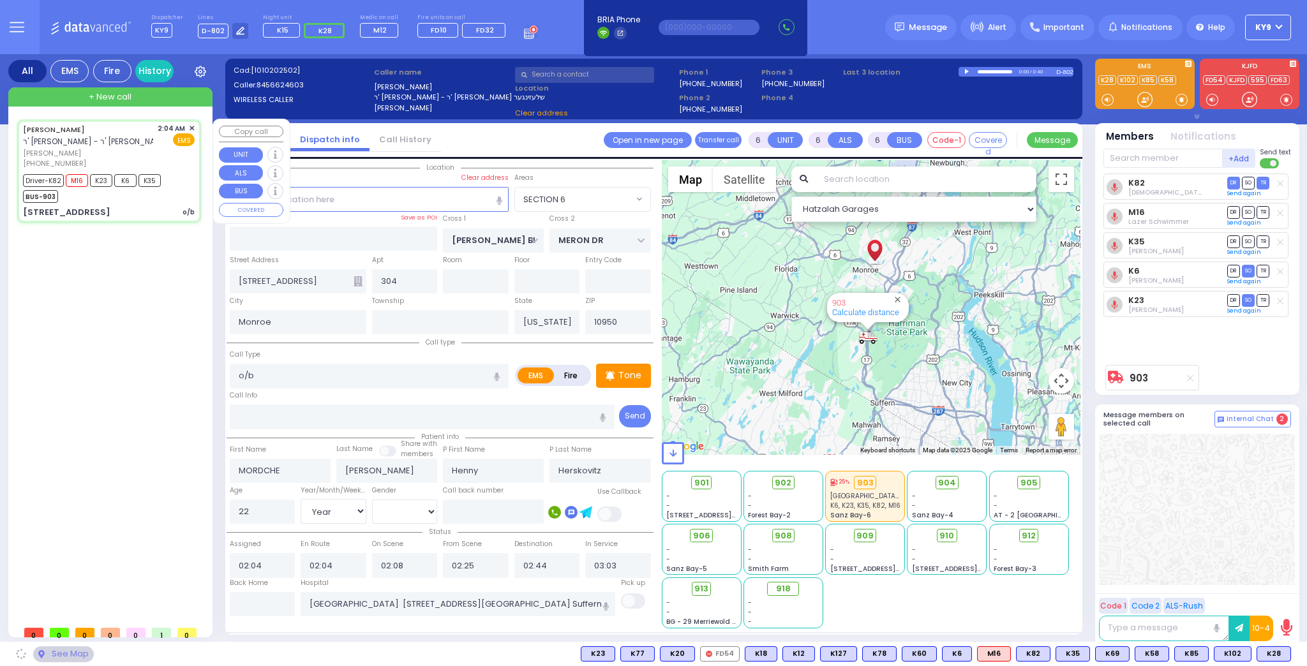
select select "SECTION 6"
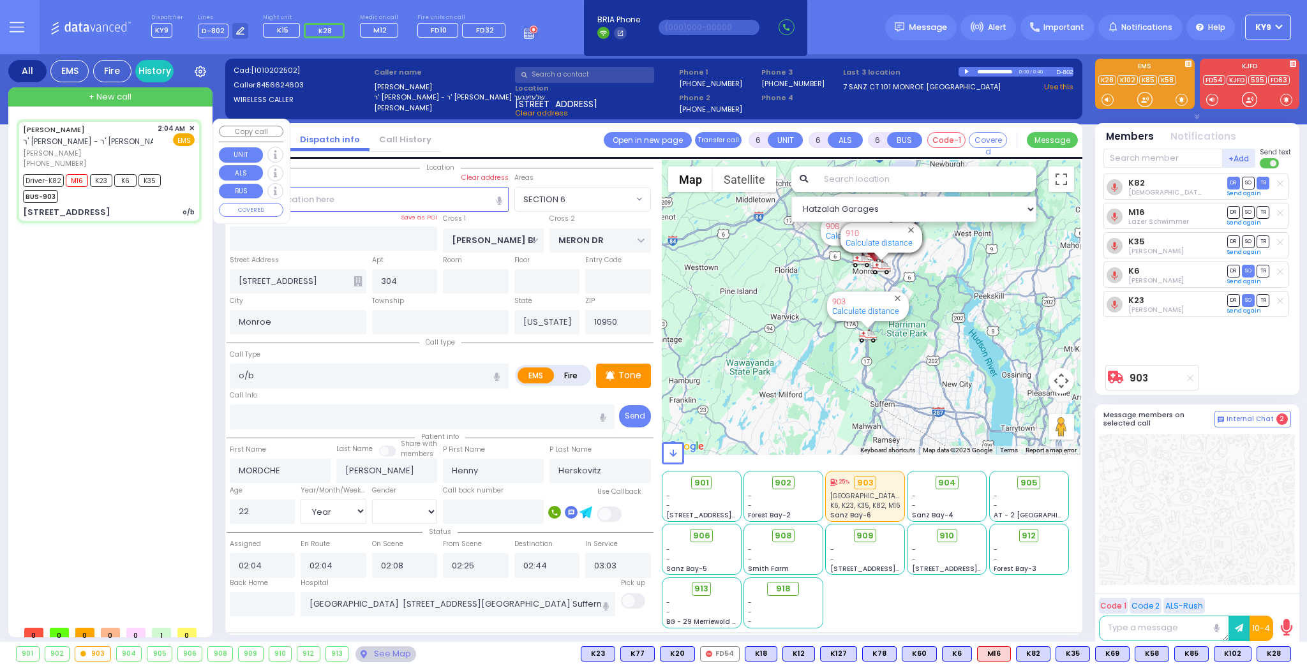
select select
radio input "true"
select select "Year"
select select "[DEMOGRAPHIC_DATA]"
select select "Hatzalah Garages"
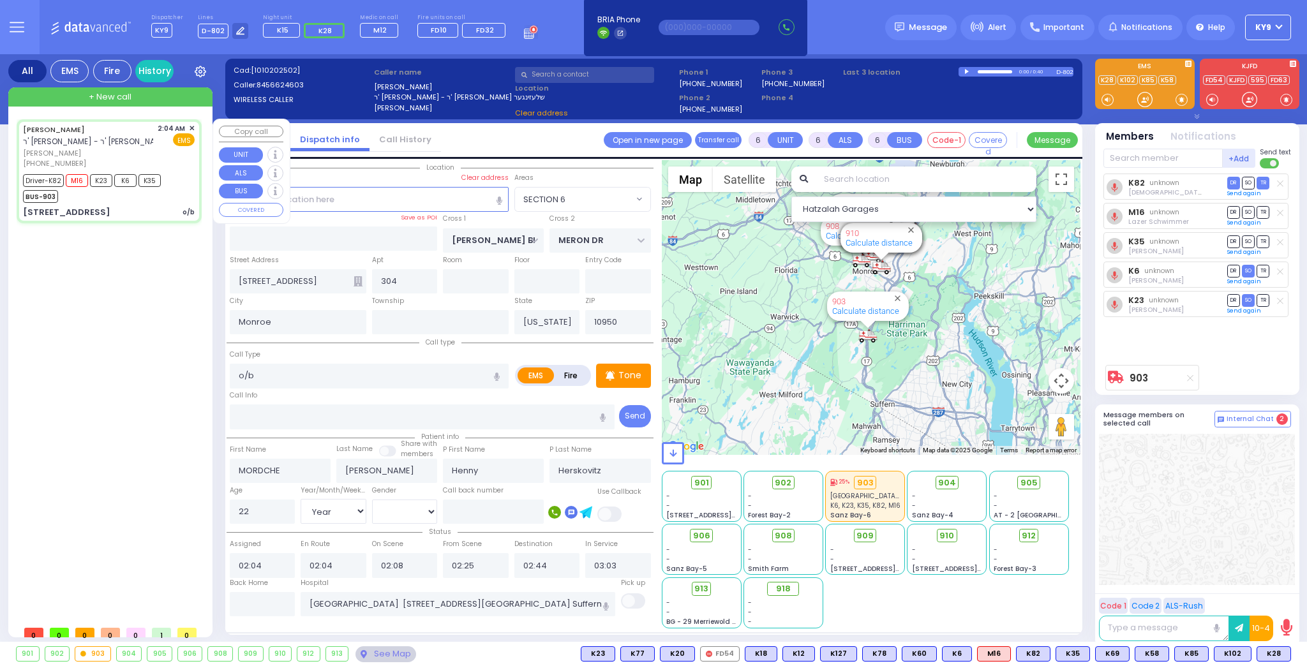
select select "SECTION 6"
select select
radio input "true"
select select "Year"
select select "[DEMOGRAPHIC_DATA]"
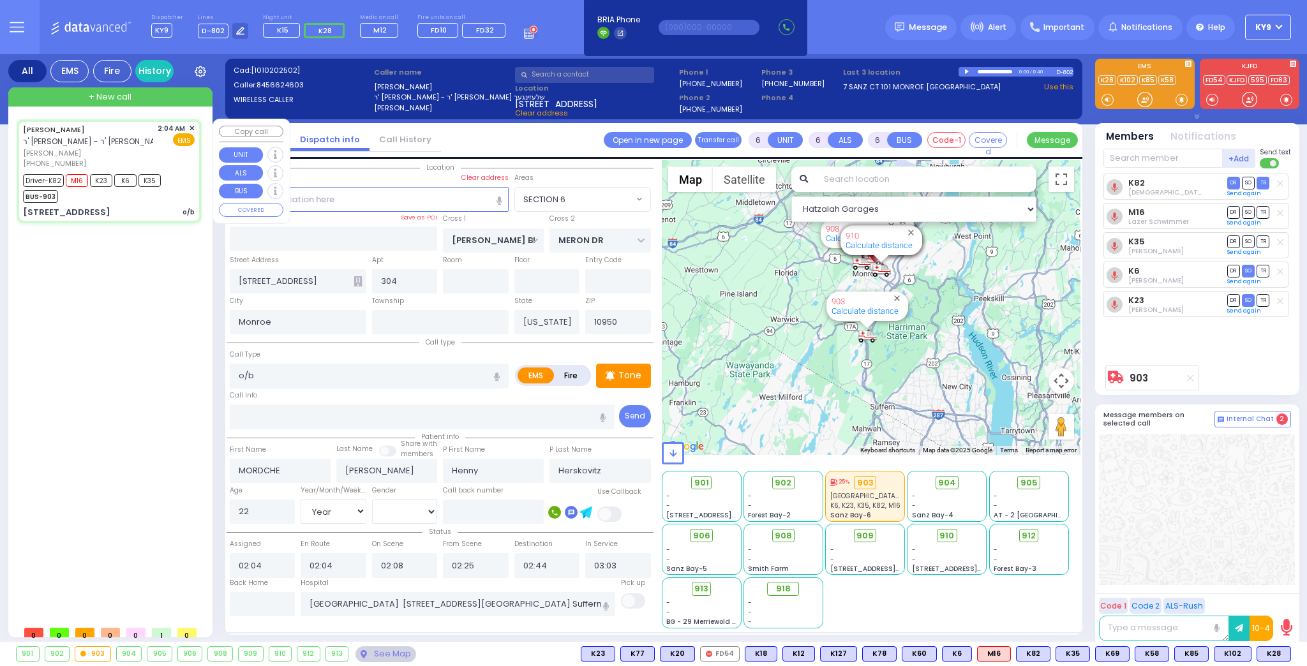
select select "Hatzalah Garages"
select select "SECTION 6"
select select
radio input "true"
select select "Year"
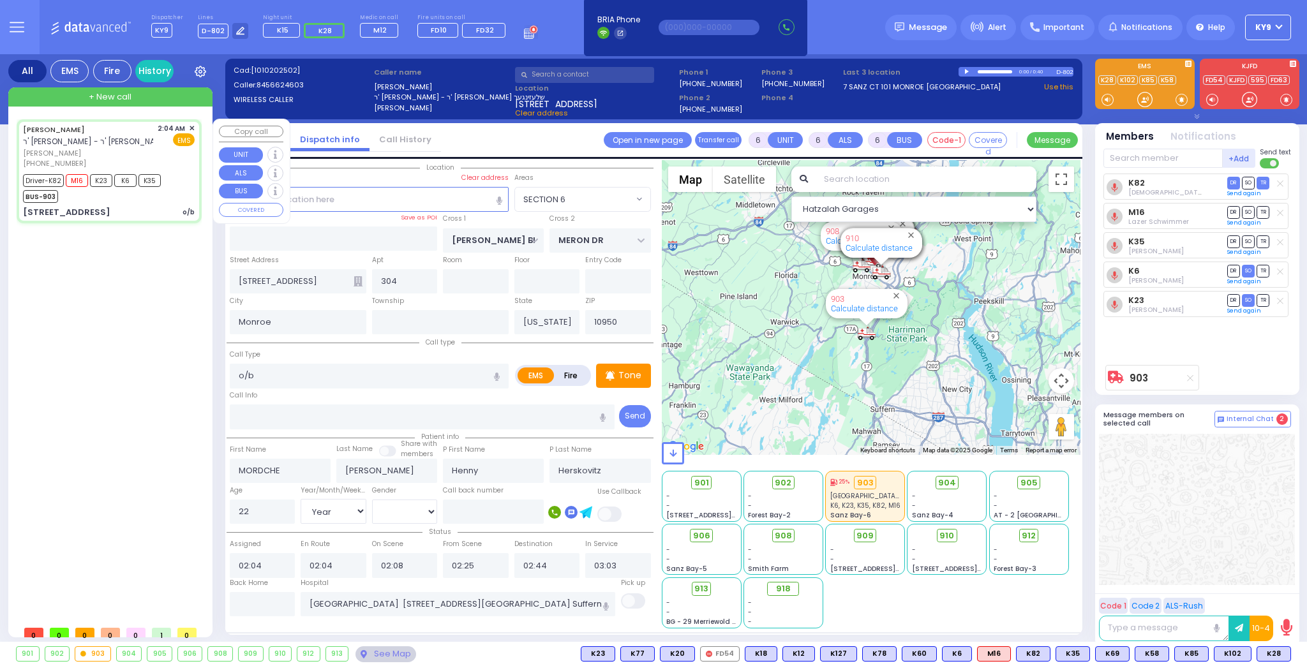
select select "[DEMOGRAPHIC_DATA]"
select select "Hatzalah Garages"
select select "SECTION 6"
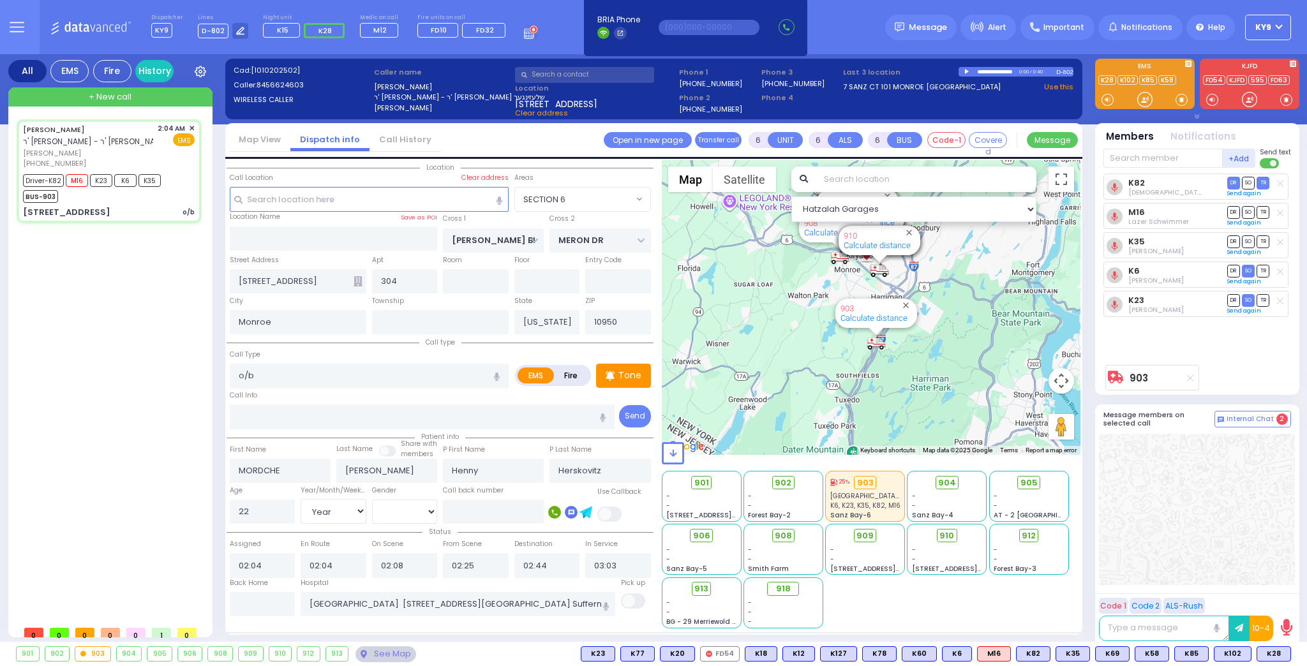
select select
radio input "true"
select select "Year"
select select "[DEMOGRAPHIC_DATA]"
select select "Hatzalah Garages"
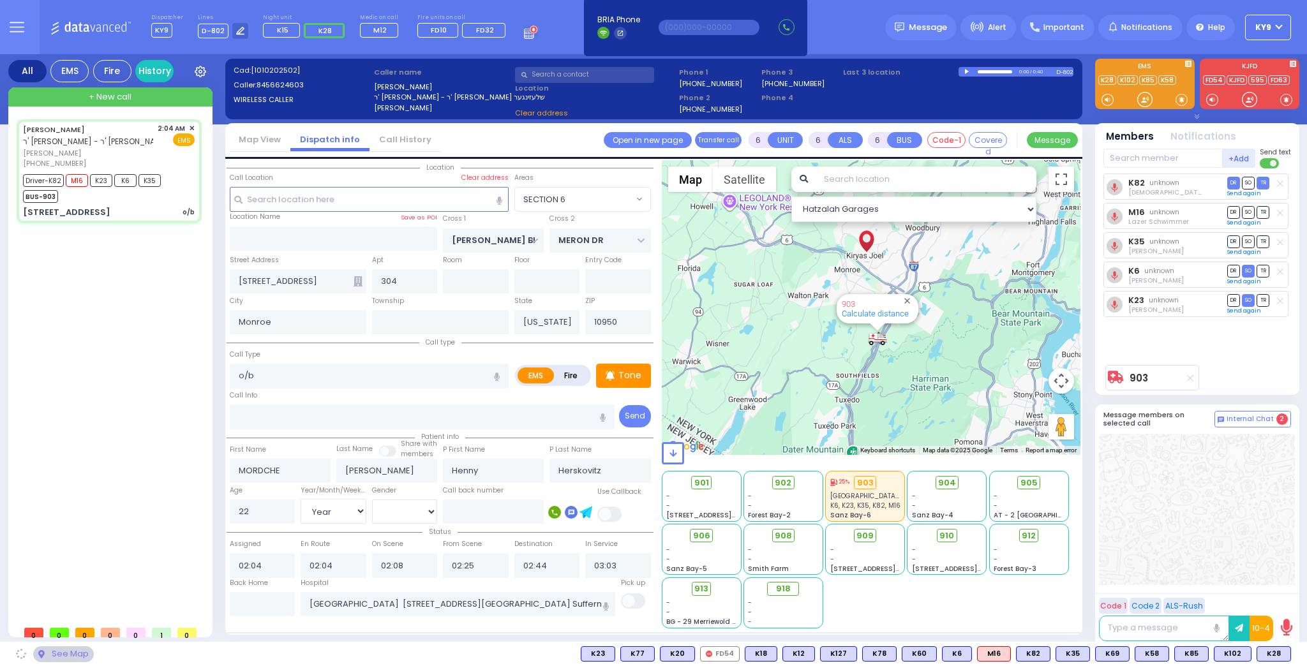
select select "SECTION 6"
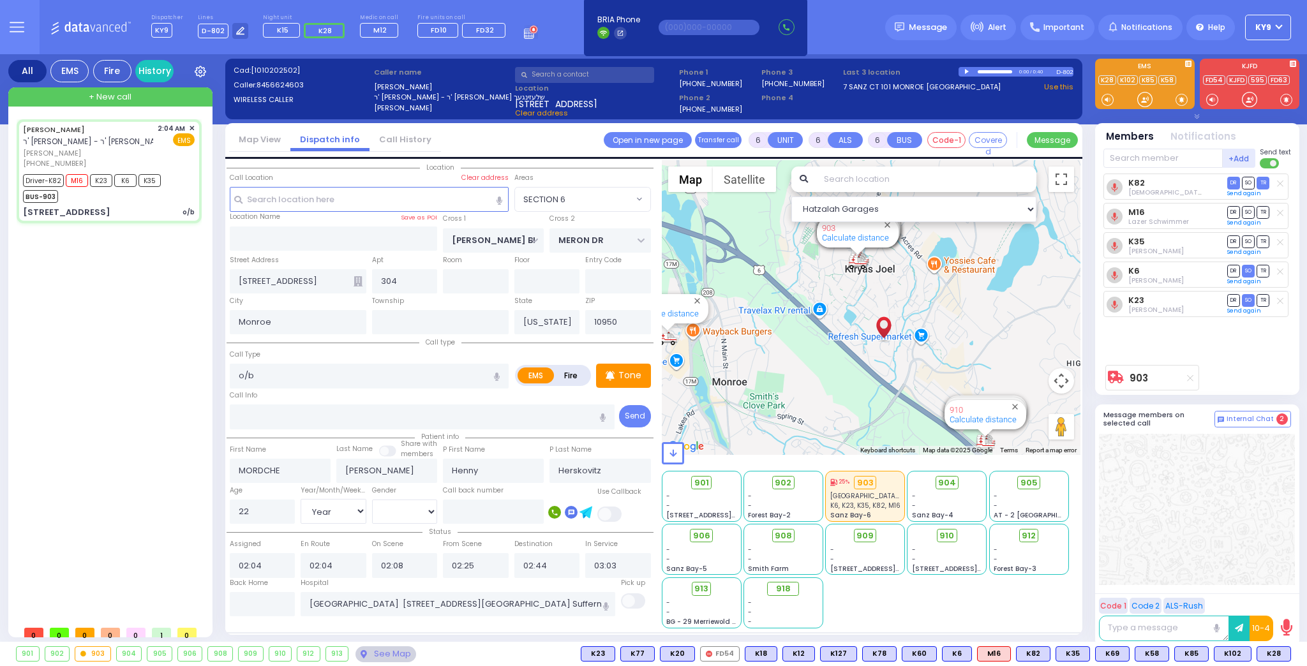
select select
radio input "true"
select select "Year"
select select "[DEMOGRAPHIC_DATA]"
select select "Hatzalah Garages"
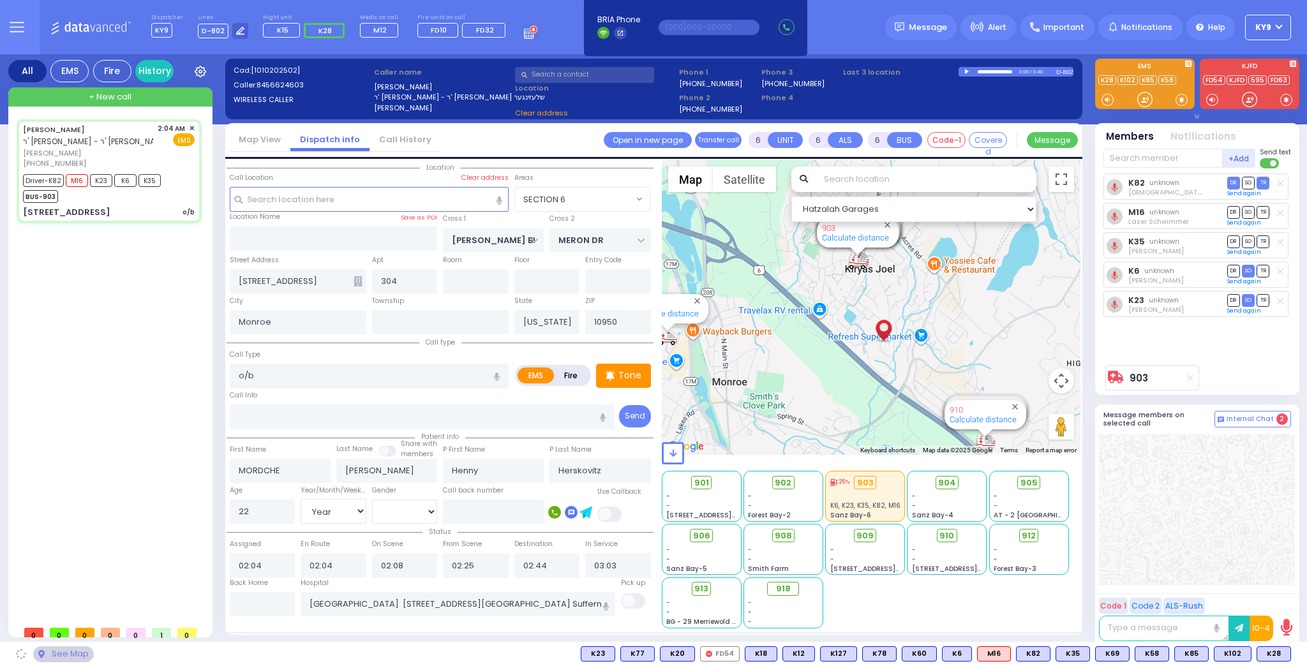
select select "SECTION 6"
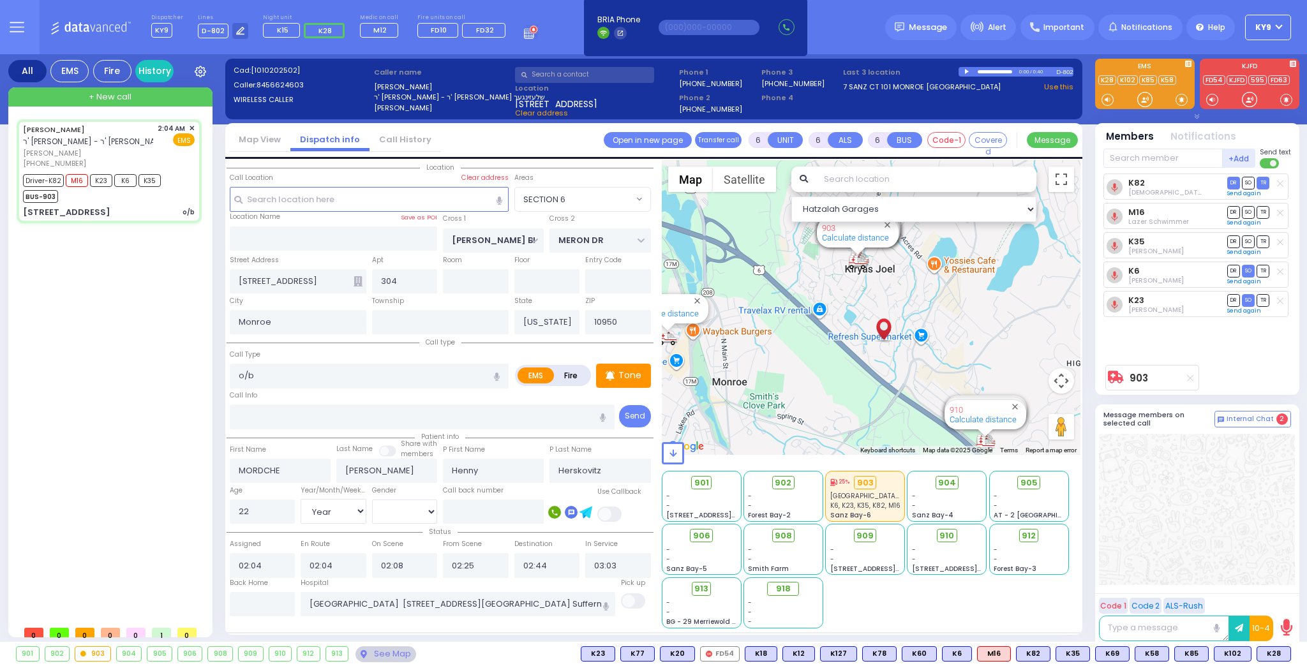
select select
radio input "true"
select select "Year"
select select "[DEMOGRAPHIC_DATA]"
select select "SECTION 6"
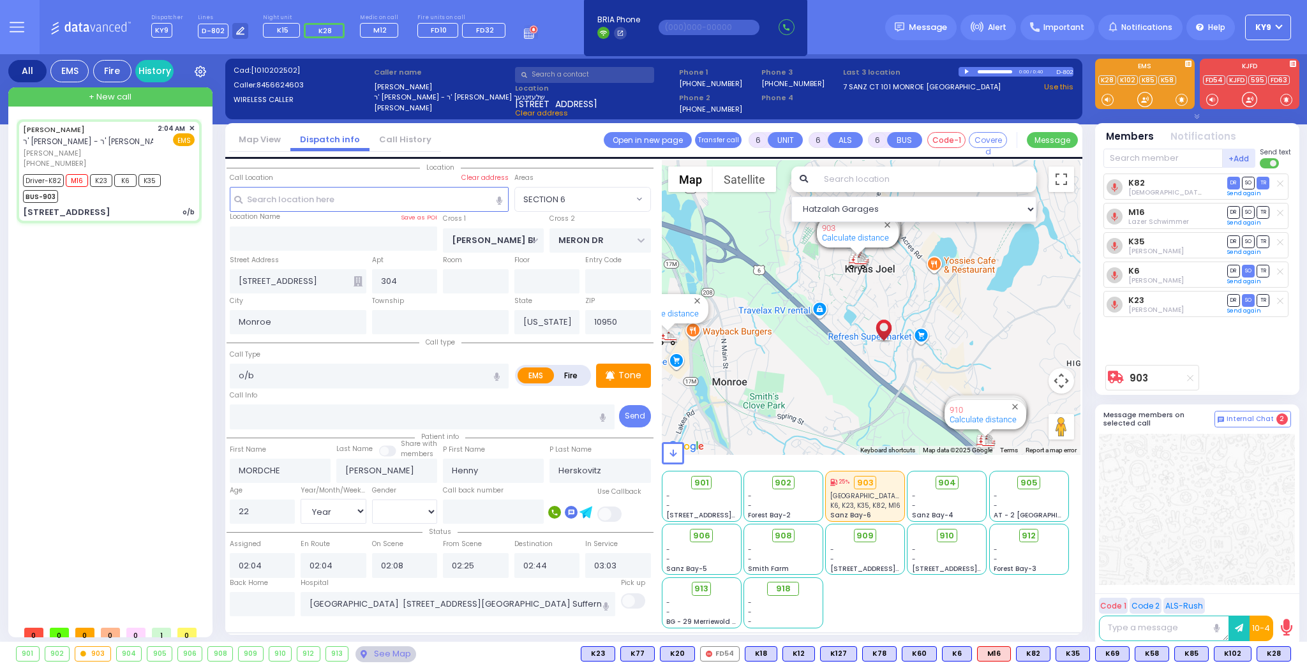
select select "Hatzalah Garages"
select select
radio input "true"
select select "Year"
select select "[DEMOGRAPHIC_DATA]"
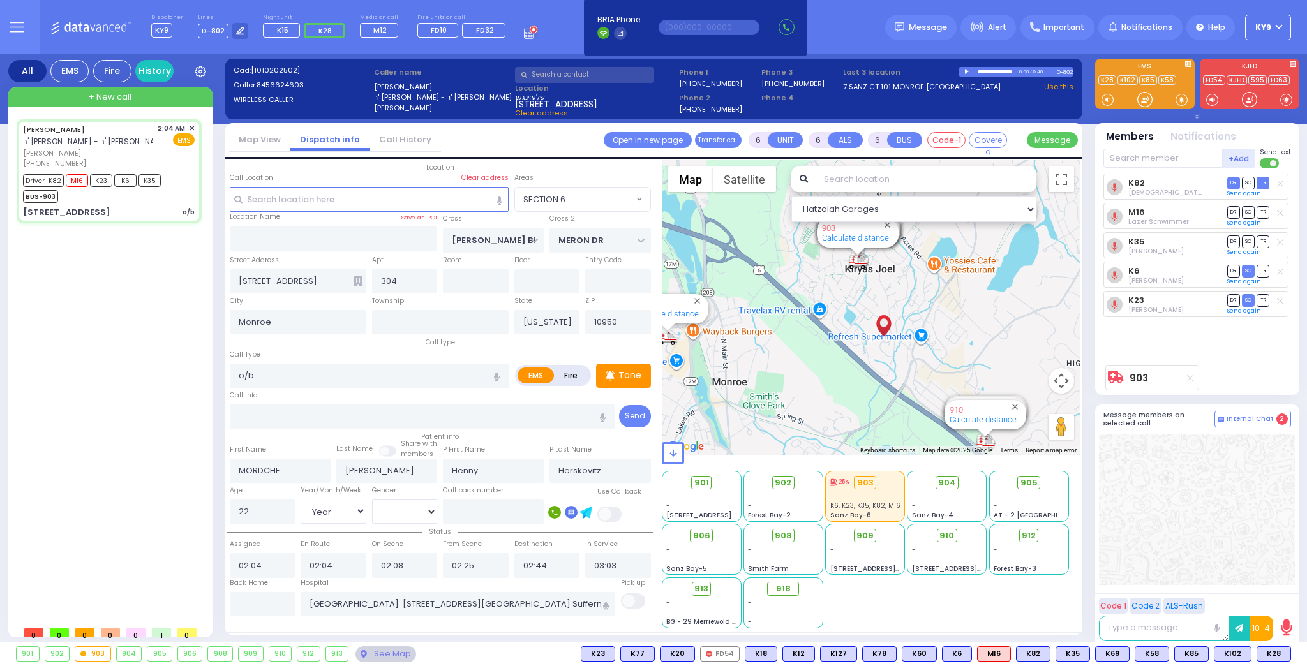
select select "Hatzalah Garages"
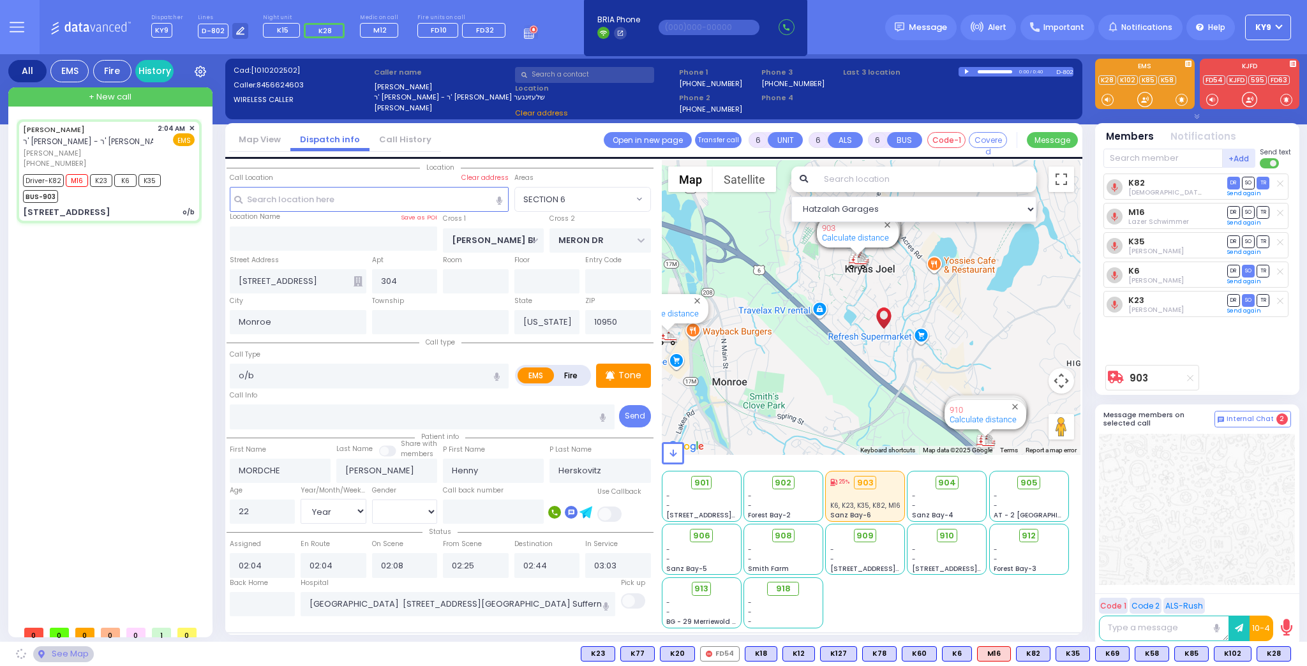
select select "SECTION 6"
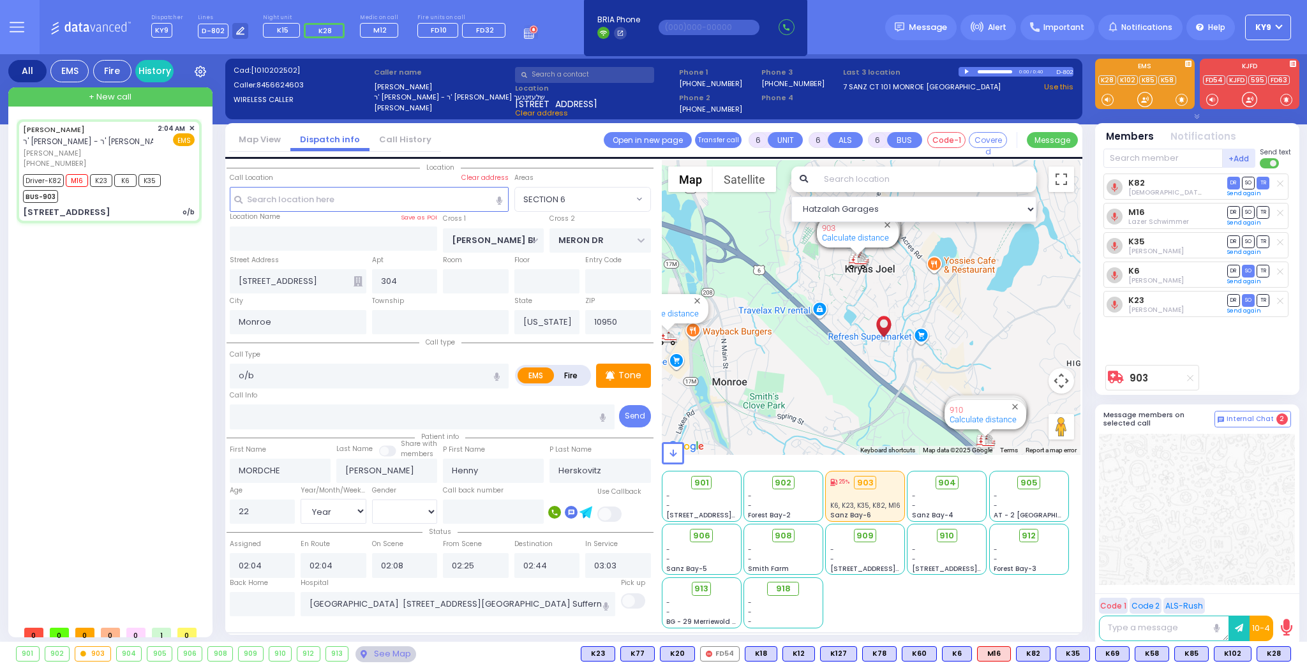
select select
radio input "true"
select select "Year"
select select "[DEMOGRAPHIC_DATA]"
select select "Hatzalah Garages"
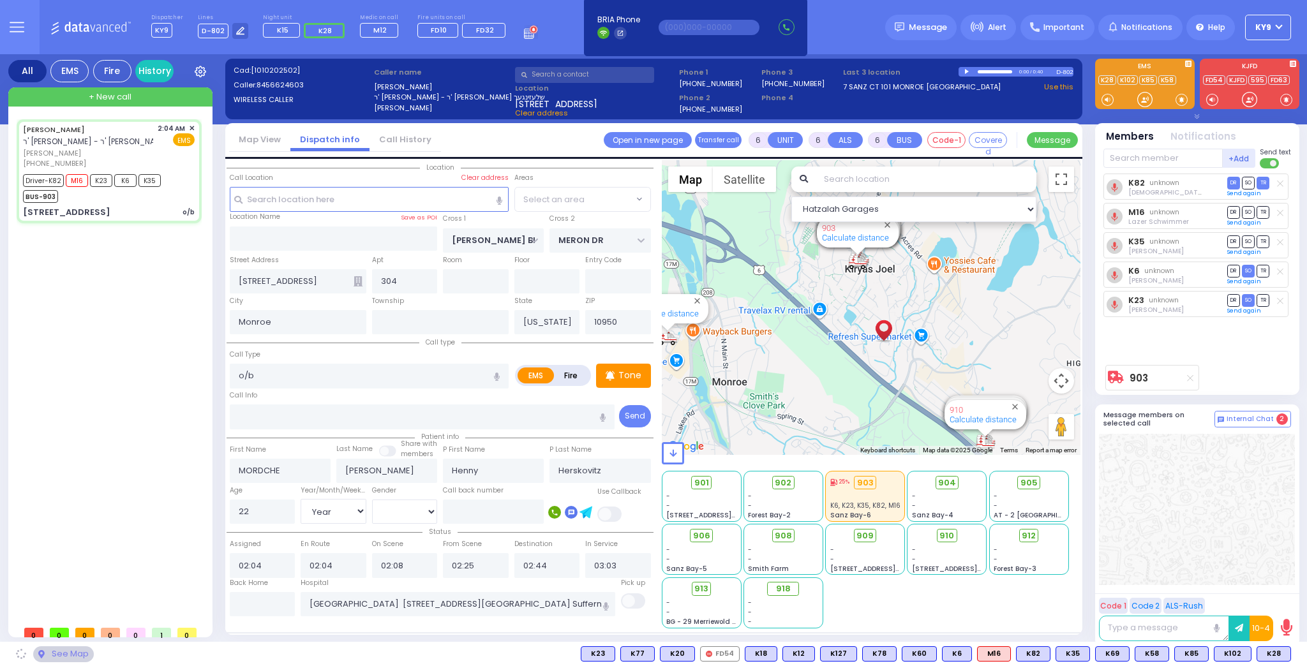
select select "SECTION 6"
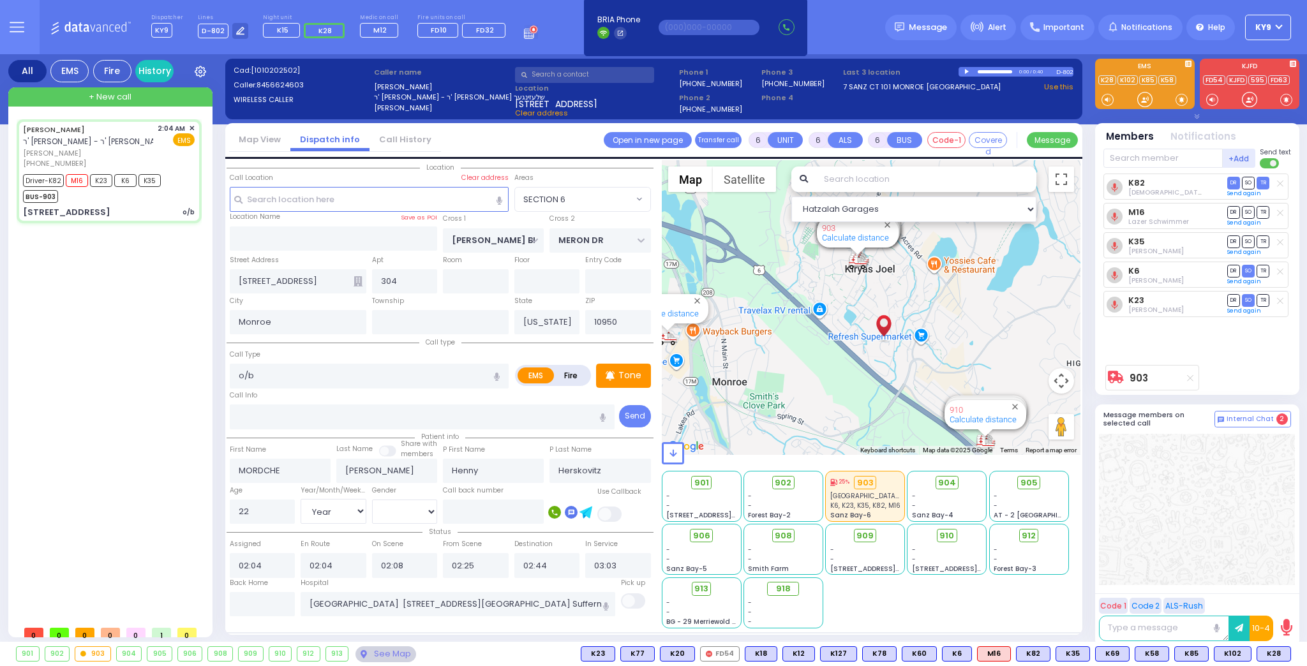
select select
radio input "true"
select select "Year"
select select "[DEMOGRAPHIC_DATA]"
select select "Hatzalah Garages"
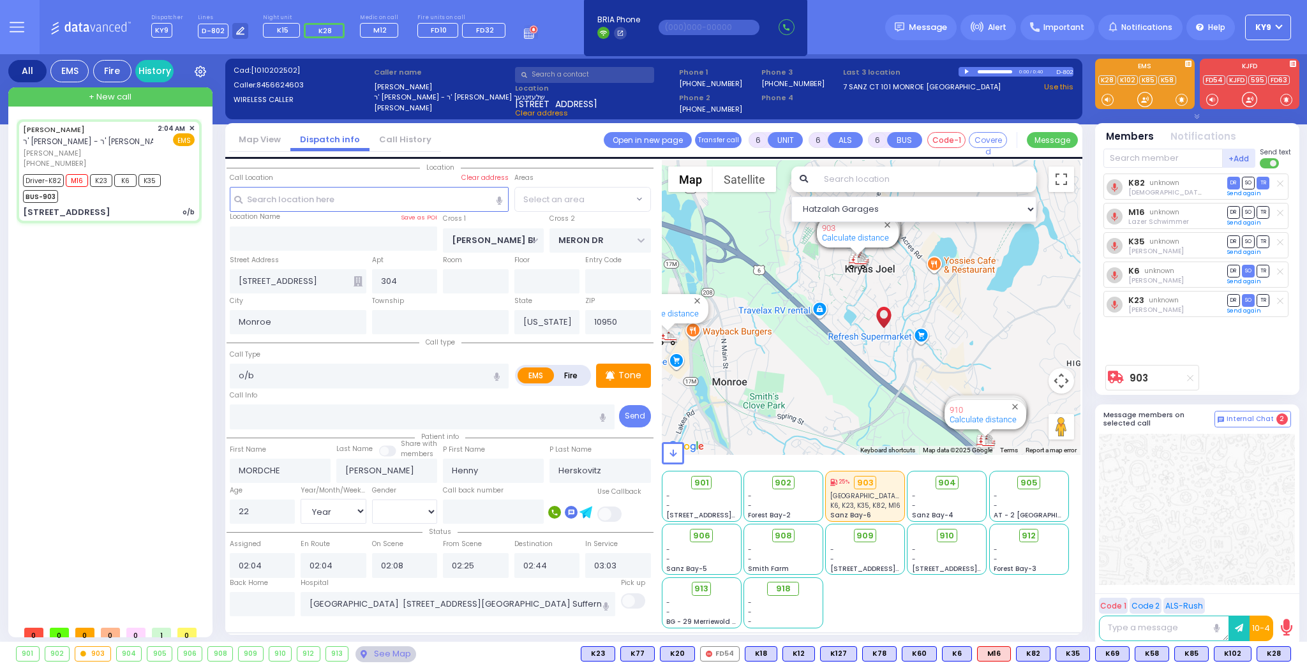
select select "SECTION 6"
select select
radio input "true"
select select "Year"
select select "[DEMOGRAPHIC_DATA]"
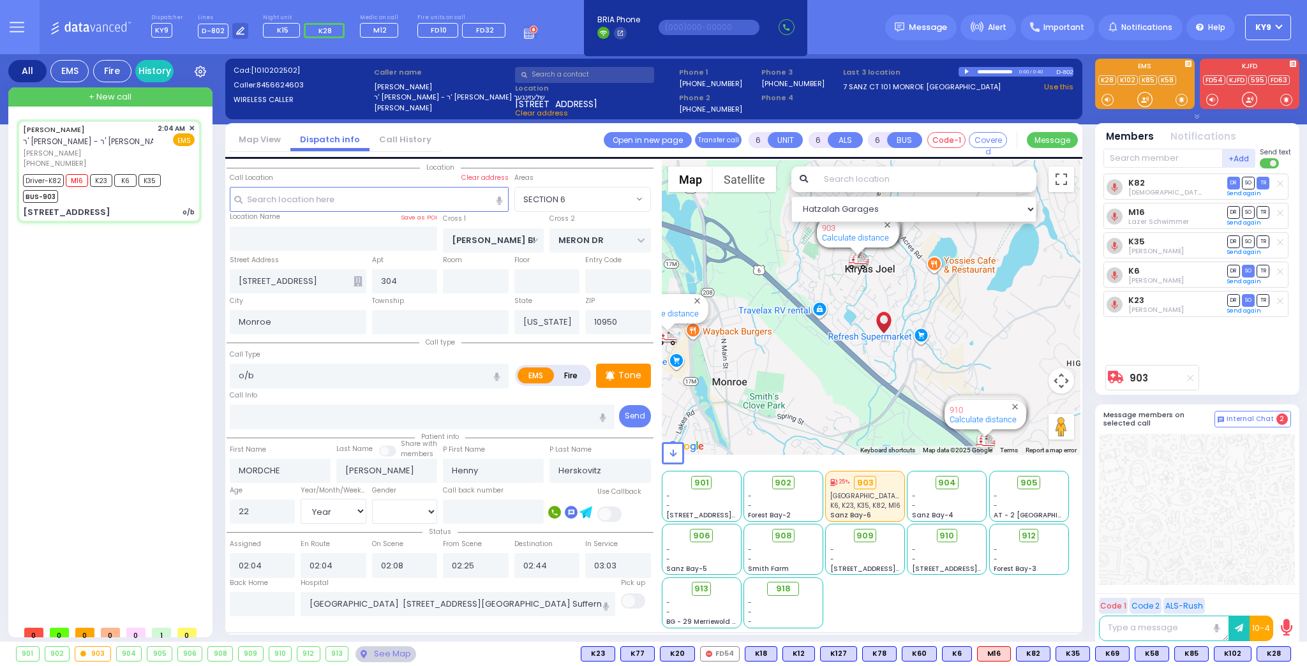
select select "Hatzalah Garages"
select select "SECTION 6"
select select
radio input "true"
select select "Year"
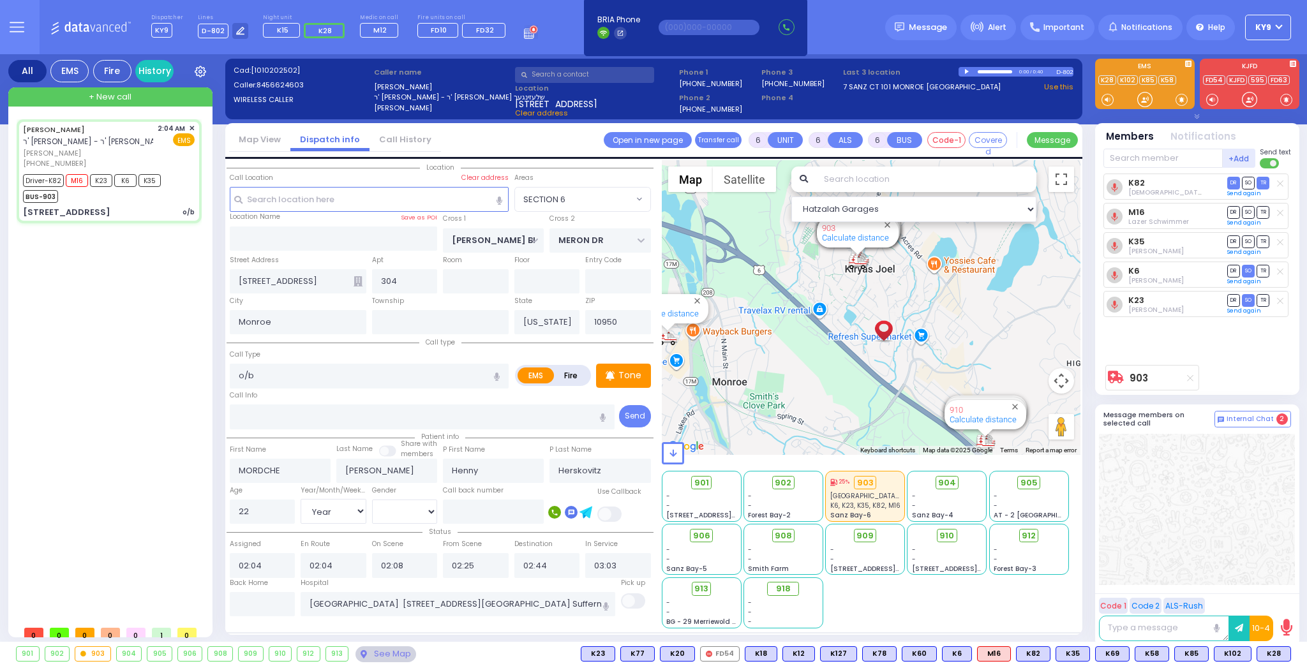
select select "[DEMOGRAPHIC_DATA]"
select select "Hatzalah Garages"
select select "SECTION 6"
select select
radio input "true"
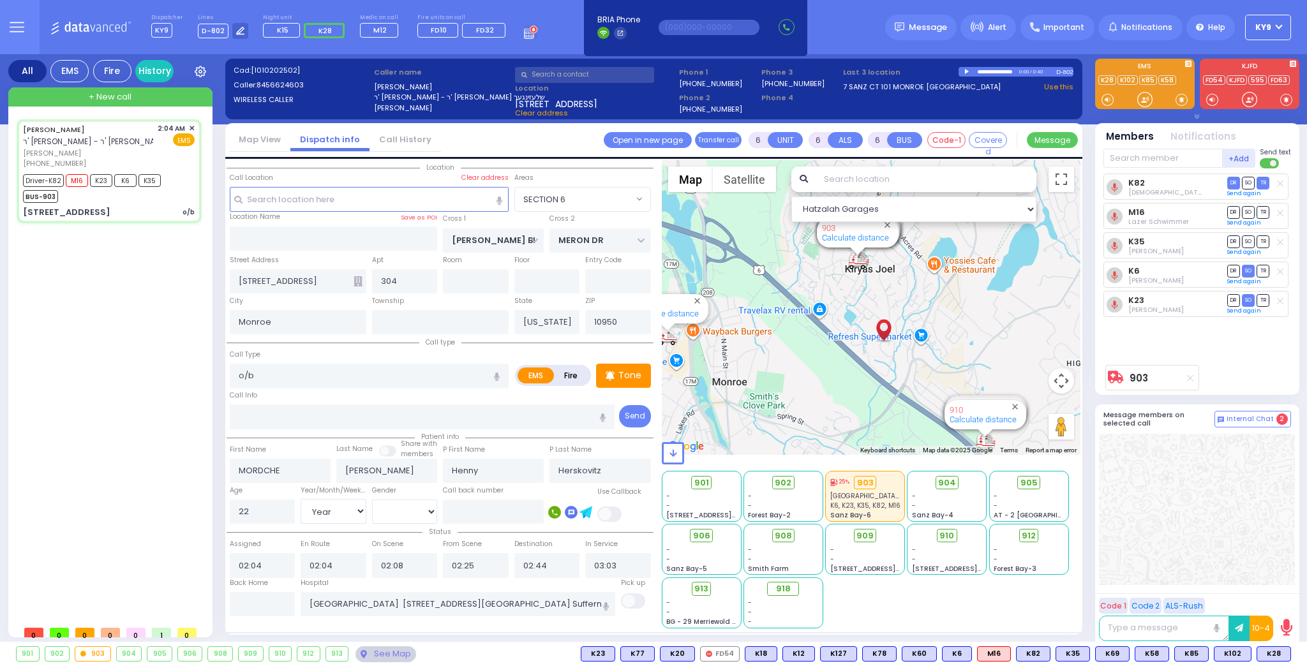
select select "Year"
select select "[DEMOGRAPHIC_DATA]"
select select "Hatzalah Garages"
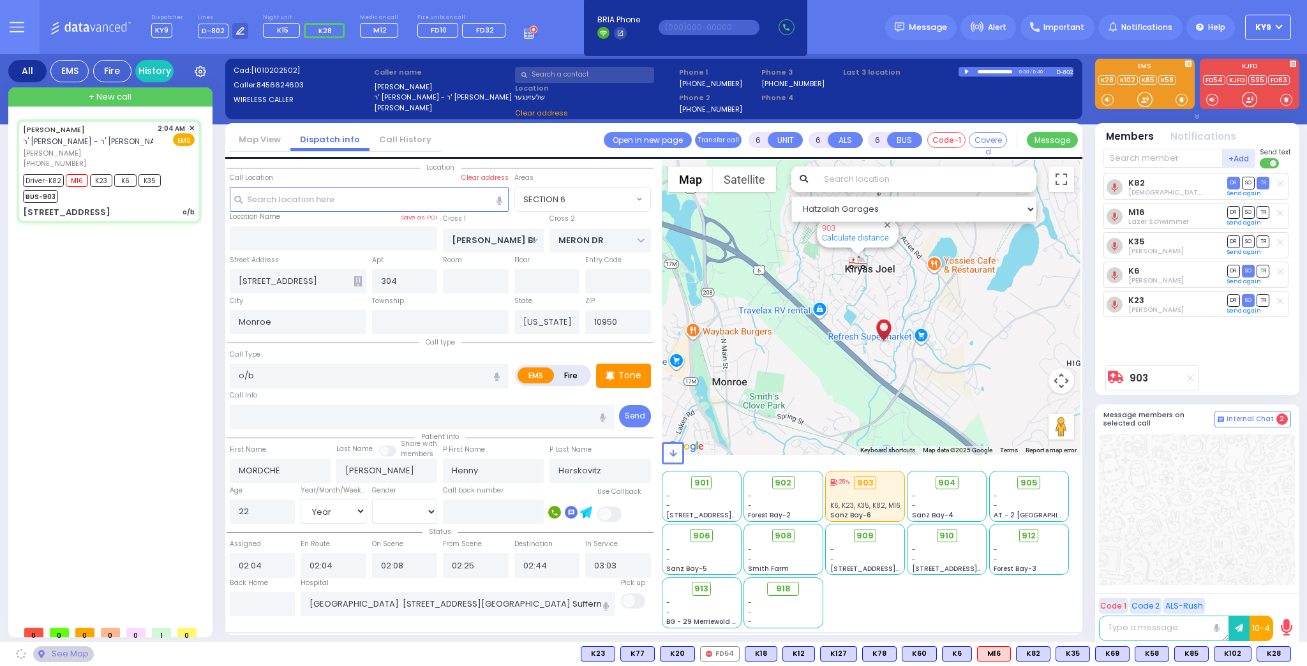
select select "SECTION 6"
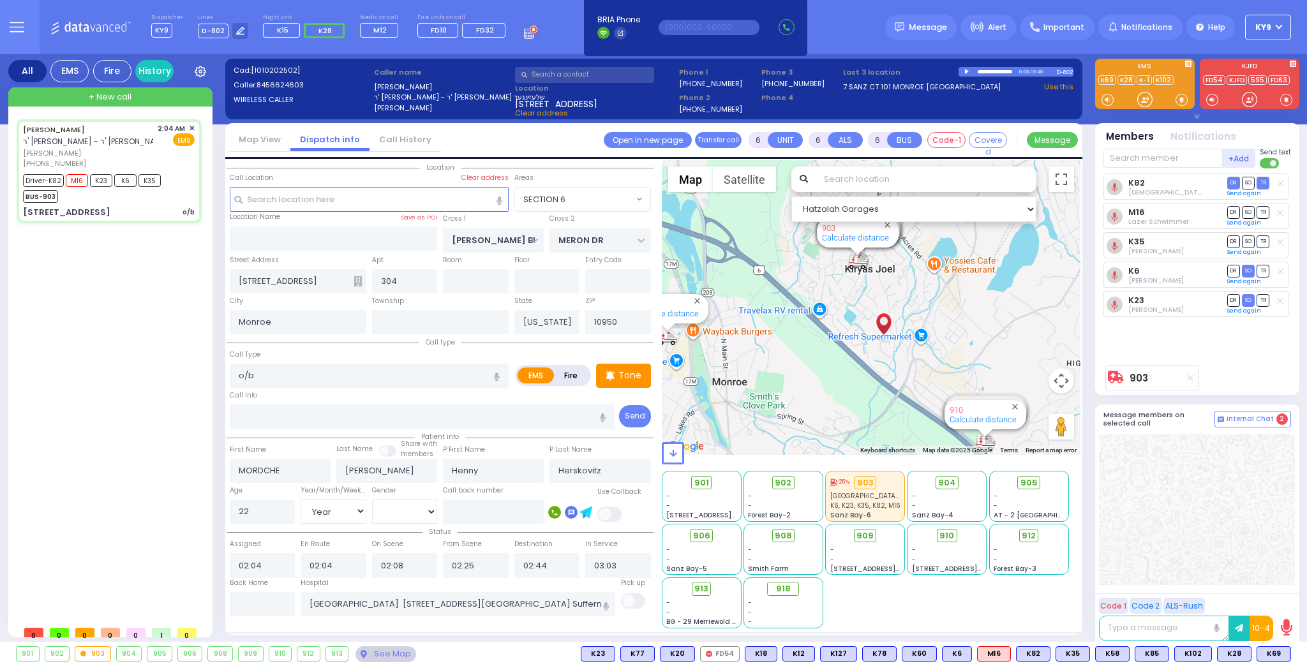
select select
radio input "true"
select select "Year"
select select "[DEMOGRAPHIC_DATA]"
select select "Hatzalah Garages"
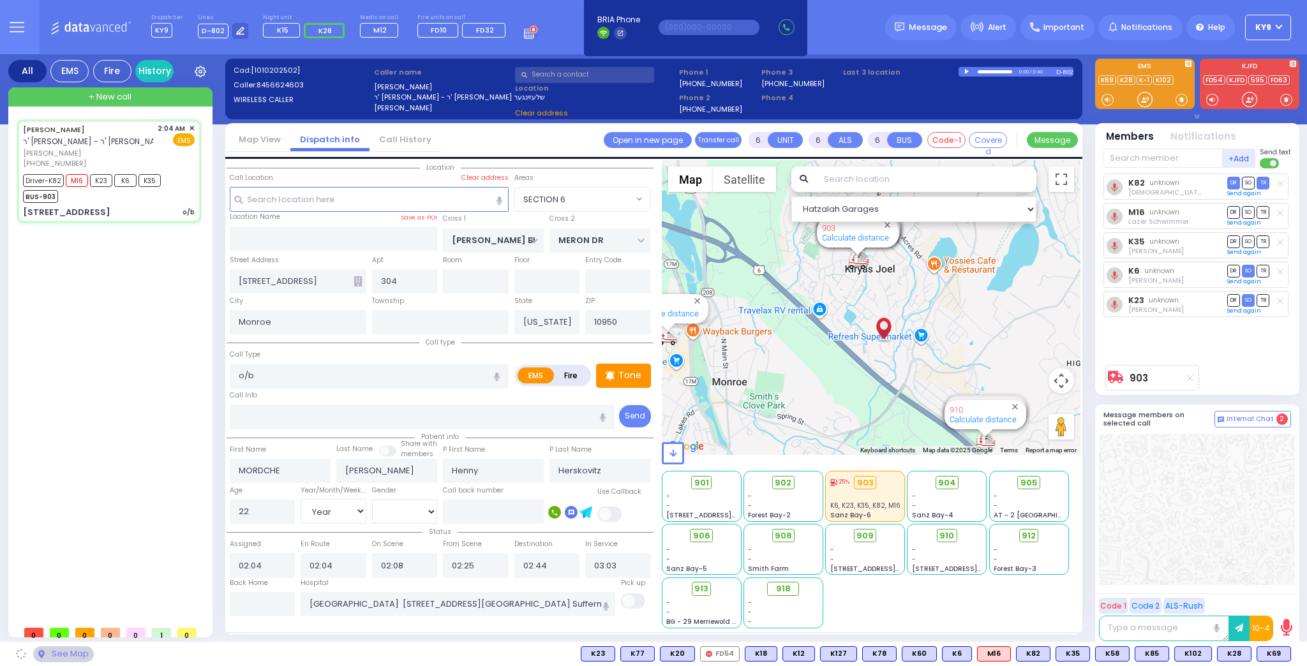
select select "SECTION 6"
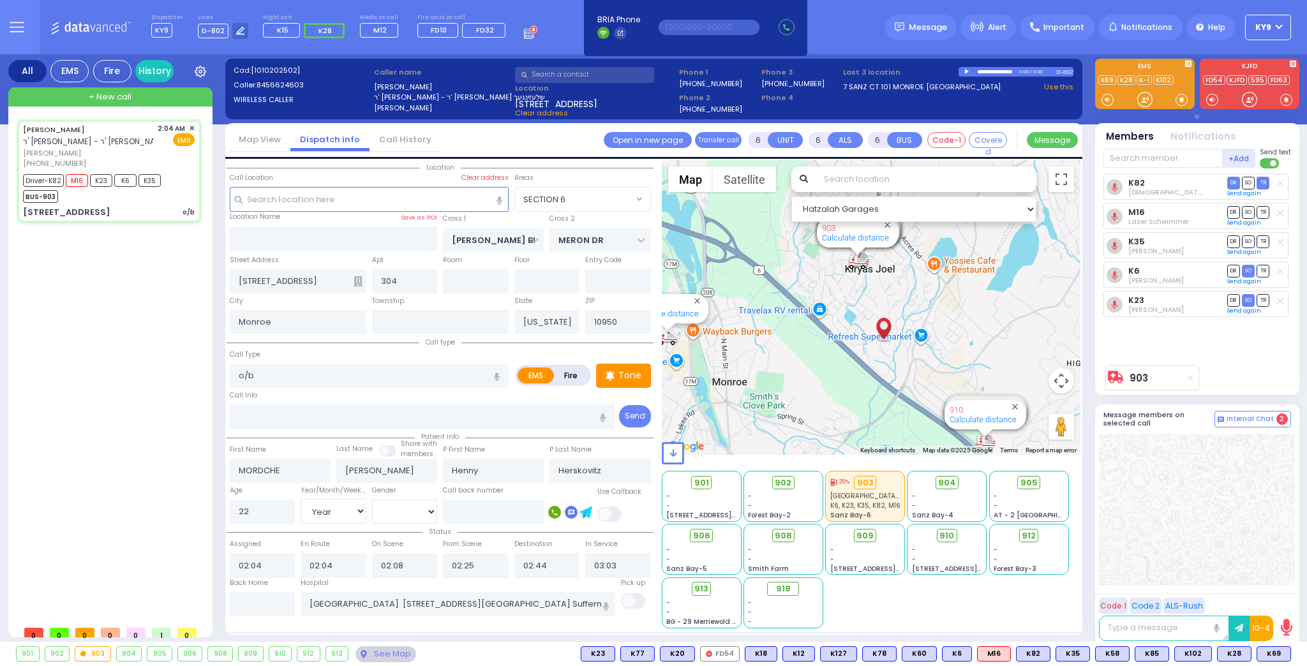
select select
radio input "true"
select select "Year"
select select "[DEMOGRAPHIC_DATA]"
select select "Hatzalah Garages"
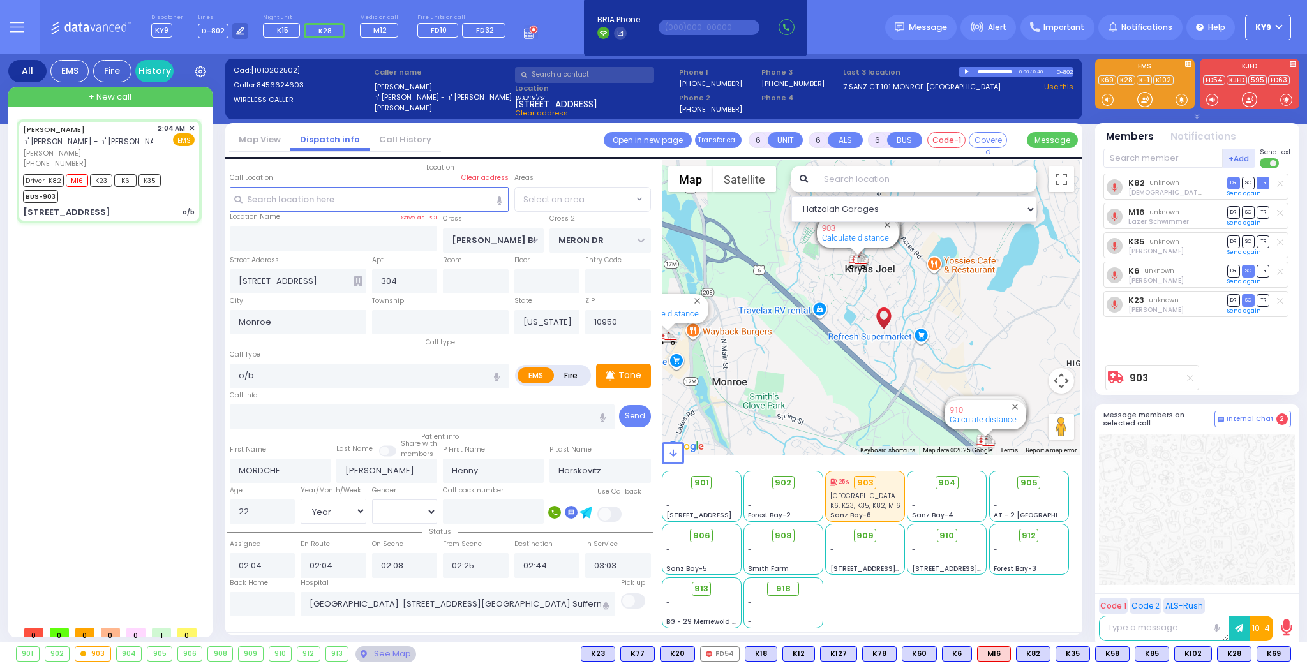
select select "SECTION 6"
